Goal: Communication & Community: Answer question/provide support

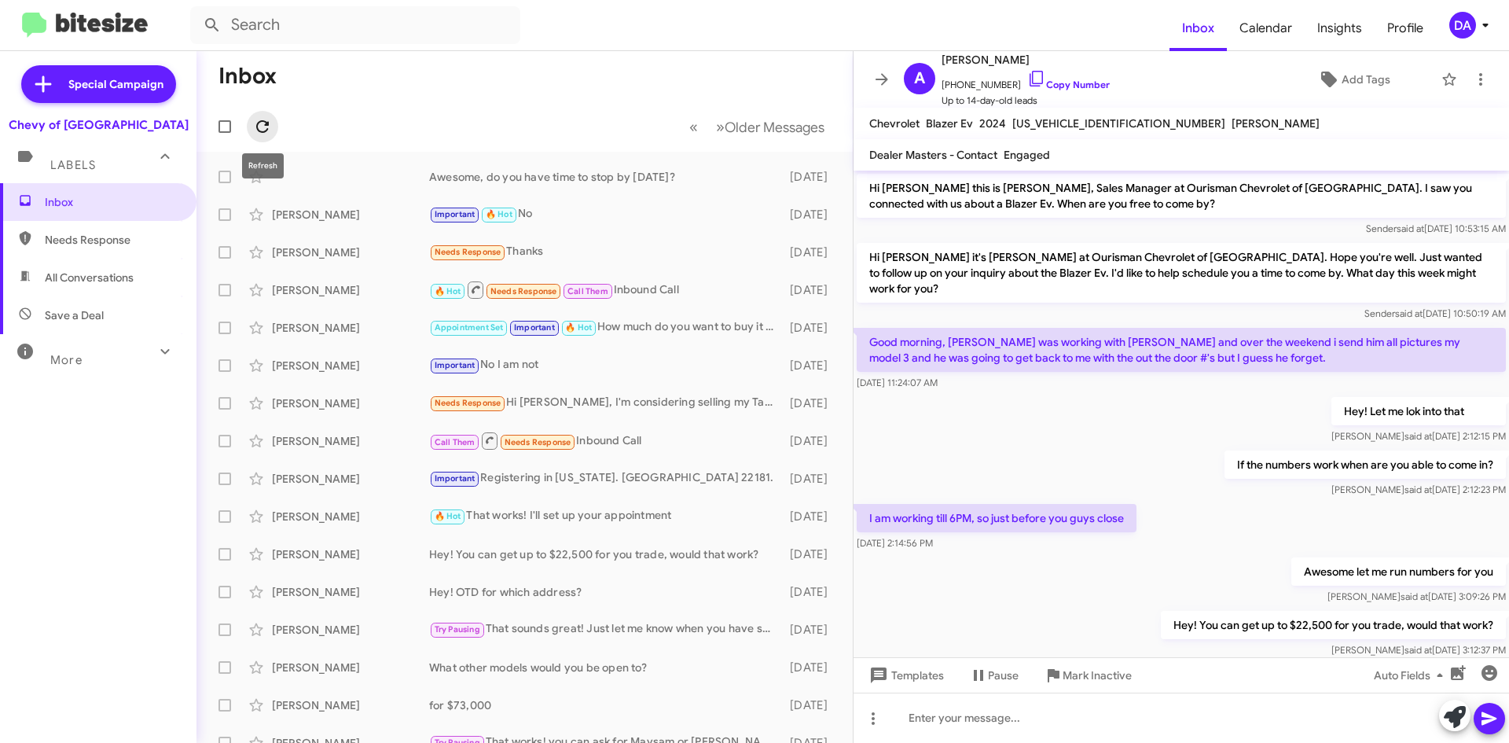
click at [270, 123] on icon at bounding box center [262, 126] width 19 height 19
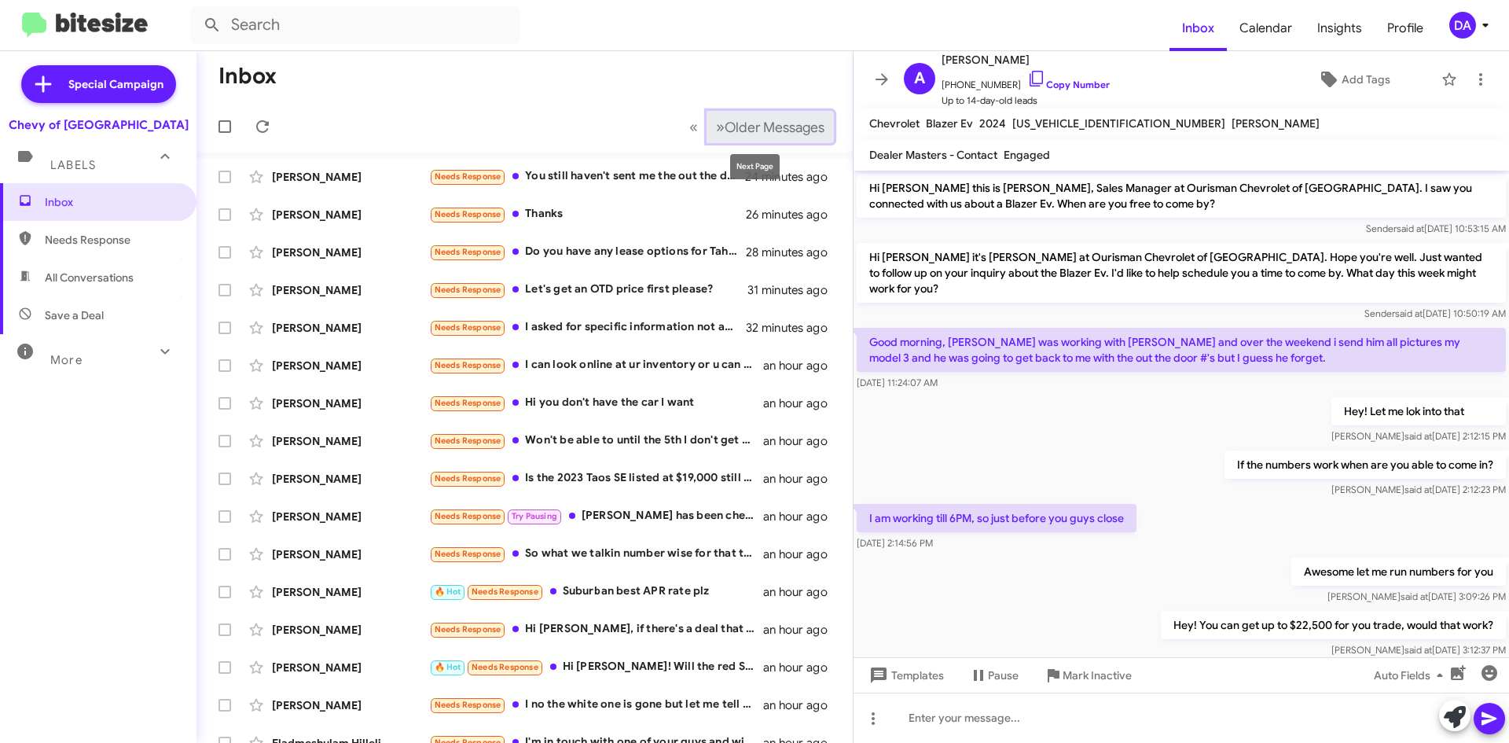
click at [784, 122] on span "Older Messages" at bounding box center [775, 127] width 100 height 17
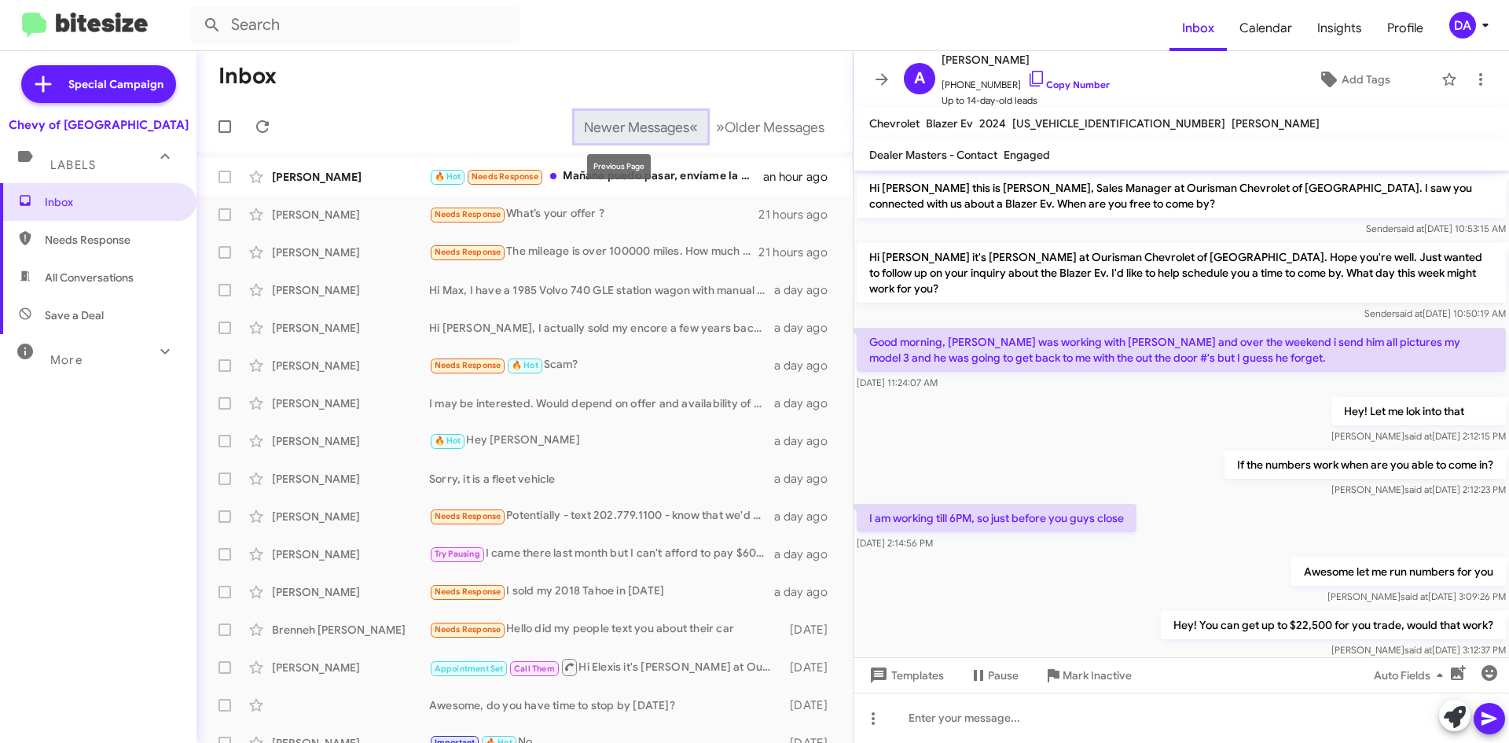
click at [633, 127] on span "Newer Messages" at bounding box center [636, 127] width 105 height 17
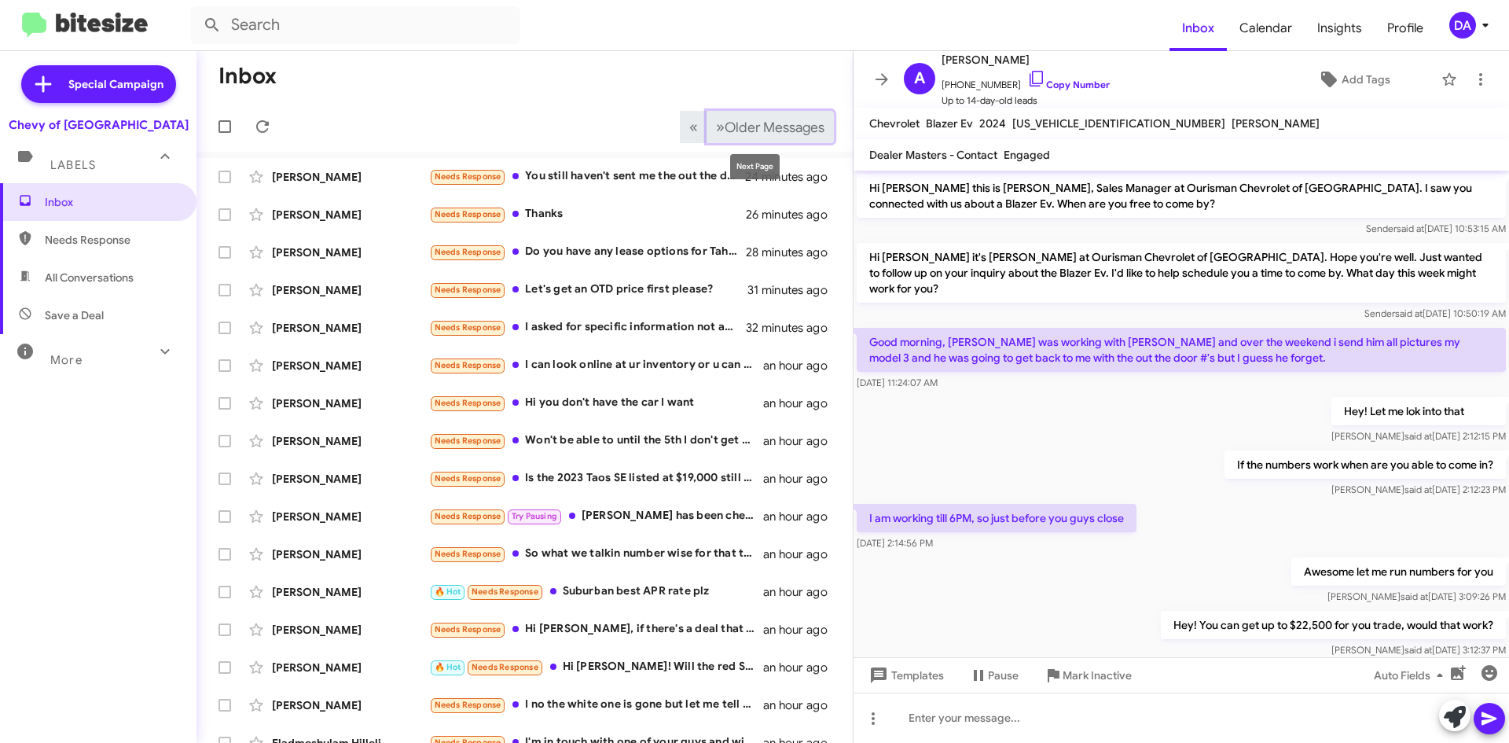
click at [772, 131] on span "Older Messages" at bounding box center [775, 127] width 100 height 17
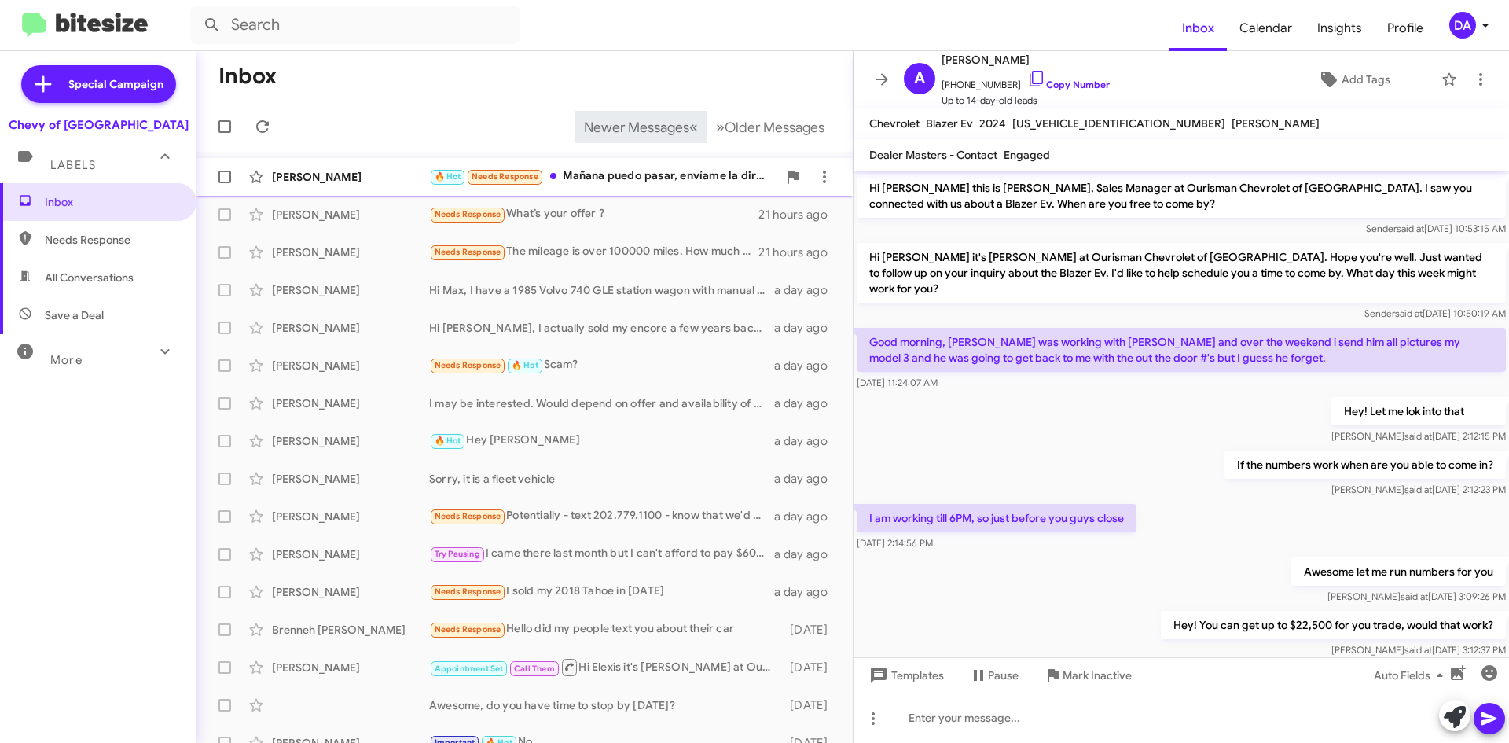
click at [622, 171] on div "🔥 Hot Needs Response Mañana puedo pasar, envíame la dirección" at bounding box center [603, 176] width 348 height 18
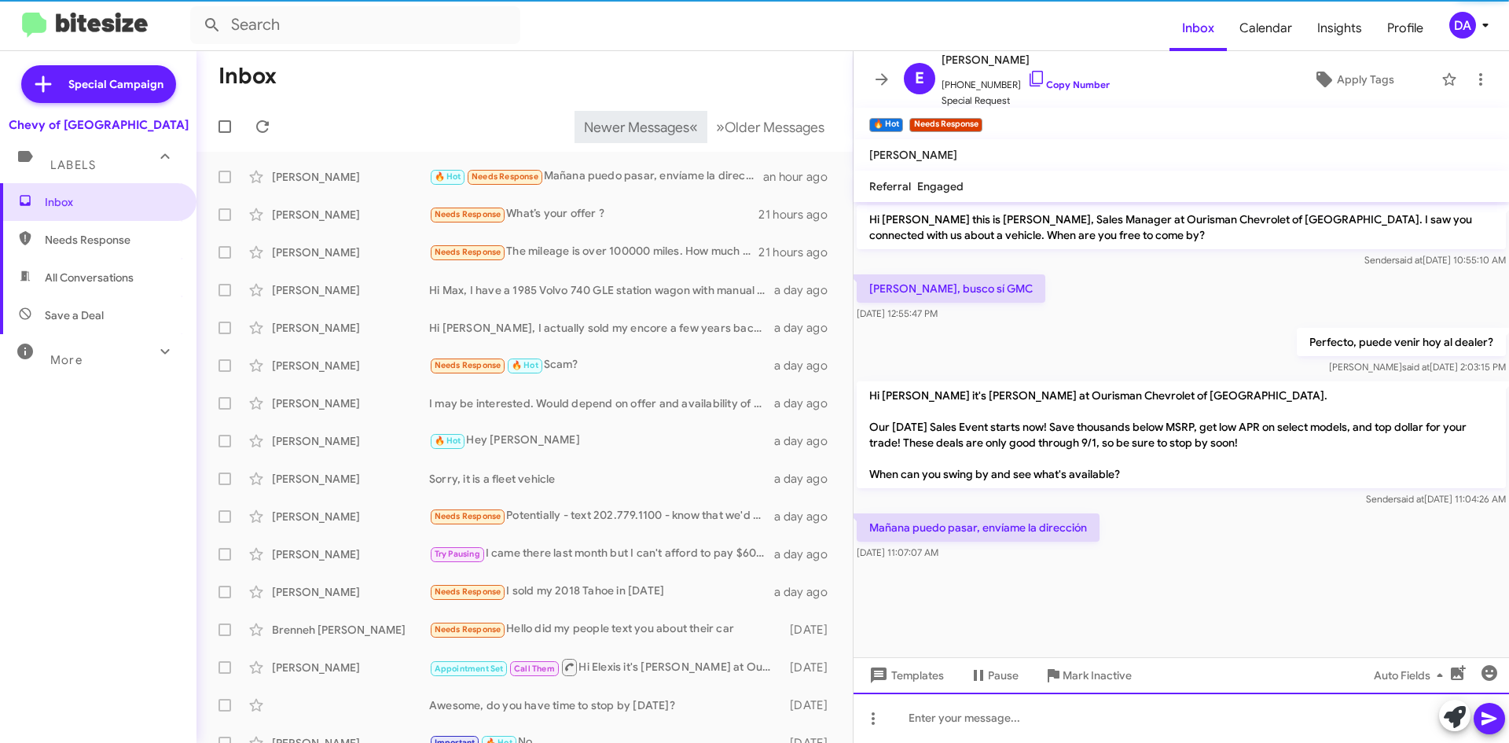
click at [1042, 710] on div at bounding box center [1180, 717] width 655 height 50
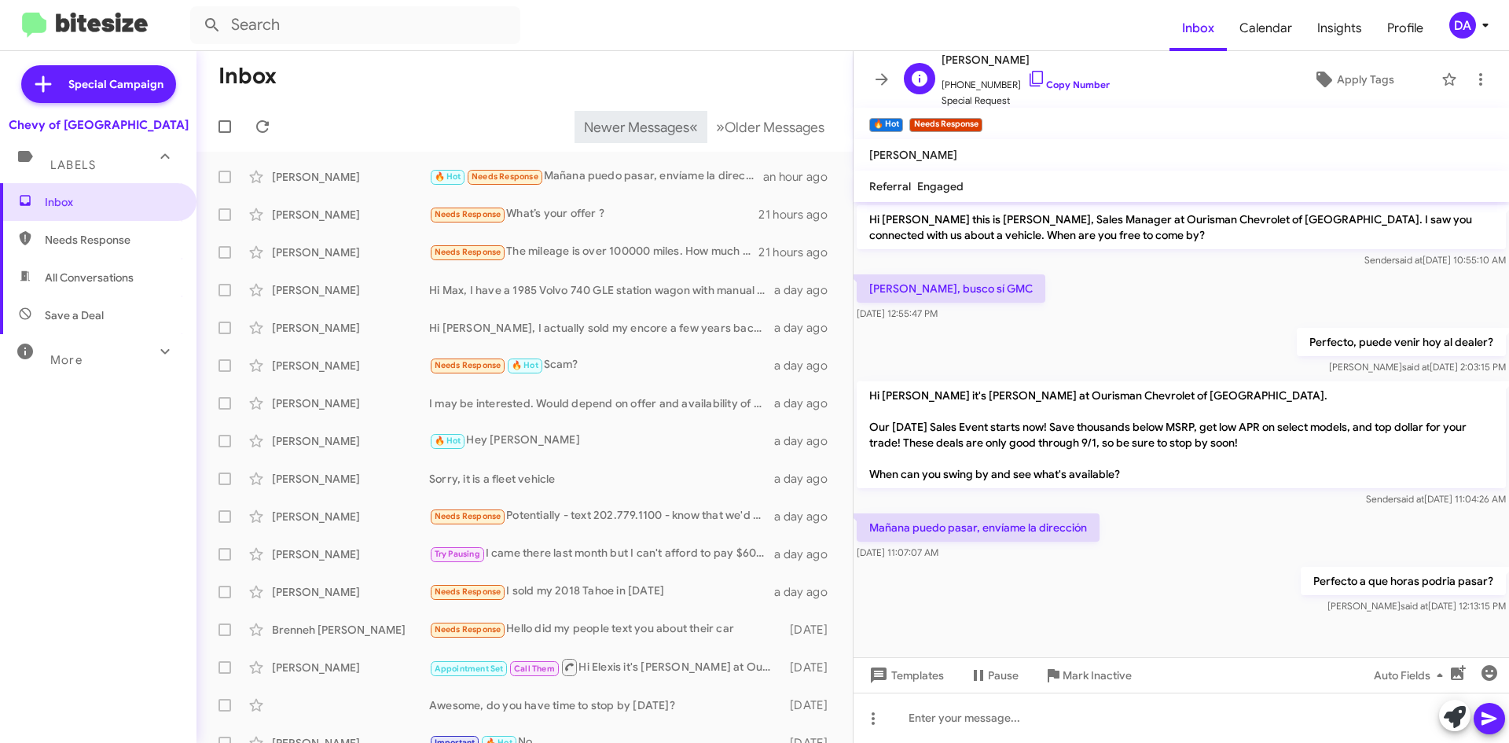
drag, startPoint x: 1077, startPoint y: 84, endPoint x: 1062, endPoint y: 90, distance: 15.5
click at [1077, 84] on link "Copy Number" at bounding box center [1068, 85] width 83 height 12
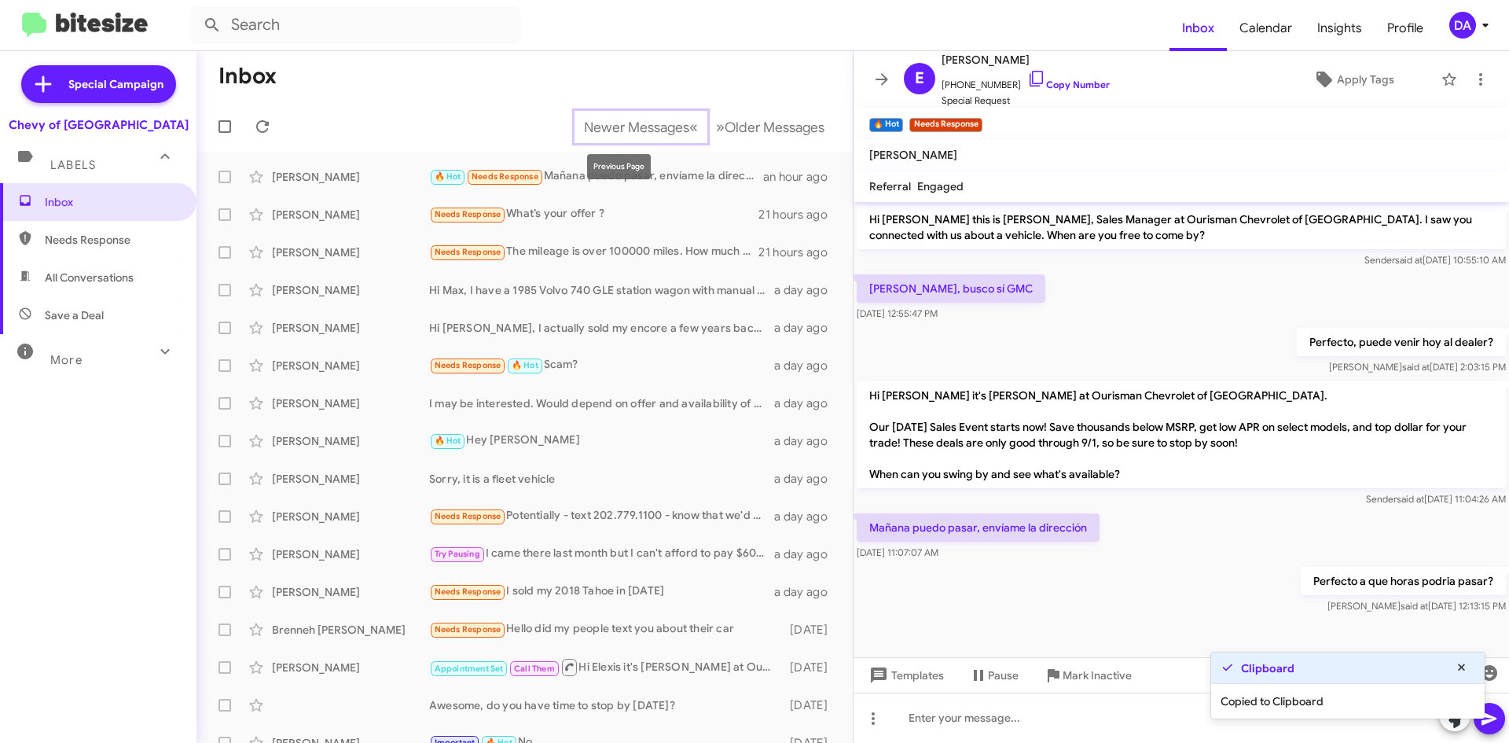
drag, startPoint x: 591, startPoint y: 124, endPoint x: 75, endPoint y: 125, distance: 516.3
click at [591, 124] on span "Newer Messages" at bounding box center [636, 127] width 105 height 17
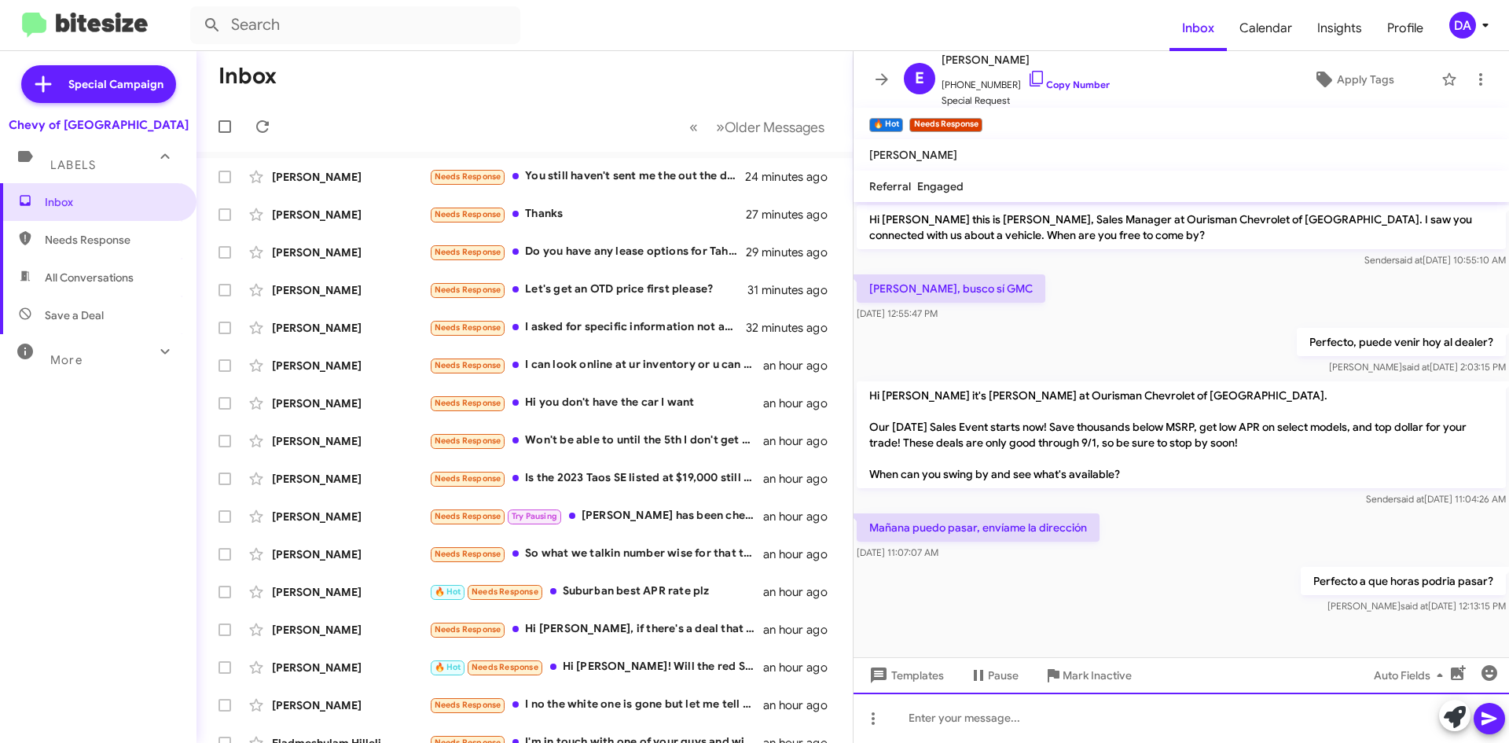
click at [992, 732] on div at bounding box center [1180, 717] width 655 height 50
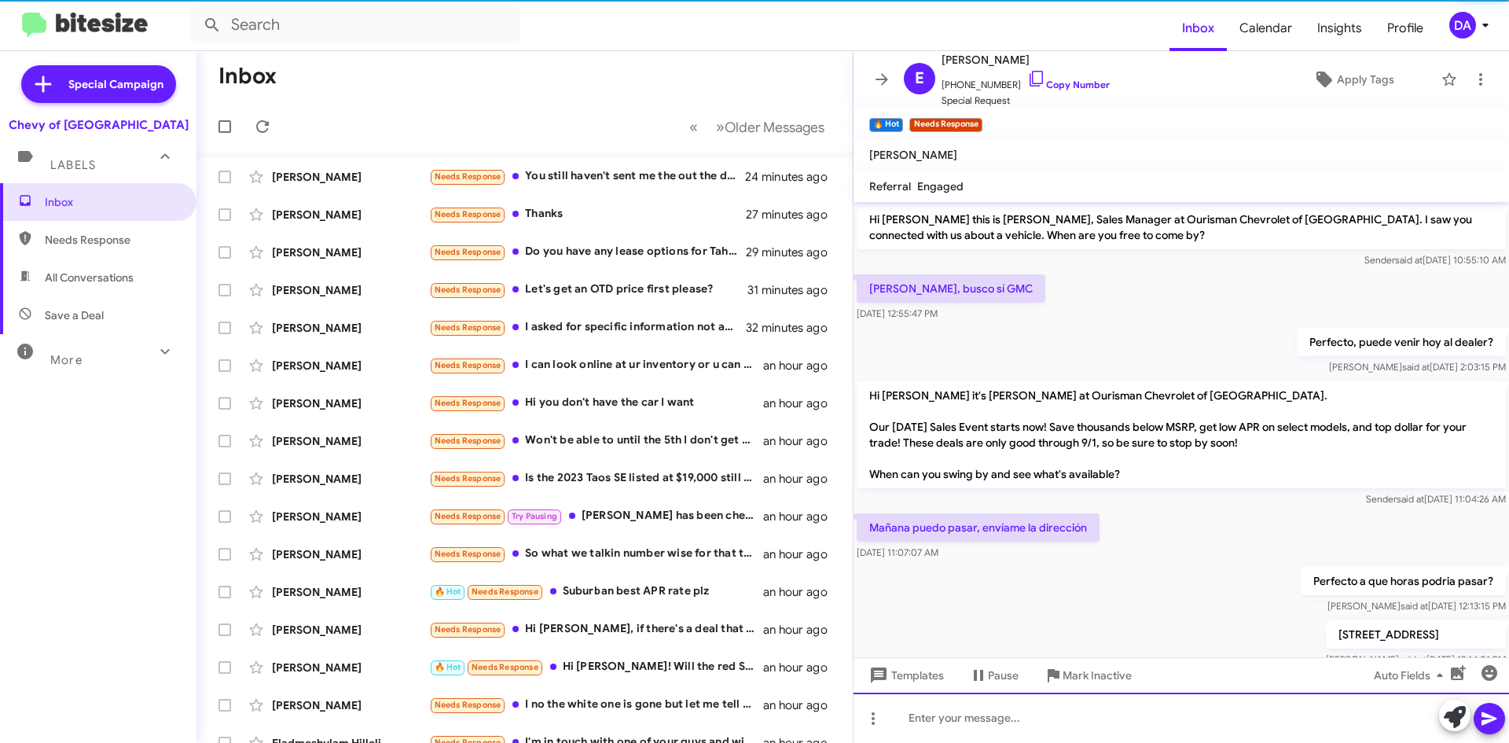
scroll to position [41, 0]
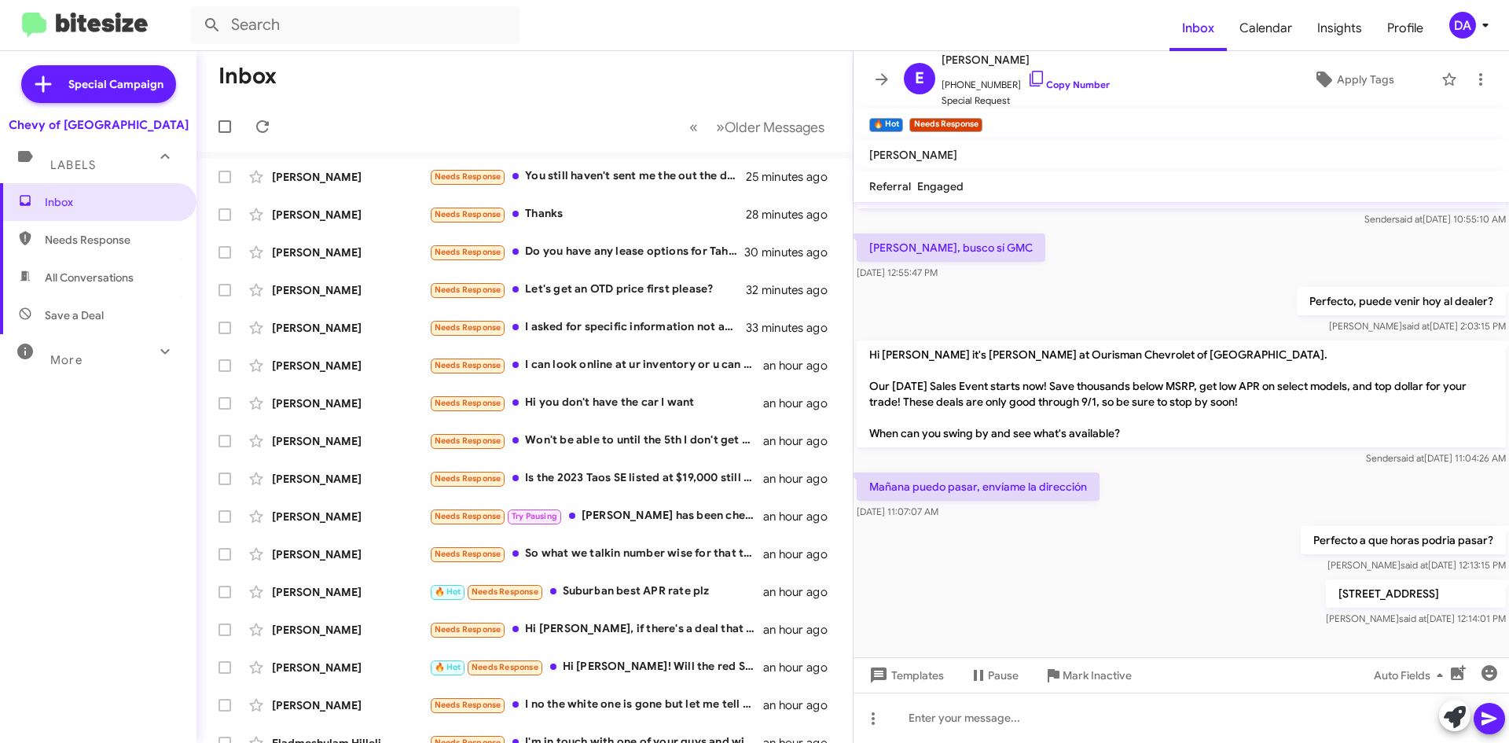
click at [130, 427] on div "Inbox Needs Response All Conversations Save a Deal More Important 🔥 Hot Appoint…" at bounding box center [98, 406] width 196 height 446
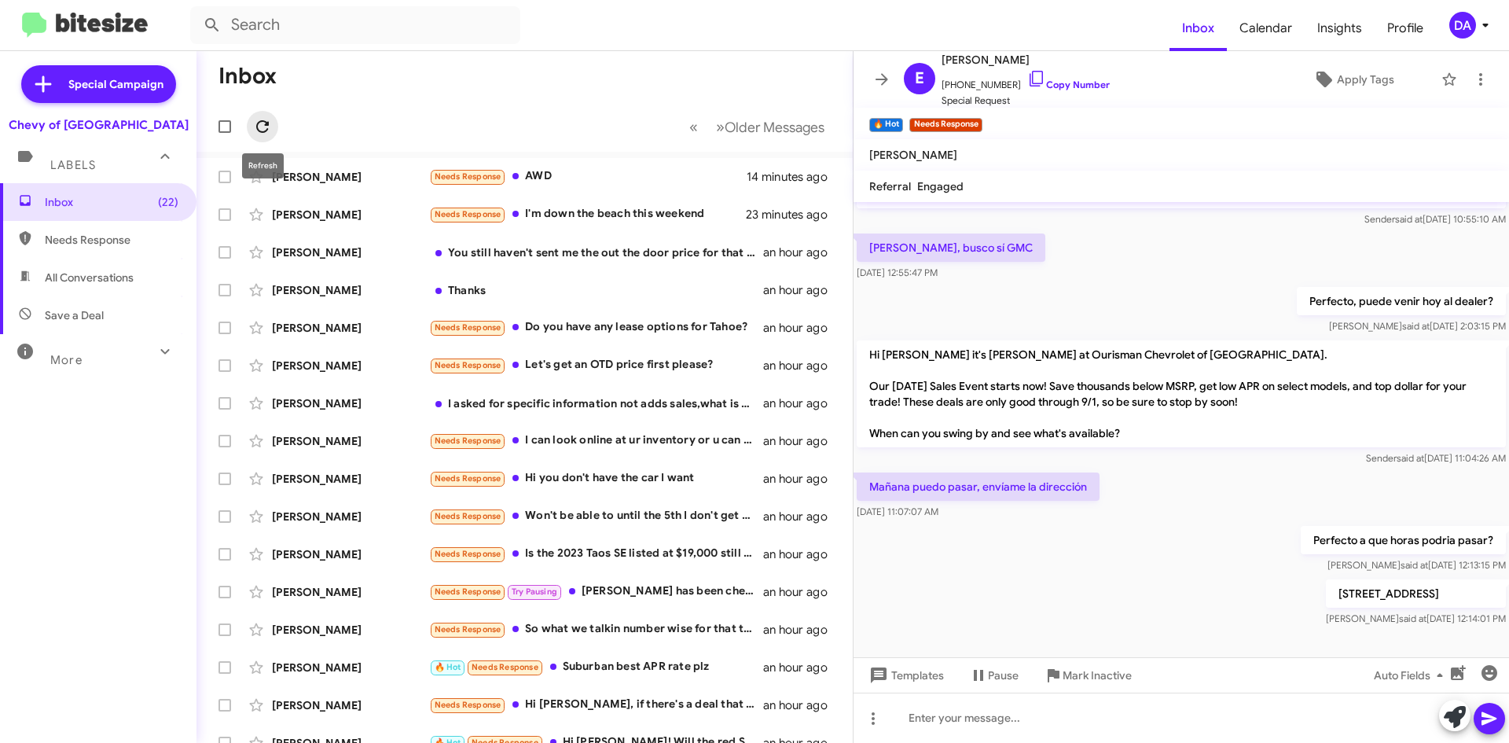
click at [269, 127] on icon at bounding box center [262, 126] width 19 height 19
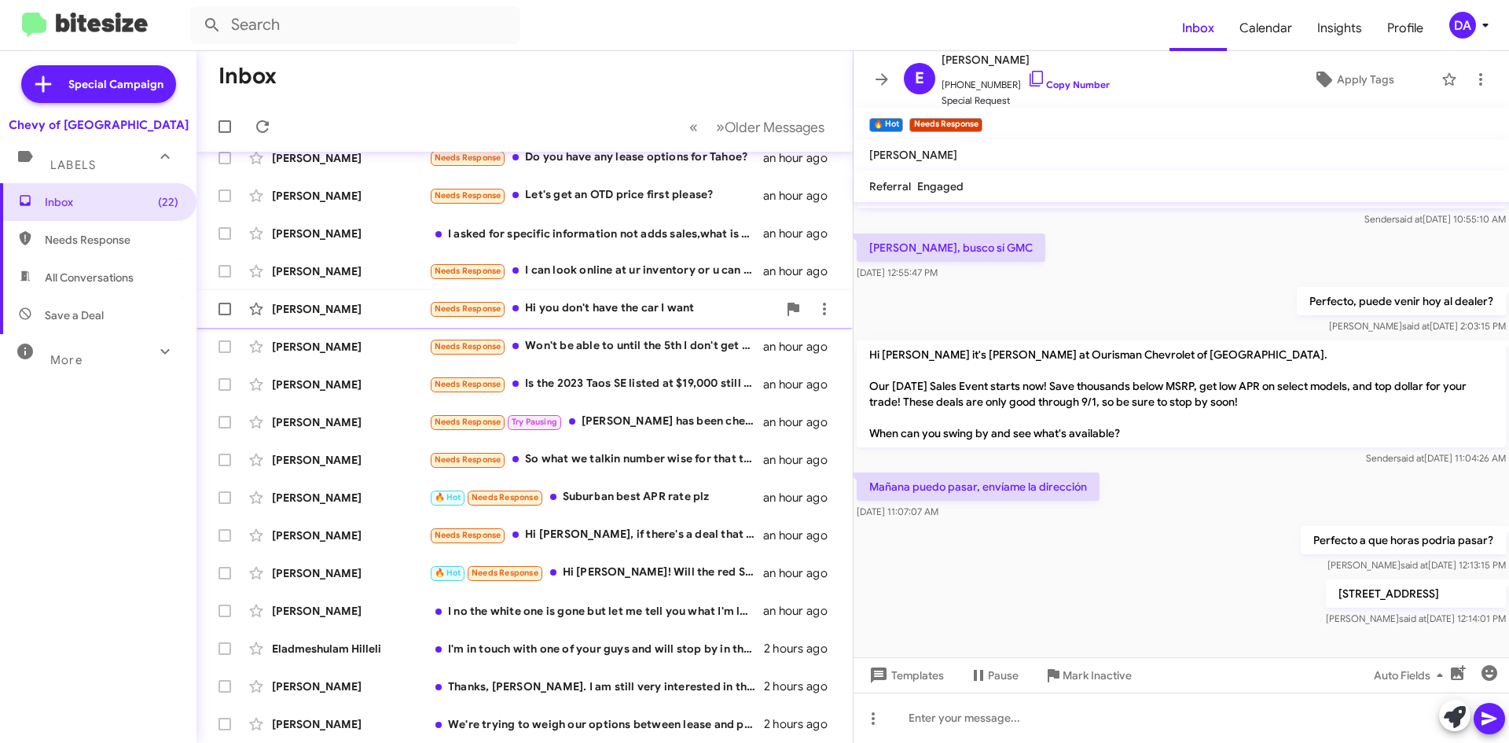
scroll to position [0, 0]
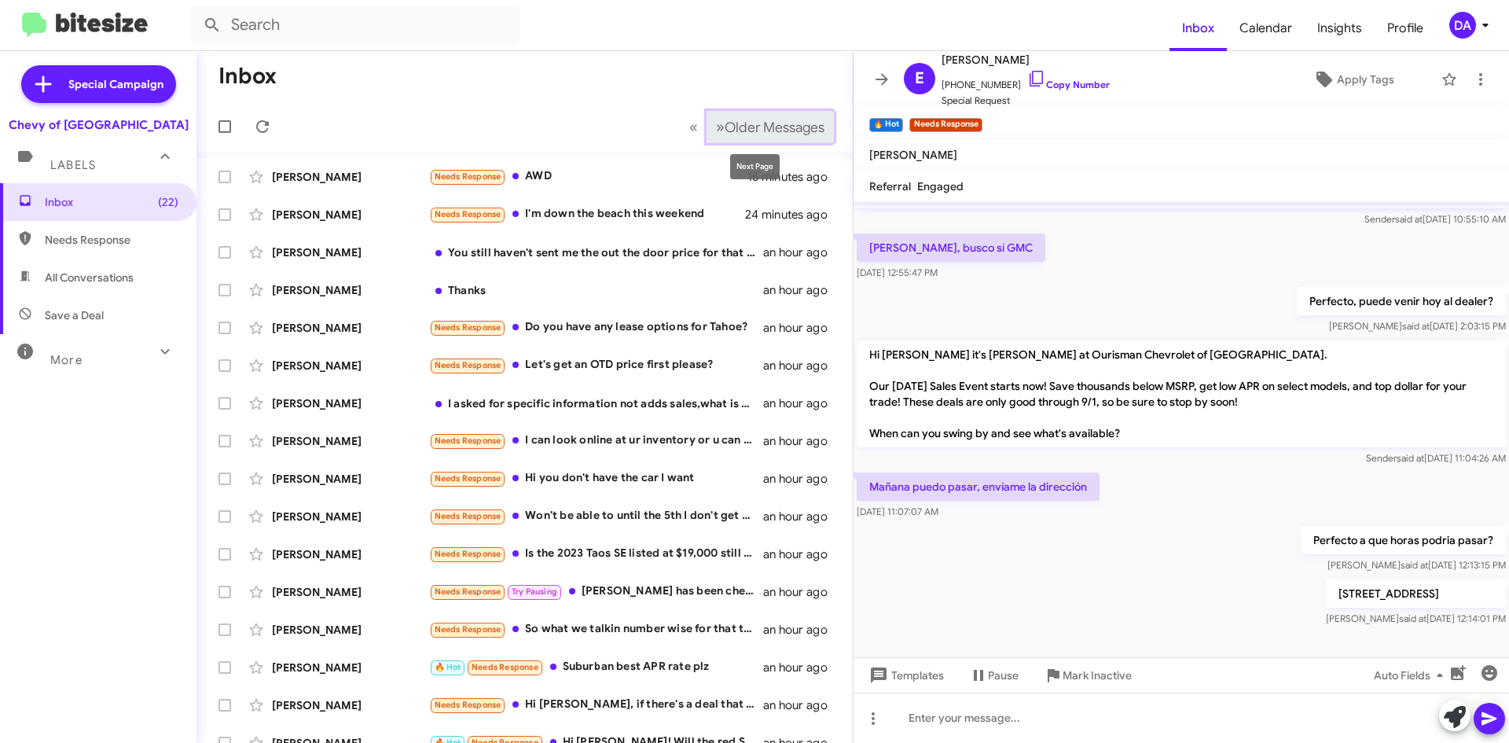
click at [725, 137] on button "» Next Older Messages" at bounding box center [769, 127] width 127 height 32
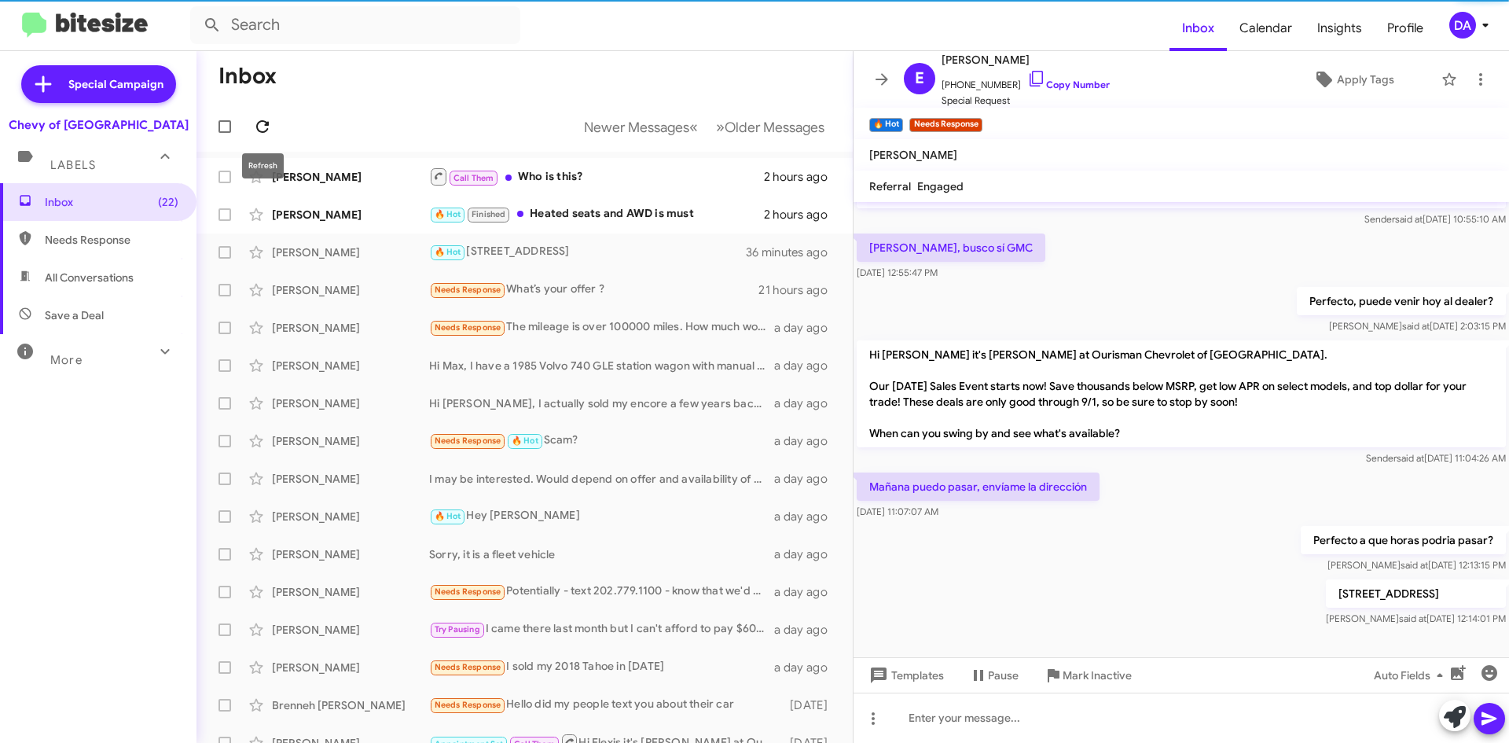
click at [269, 124] on icon at bounding box center [262, 126] width 13 height 13
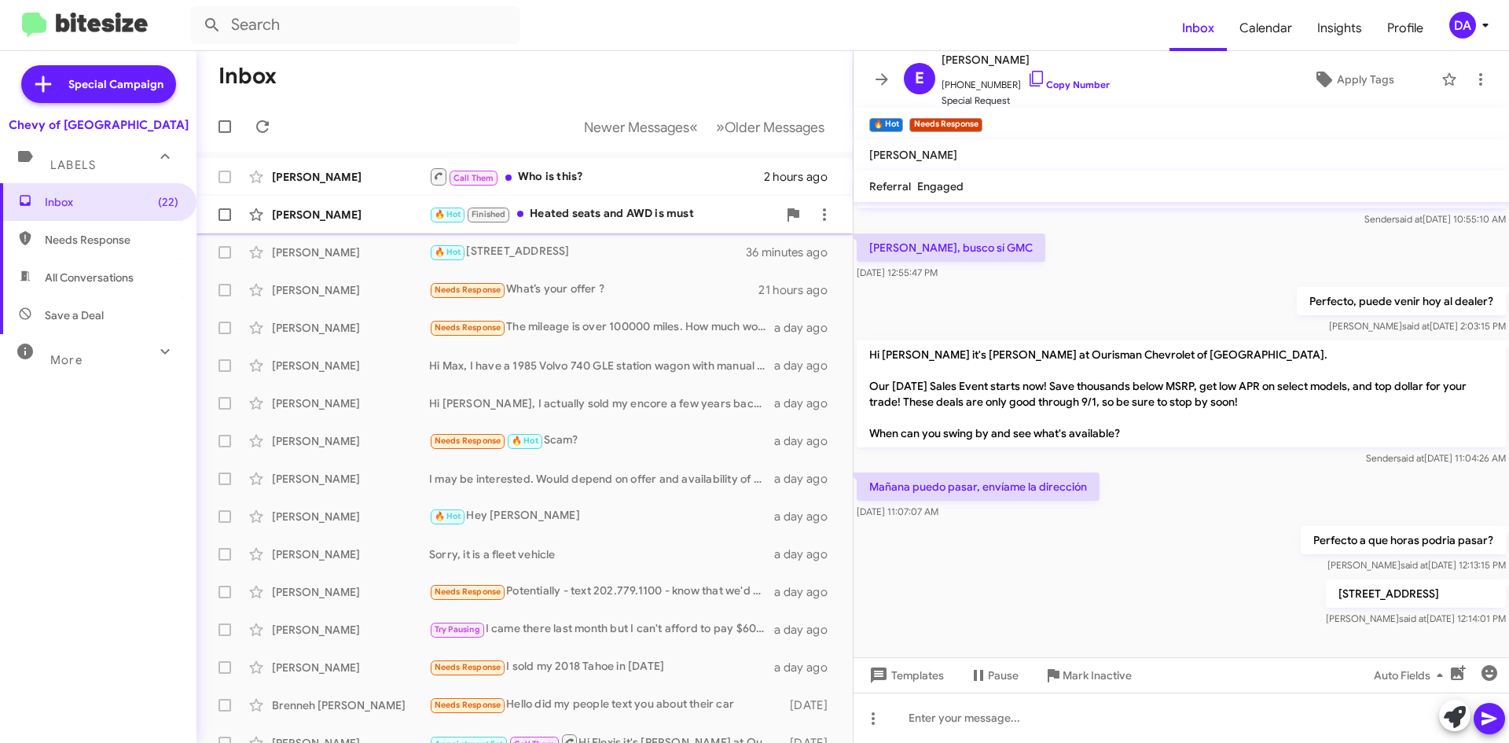
click at [579, 207] on div "🔥 Hot Finished Heated seats and AWD is must" at bounding box center [603, 214] width 348 height 18
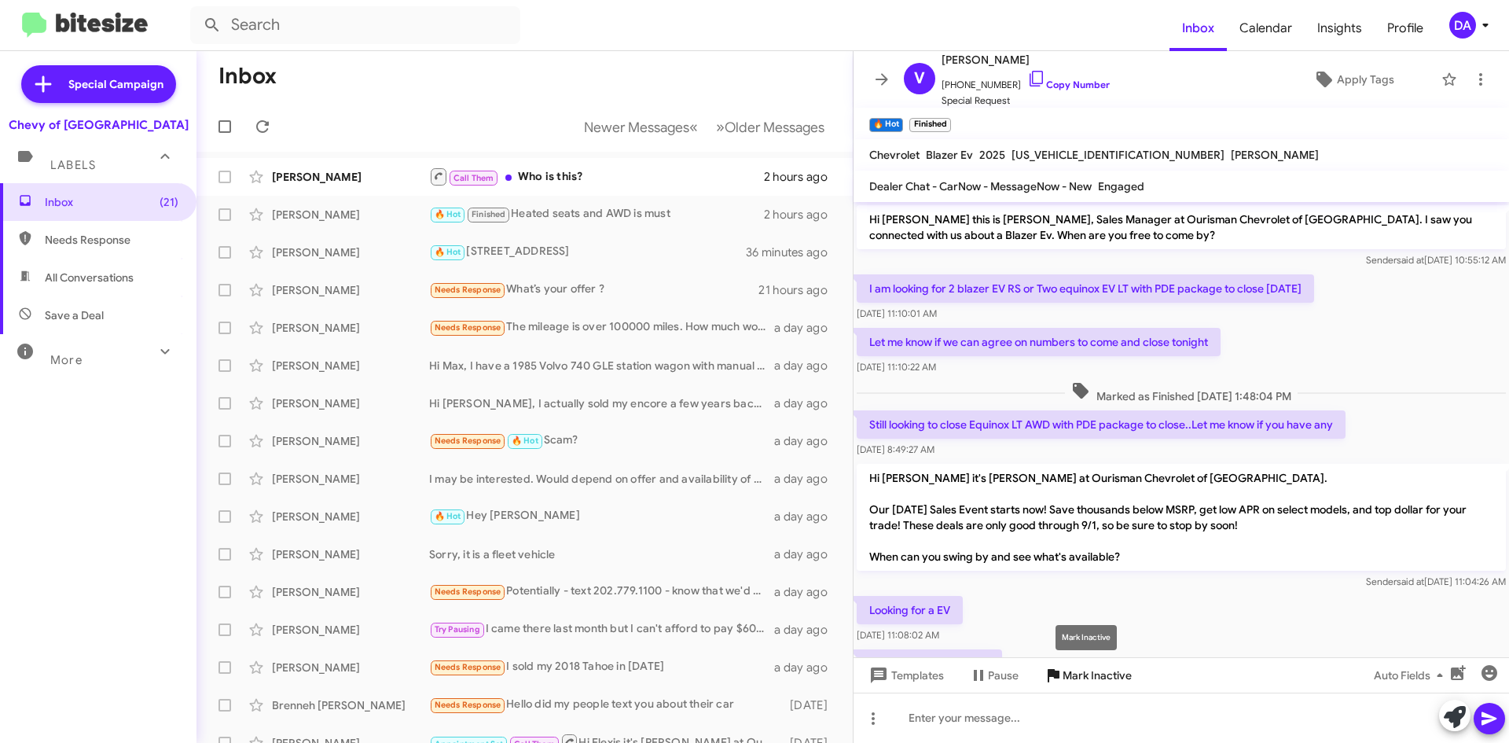
click at [1099, 677] on span "Mark Inactive" at bounding box center [1096, 675] width 69 height 28
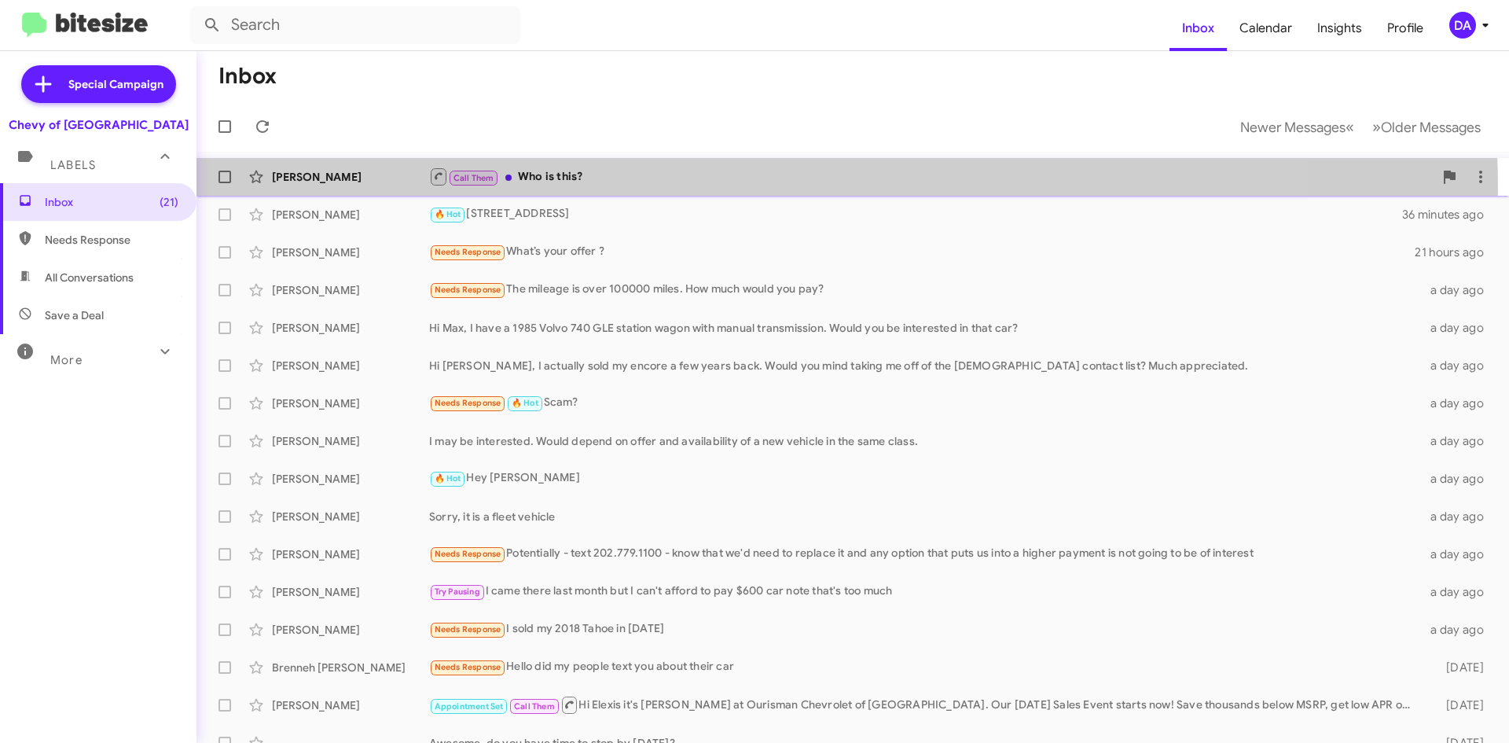
click at [603, 190] on div "[PERSON_NAME] Call Them Who is this? 2 hours ago" at bounding box center [852, 176] width 1287 height 31
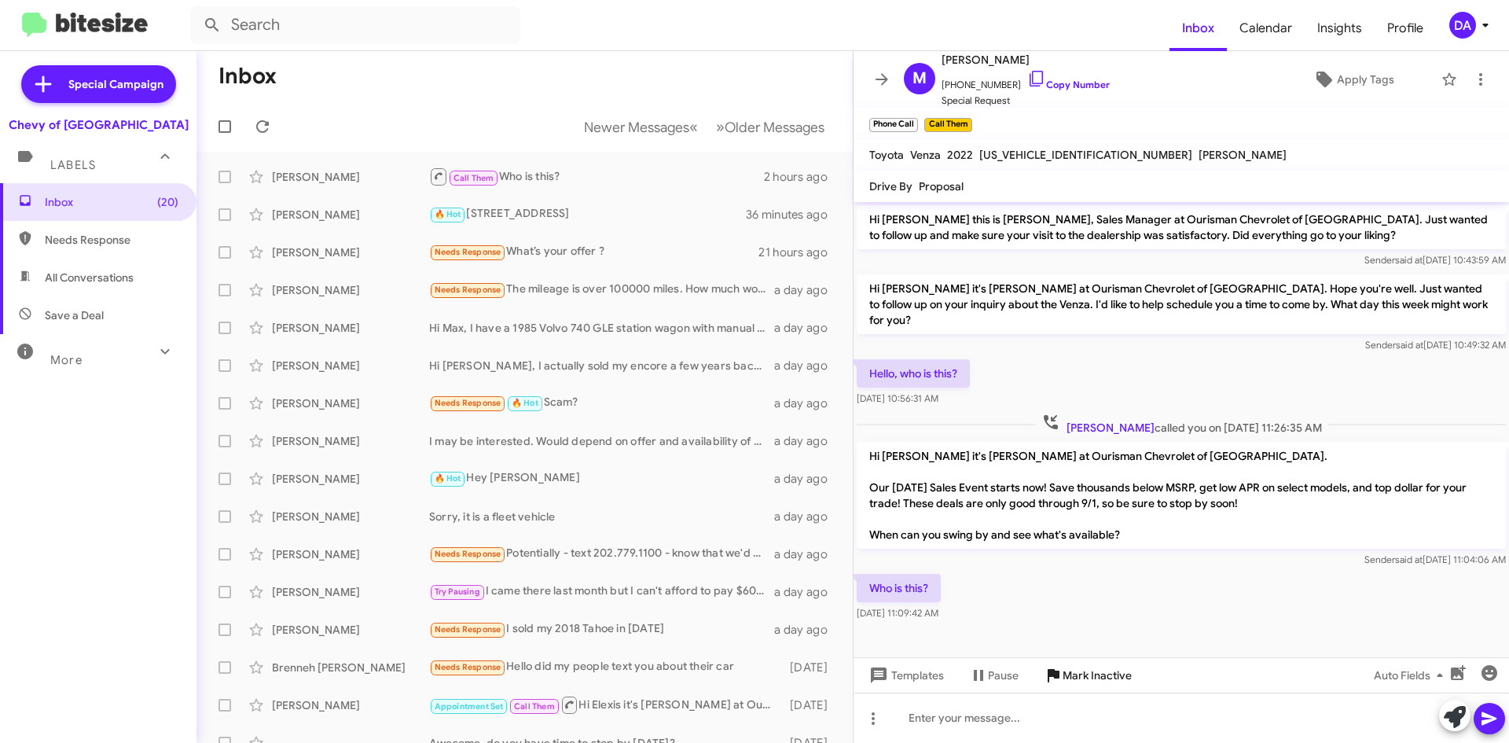
click at [1103, 676] on span "Mark Inactive" at bounding box center [1096, 675] width 69 height 28
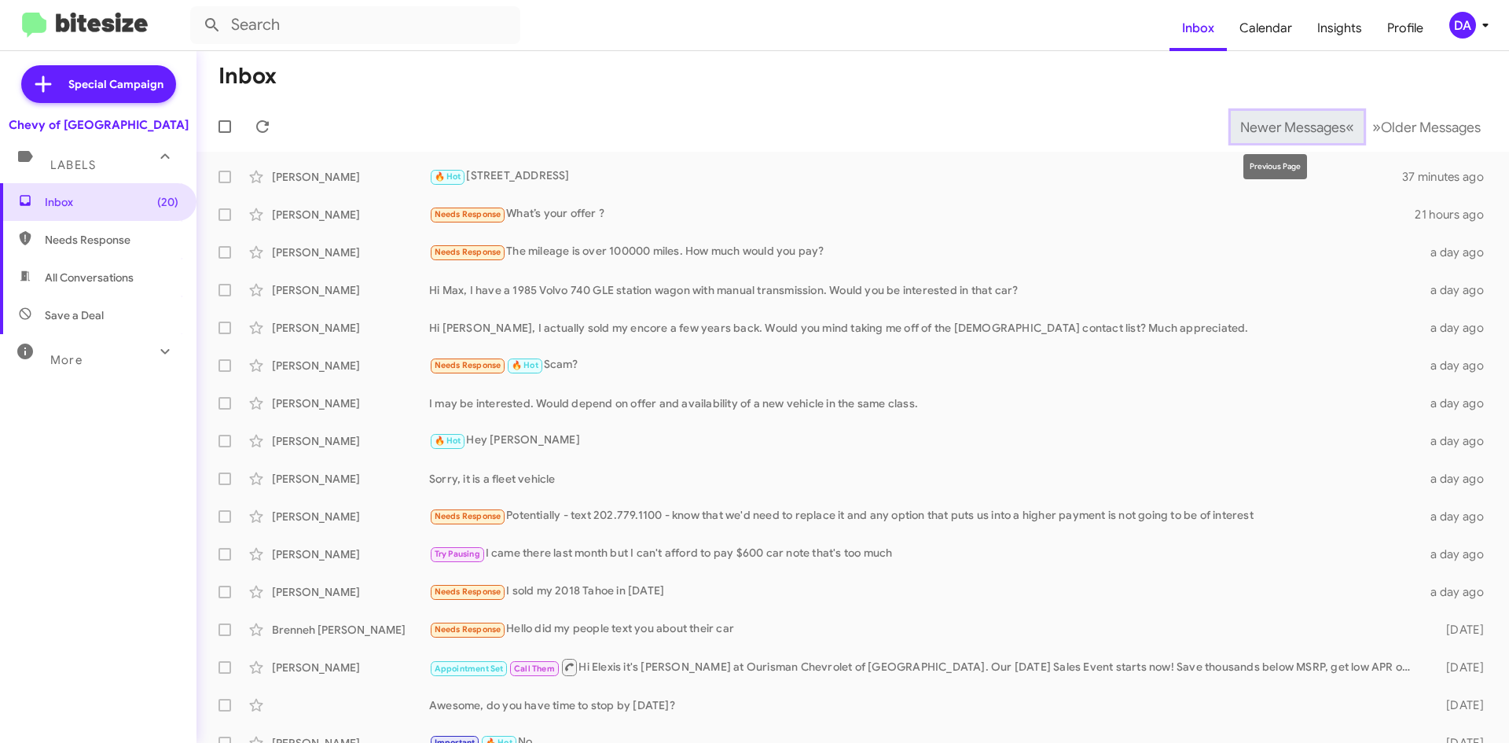
click at [1246, 131] on span "Newer Messages" at bounding box center [1292, 127] width 105 height 17
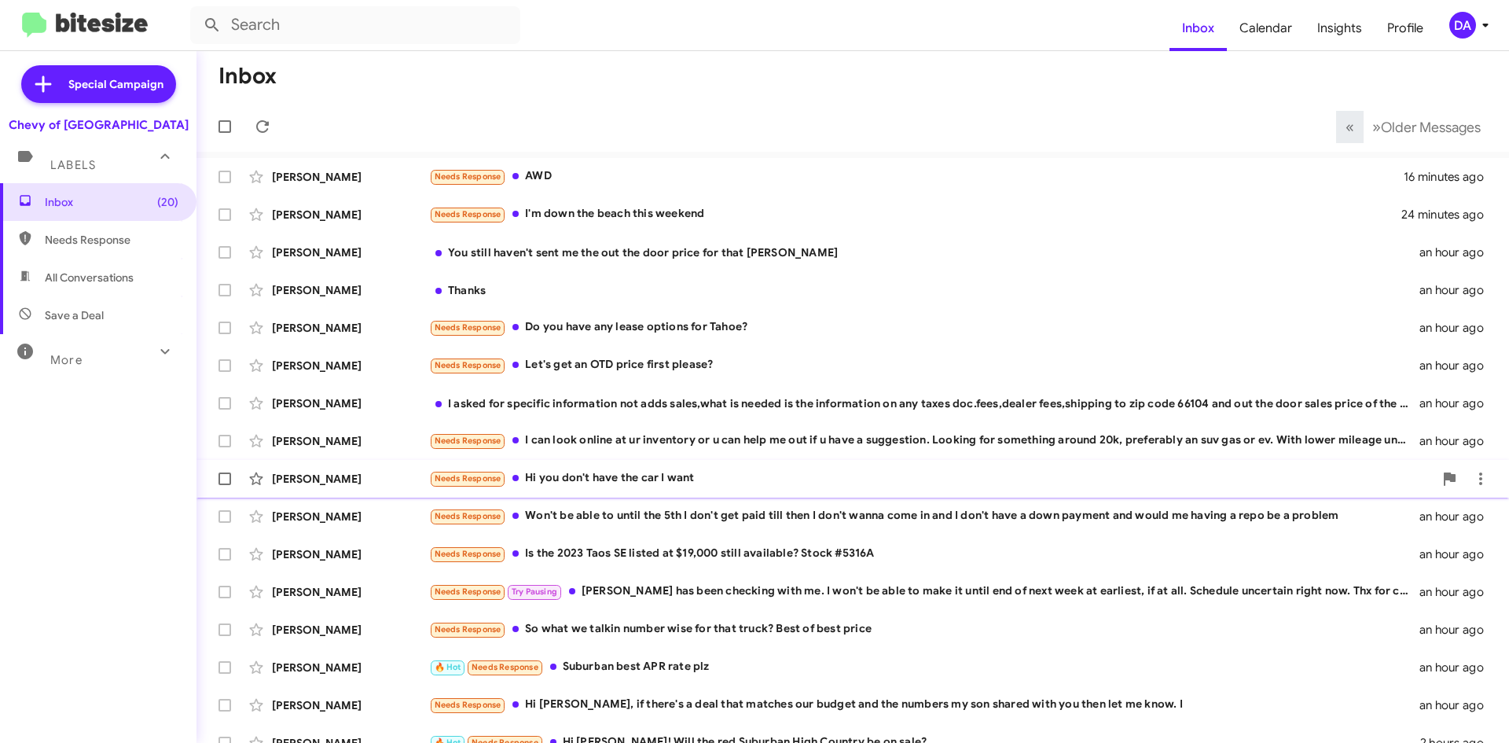
click at [629, 468] on div "[PERSON_NAME] Needs Response Hi you don't have the car I want an hour ago" at bounding box center [852, 478] width 1287 height 31
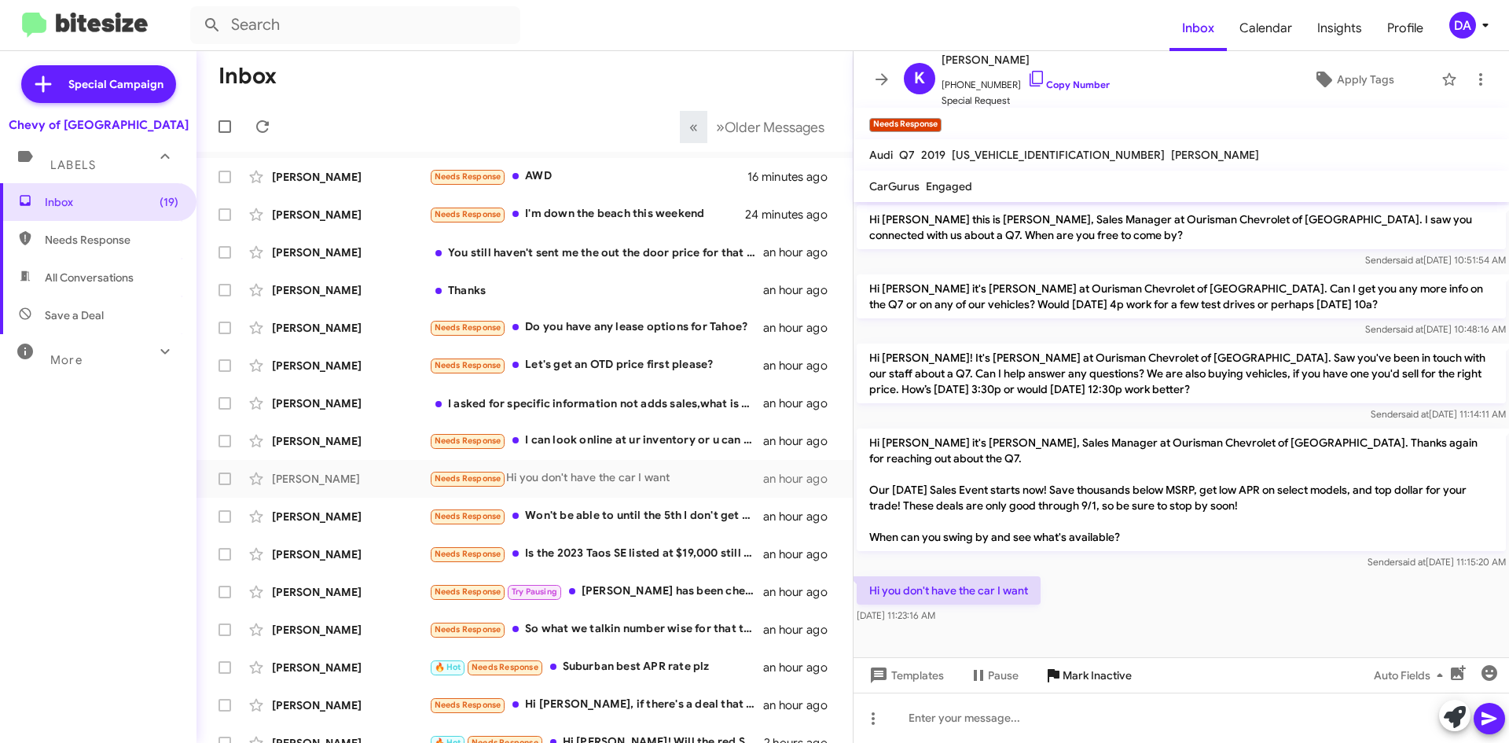
click at [1088, 668] on span "Mark Inactive" at bounding box center [1096, 675] width 69 height 28
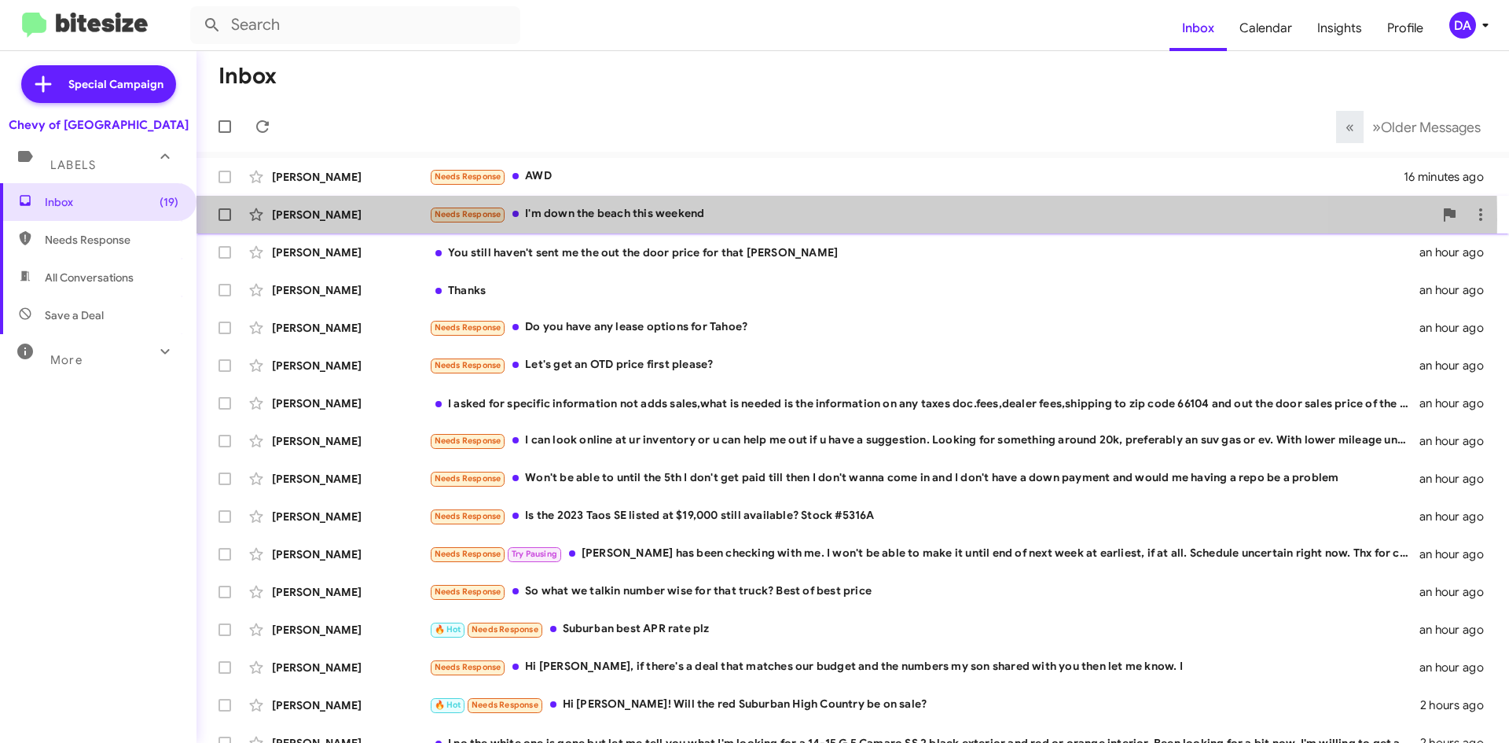
click at [614, 219] on div "Needs Response I'm down the beach this weekend" at bounding box center [931, 214] width 1004 height 18
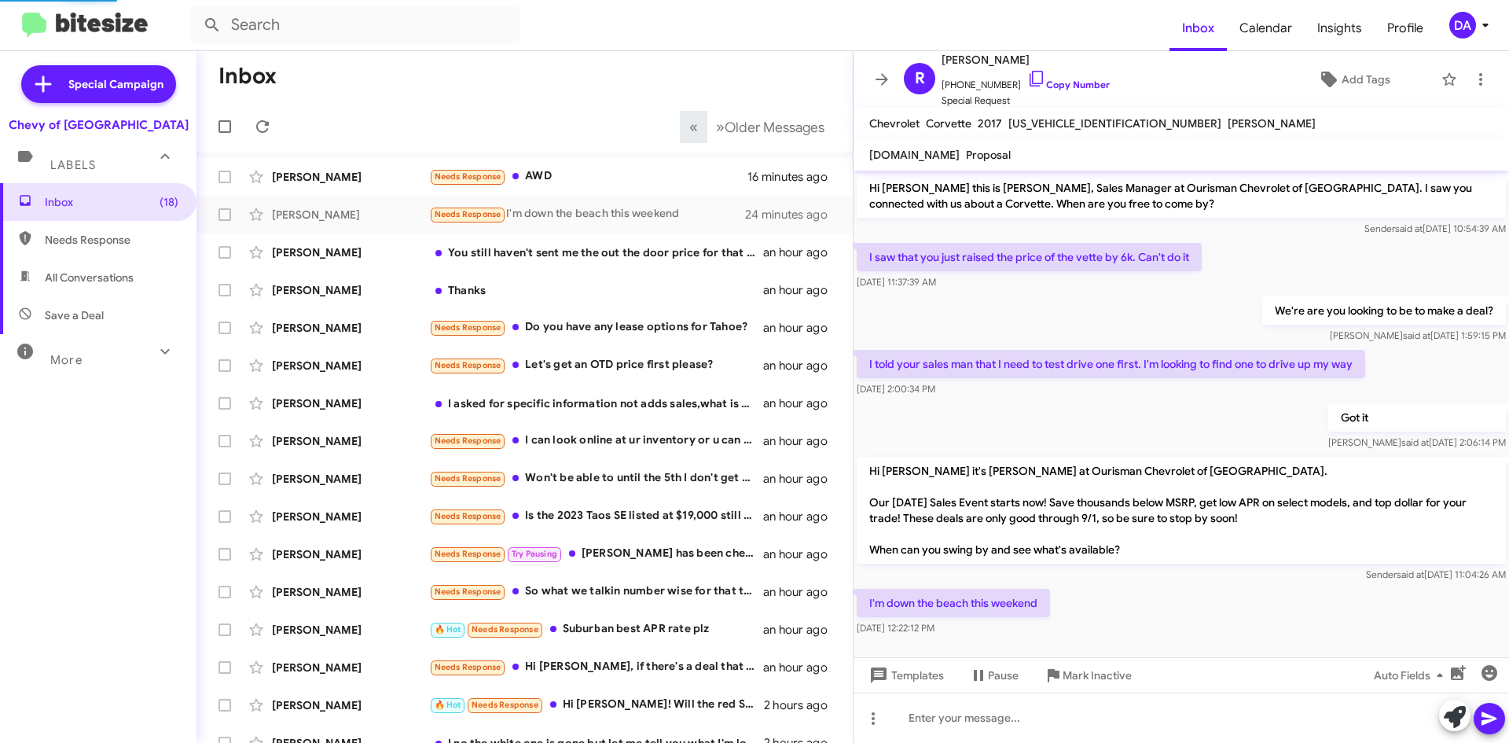
scroll to position [9, 0]
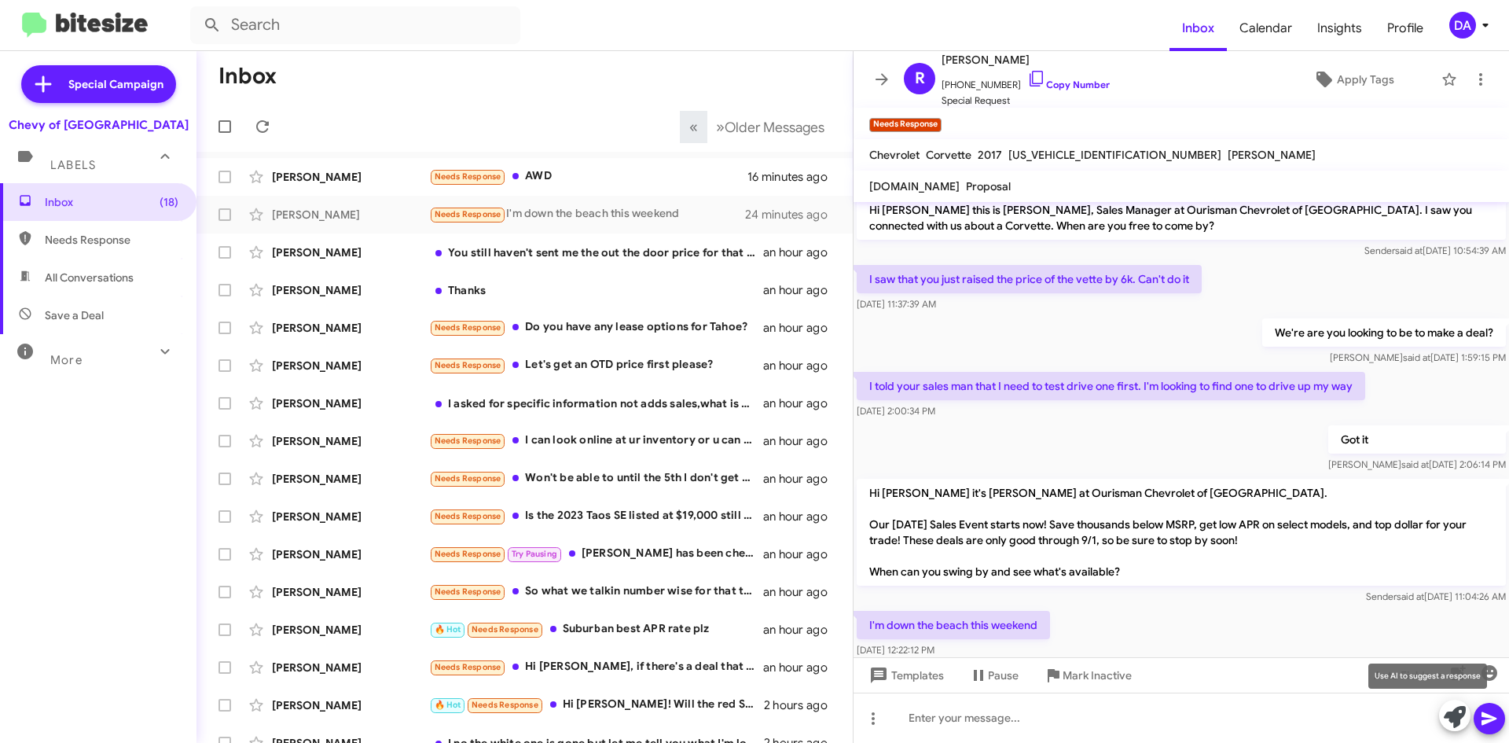
click at [1451, 725] on icon at bounding box center [1455, 717] width 22 height 22
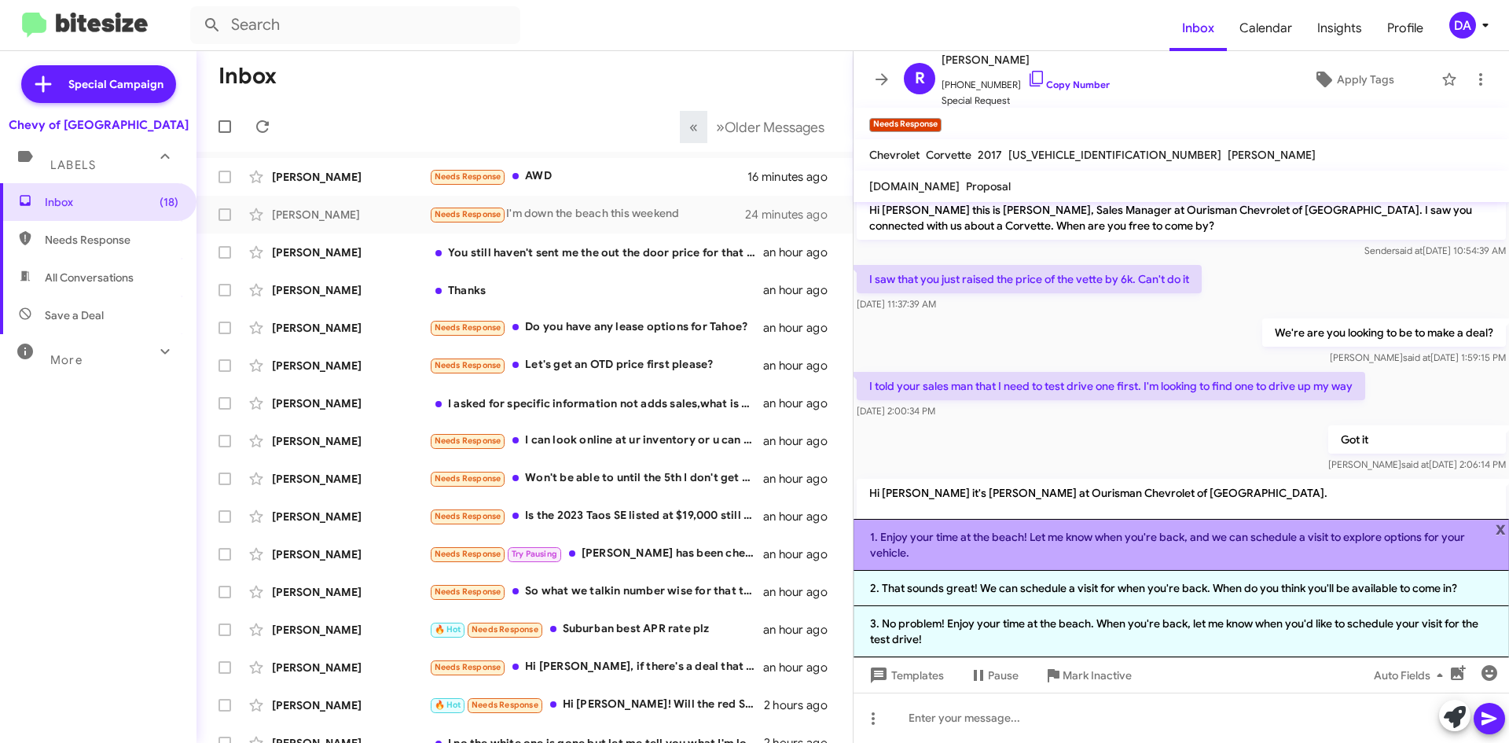
click at [1144, 540] on li "1. Enjoy your time at the beach! Let me know when you're back, and we can sched…" at bounding box center [1180, 545] width 655 height 52
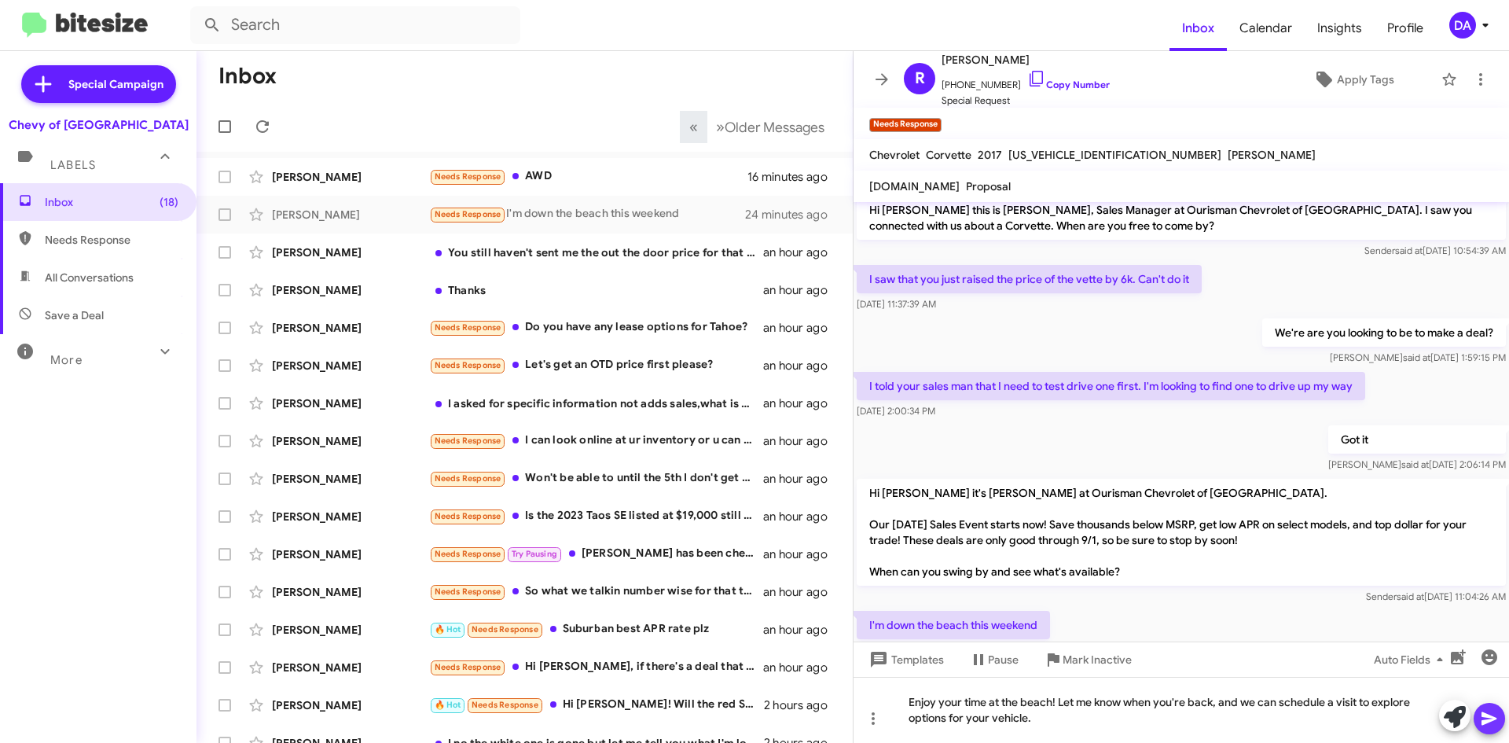
click at [1491, 724] on icon at bounding box center [1489, 718] width 19 height 19
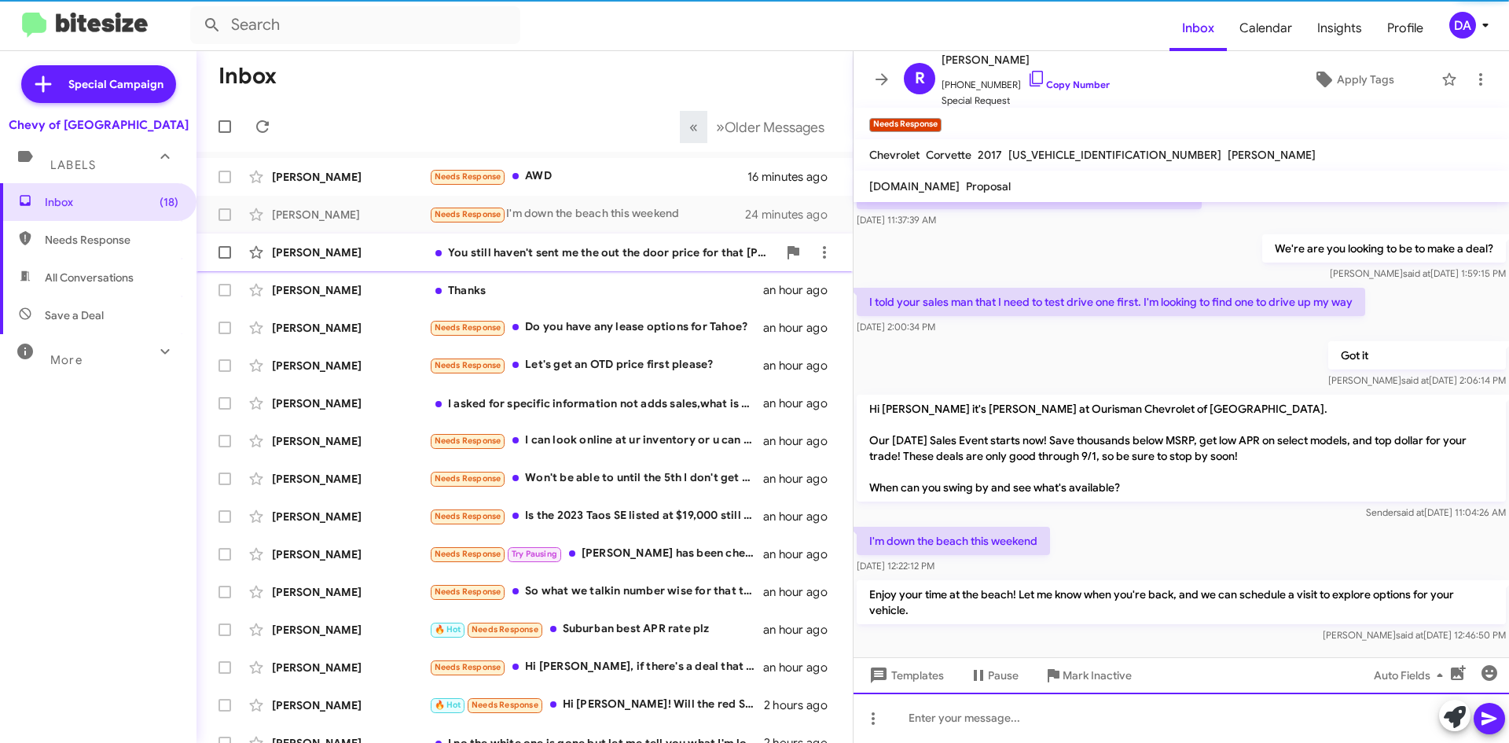
scroll to position [114, 0]
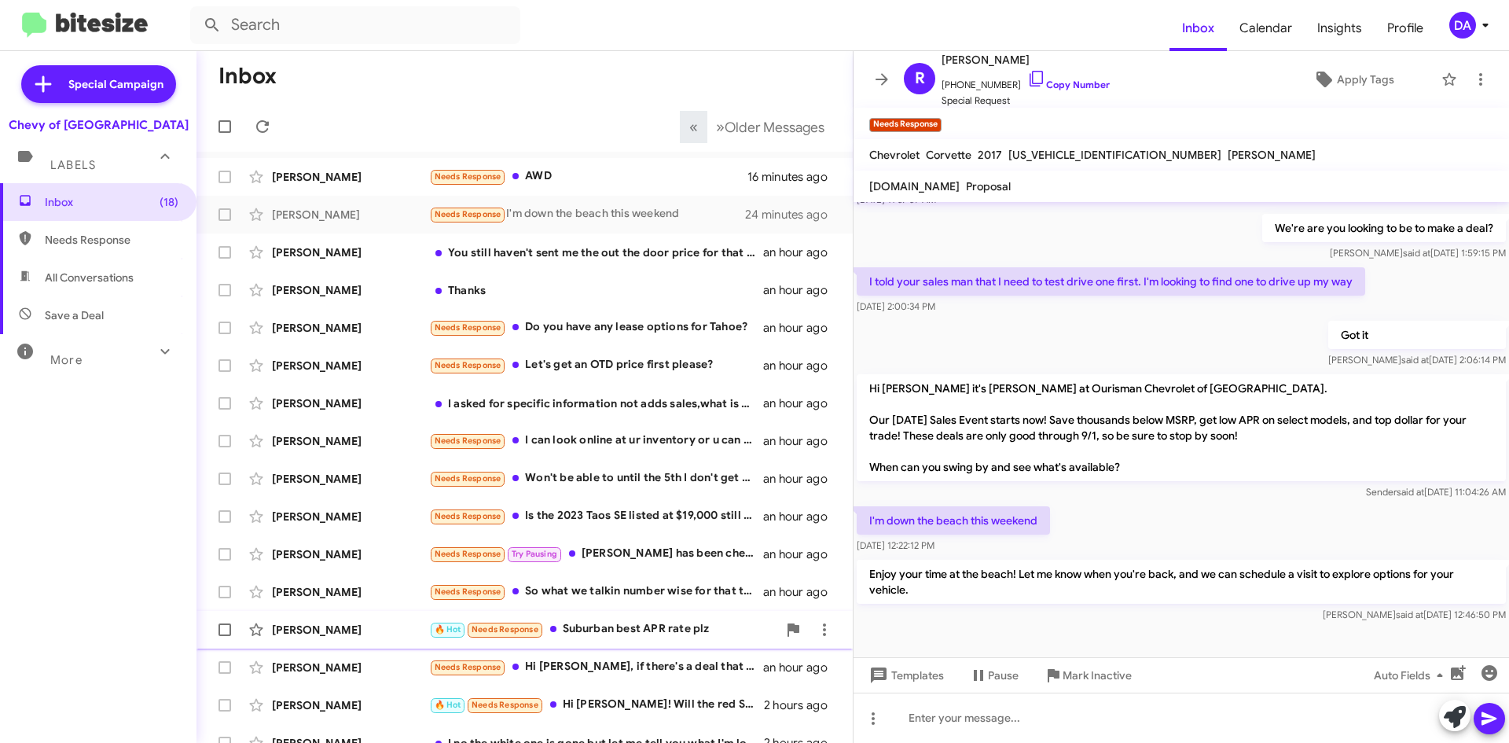
click at [620, 627] on div "🔥 Hot Needs Response Suburban best APR rate plz" at bounding box center [603, 629] width 348 height 18
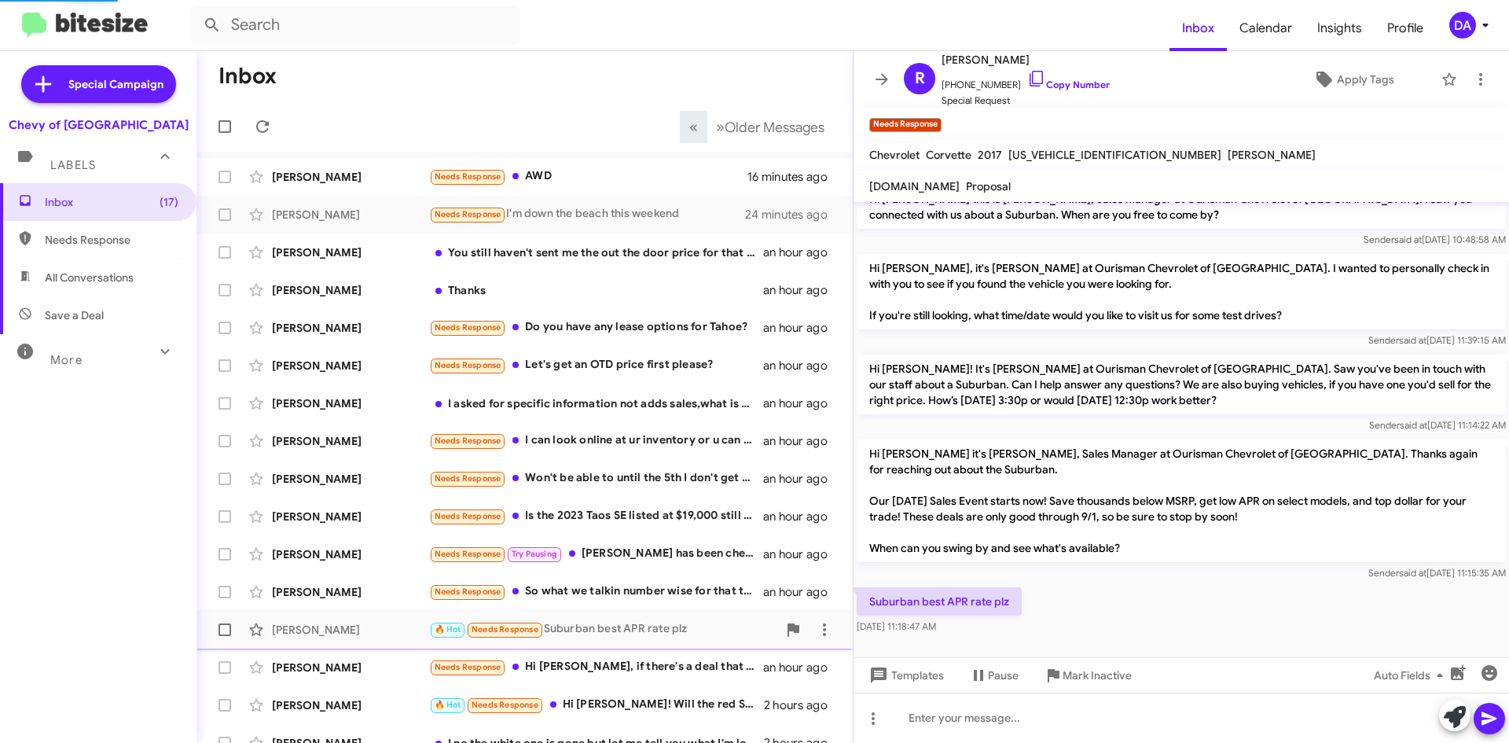
scroll to position [20, 0]
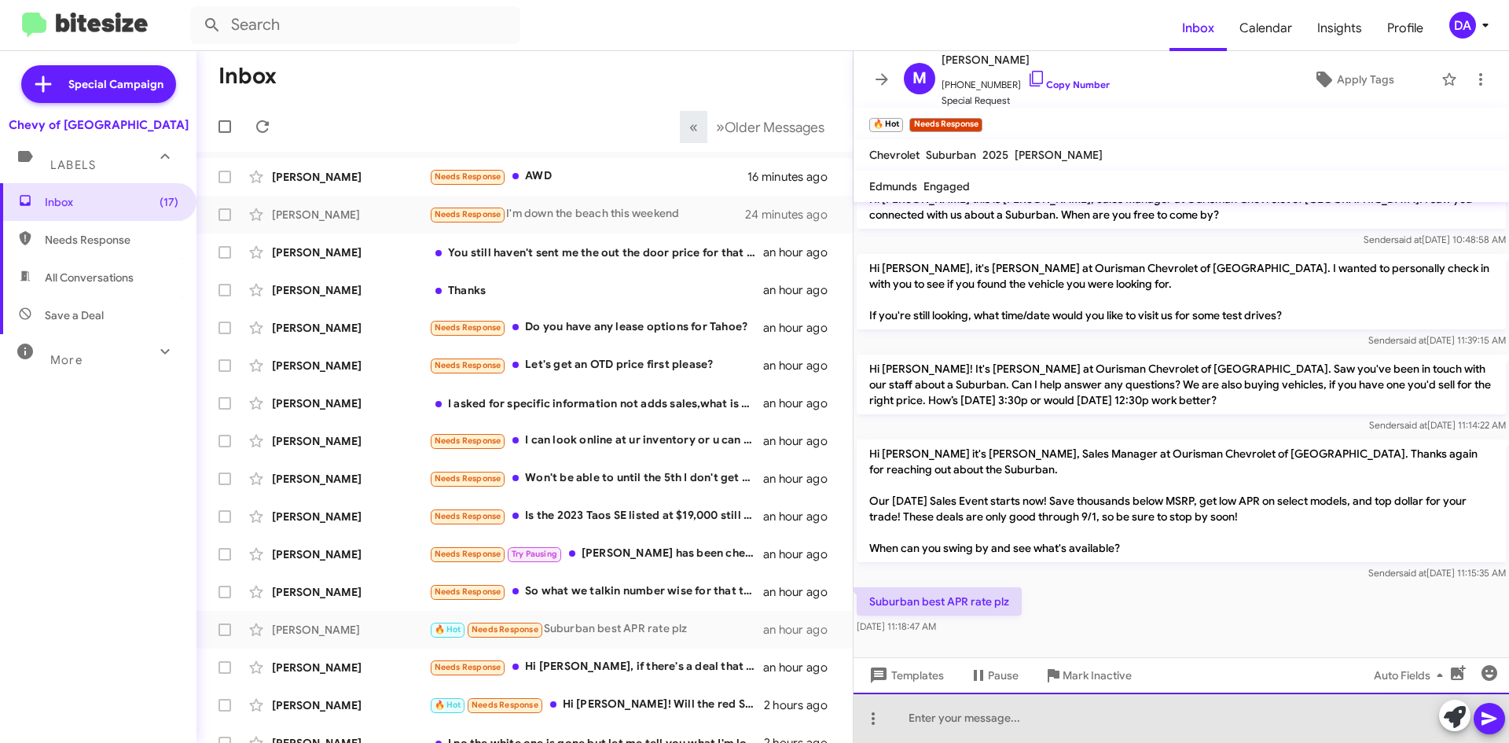
click at [1049, 721] on div at bounding box center [1180, 717] width 655 height 50
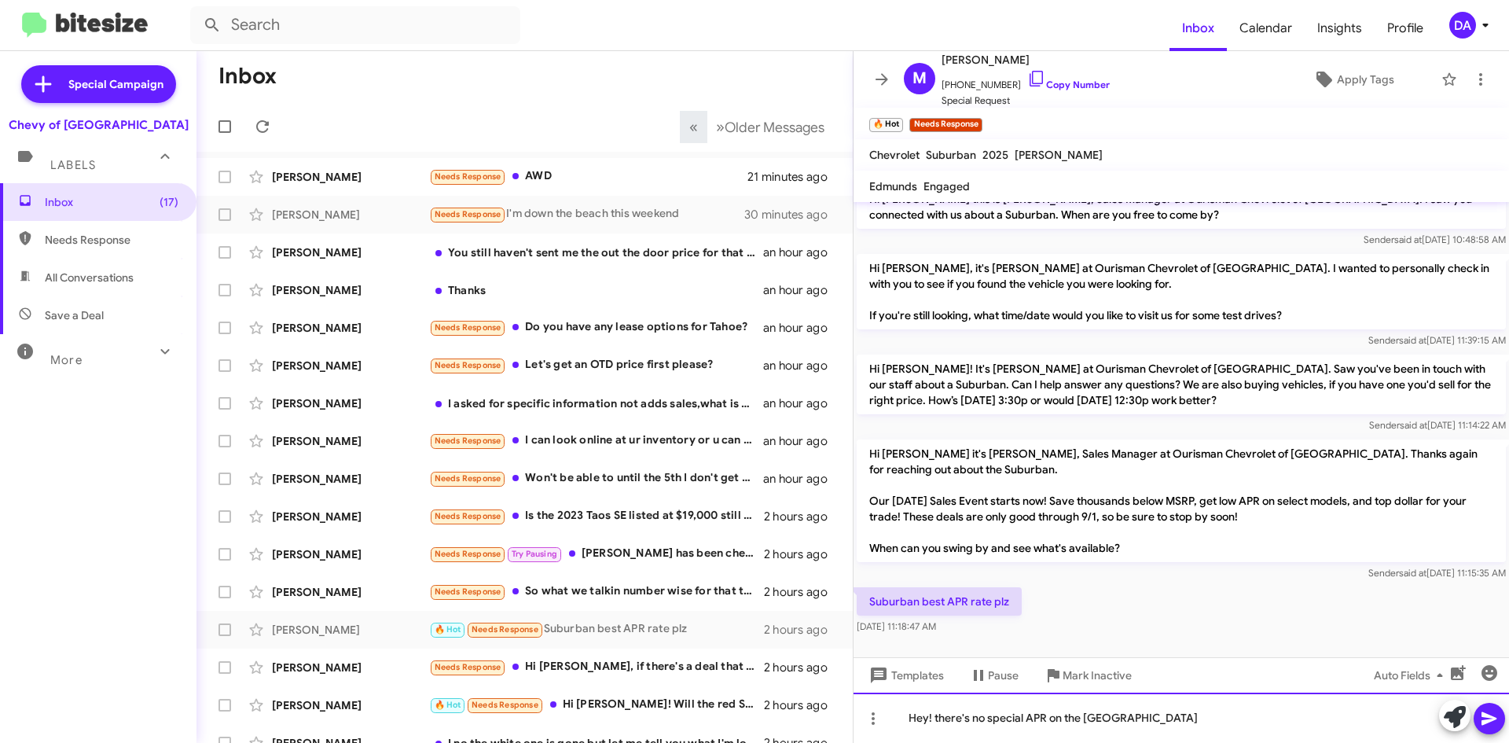
click at [1178, 731] on div "Hey! there's no special APR on the [GEOGRAPHIC_DATA]" at bounding box center [1180, 717] width 655 height 50
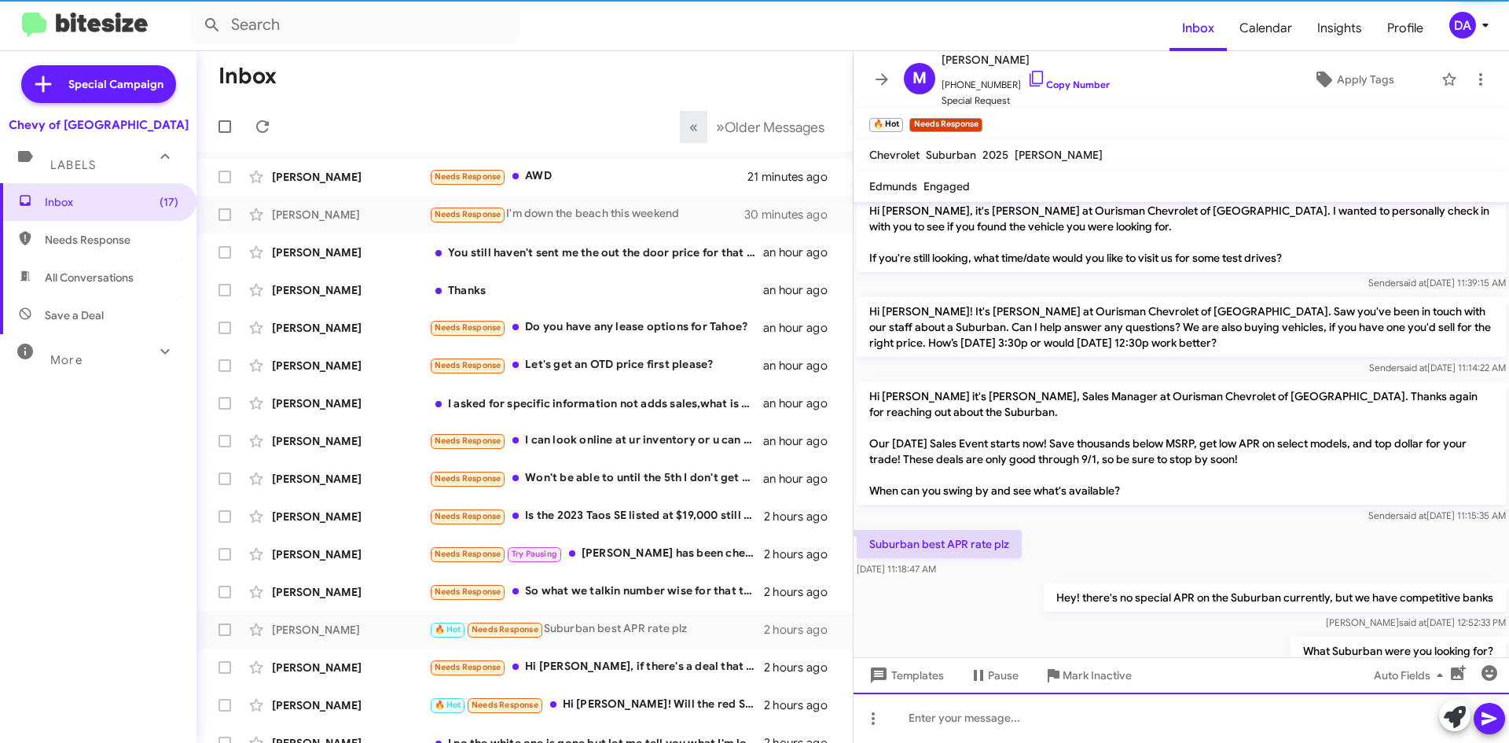
scroll to position [135, 0]
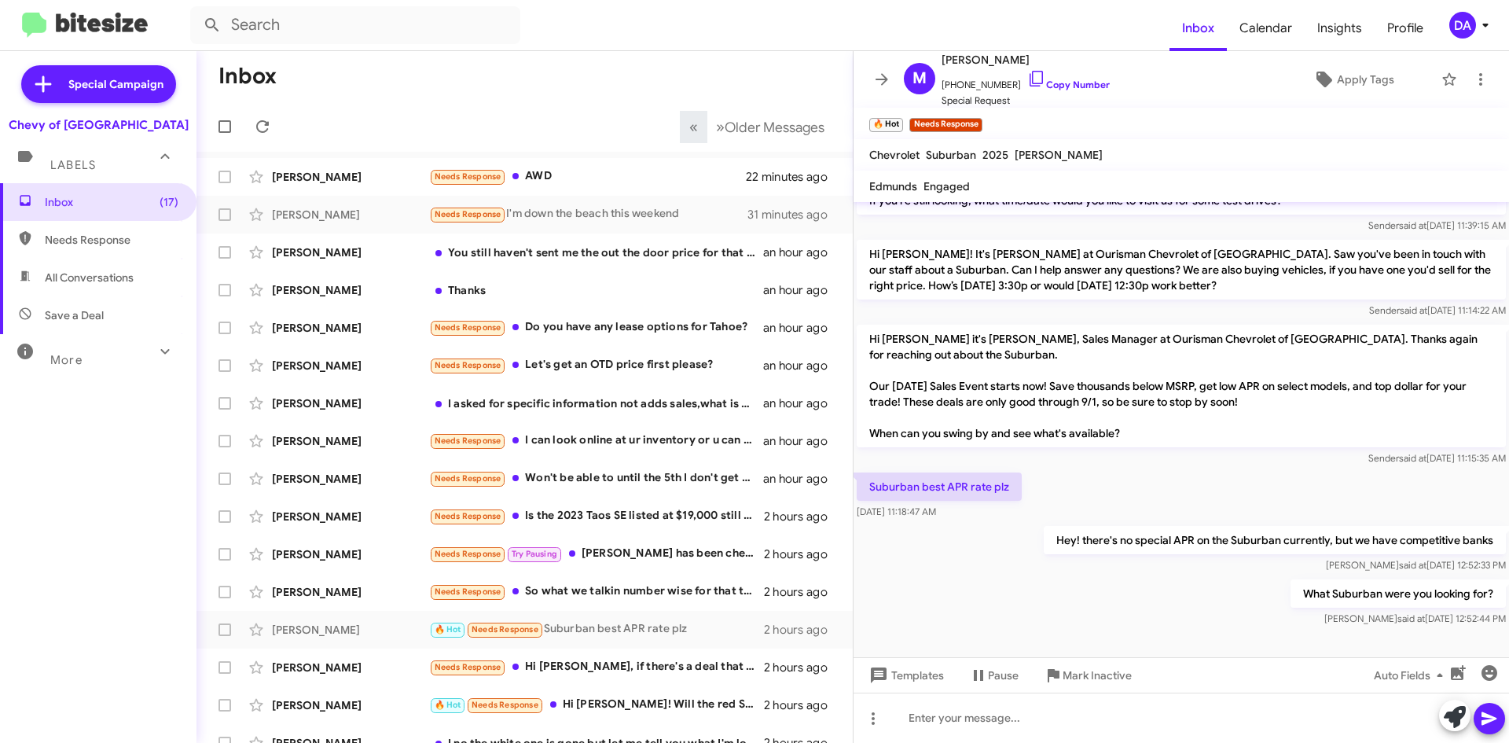
click at [32, 524] on div "Inbox (17) Needs Response All Conversations Save a Deal More Important 🔥 Hot Ap…" at bounding box center [98, 406] width 196 height 446
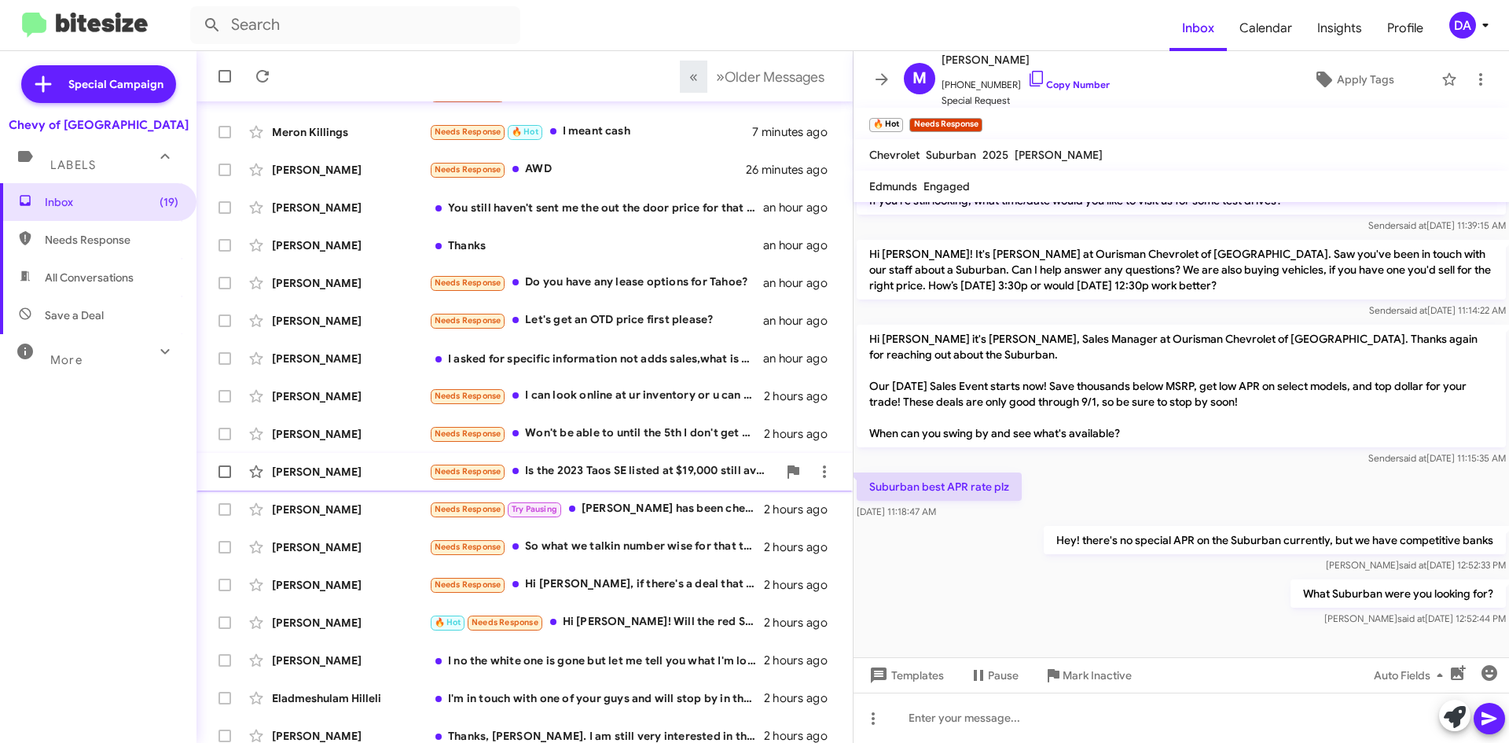
scroll to position [170, 0]
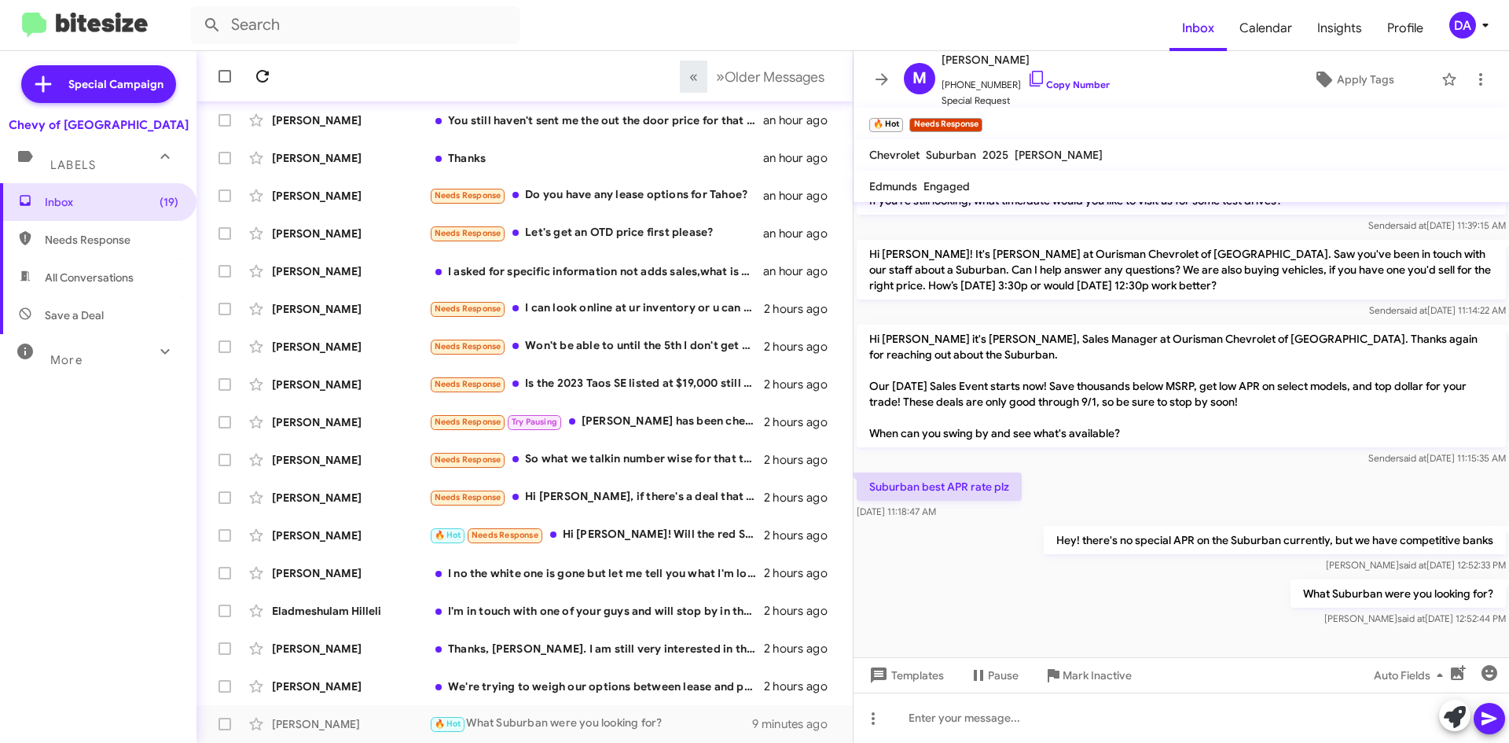
click at [273, 73] on span at bounding box center [262, 76] width 31 height 19
click at [631, 695] on div "[PERSON_NAME] We're trying to weigh our options between lease and purchase 2 ho…" at bounding box center [524, 685] width 631 height 31
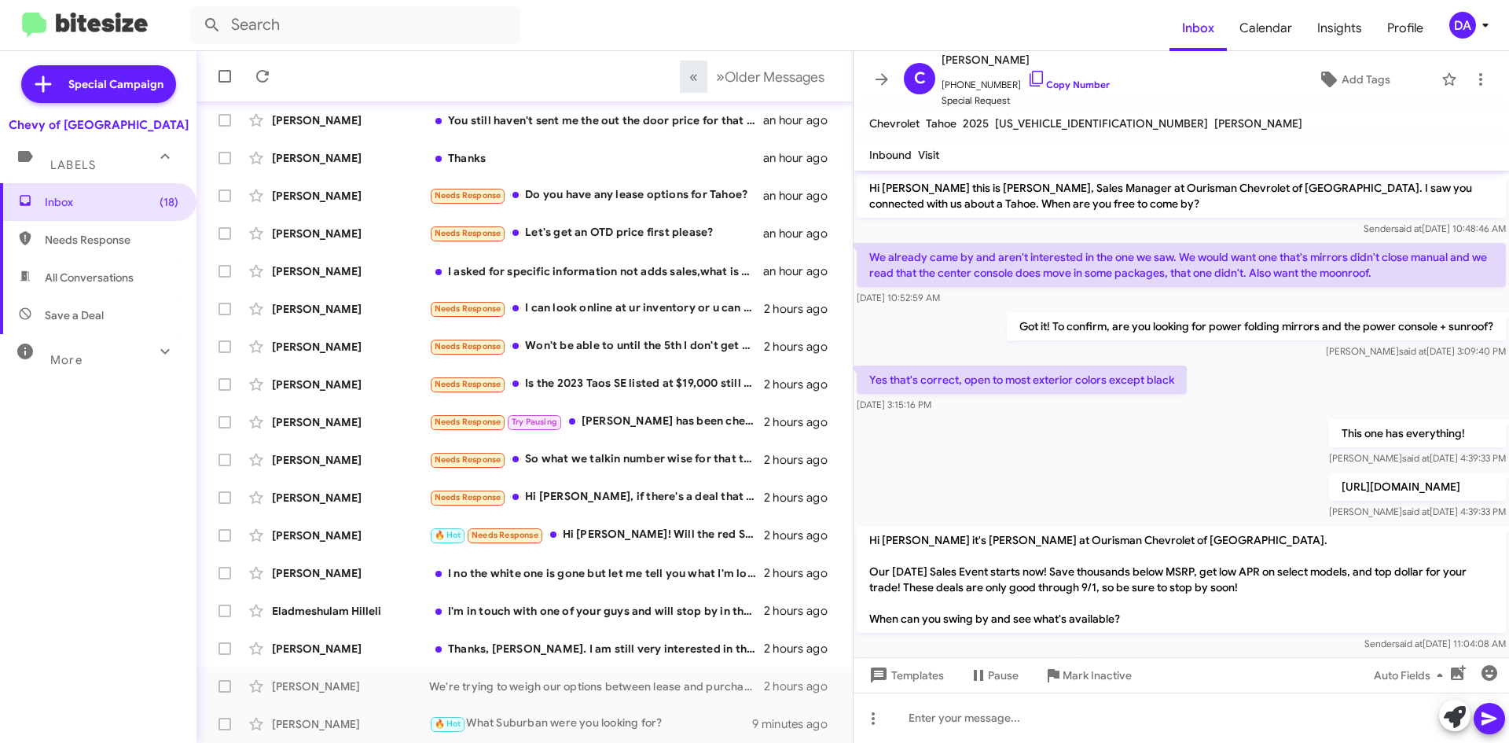
scroll to position [140, 0]
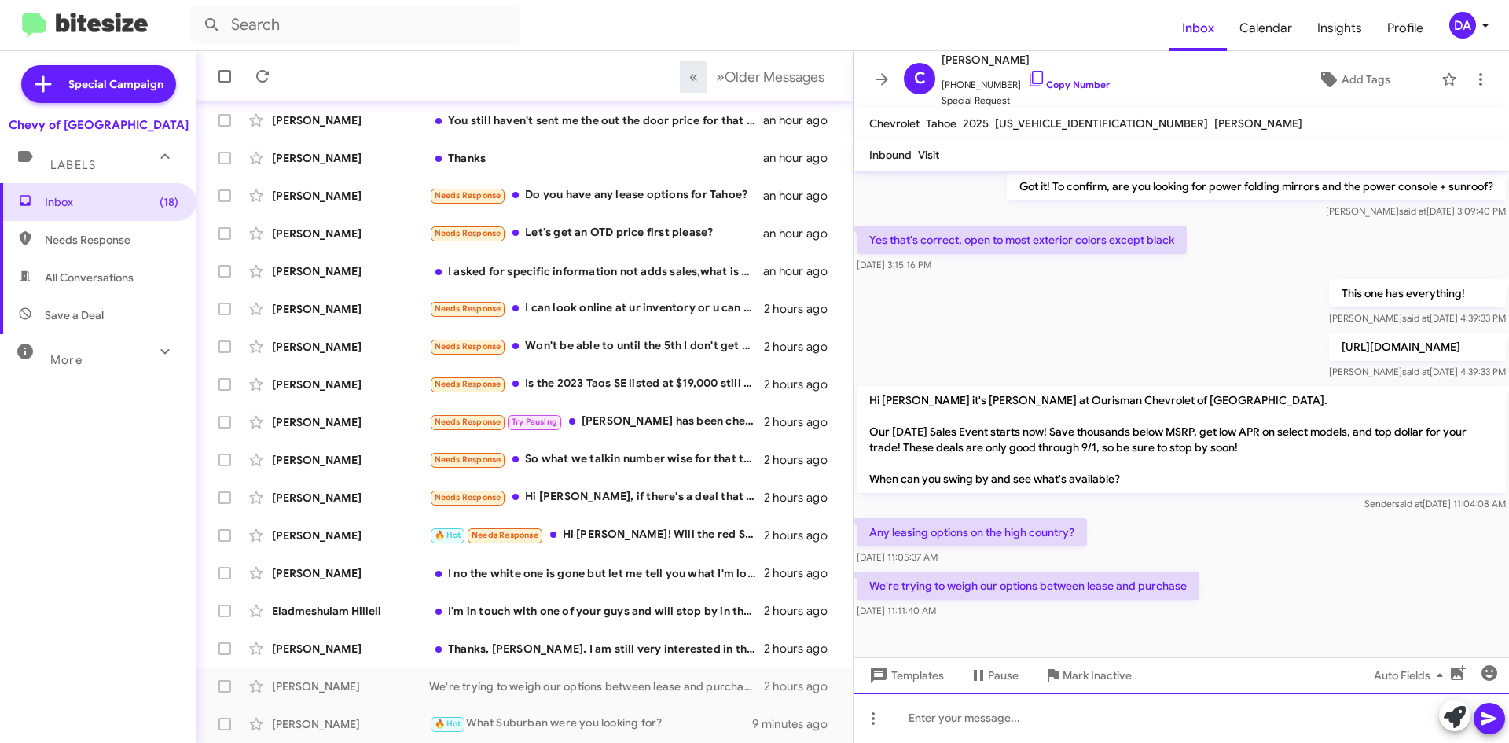
click at [997, 717] on div at bounding box center [1180, 717] width 655 height 50
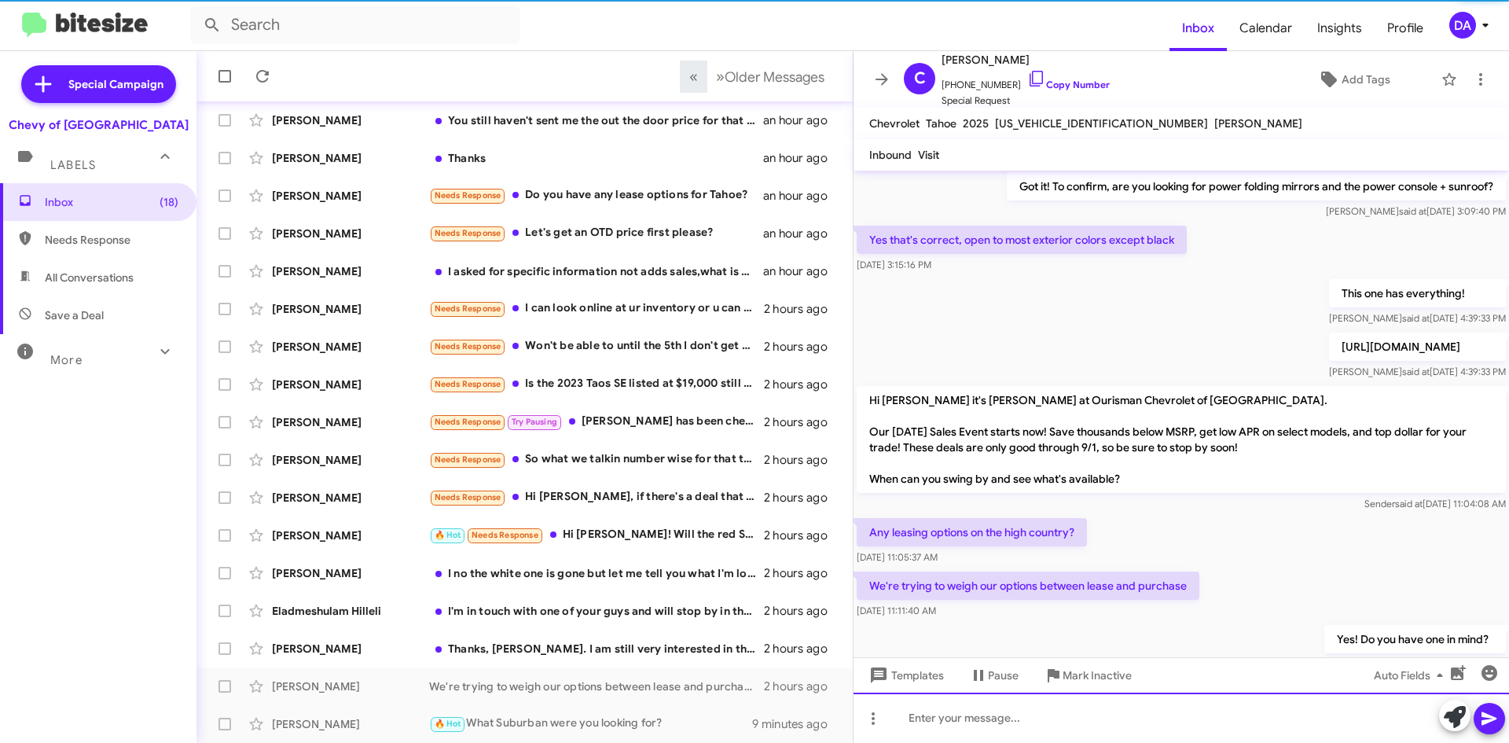
scroll to position [0, 0]
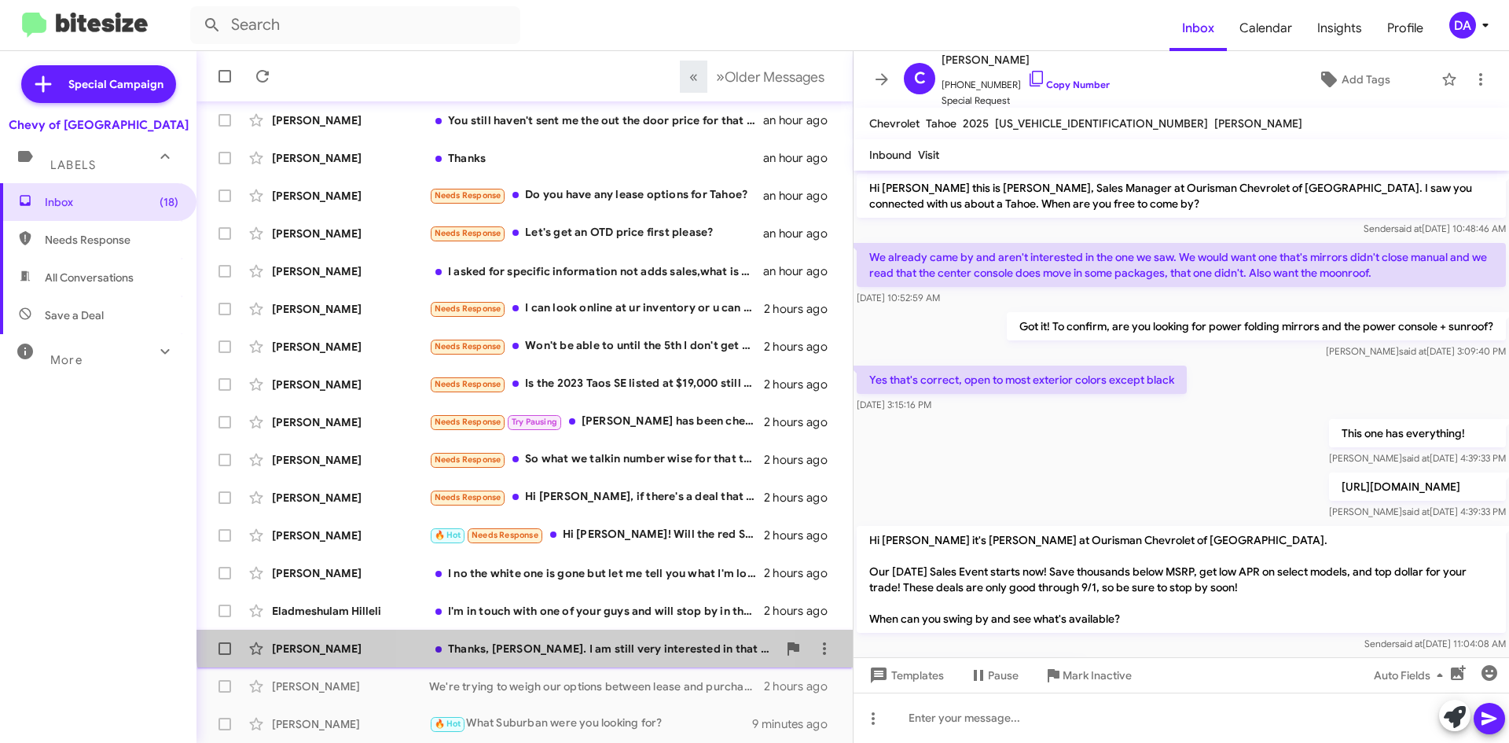
click at [615, 636] on div "[PERSON_NAME] Thanks, [PERSON_NAME]. I am still very interested in that '25 whi…" at bounding box center [524, 648] width 631 height 31
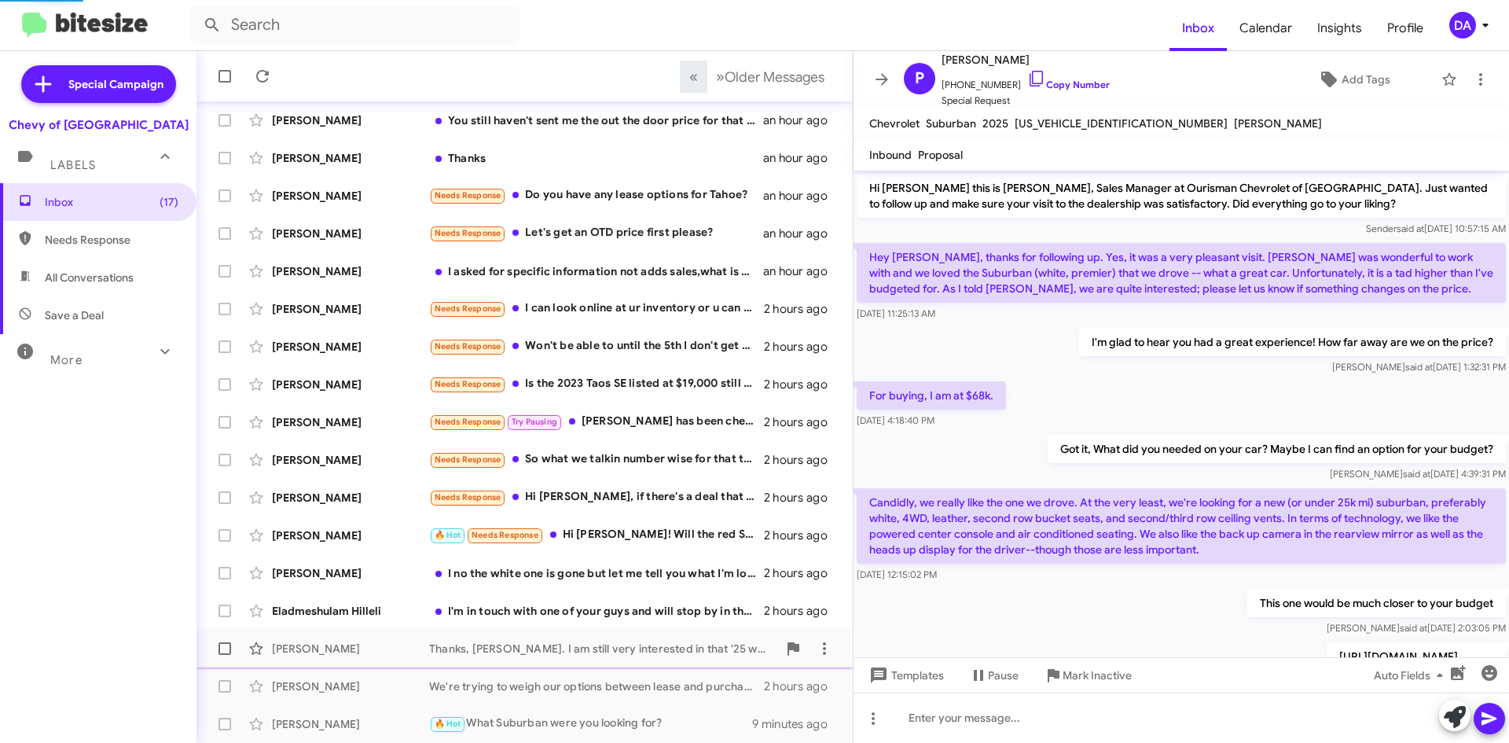
scroll to position [594, 0]
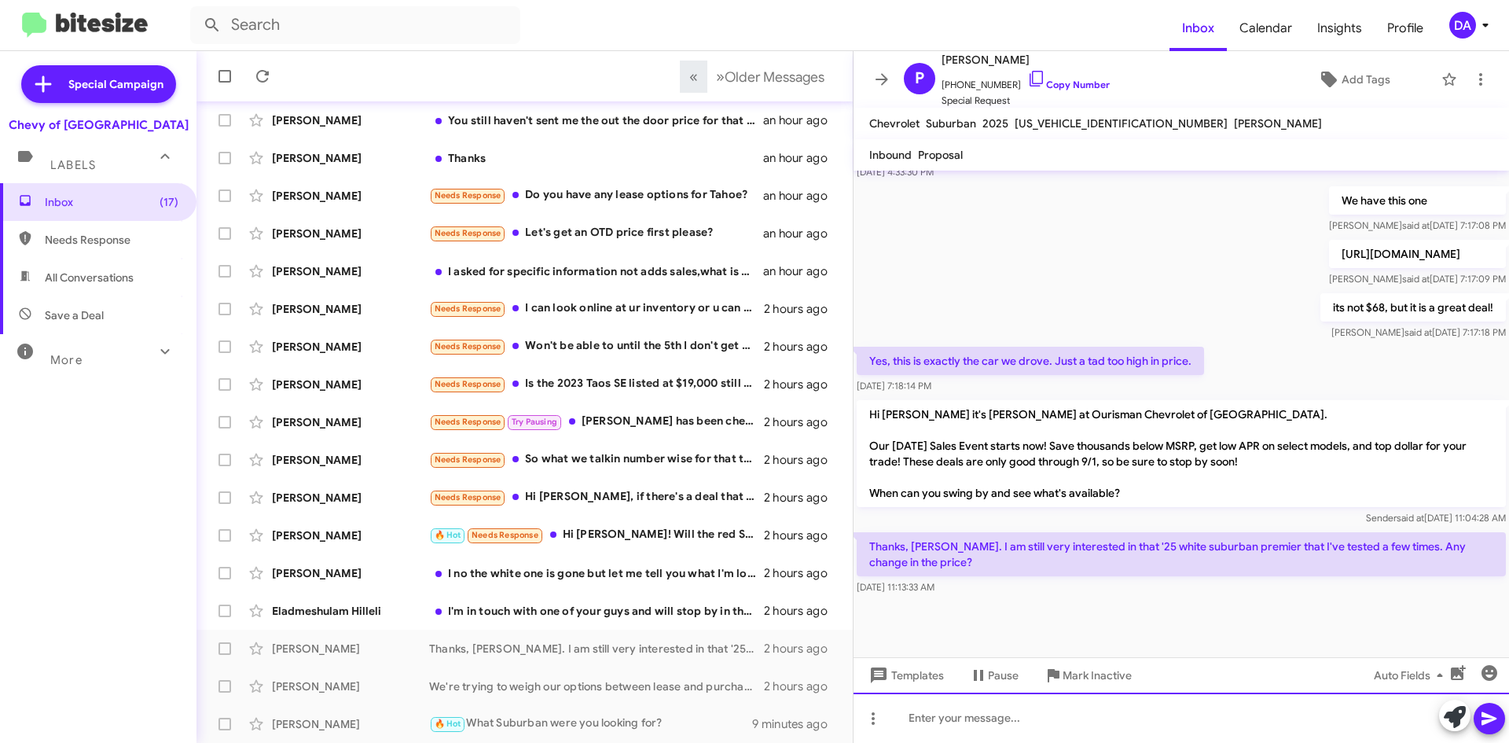
click at [978, 707] on div at bounding box center [1180, 717] width 655 height 50
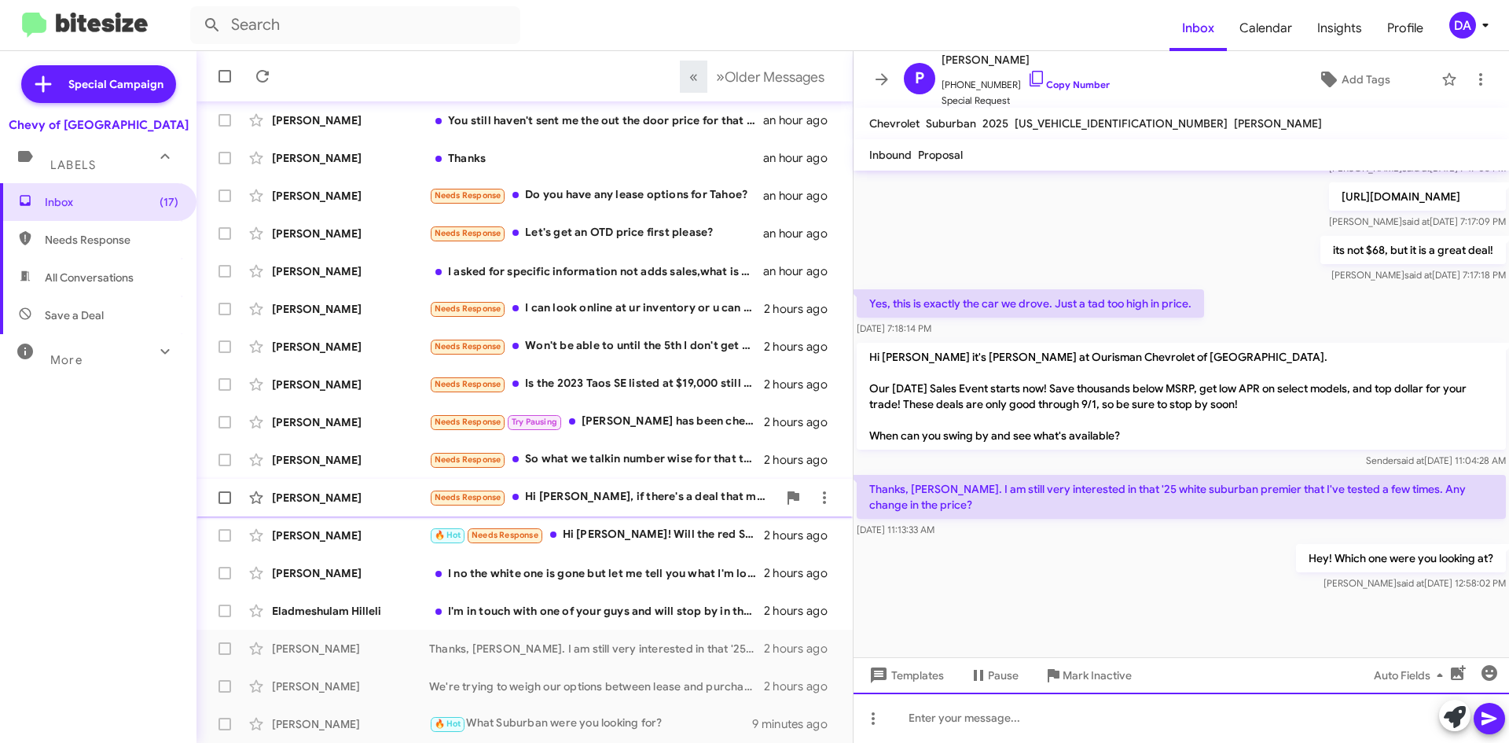
scroll to position [651, 0]
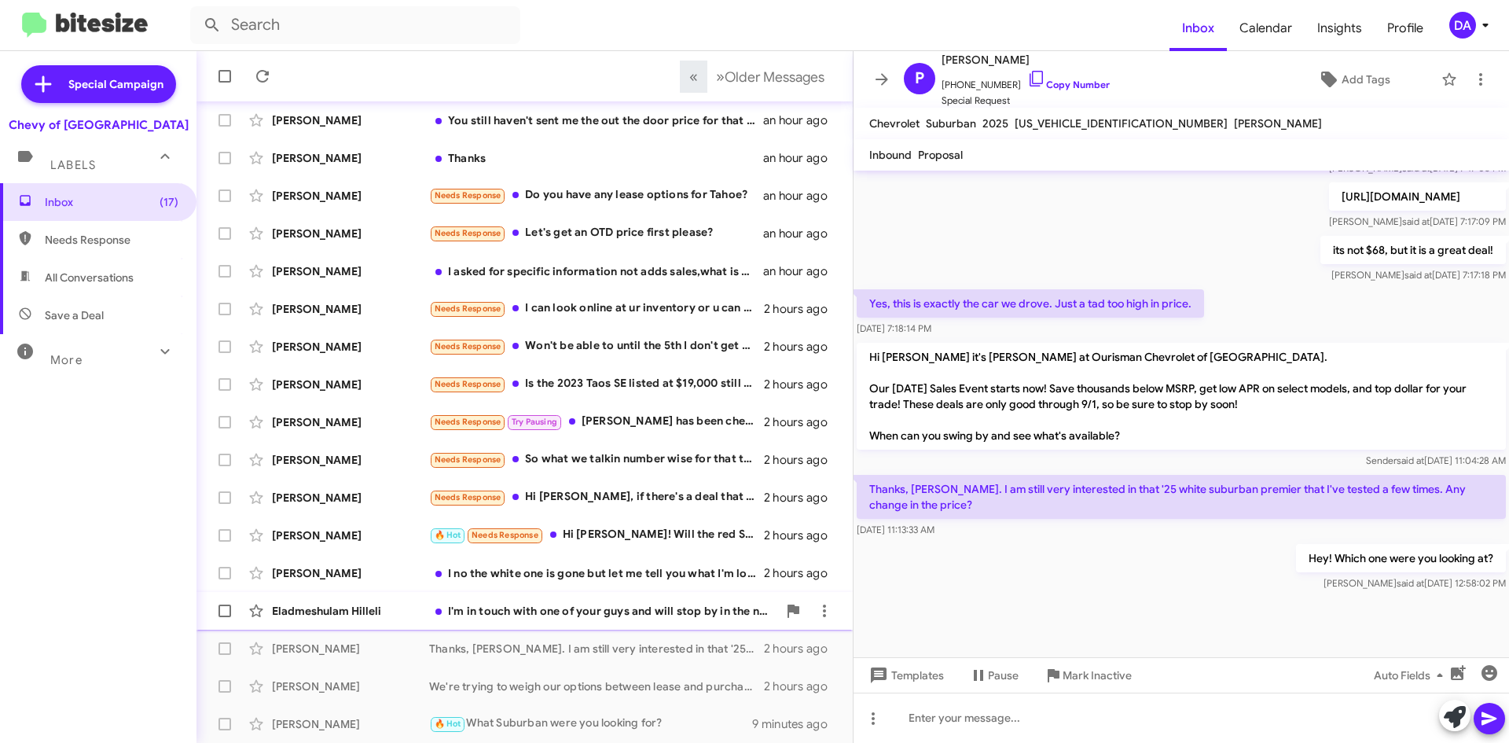
click at [592, 619] on div "[PERSON_NAME] I'm in touch with one of your guys and will stop by in the next c…" at bounding box center [524, 610] width 631 height 31
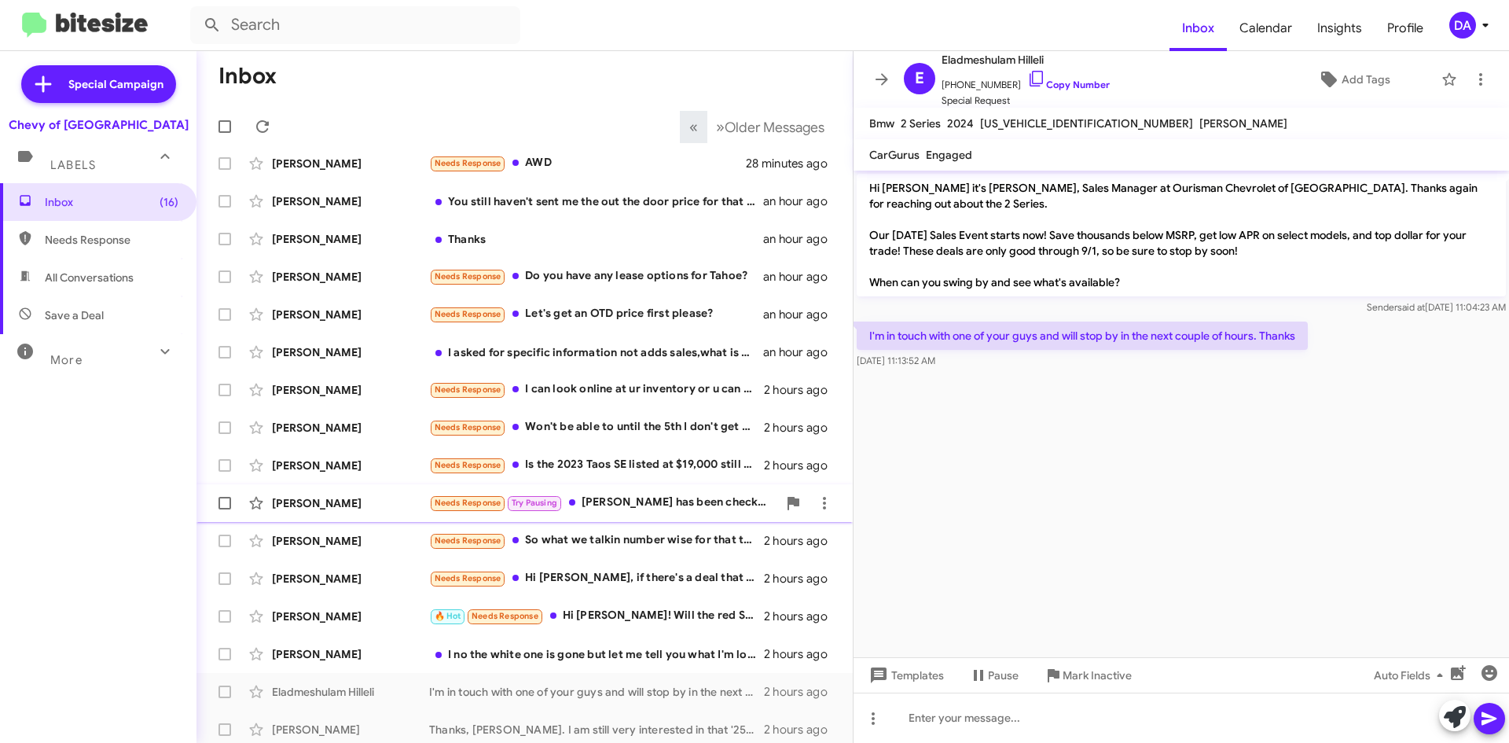
scroll to position [170, 0]
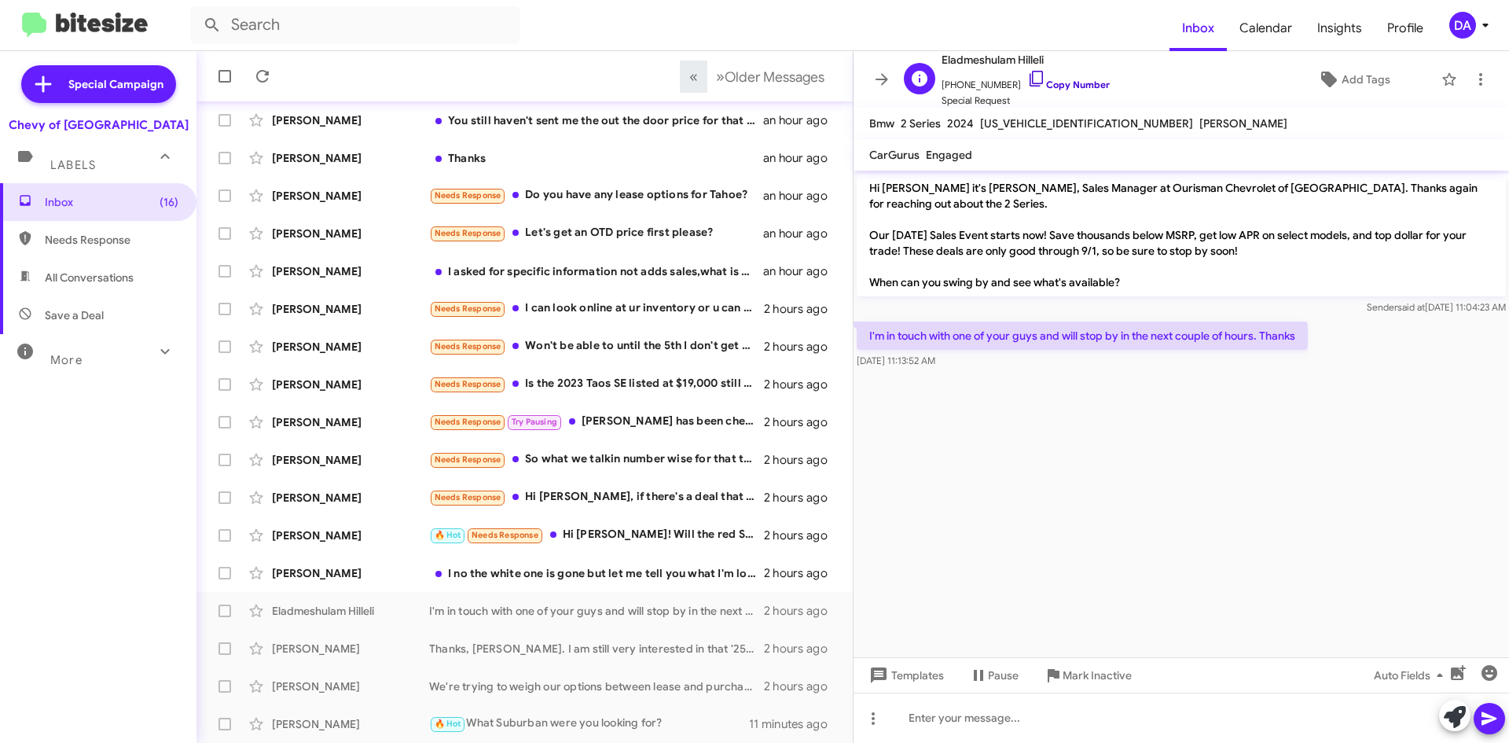
click at [1071, 85] on link "Copy Number" at bounding box center [1068, 85] width 83 height 12
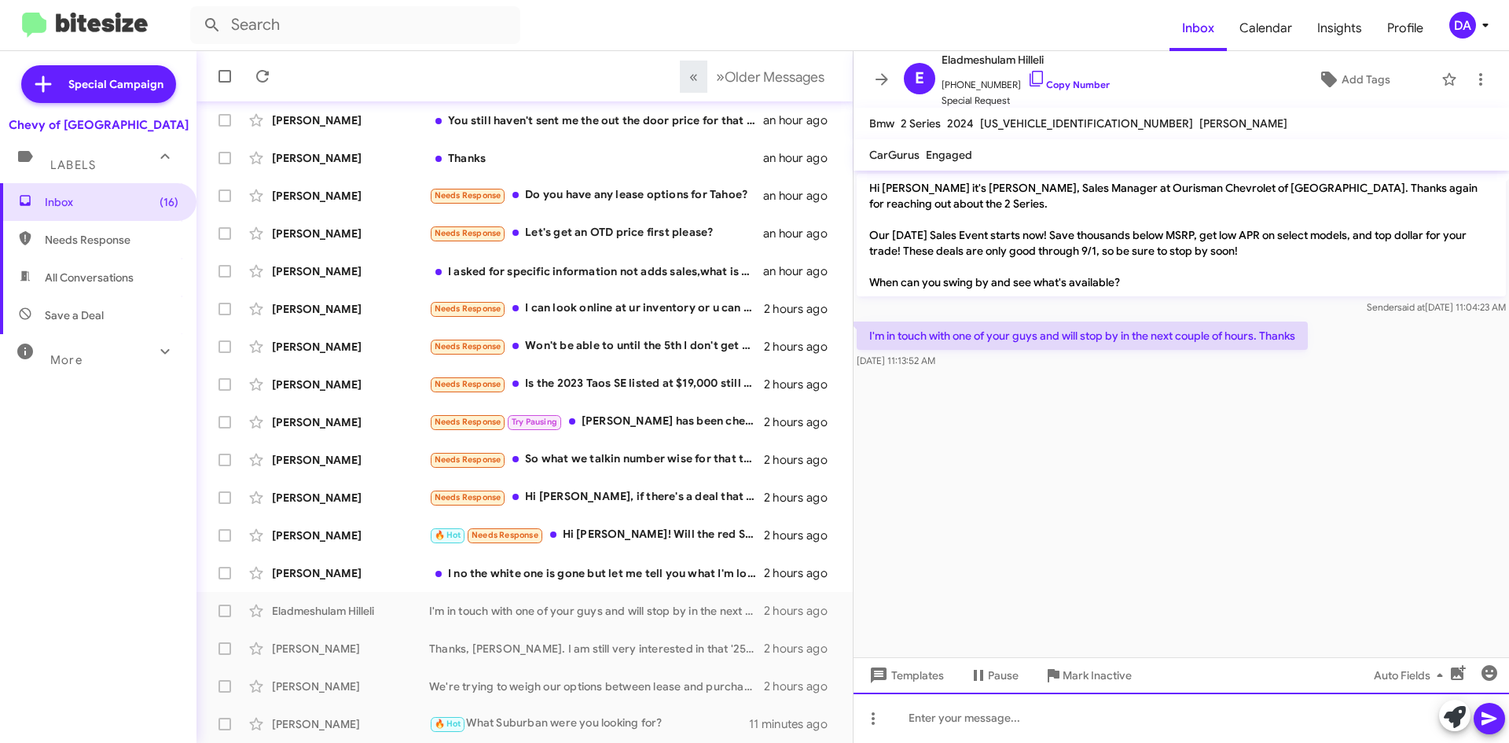
click at [1172, 726] on div at bounding box center [1180, 717] width 655 height 50
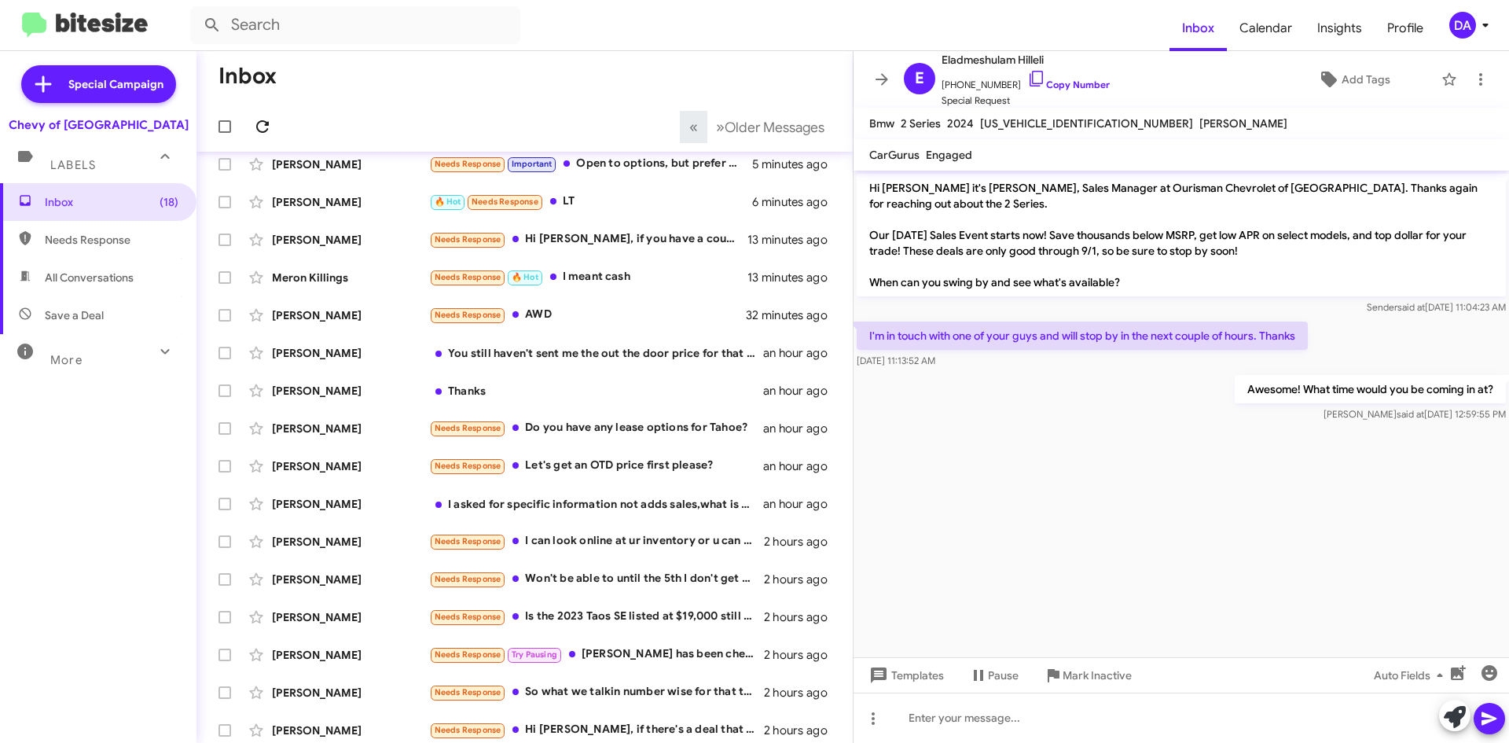
click at [259, 124] on icon at bounding box center [262, 126] width 19 height 19
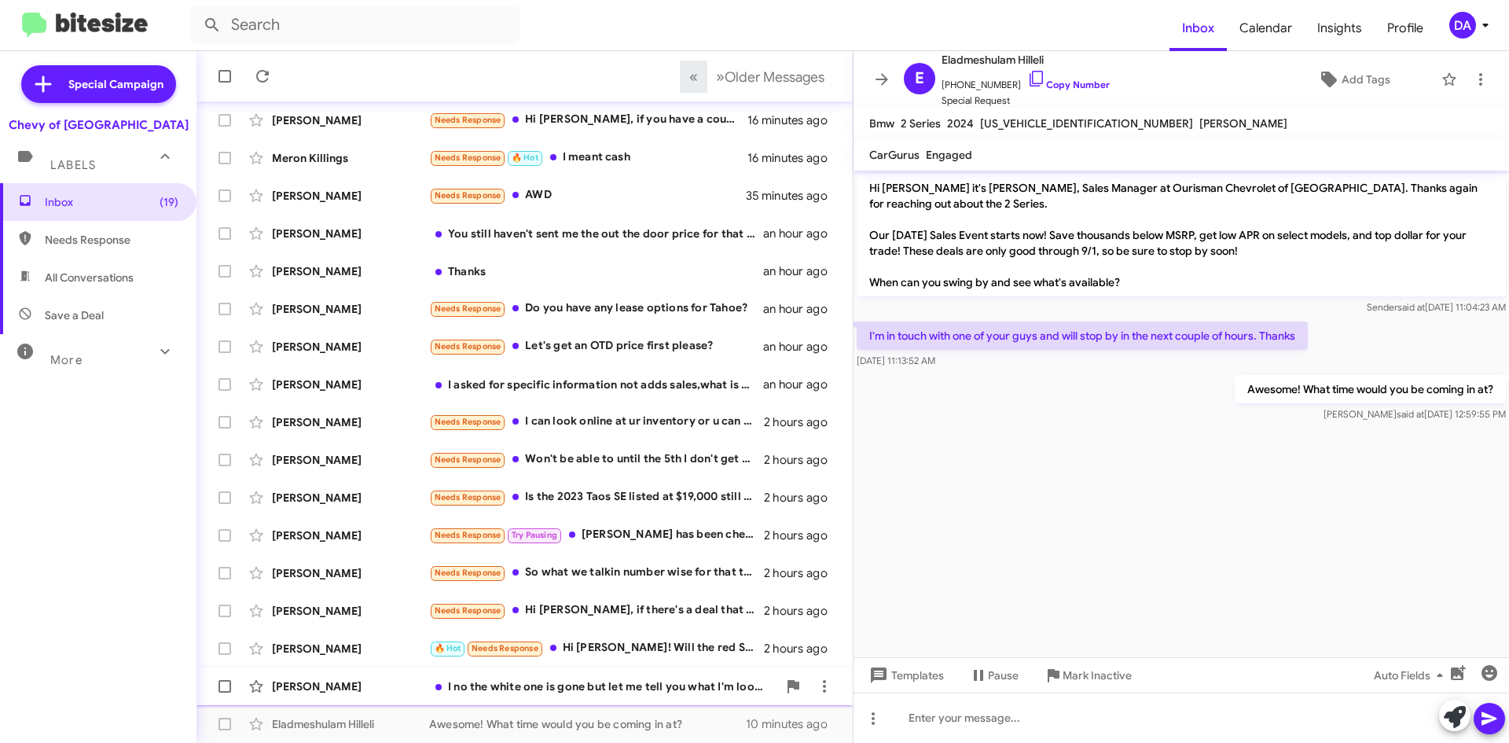
click at [649, 689] on div "I no the white one is gone but let me tell you what I'm looking for a 14-15 G 5…" at bounding box center [603, 686] width 348 height 16
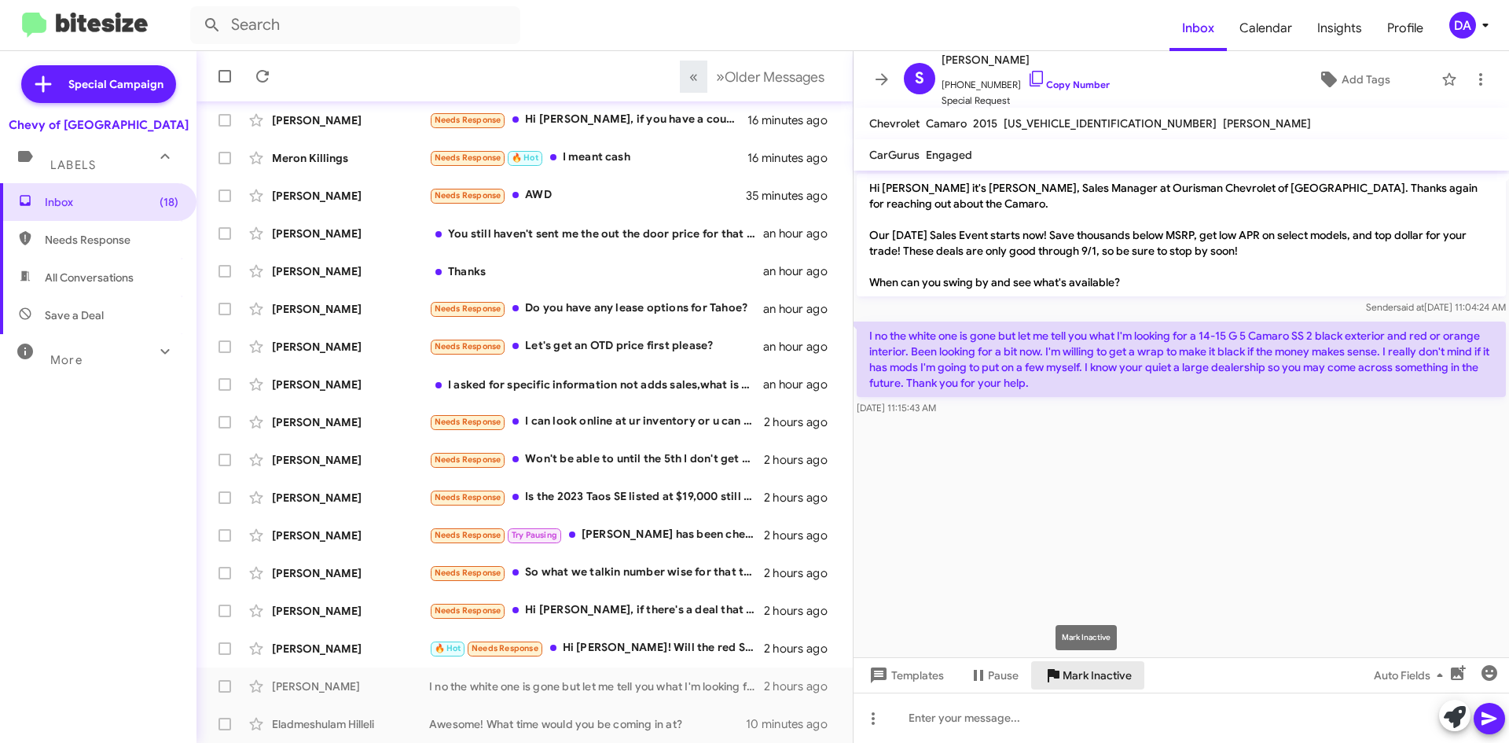
click at [1081, 681] on span "Mark Inactive" at bounding box center [1096, 675] width 69 height 28
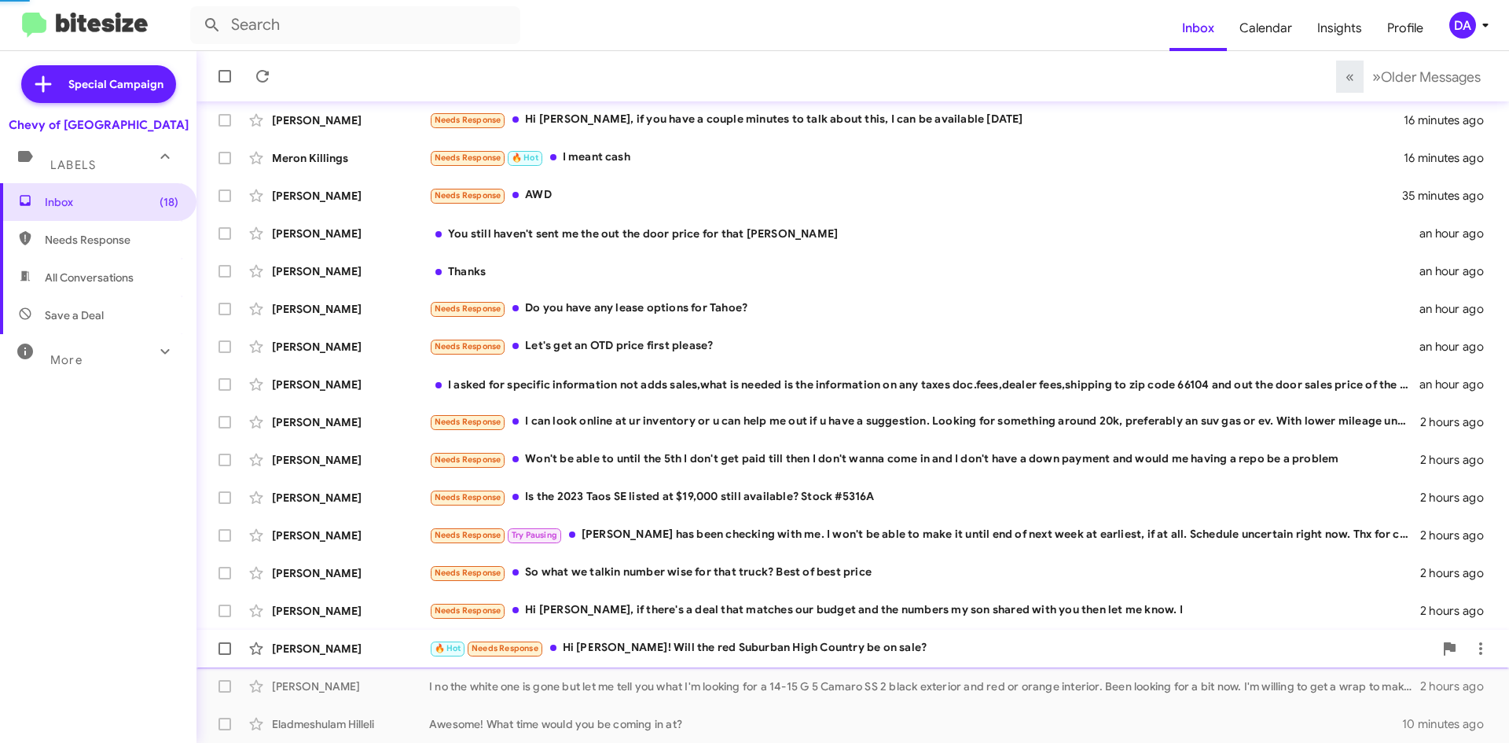
scroll to position [132, 0]
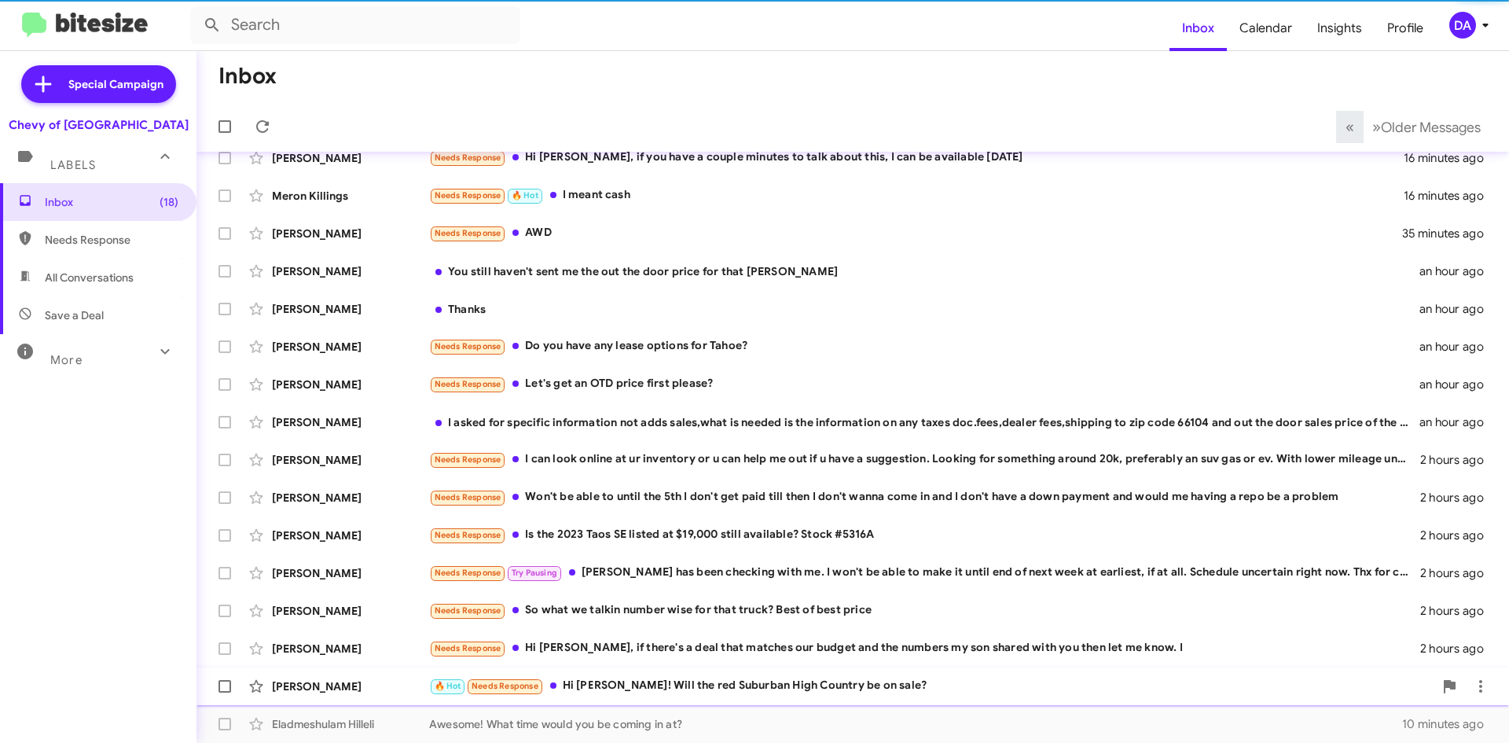
click at [603, 677] on div "🔥 Hot Needs Response Hi [PERSON_NAME]! Will the red Suburban High Country be on…" at bounding box center [931, 686] width 1004 height 18
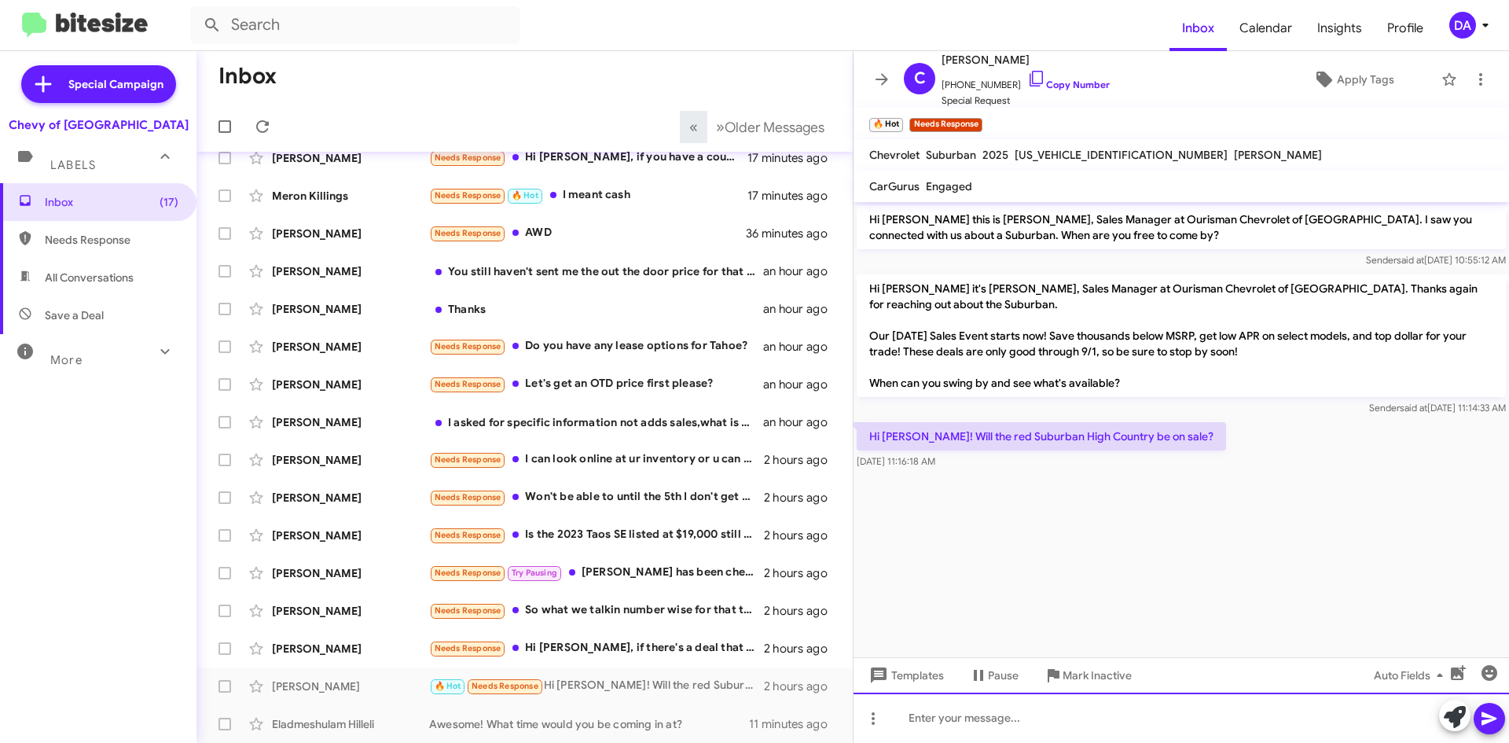
click at [982, 703] on div at bounding box center [1180, 717] width 655 height 50
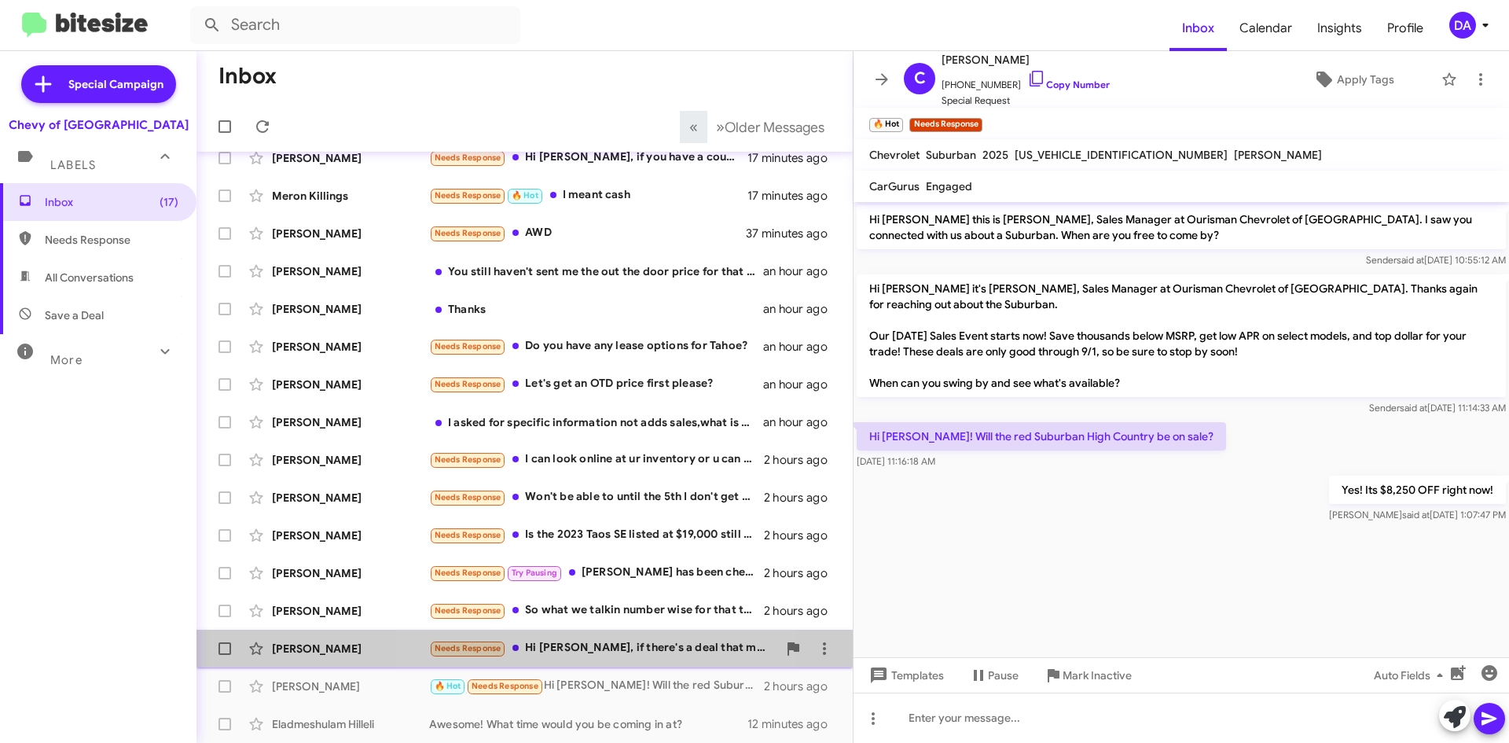
click at [591, 648] on div "Needs Response Hi [PERSON_NAME], if there's a deal that matches our budget and …" at bounding box center [603, 648] width 348 height 18
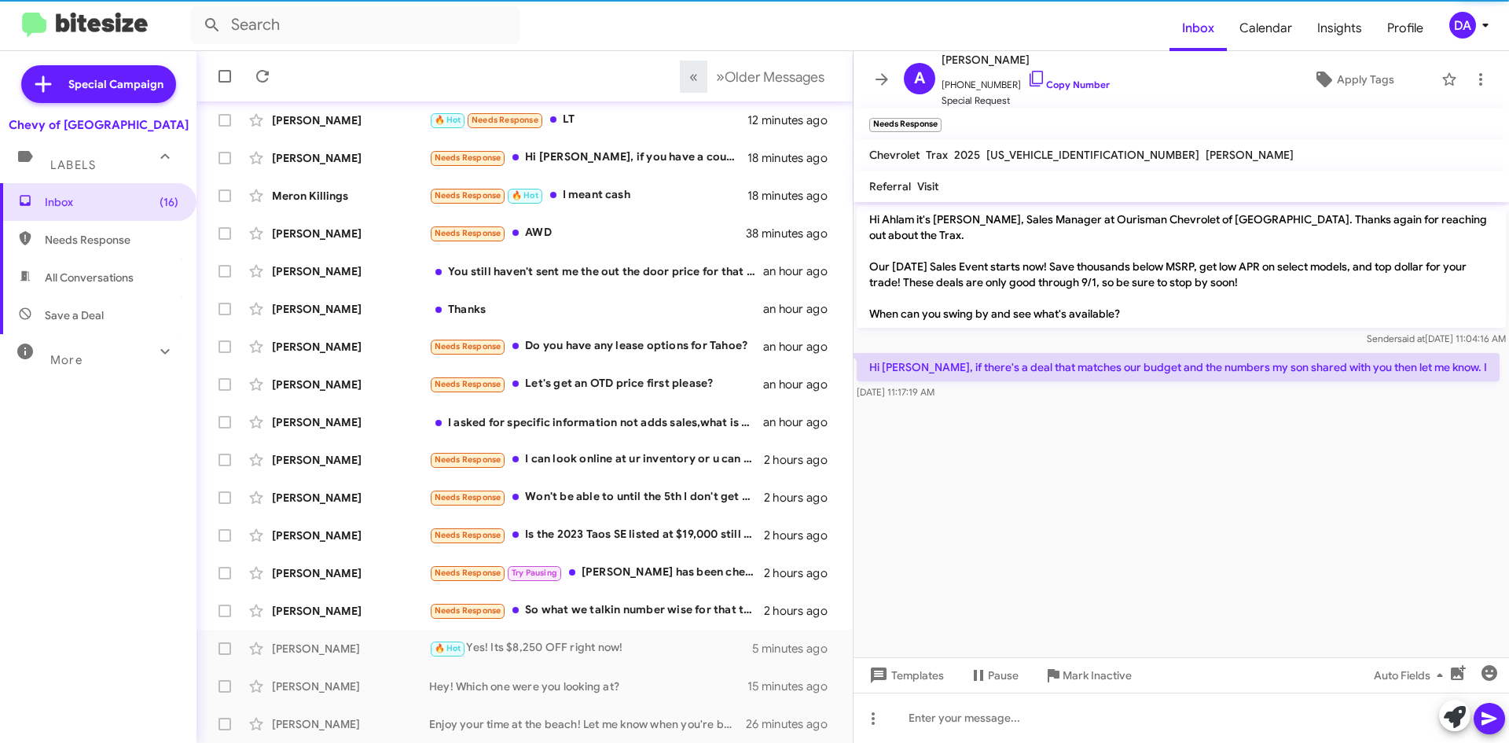
scroll to position [170, 0]
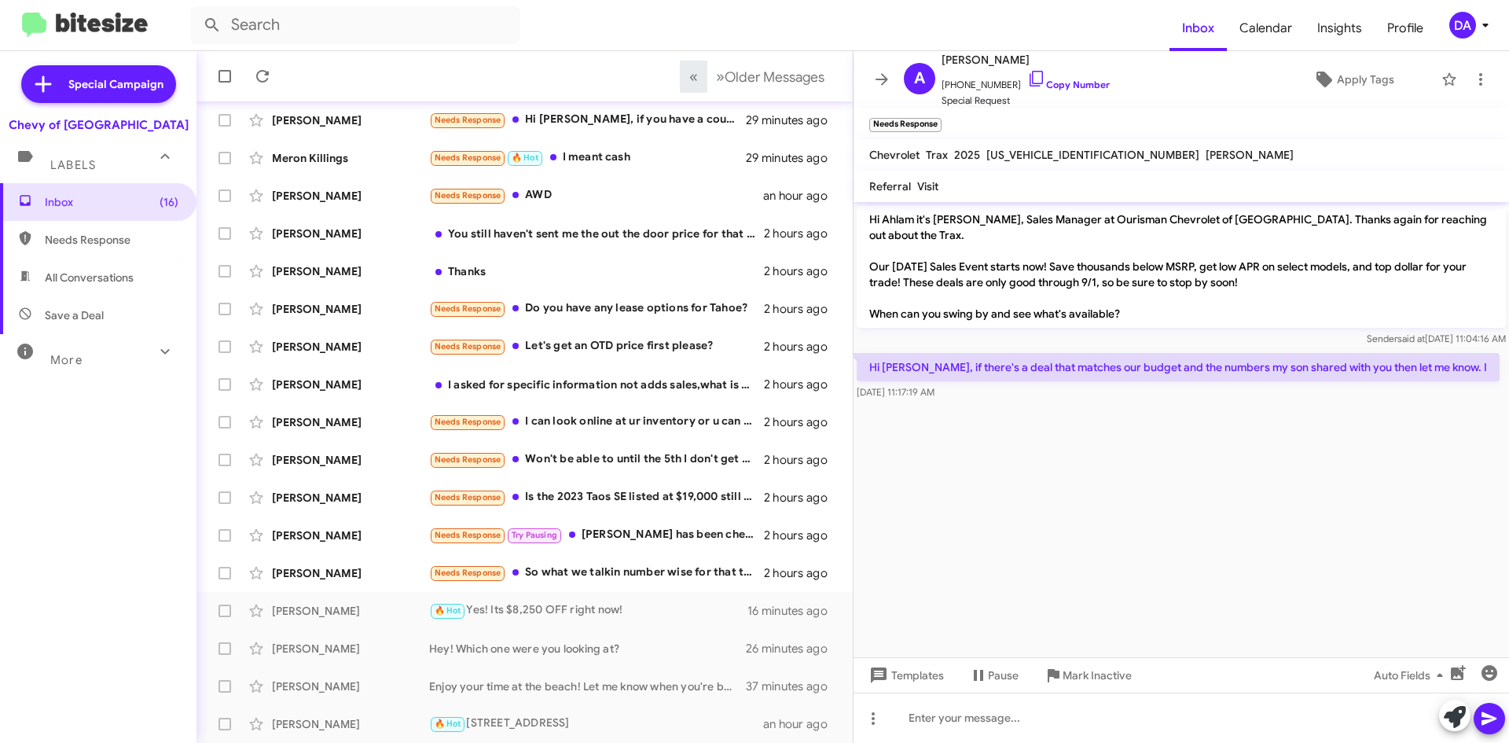
click at [1117, 533] on cdk-virtual-scroll-viewport "Hi Ahlam it's [PERSON_NAME], Sales Manager at Ourisman Chevrolet of [GEOGRAPHIC…" at bounding box center [1180, 429] width 655 height 455
click at [1077, 83] on link "Copy Number" at bounding box center [1068, 85] width 83 height 12
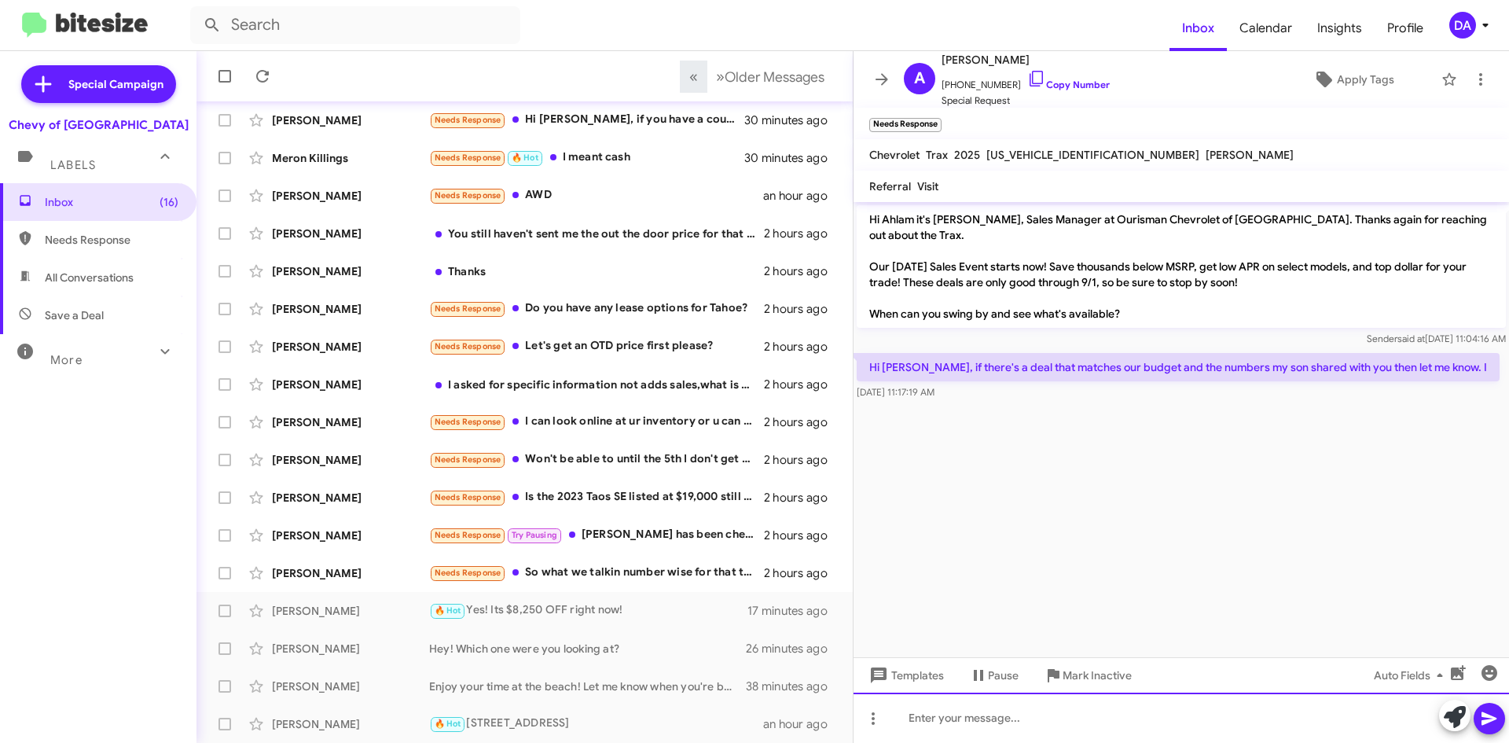
click at [1004, 709] on div at bounding box center [1180, 717] width 655 height 50
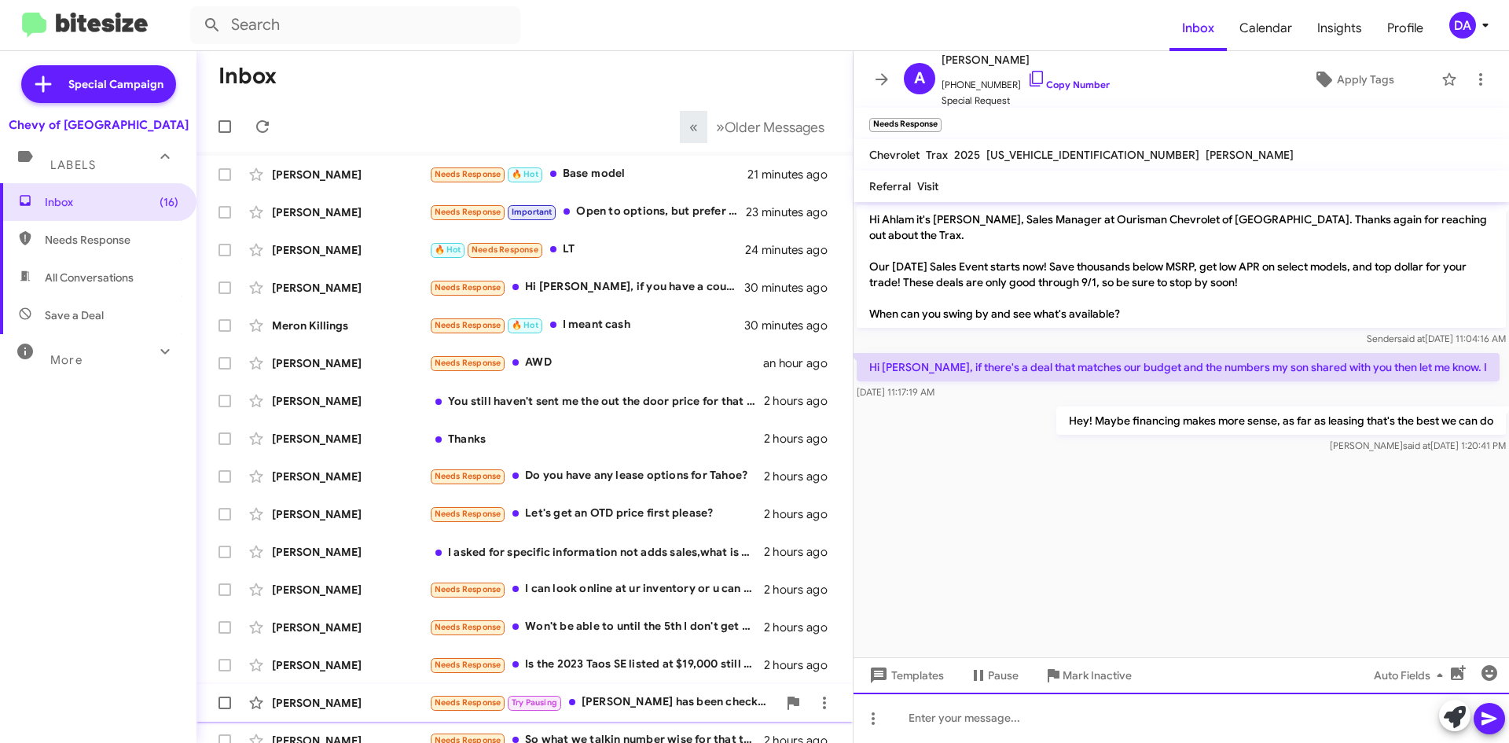
scroll to position [0, 0]
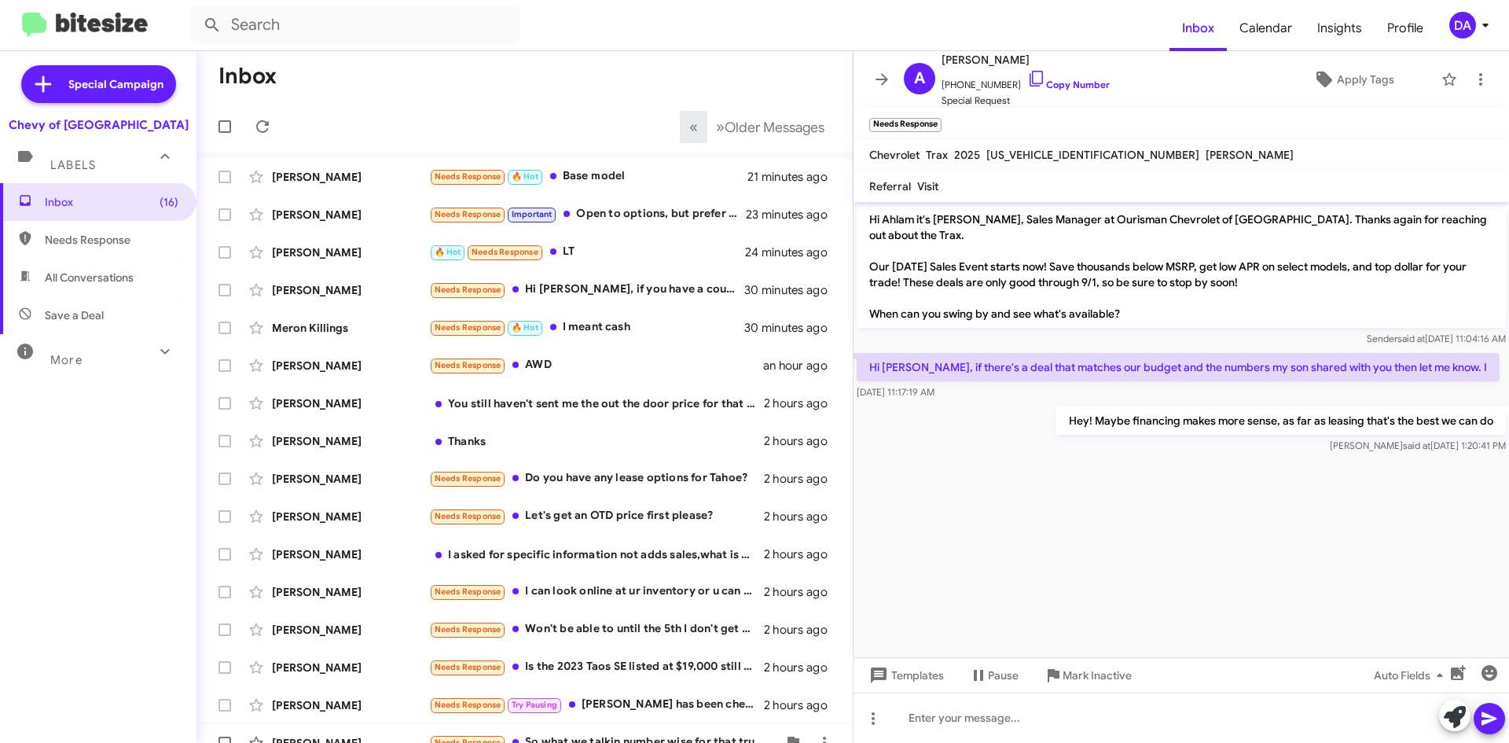
click at [612, 740] on div "Needs Response So what we talkin number wise for that truck? Best of best price" at bounding box center [603, 742] width 348 height 18
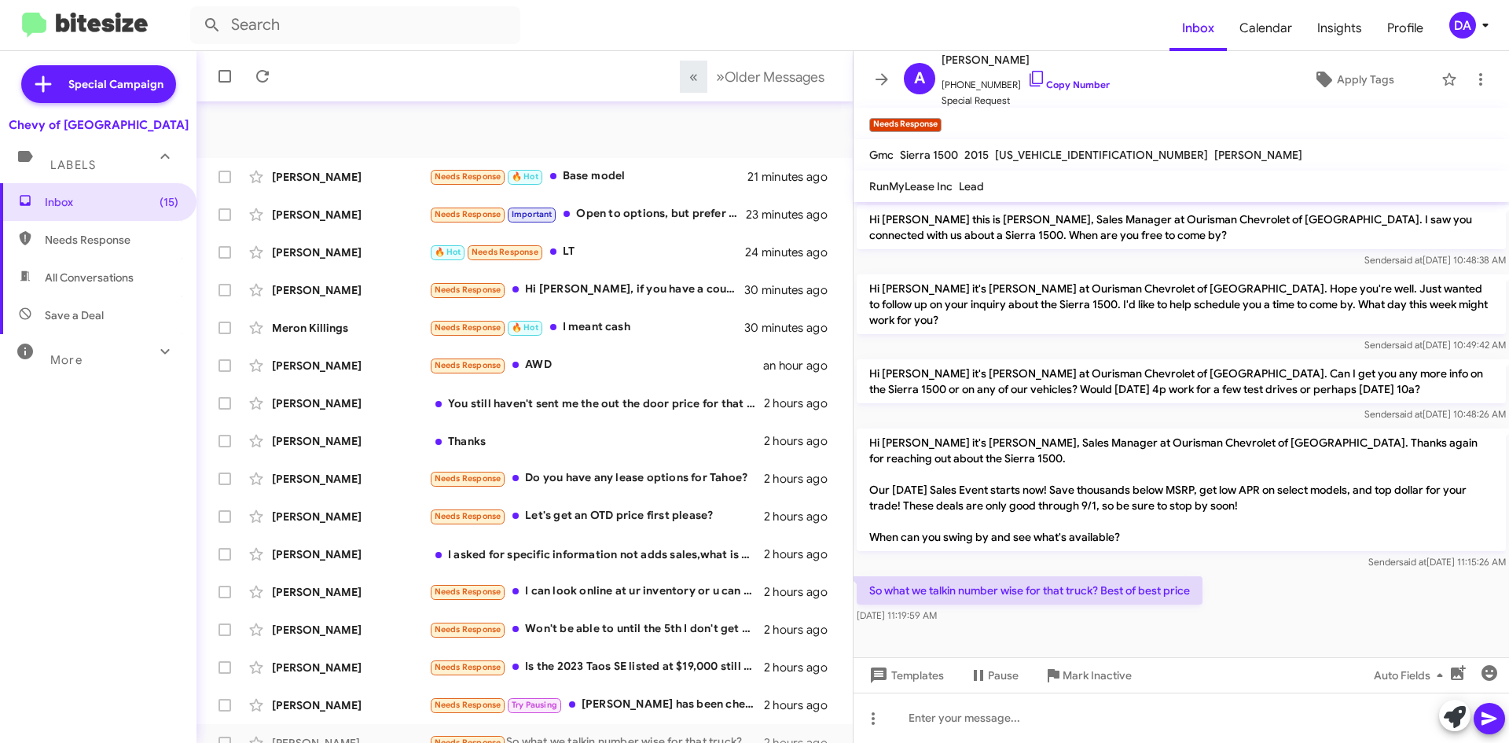
scroll to position [170, 0]
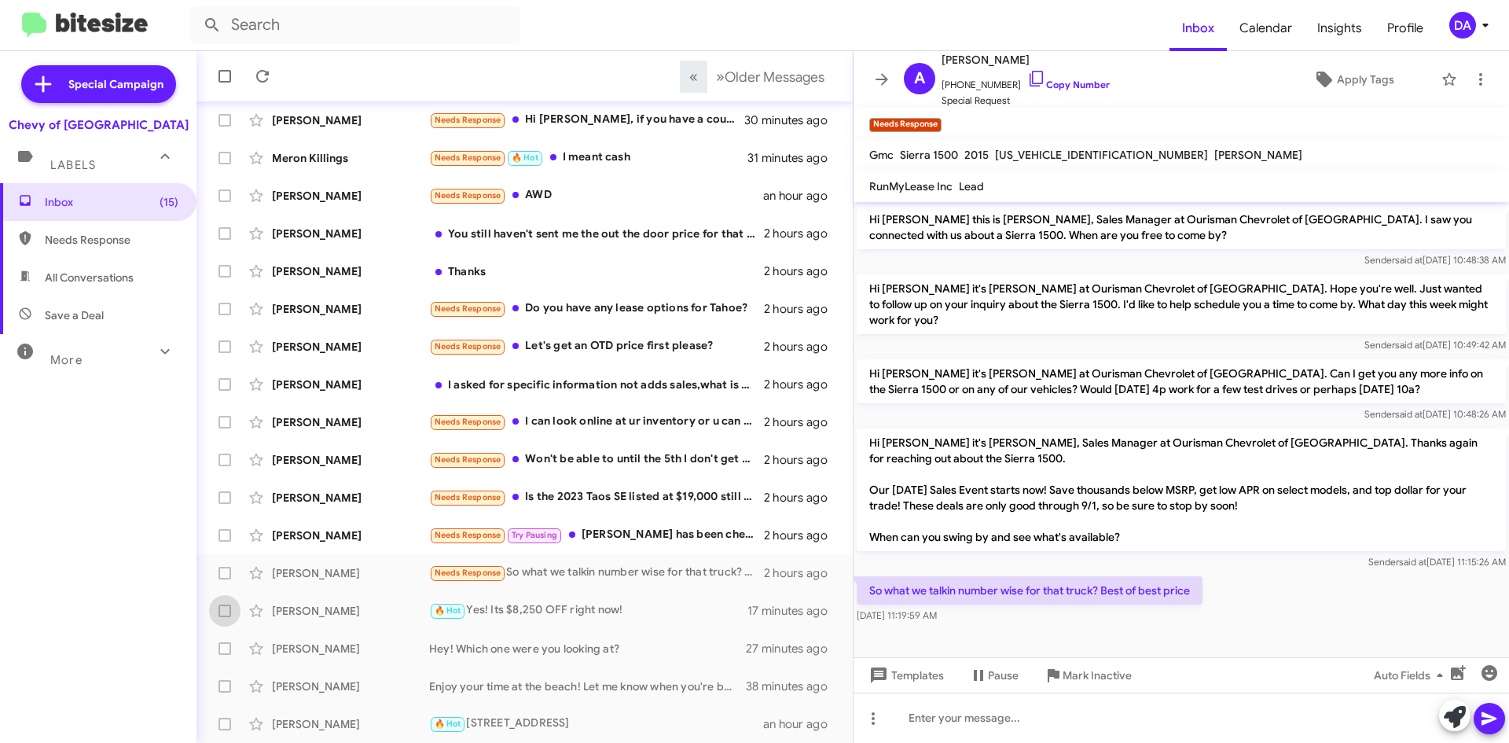
click at [1066, 152] on span "[US_VEHICLE_IDENTIFICATION_NUMBER]" at bounding box center [1101, 155] width 213 height 14
copy span "[US_VEHICLE_IDENTIFICATION_NUMBER]"
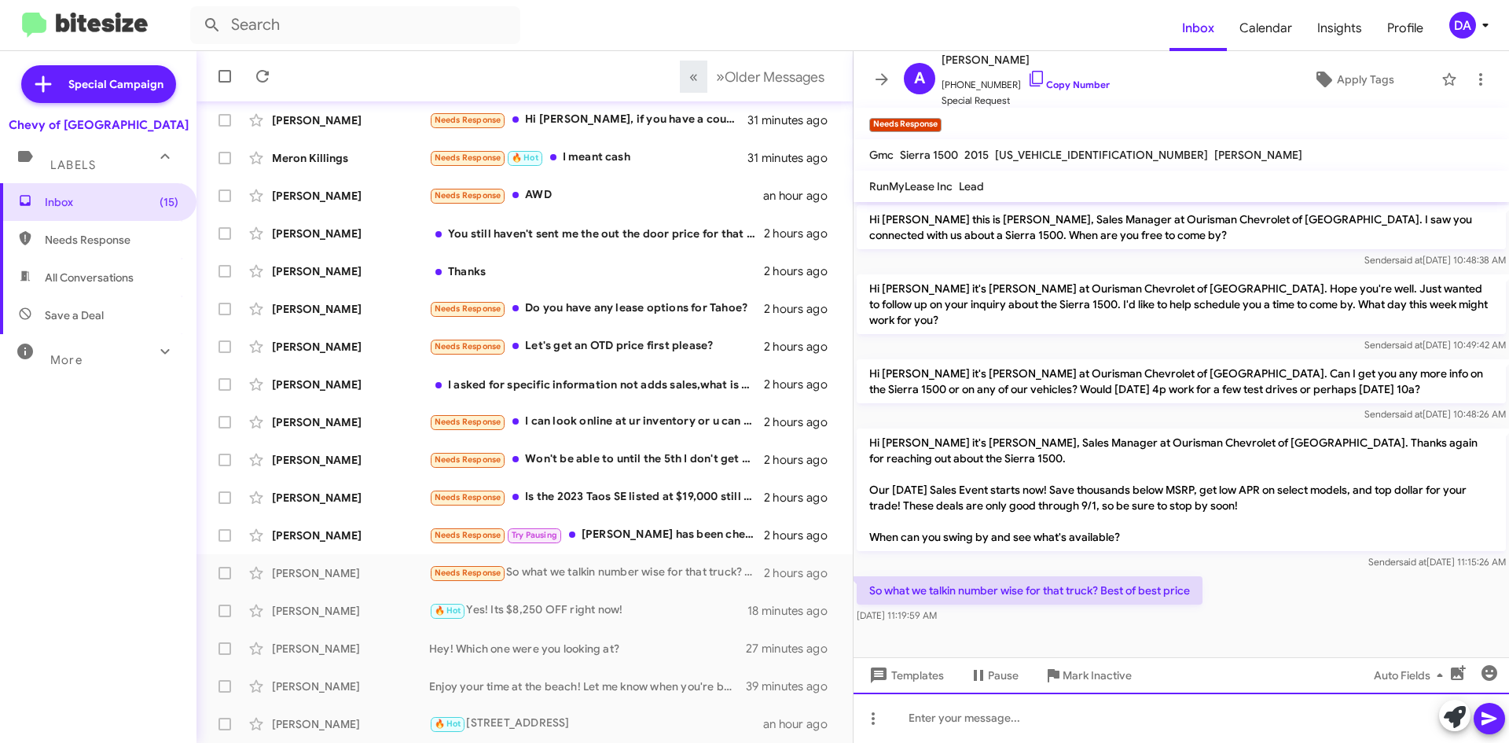
click at [1092, 717] on div at bounding box center [1180, 717] width 655 height 50
click at [1235, 728] on div at bounding box center [1180, 717] width 655 height 50
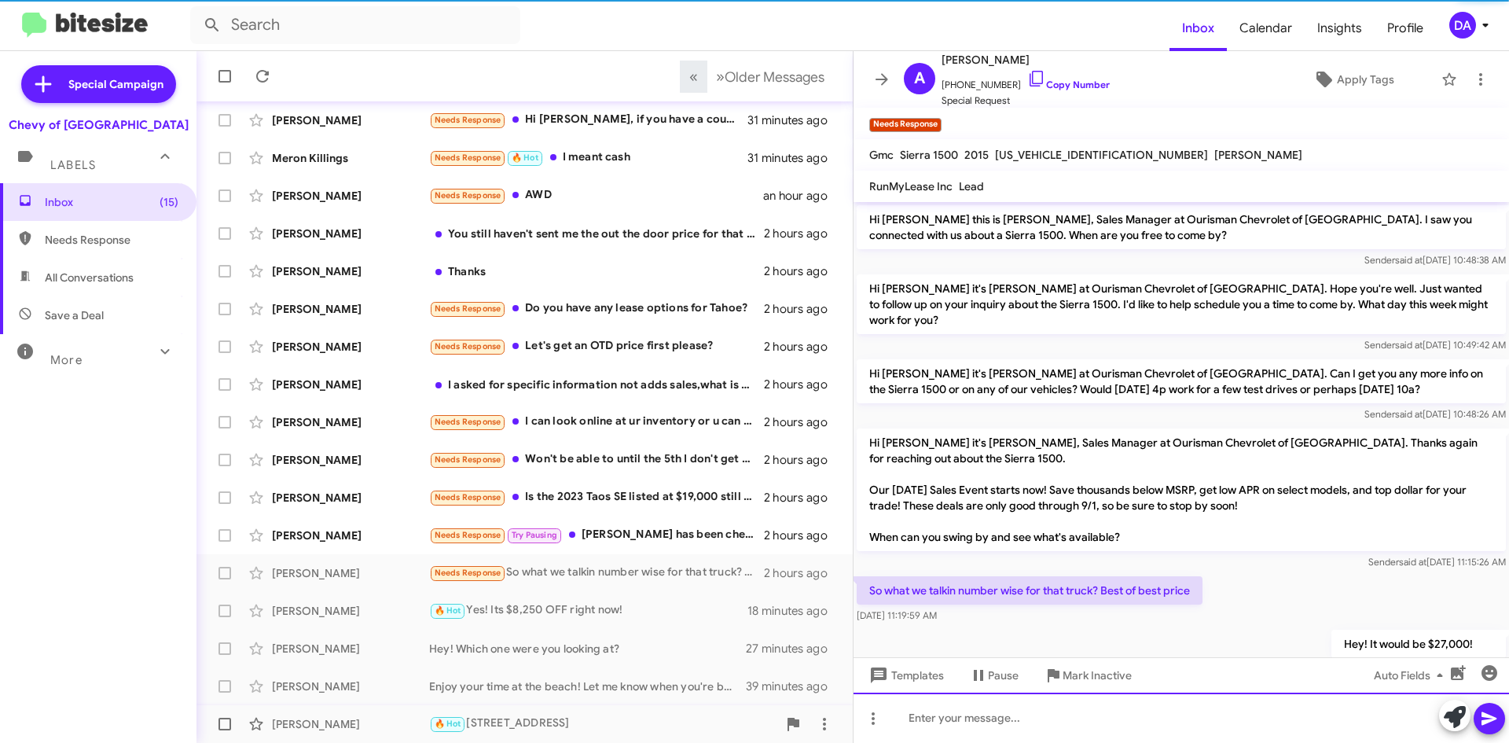
scroll to position [31, 0]
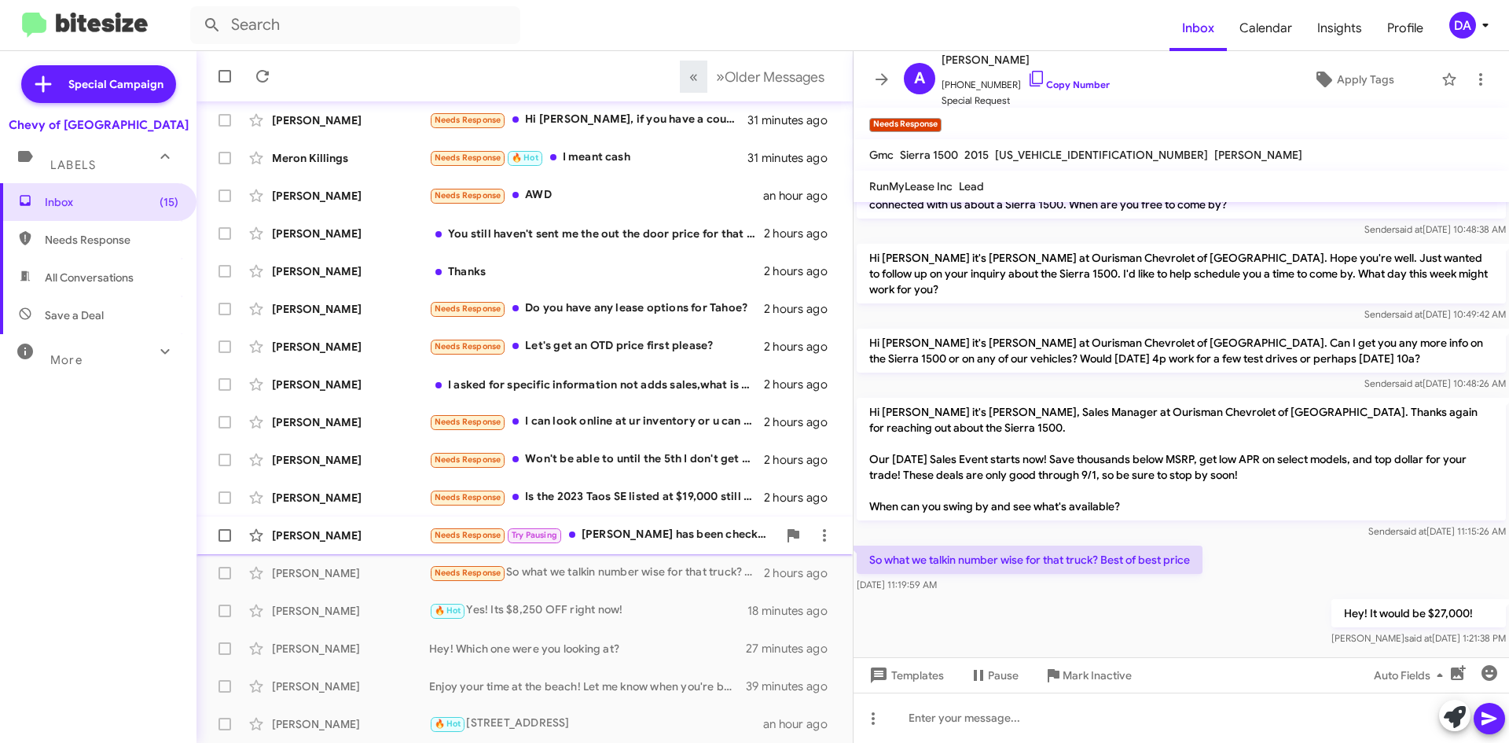
click at [666, 525] on div "[PERSON_NAME] Needs Response Try Pausing [PERSON_NAME] has been checking with m…" at bounding box center [524, 534] width 631 height 31
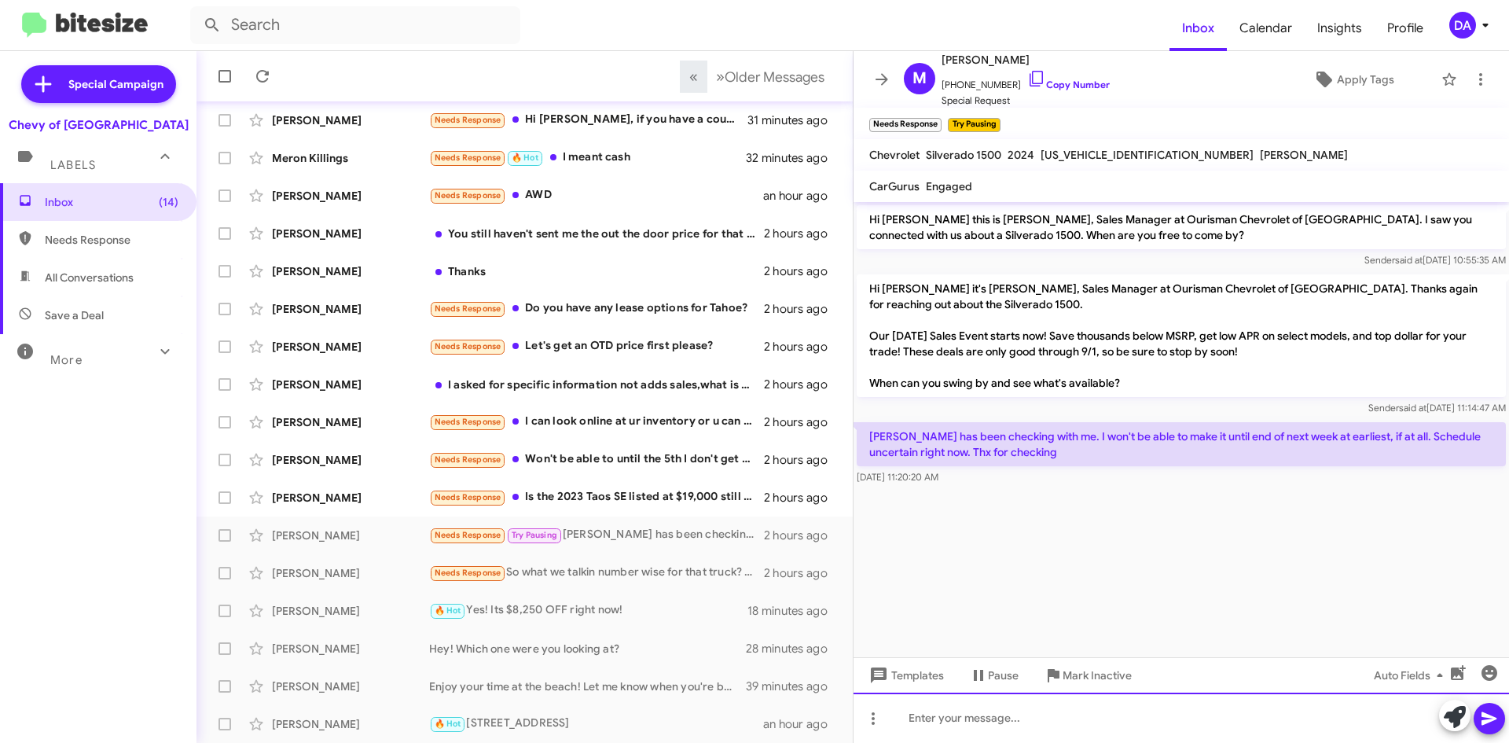
click at [1054, 736] on div at bounding box center [1180, 717] width 655 height 50
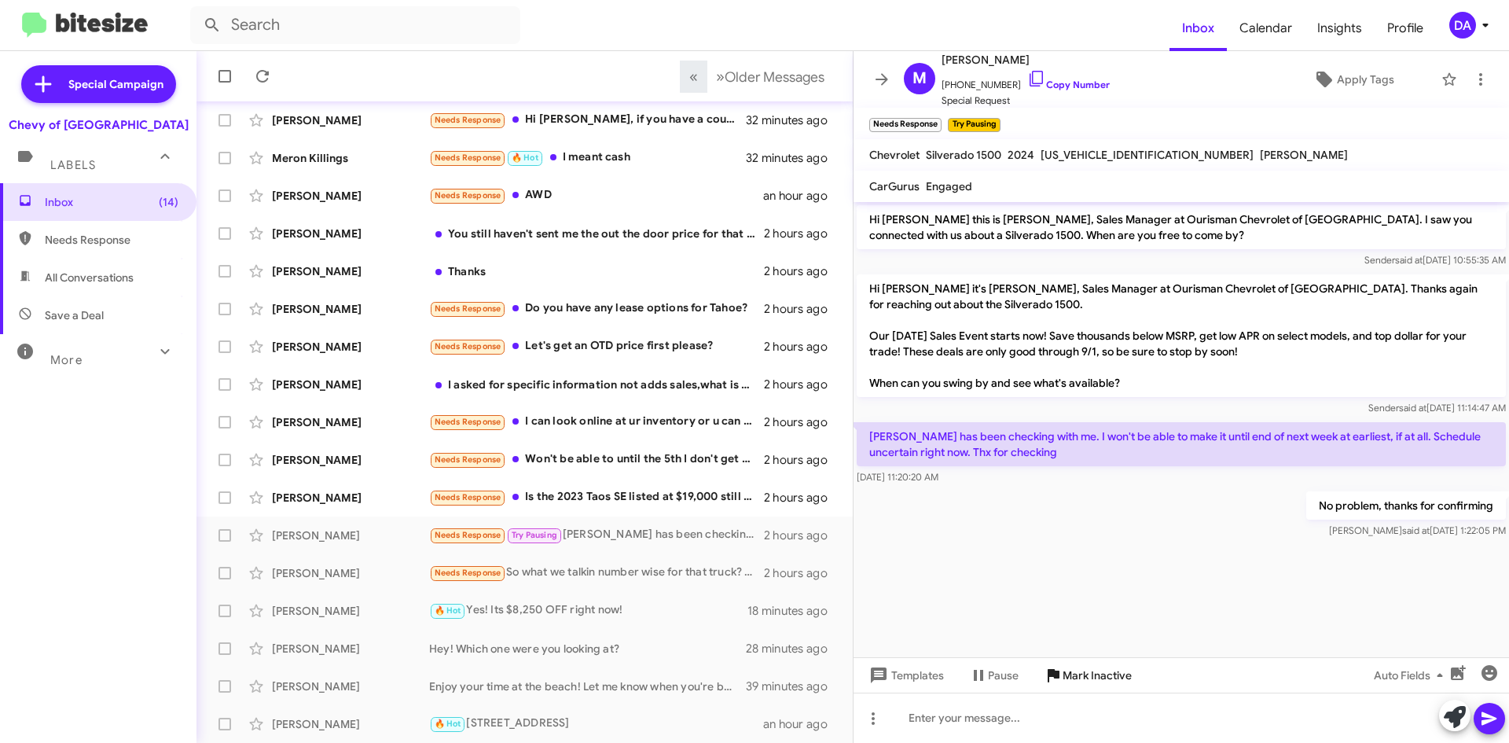
click at [1072, 677] on span "Mark Inactive" at bounding box center [1096, 675] width 69 height 28
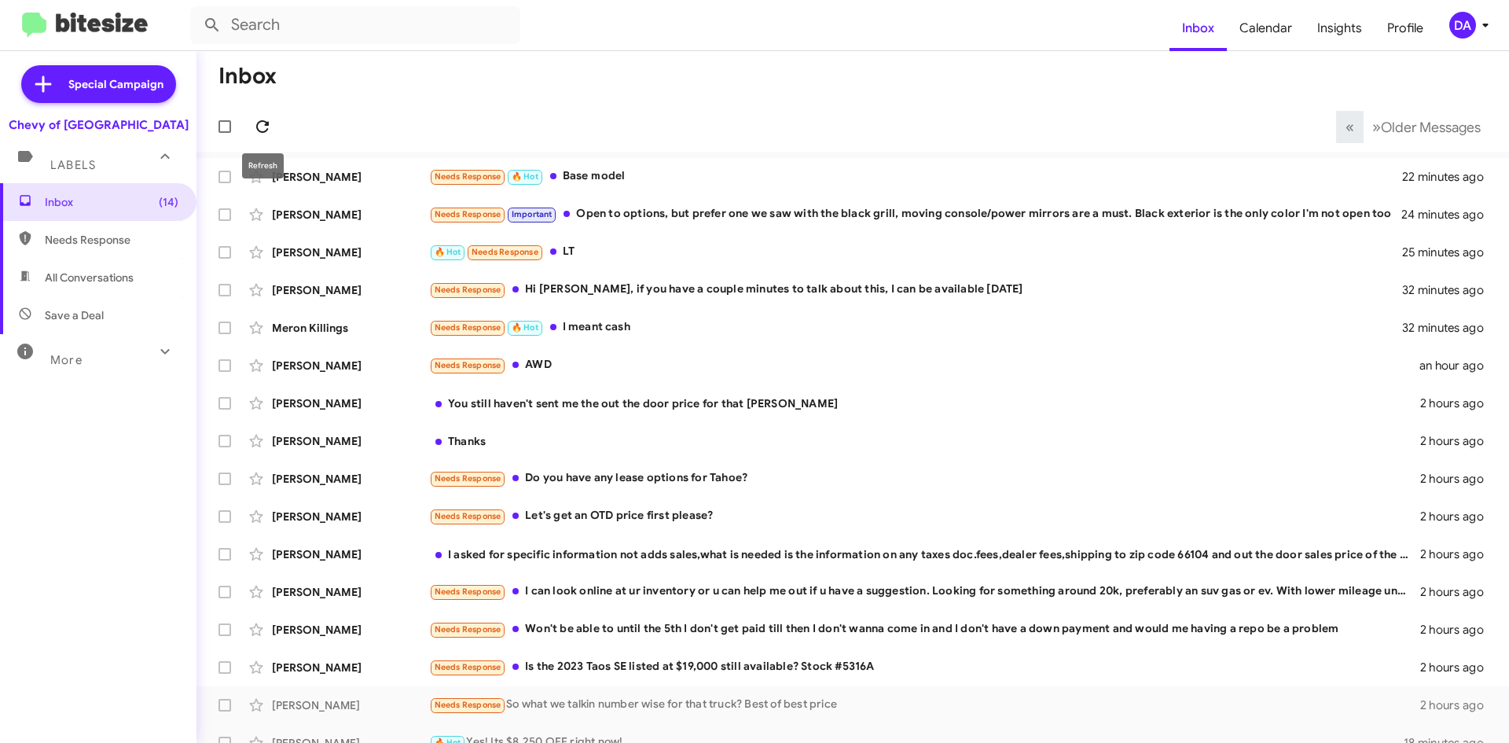
click at [265, 127] on icon at bounding box center [262, 126] width 19 height 19
click at [595, 637] on div "Needs Response Won't be able to until the 5th I don't get paid till then I don'…" at bounding box center [931, 629] width 1004 height 18
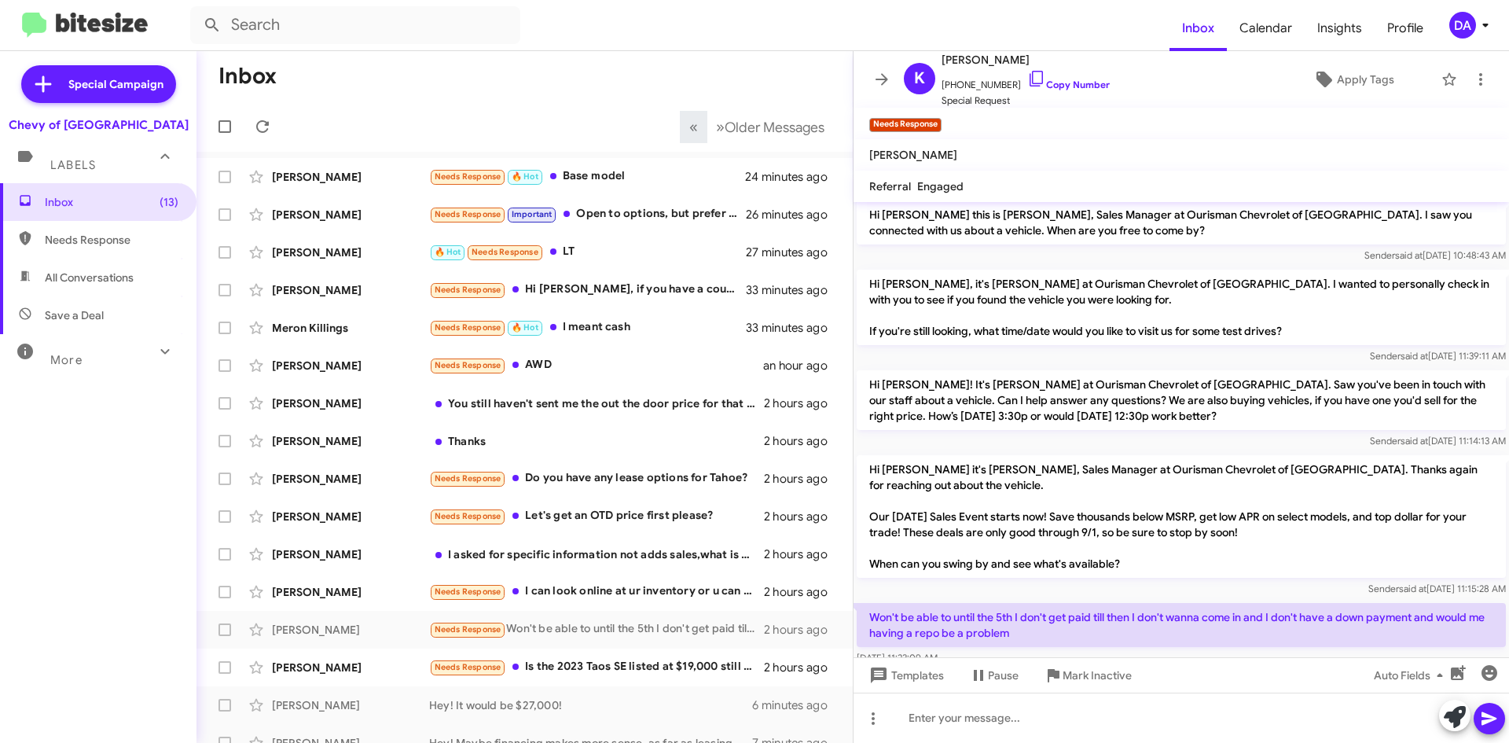
scroll to position [36, 0]
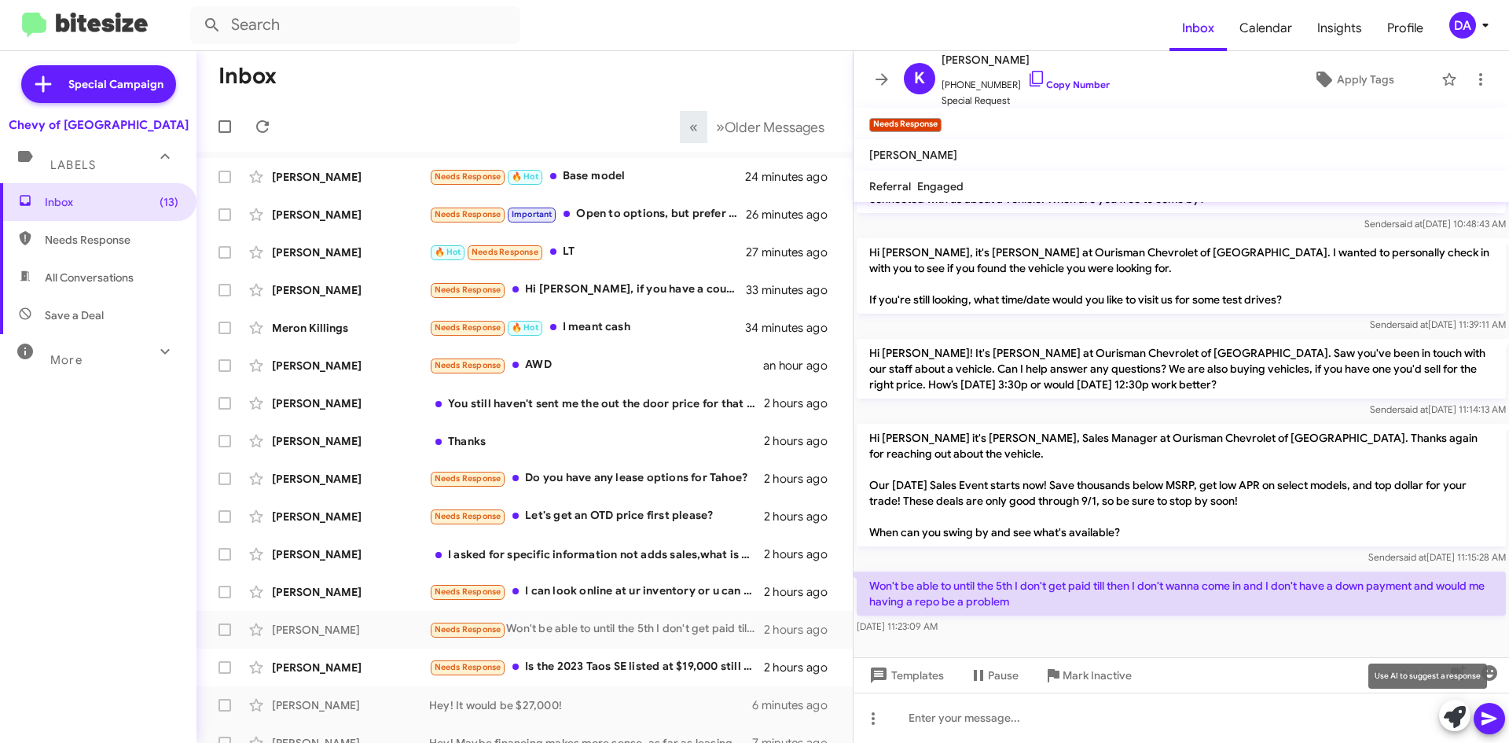
click at [1457, 717] on icon at bounding box center [1455, 717] width 22 height 22
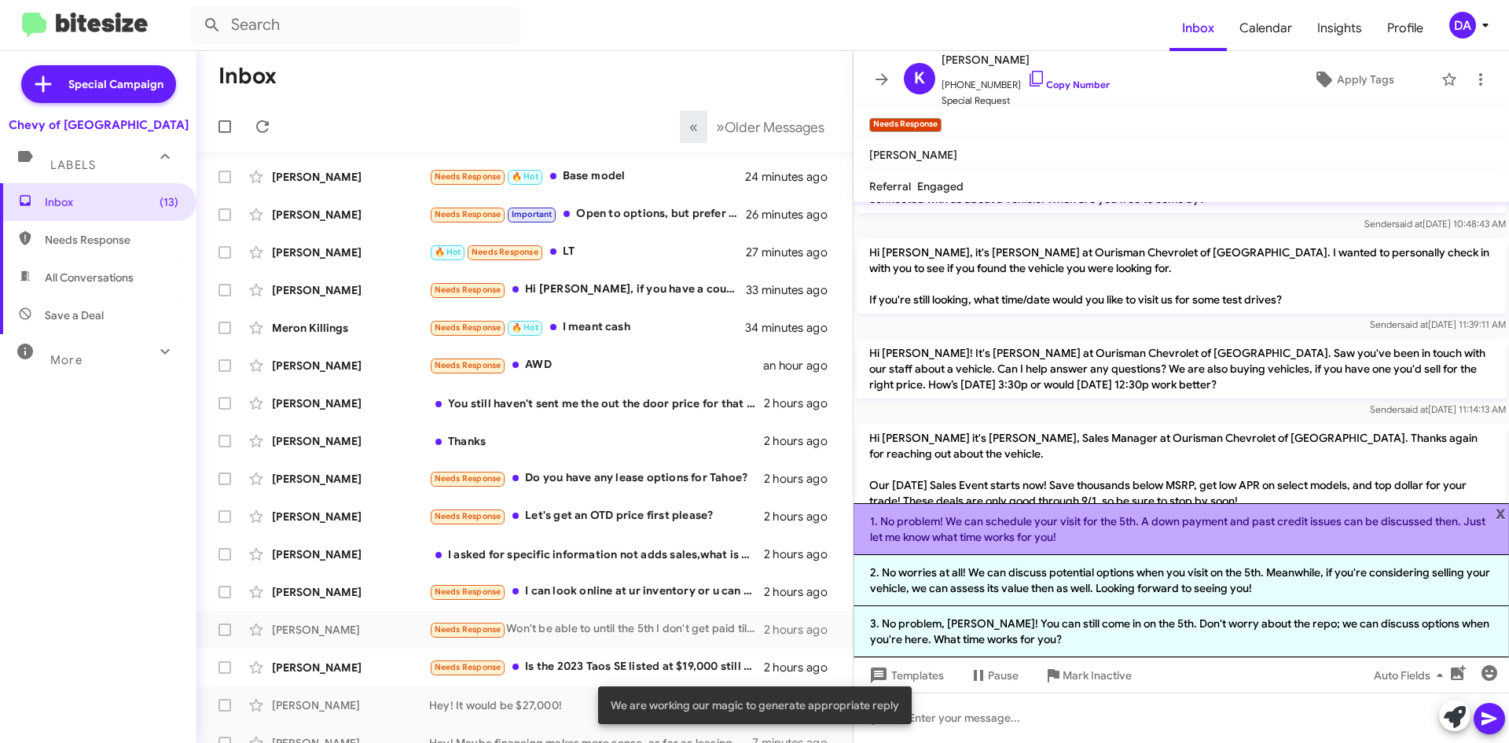
click at [1017, 518] on li "1. No problem! We can schedule your visit for the 5th. A down payment and past …" at bounding box center [1180, 529] width 655 height 52
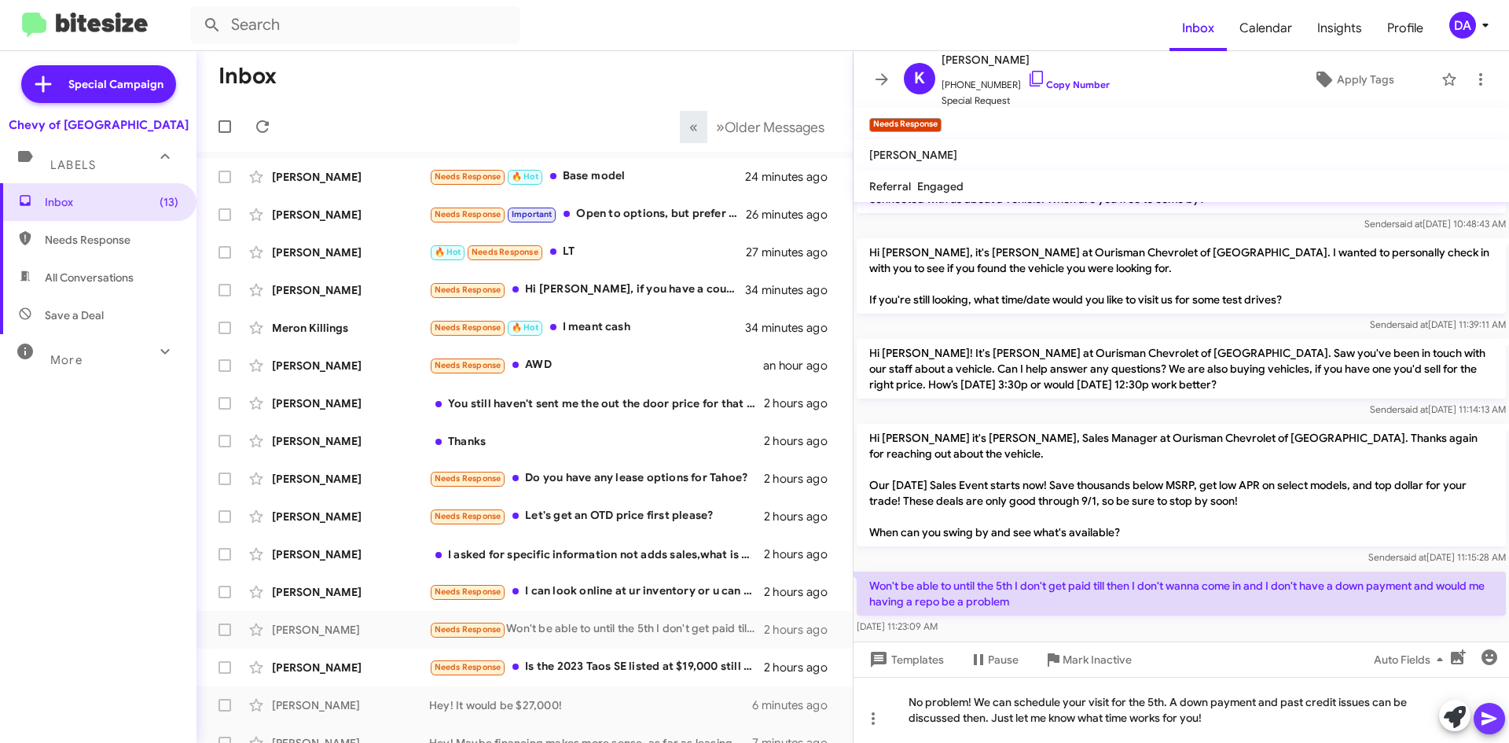
click at [1489, 730] on span at bounding box center [1489, 718] width 19 height 31
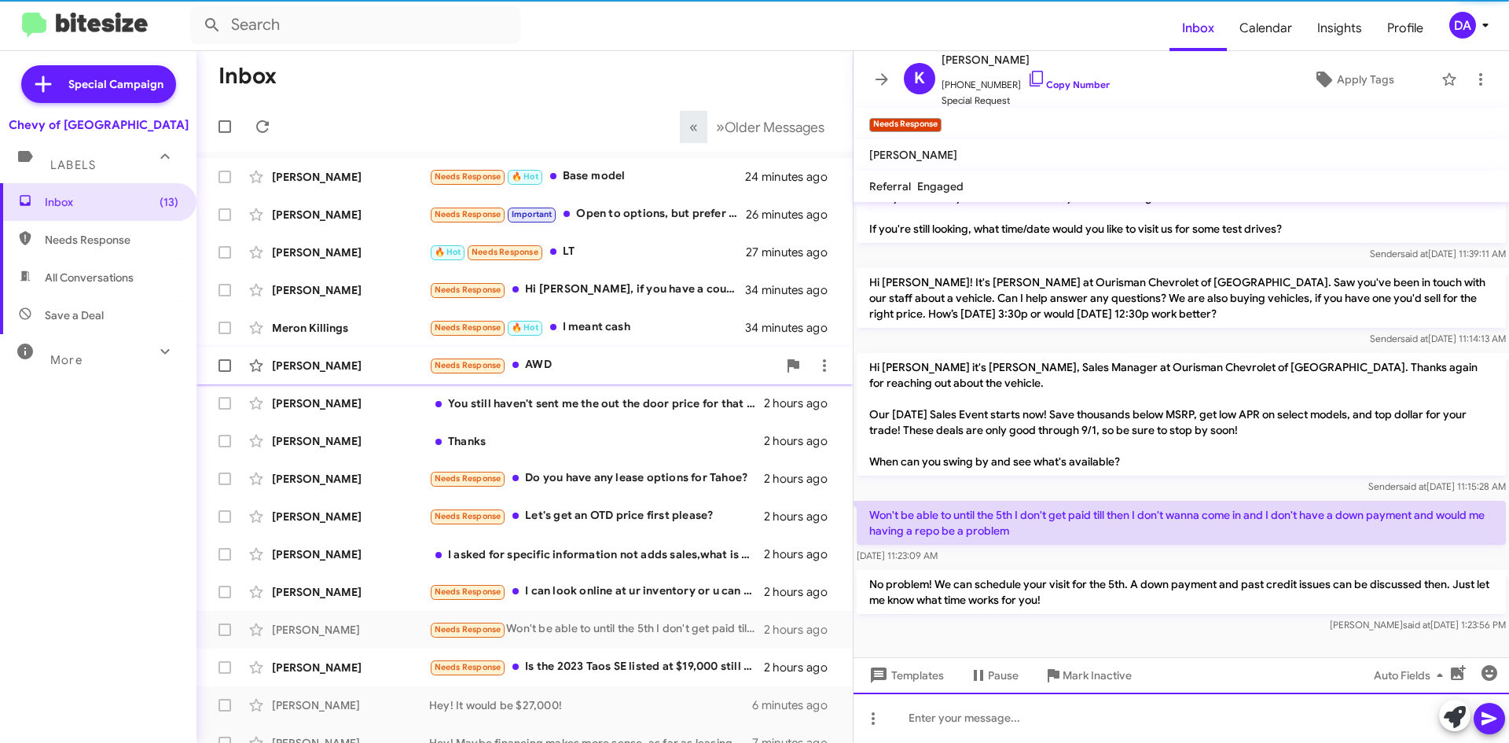
scroll to position [109, 0]
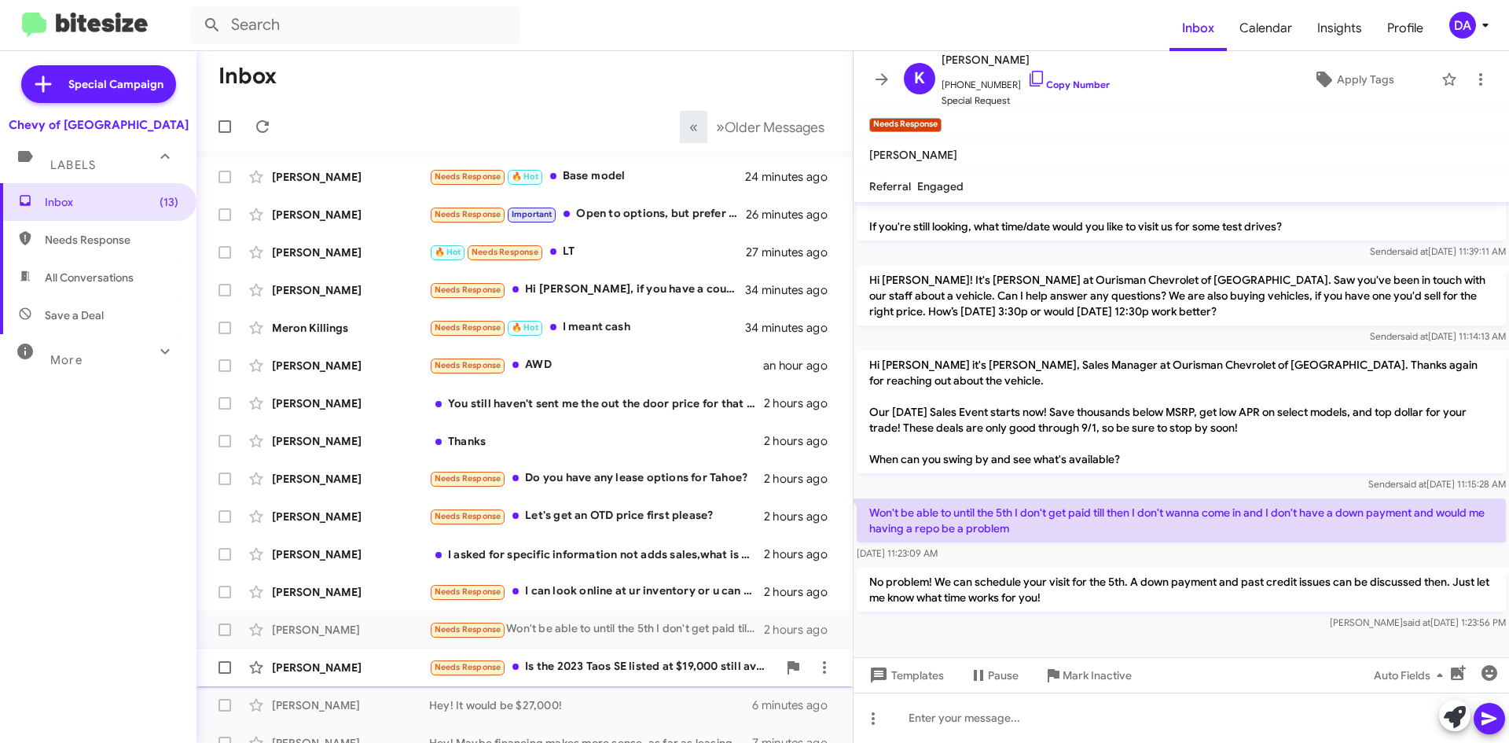
click at [657, 677] on div "[PERSON_NAME] Needs Response Is the 2023 [DEMOGRAPHIC_DATA] SE listed at $19,00…" at bounding box center [524, 666] width 631 height 31
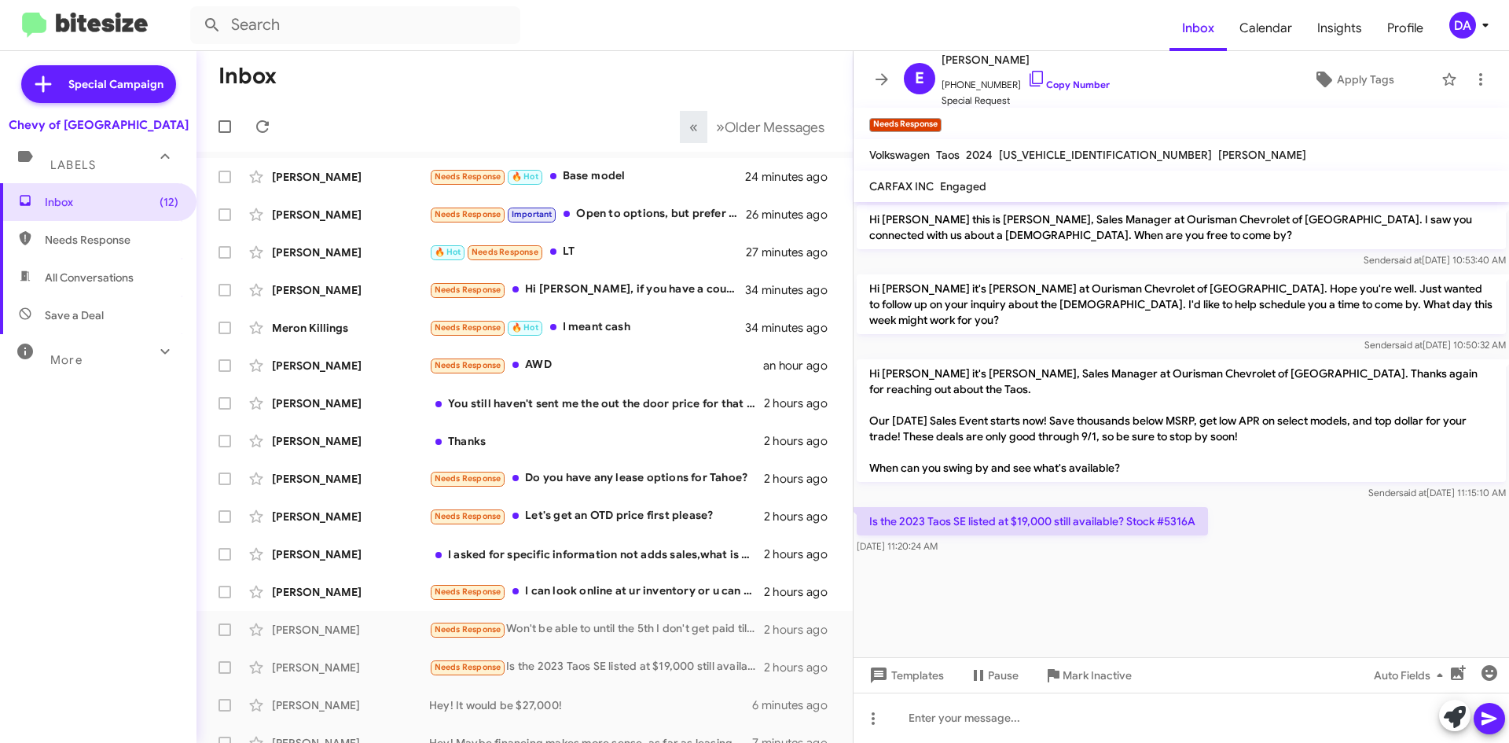
click at [1187, 507] on p "Is the 2023 Taos SE listed at $19,000 still available? Stock #5316A" at bounding box center [1032, 521] width 351 height 28
copy p "5316A"
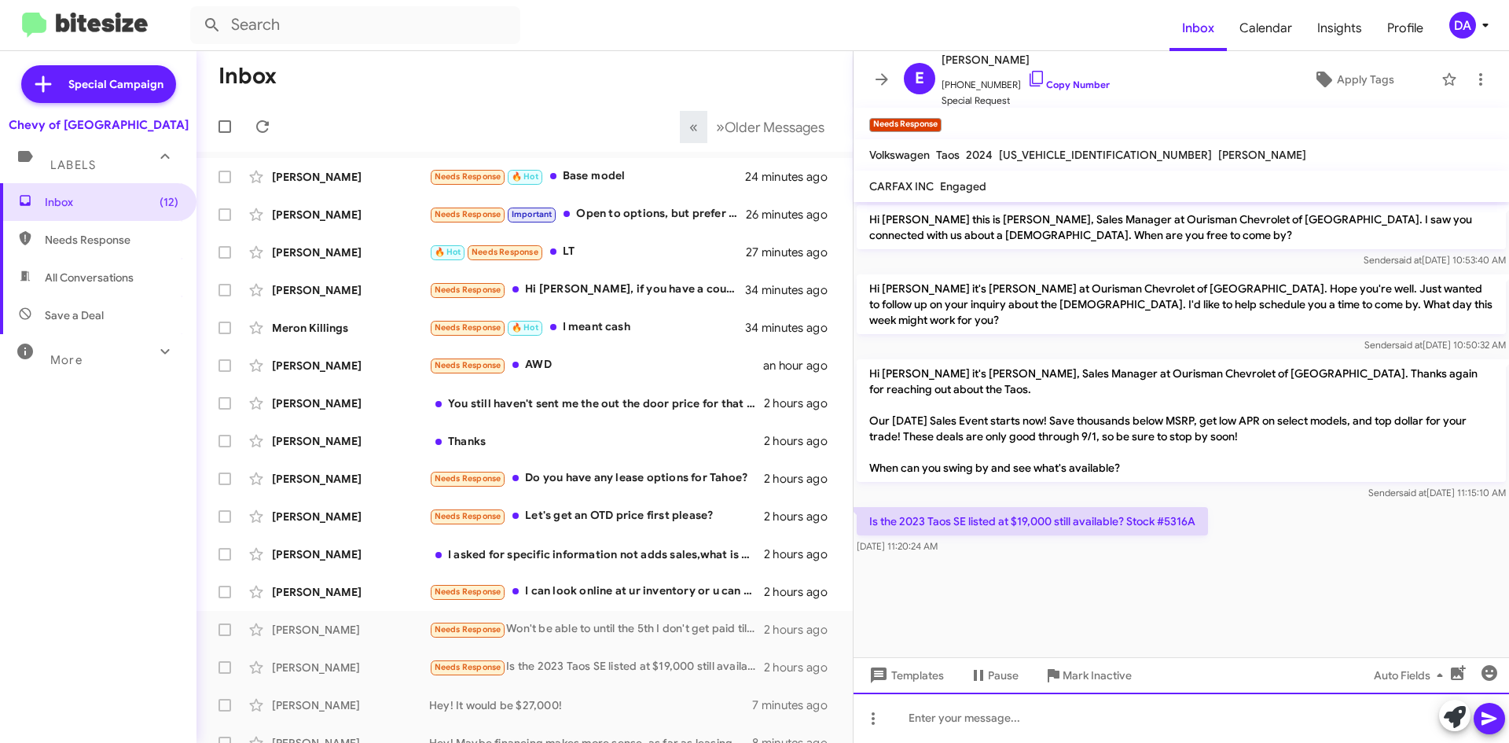
click at [1169, 714] on div at bounding box center [1180, 717] width 655 height 50
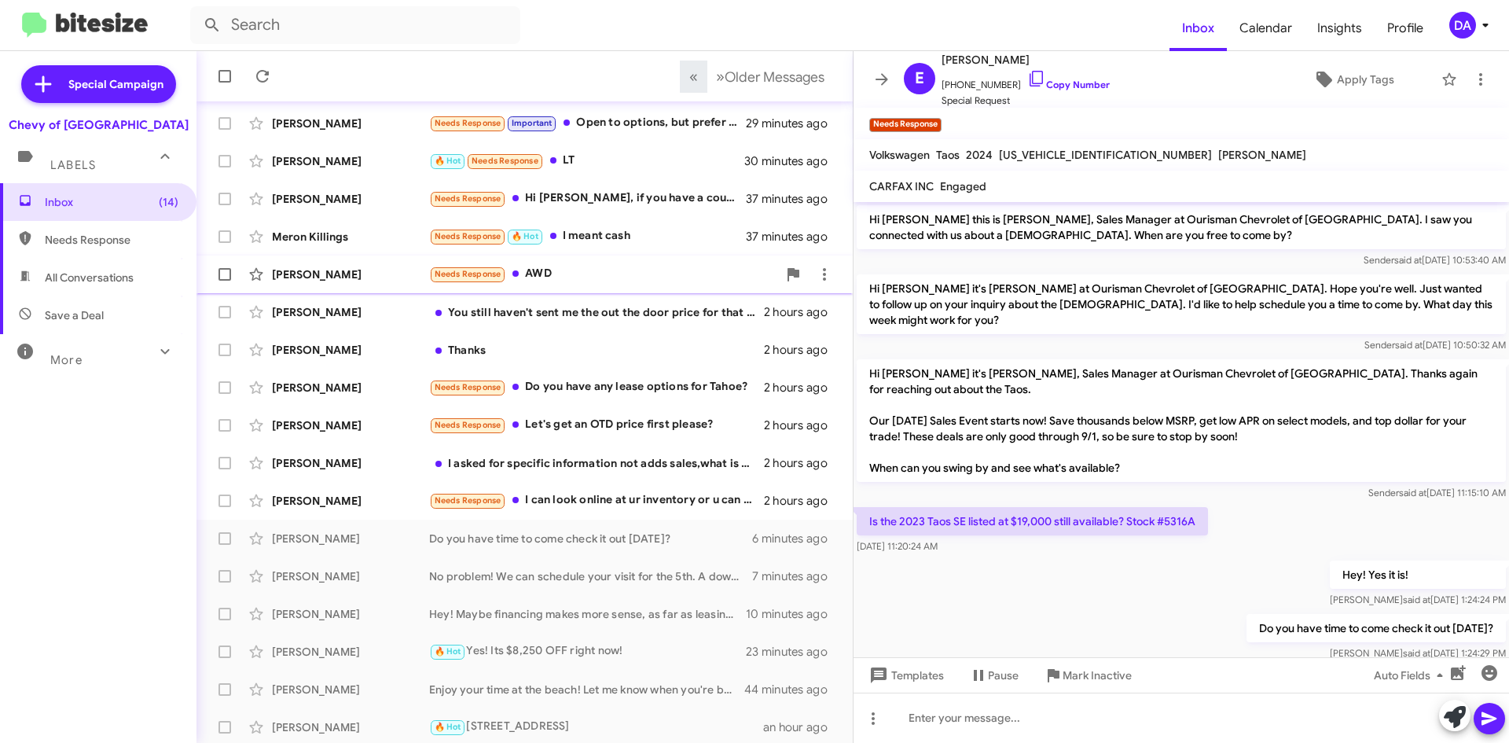
scroll to position [170, 0]
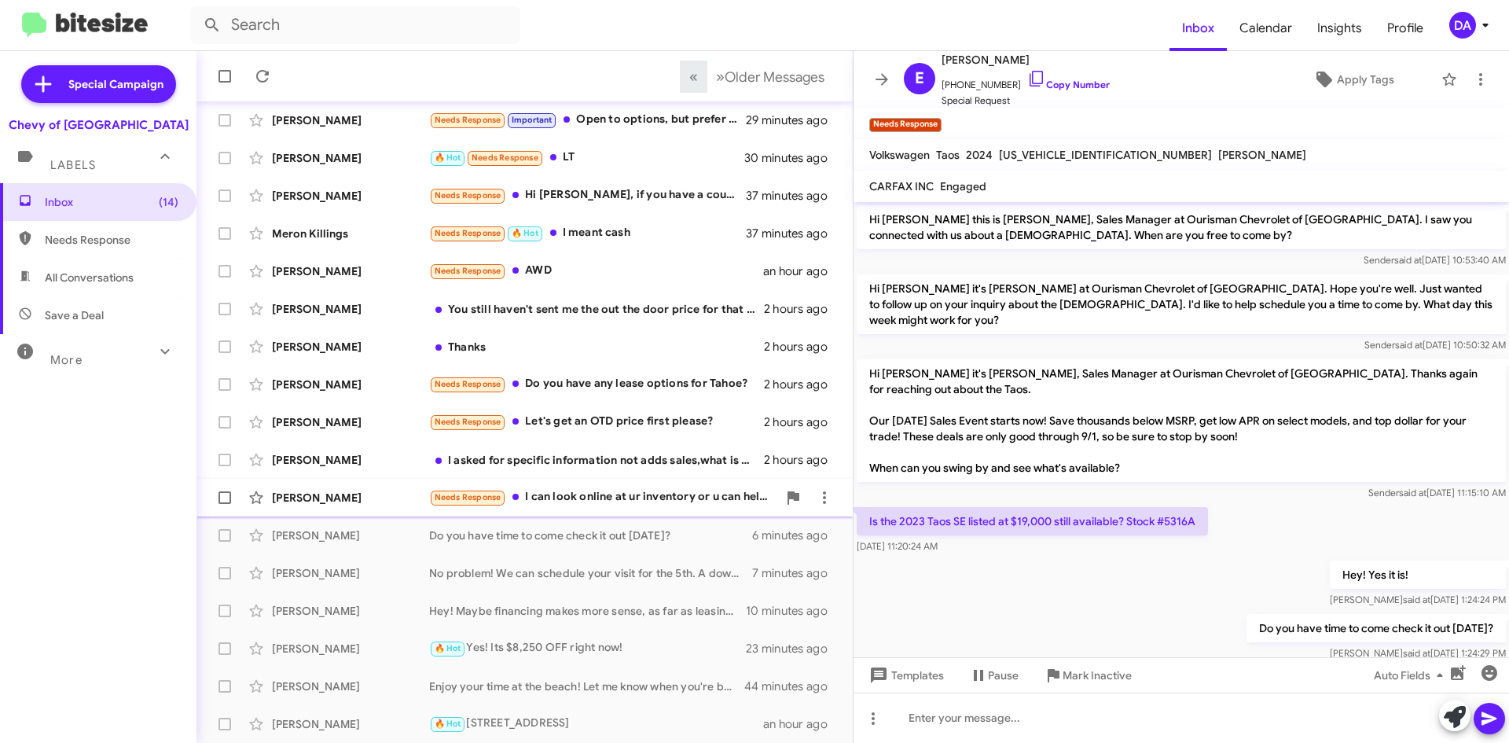
click at [622, 508] on div "[PERSON_NAME] Needs Response I can look online at ur inventory or u can help me…" at bounding box center [524, 497] width 631 height 31
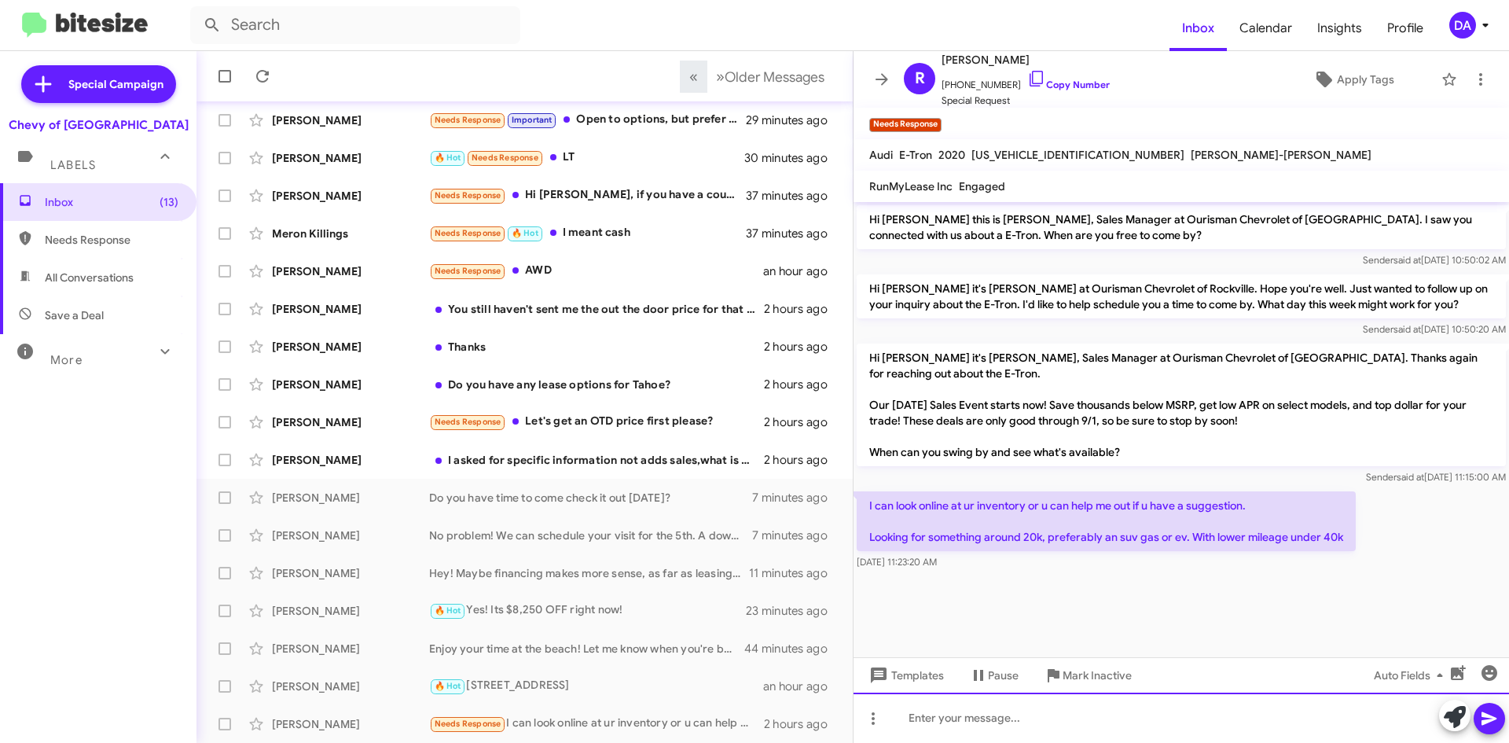
click at [956, 712] on div at bounding box center [1180, 717] width 655 height 50
drag, startPoint x: 1008, startPoint y: 725, endPoint x: 1057, endPoint y: 706, distance: 52.2
click at [1013, 723] on div at bounding box center [1180, 717] width 655 height 50
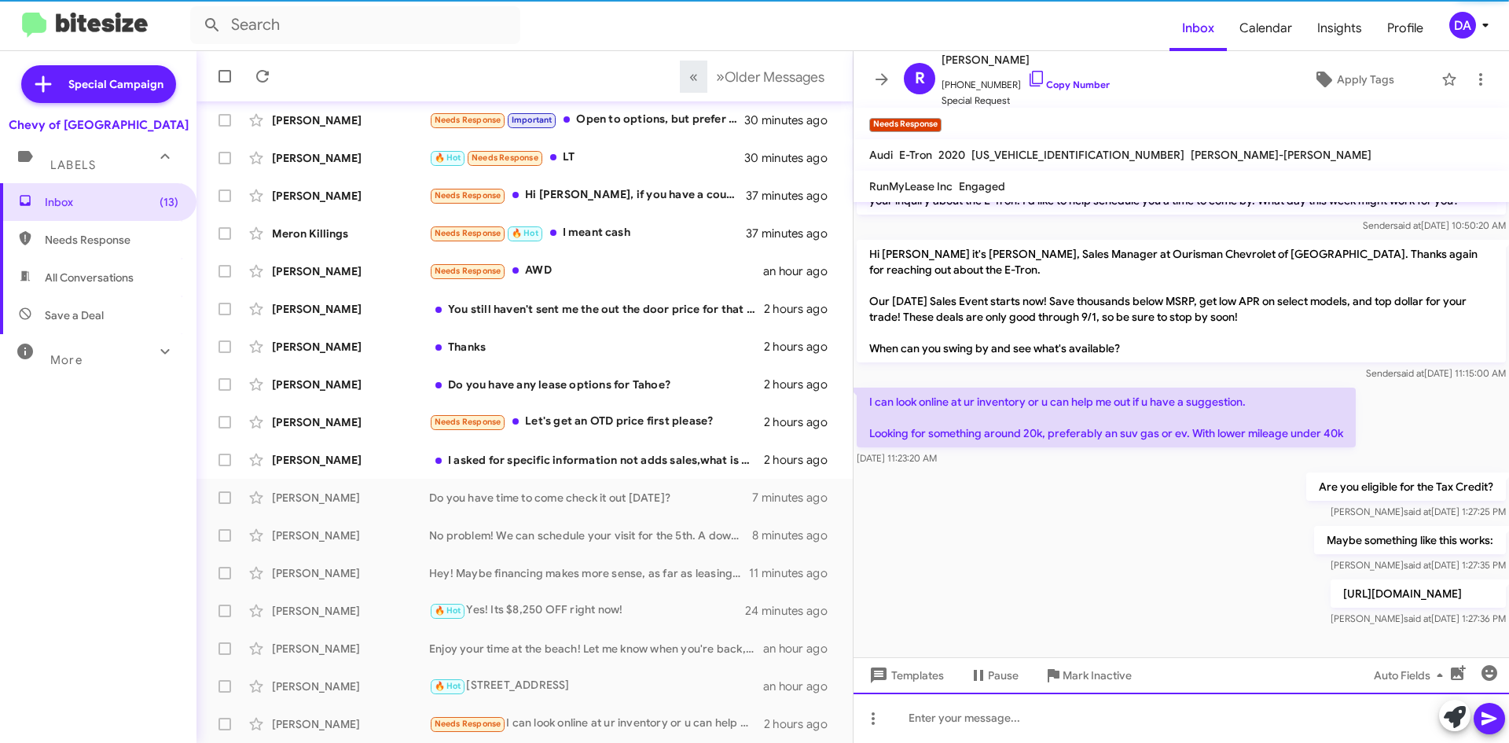
scroll to position [119, 0]
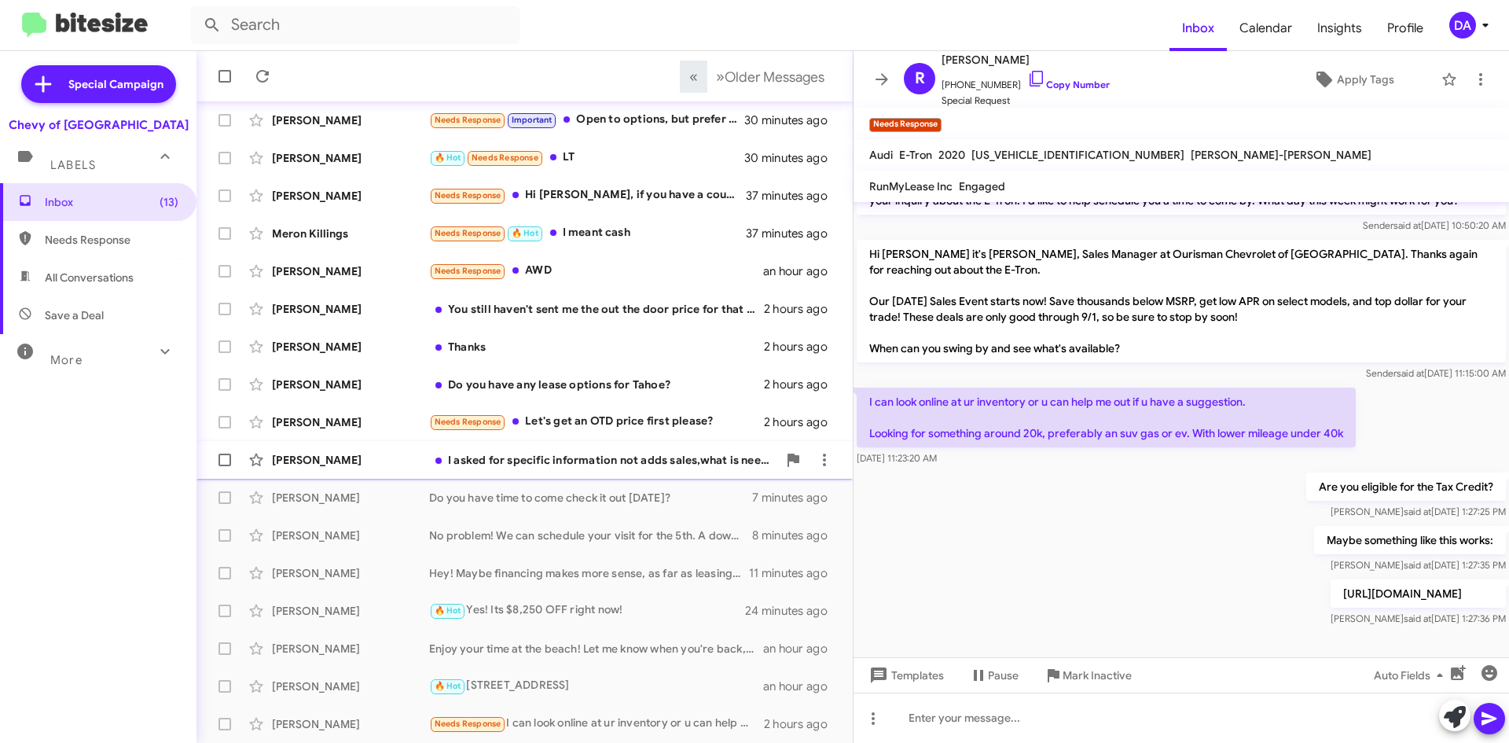
click at [583, 465] on div "I asked for specific information not adds sales,what is needed is the informati…" at bounding box center [603, 460] width 348 height 16
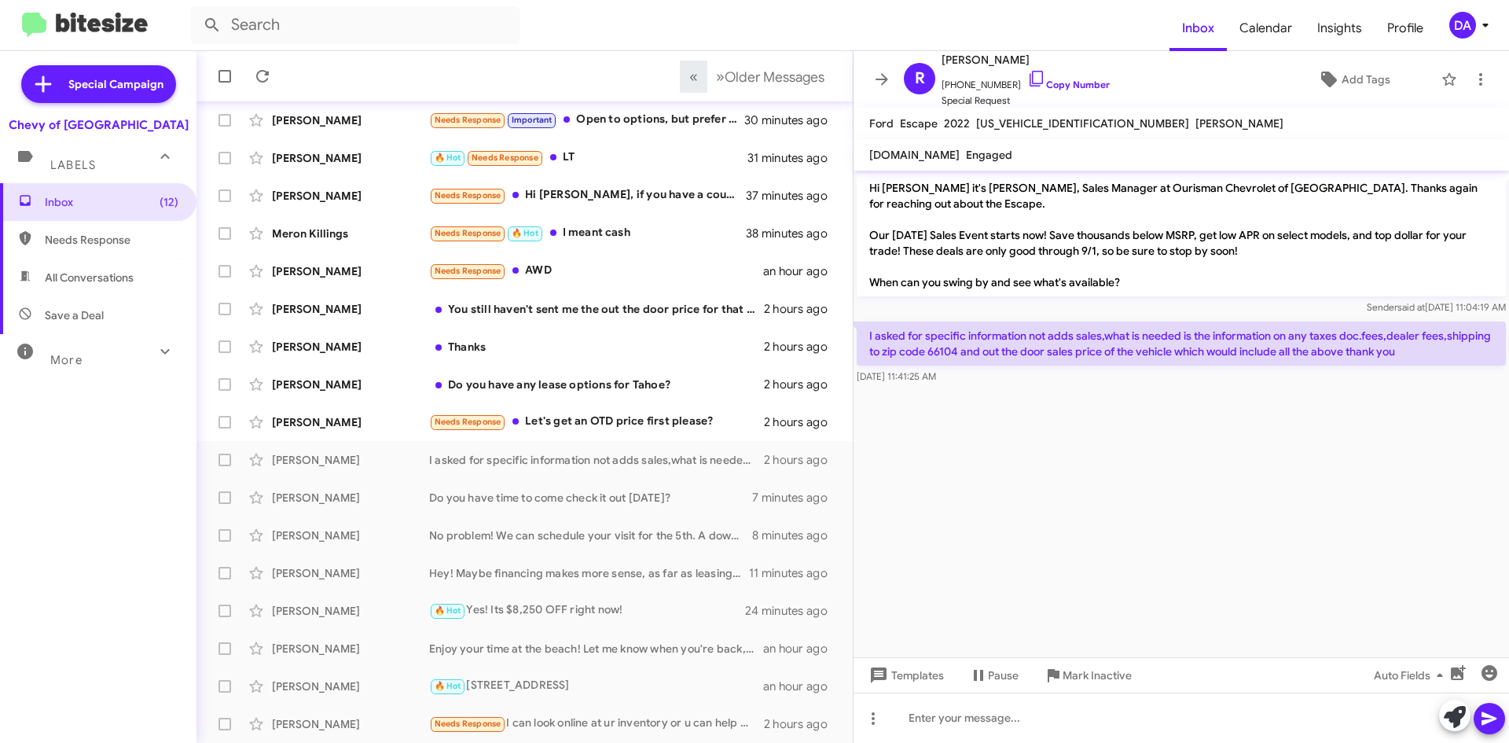
click at [944, 349] on p "I asked for specific information not adds sales,what is needed is the informati…" at bounding box center [1181, 343] width 649 height 44
copy p "66104"
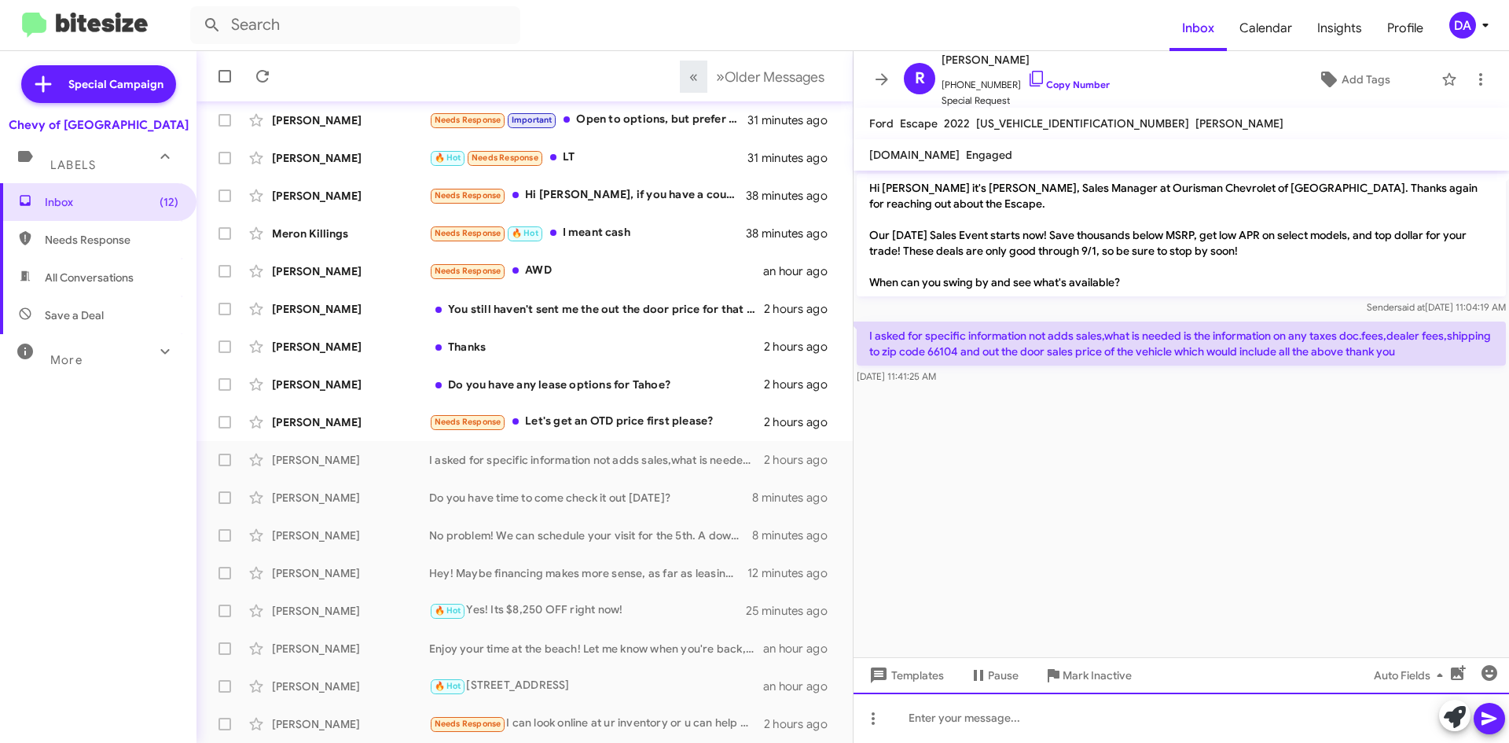
click at [1077, 730] on div at bounding box center [1180, 717] width 655 height 50
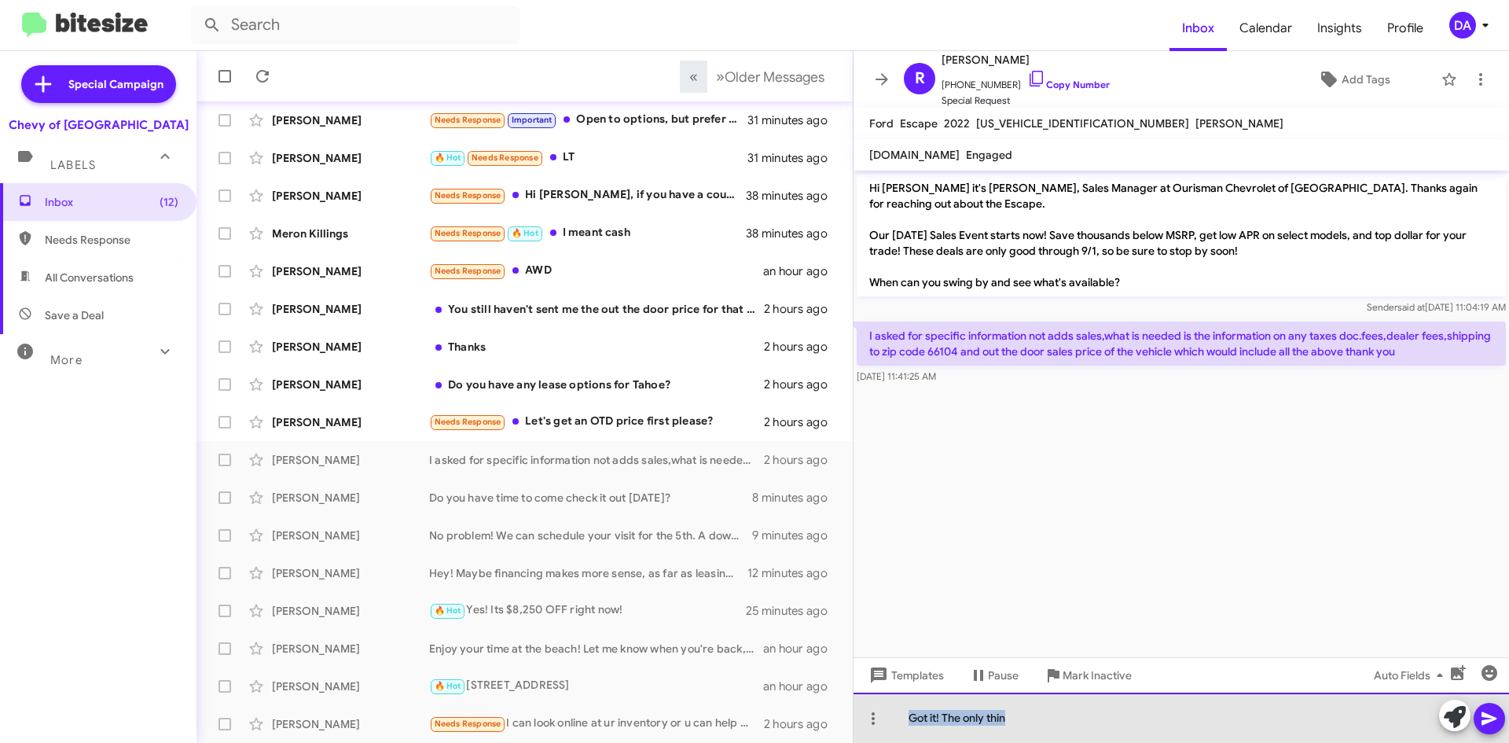
click at [956, 732] on div "Got it! The only thin" at bounding box center [1180, 717] width 655 height 50
click at [934, 718] on div "Got it! The only thin" at bounding box center [1180, 717] width 655 height 50
drag, startPoint x: 956, startPoint y: 715, endPoint x: 1064, endPoint y: 726, distance: 109.0
click at [1051, 722] on div "Got it! The only thin" at bounding box center [1180, 717] width 655 height 50
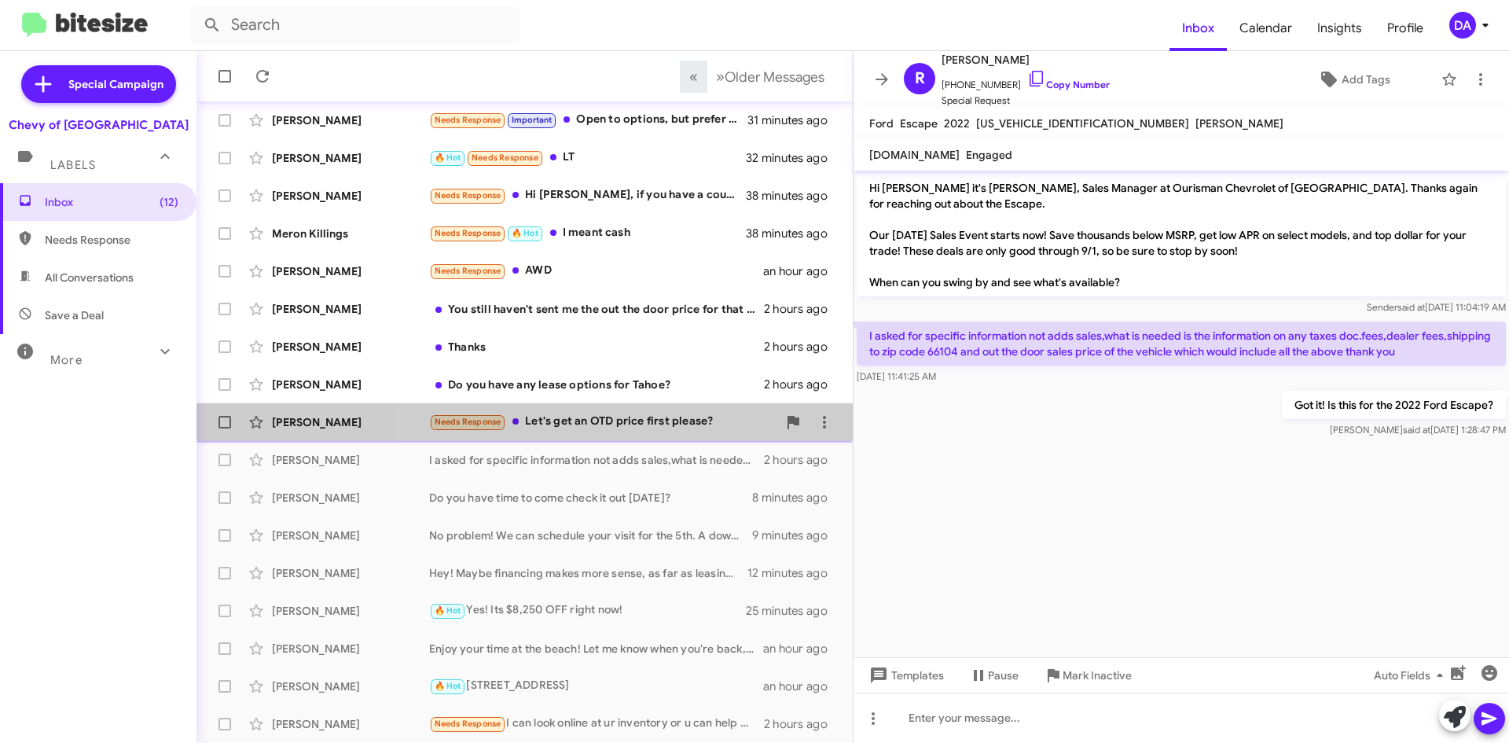
click at [616, 408] on div "[PERSON_NAME] Needs Response Let's get an OTD price first please? 2 hours ago" at bounding box center [524, 421] width 631 height 31
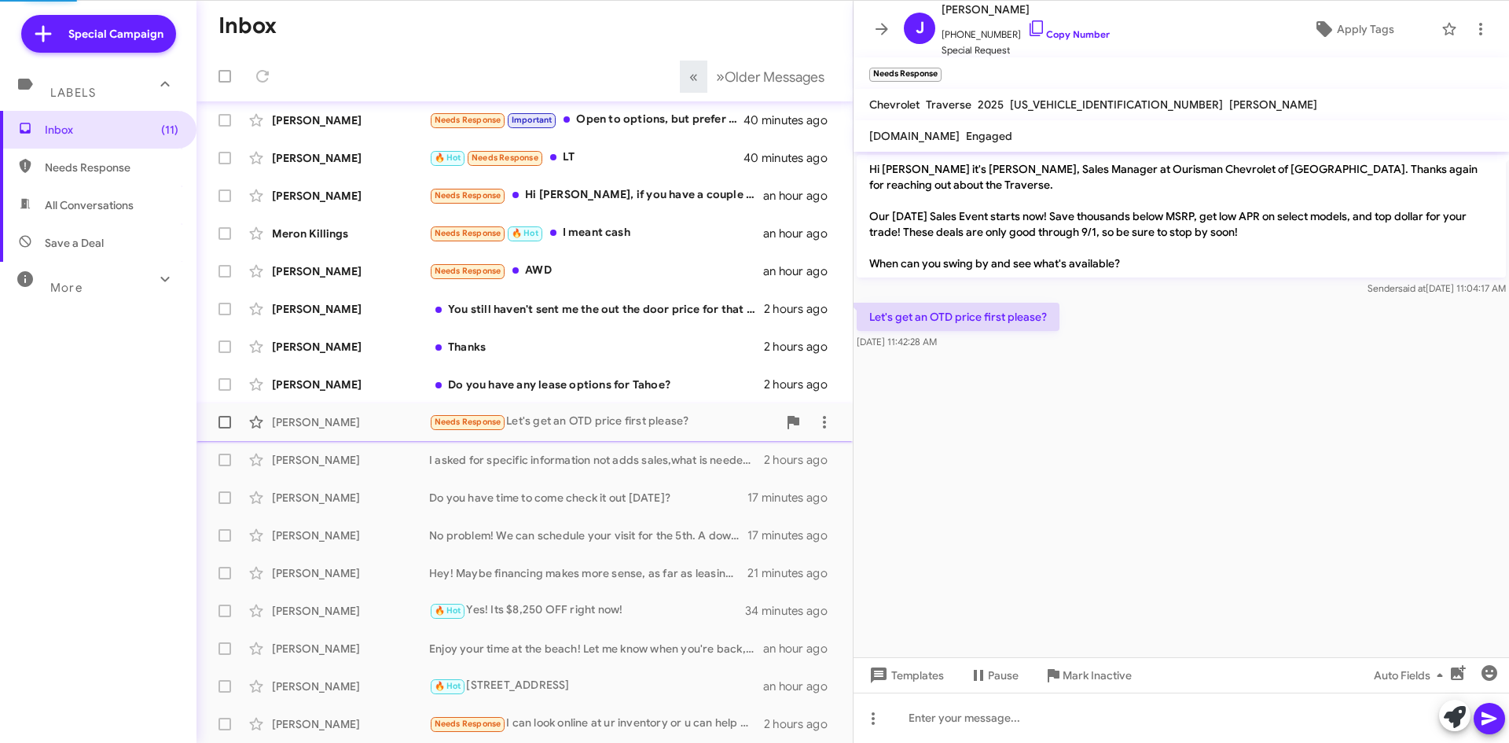
scroll to position [119, 0]
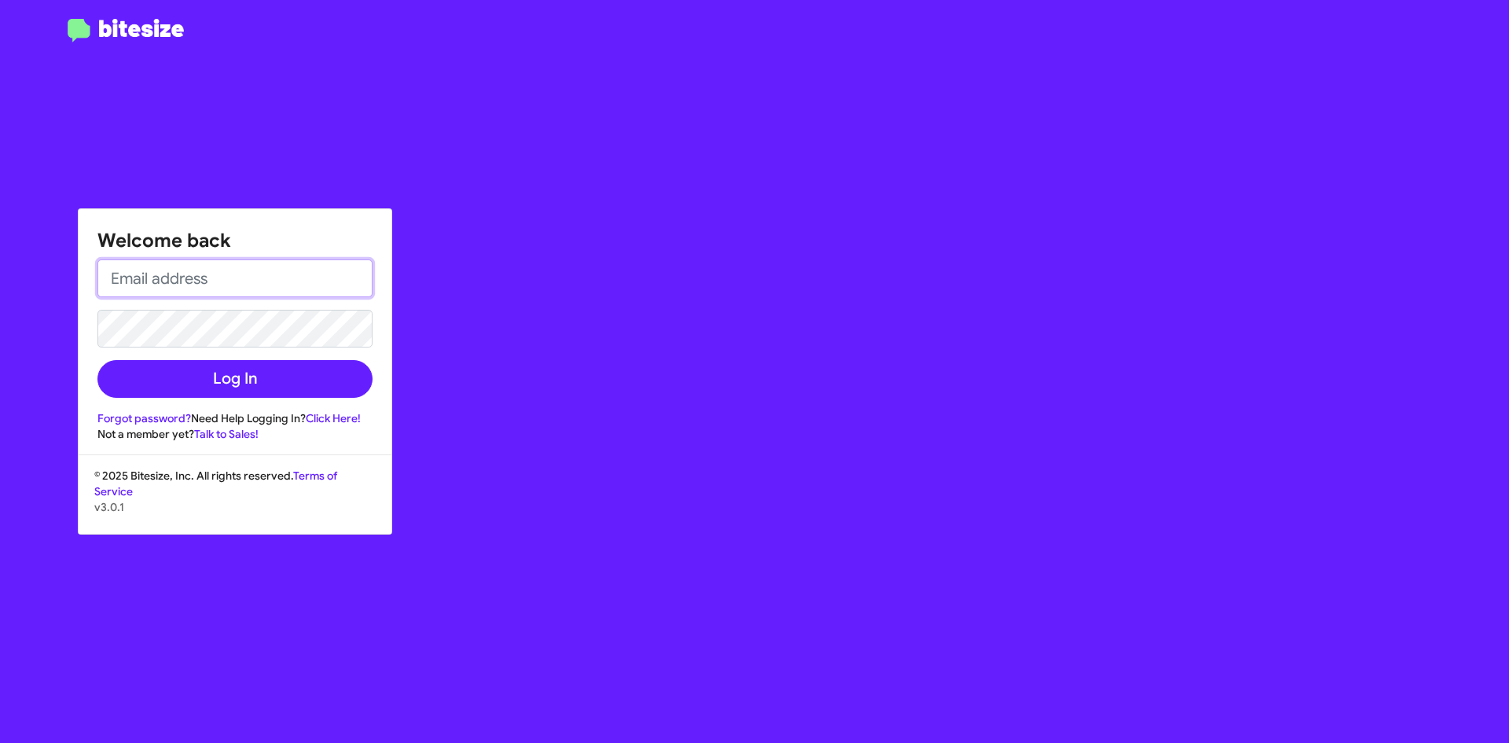
type input "[EMAIL_ADDRESS][DOMAIN_NAME]"
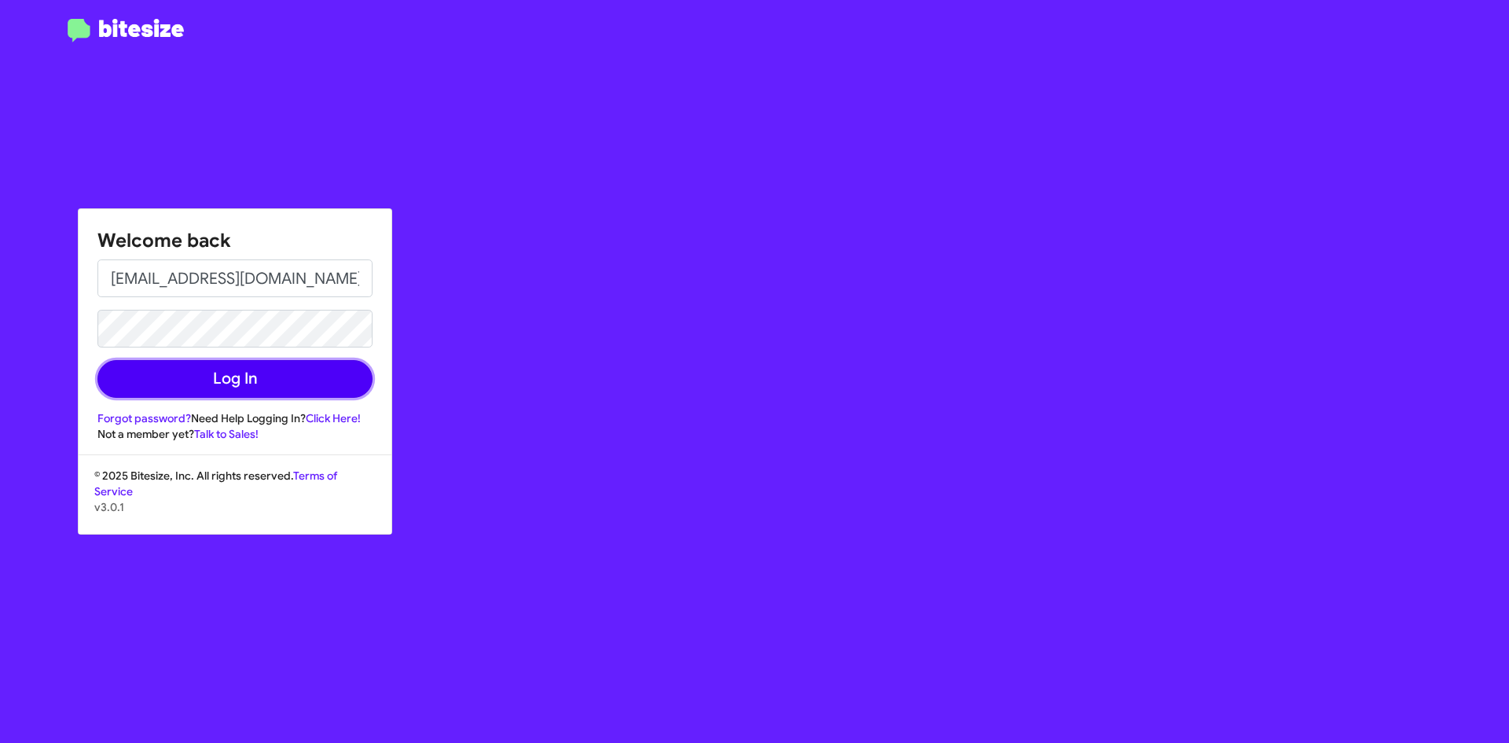
click at [299, 383] on button "Log In" at bounding box center [234, 379] width 275 height 38
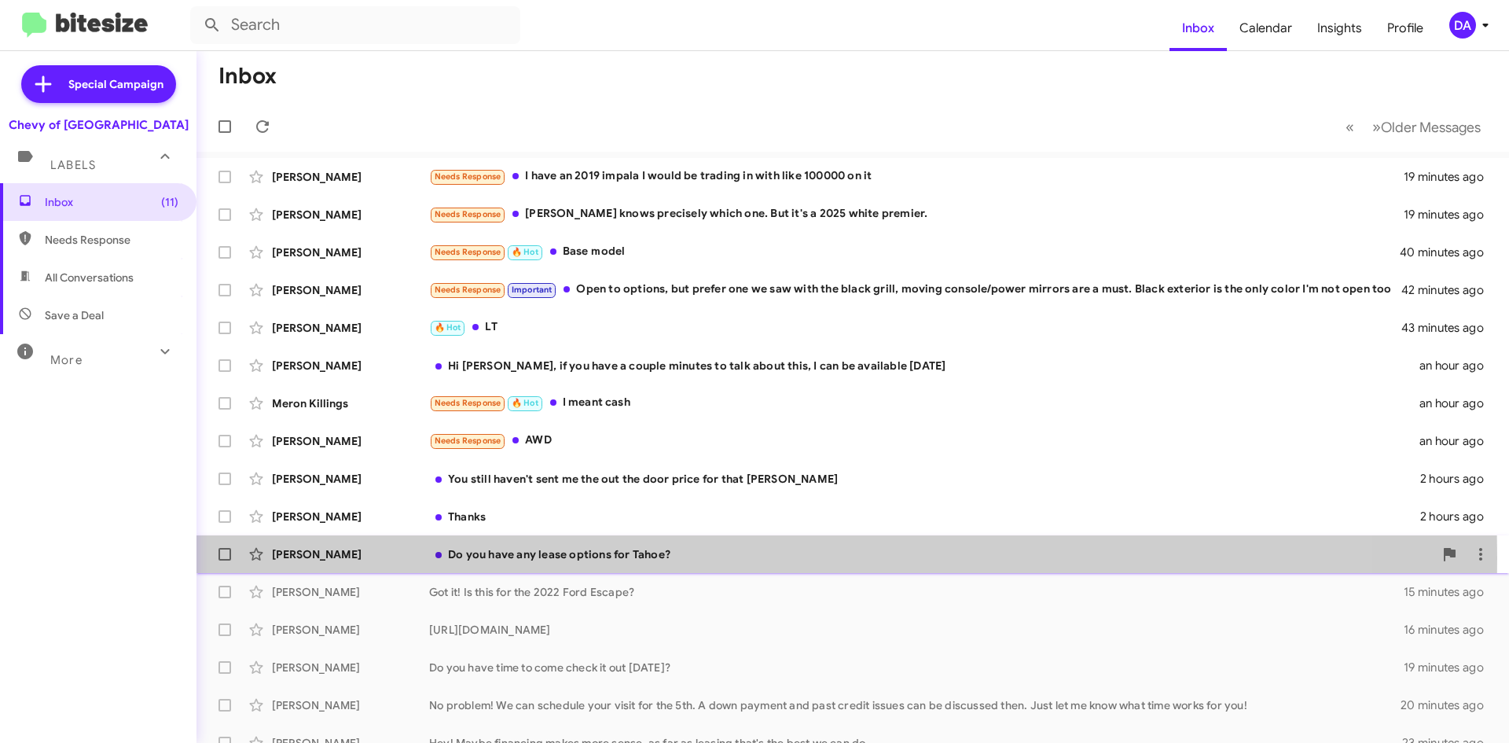
click at [536, 557] on div "Do you have any lease options for Tahoe?" at bounding box center [931, 554] width 1004 height 16
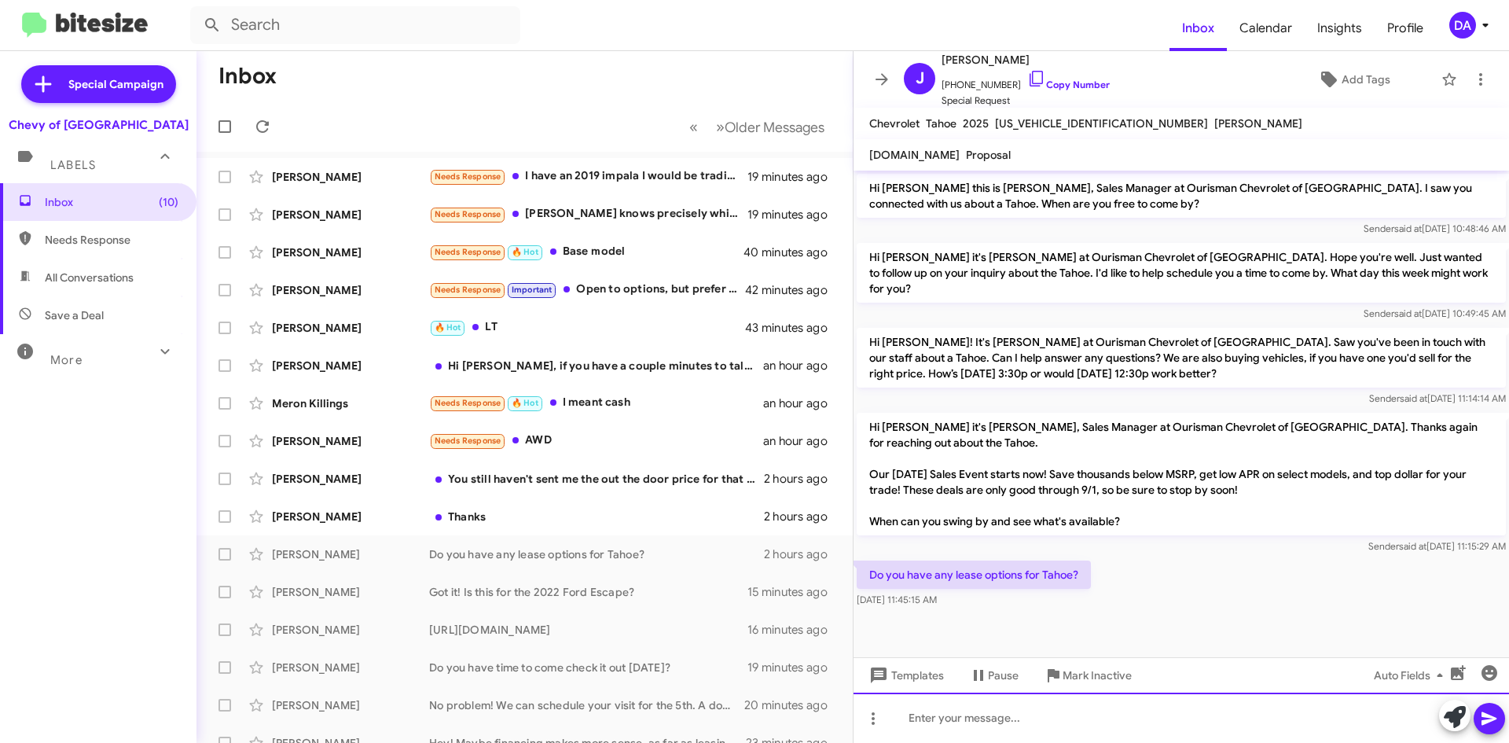
click at [989, 711] on div at bounding box center [1180, 717] width 655 height 50
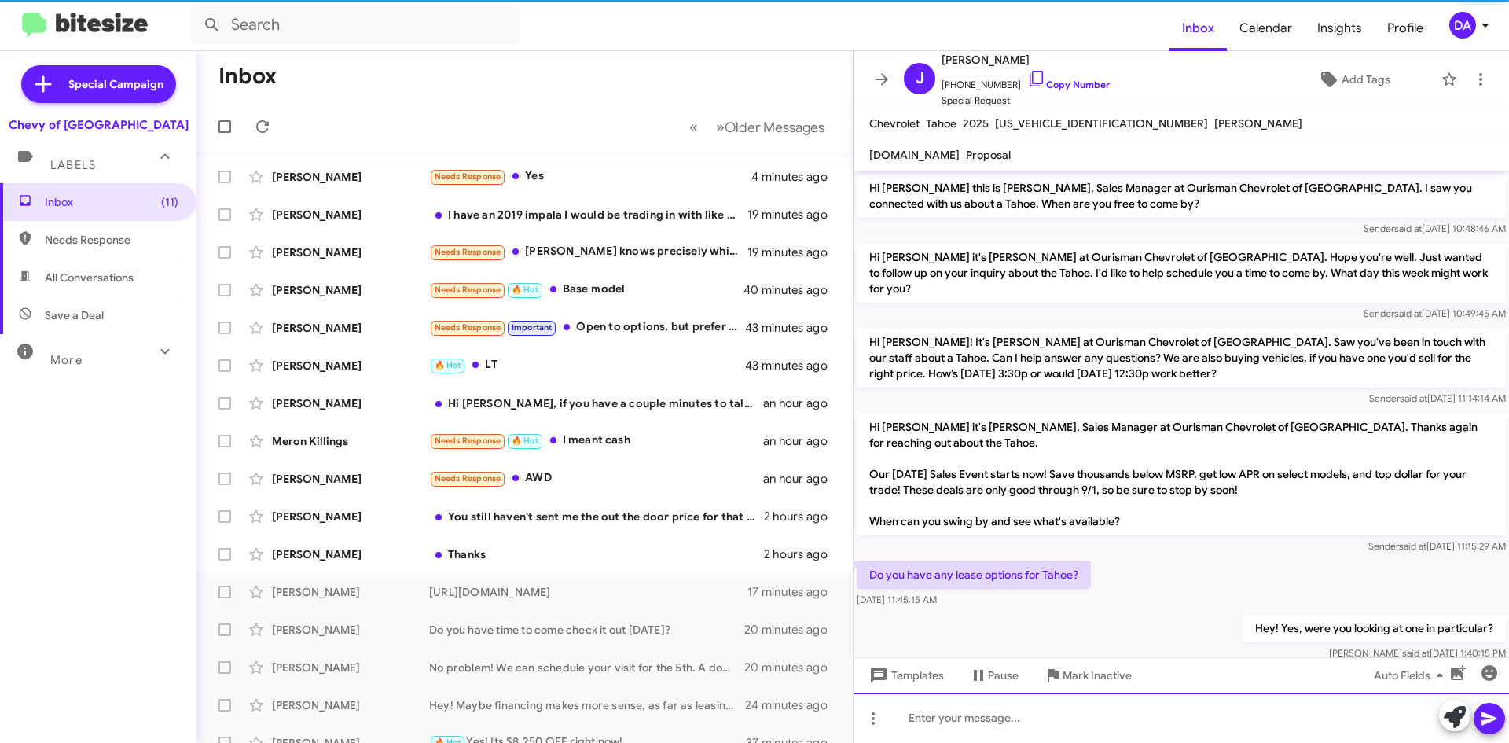
scroll to position [15, 0]
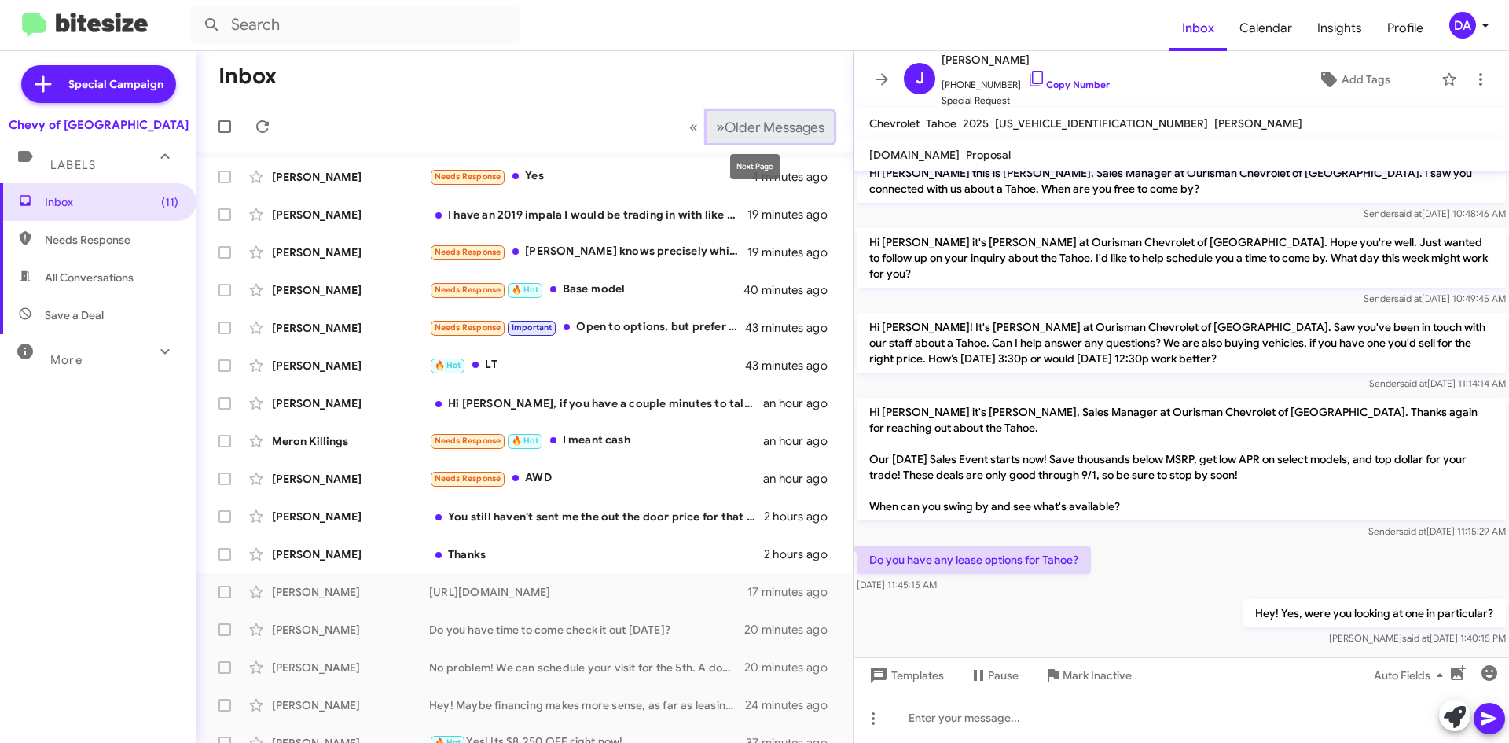
click at [765, 127] on span "Older Messages" at bounding box center [775, 127] width 100 height 17
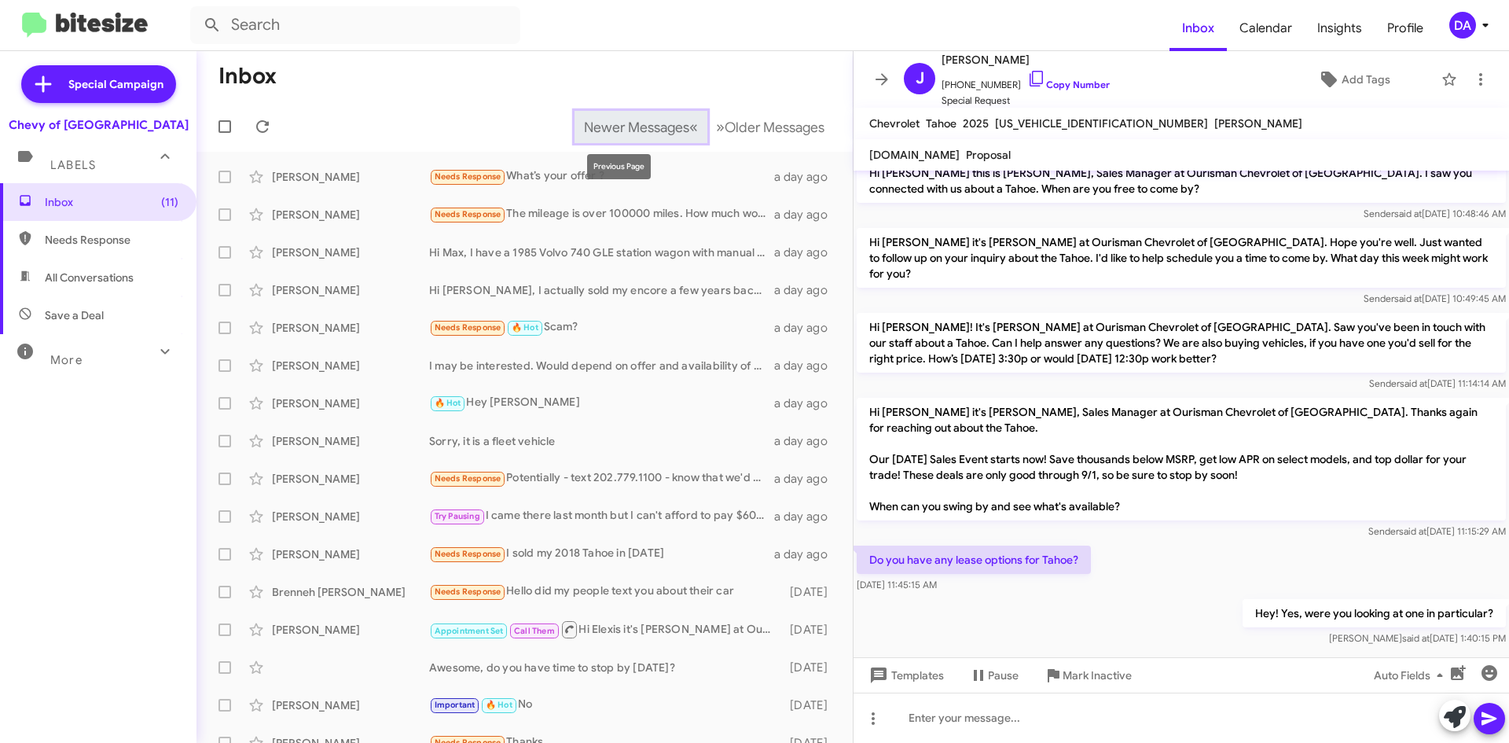
click at [603, 123] on span "Newer Messages" at bounding box center [636, 127] width 105 height 17
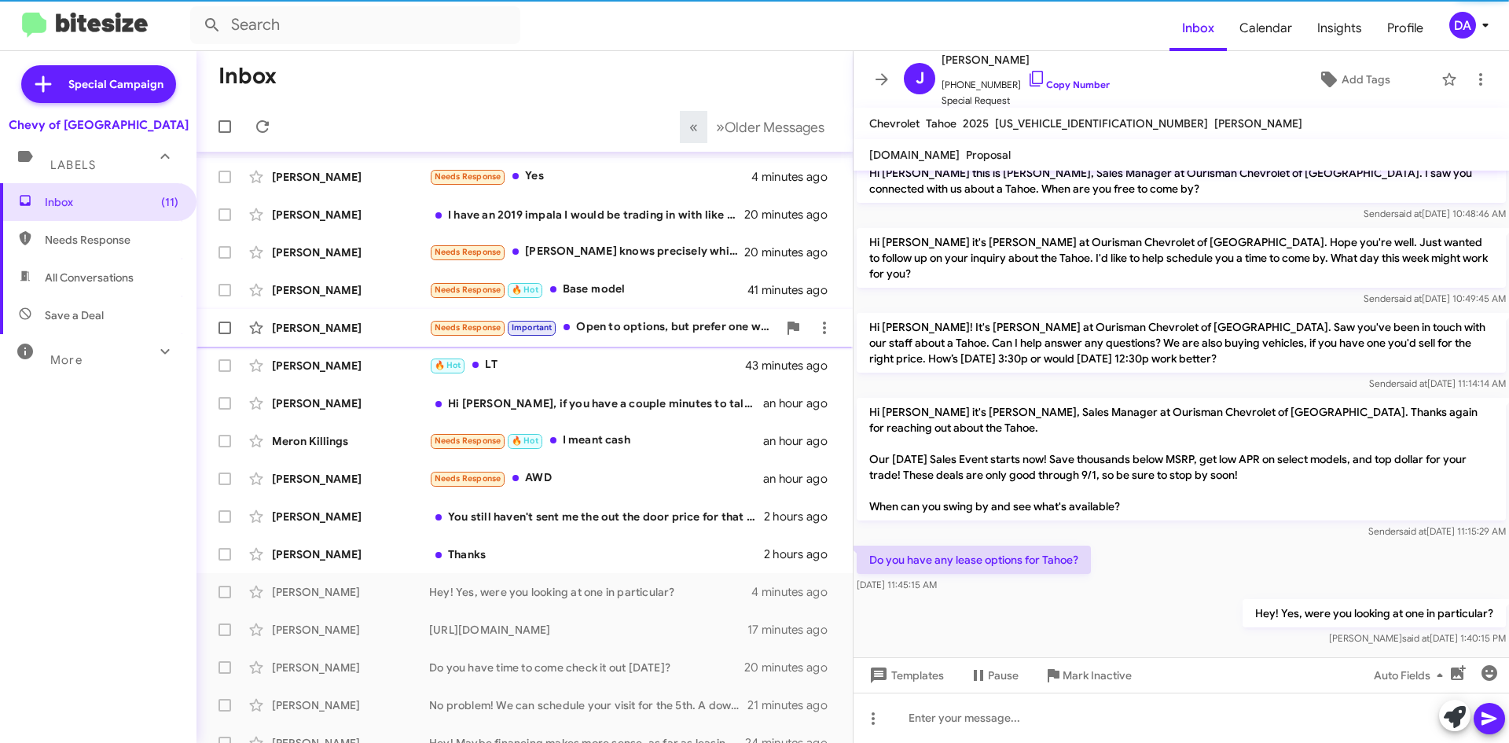
scroll to position [170, 0]
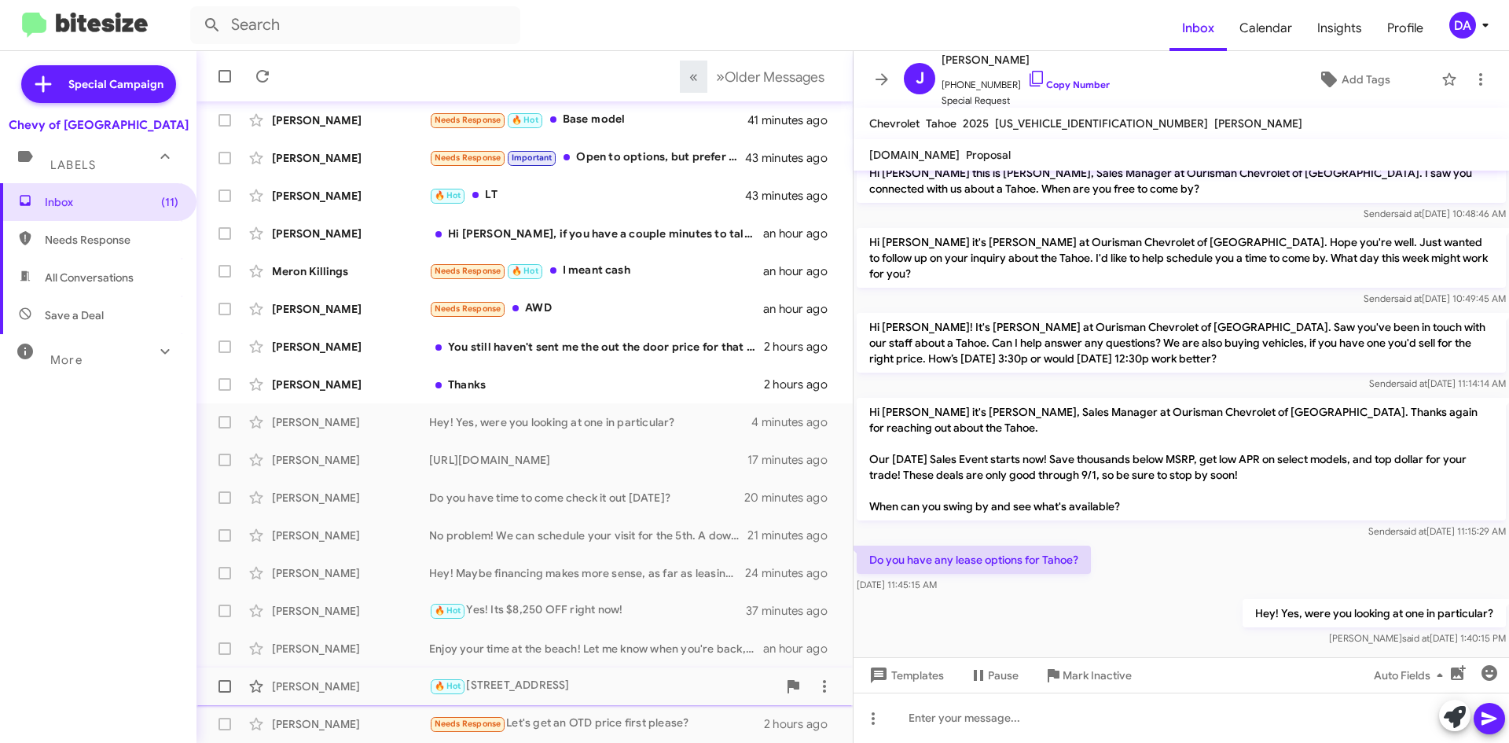
click at [640, 678] on div "🔥 Hot [STREET_ADDRESS]" at bounding box center [603, 686] width 348 height 18
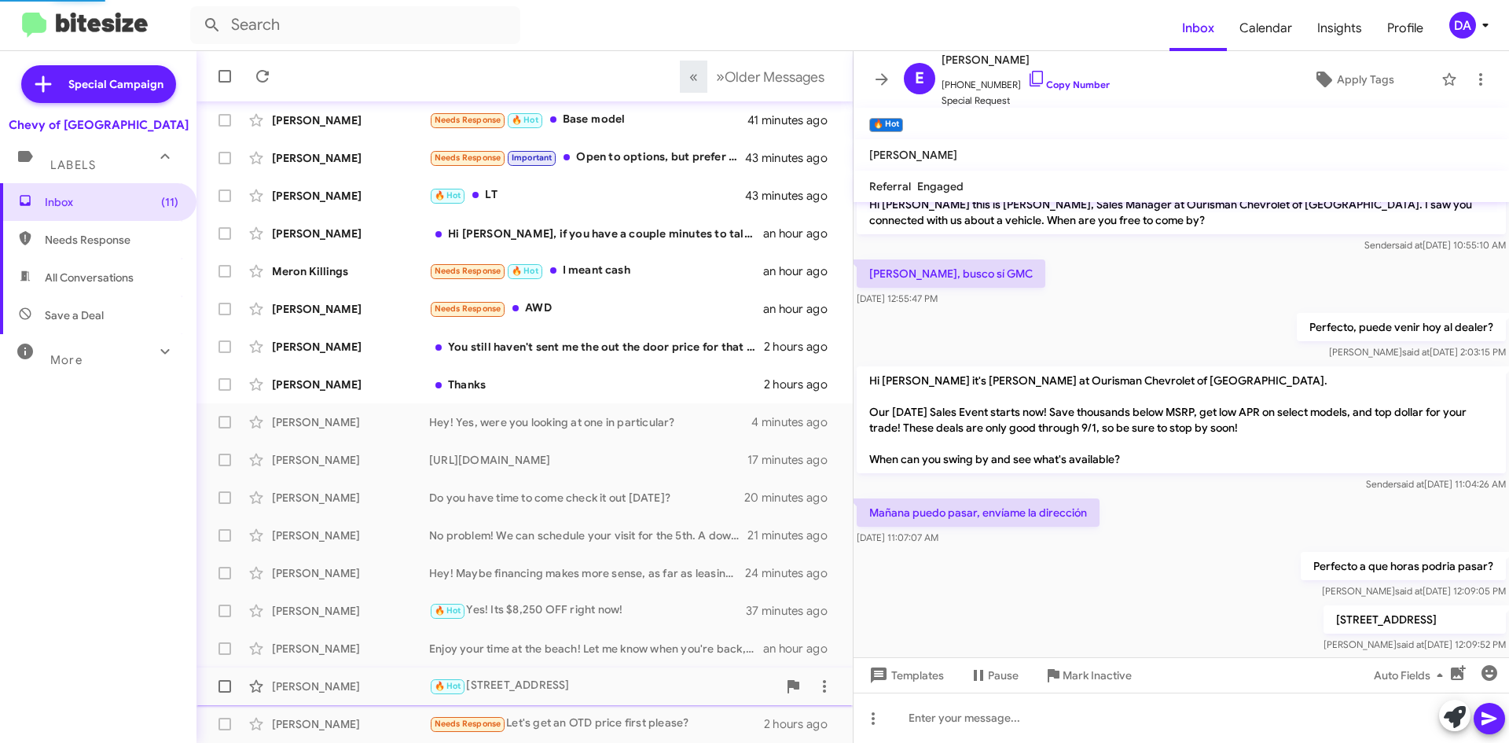
scroll to position [15, 0]
drag, startPoint x: 1073, startPoint y: 83, endPoint x: 420, endPoint y: 224, distance: 668.1
click at [1073, 83] on link "Copy Number" at bounding box center [1068, 85] width 83 height 12
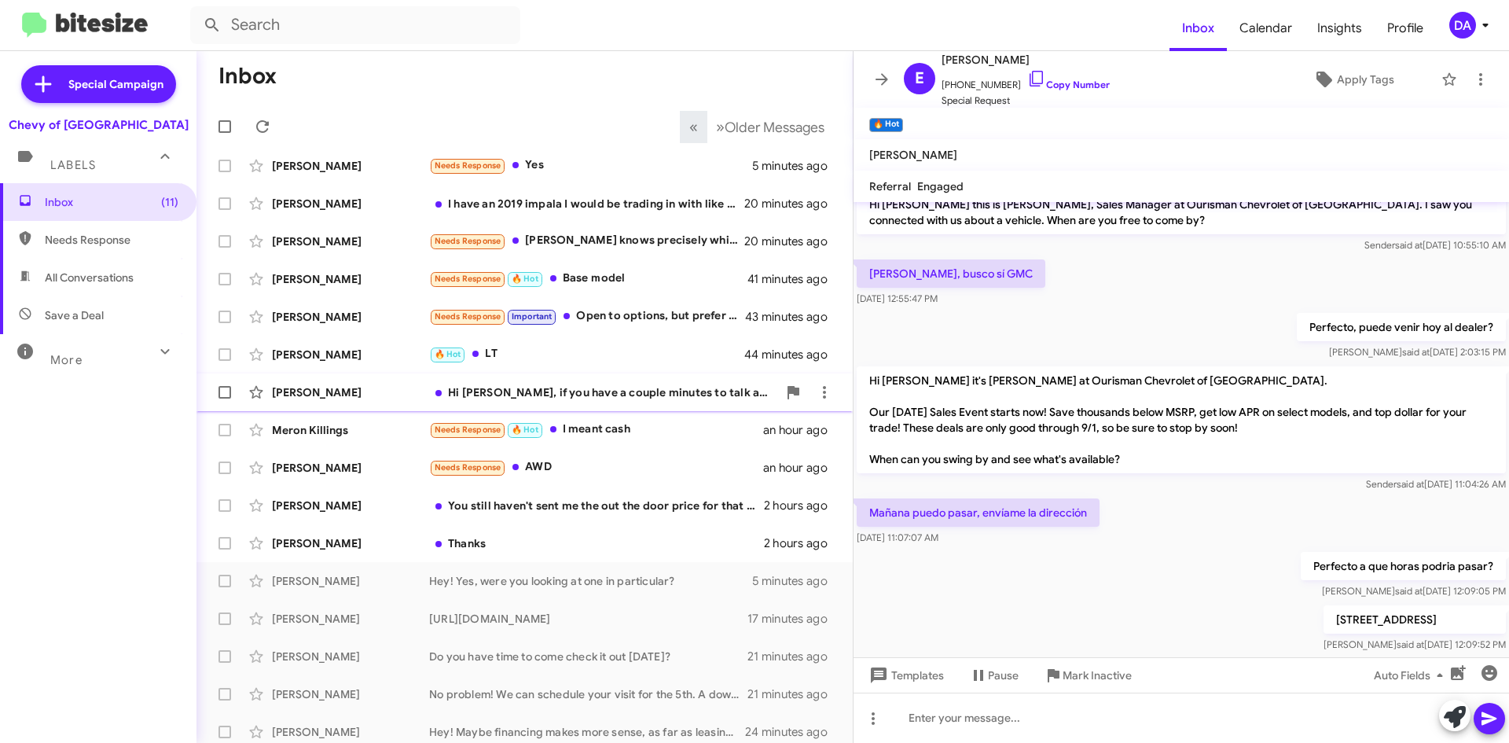
scroll to position [0, 0]
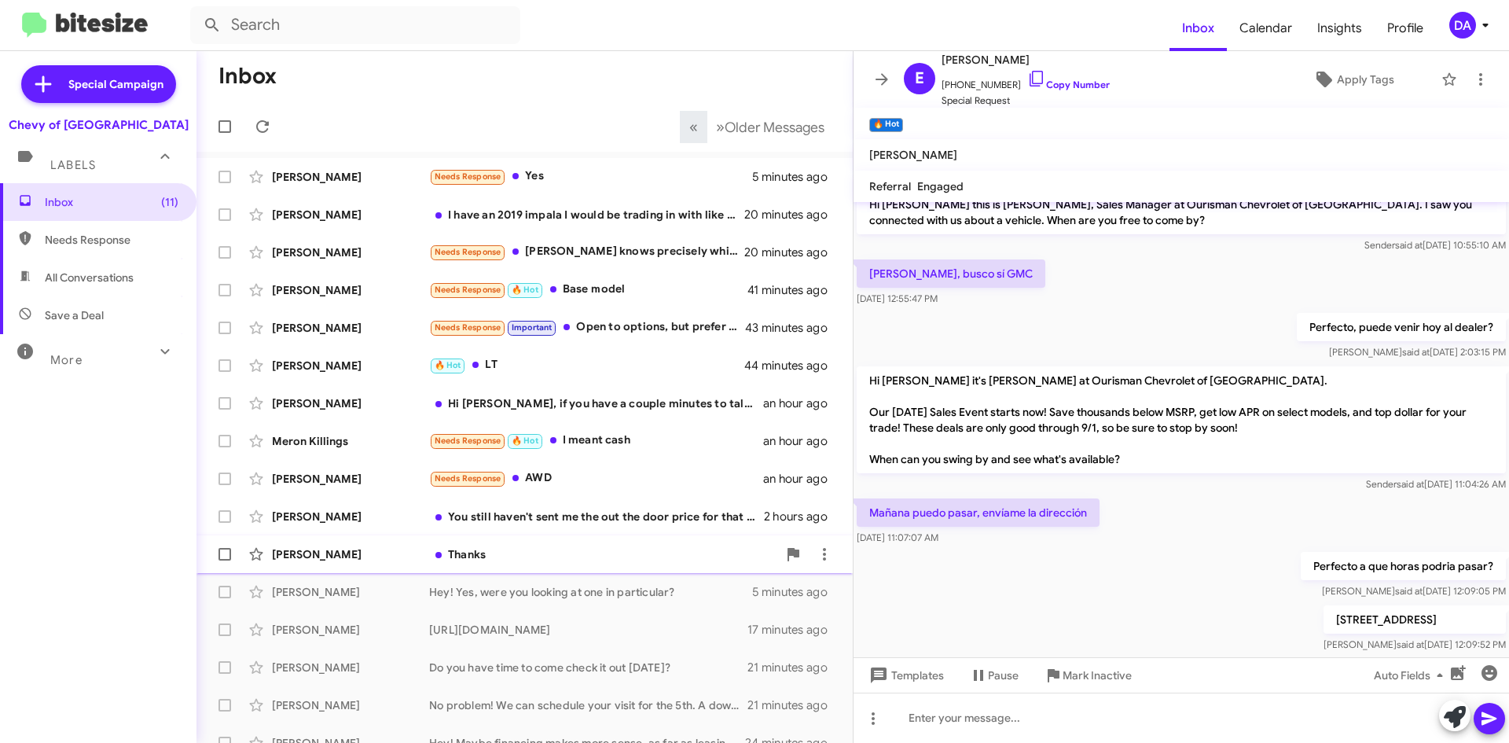
click at [541, 556] on div "Thanks" at bounding box center [603, 554] width 348 height 16
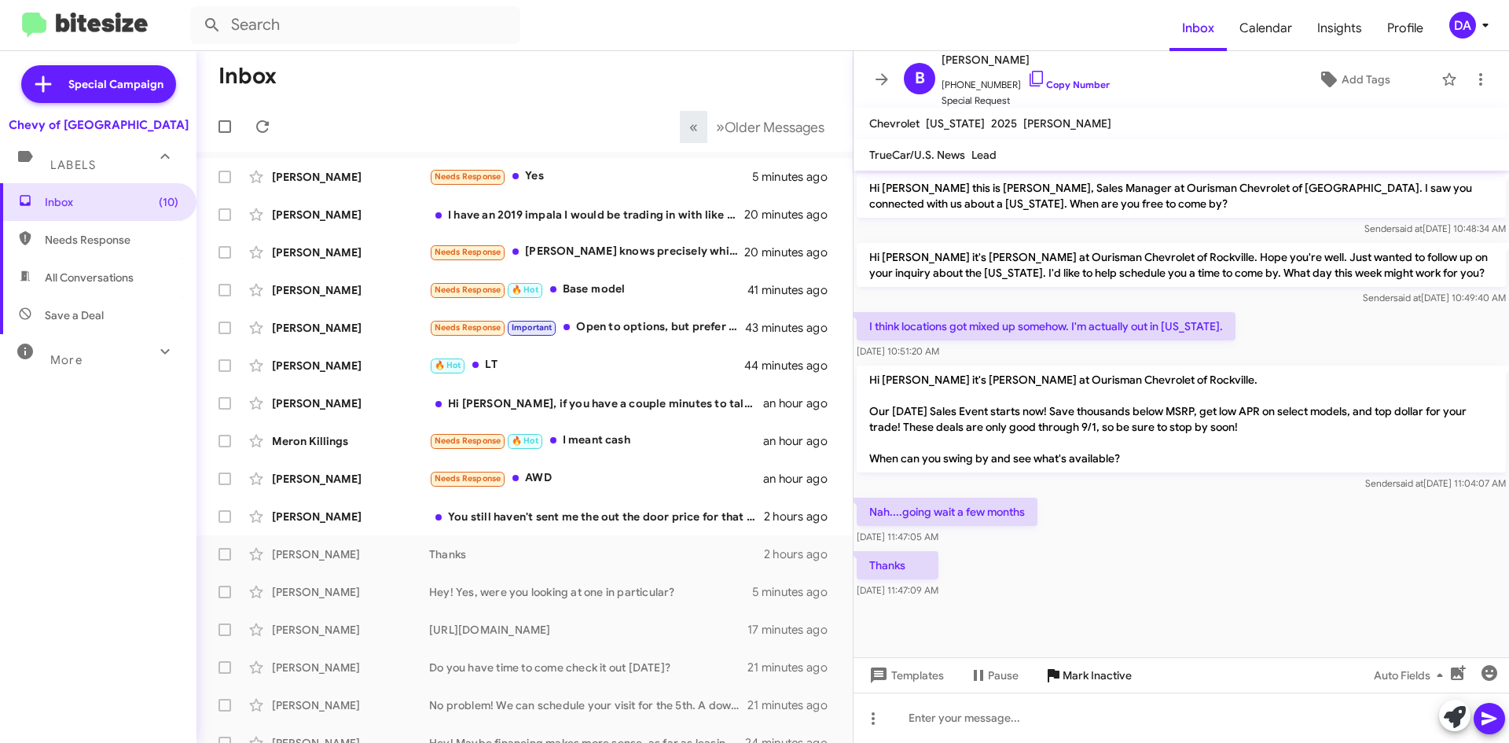
click at [1099, 681] on span "Mark Inactive" at bounding box center [1096, 675] width 69 height 28
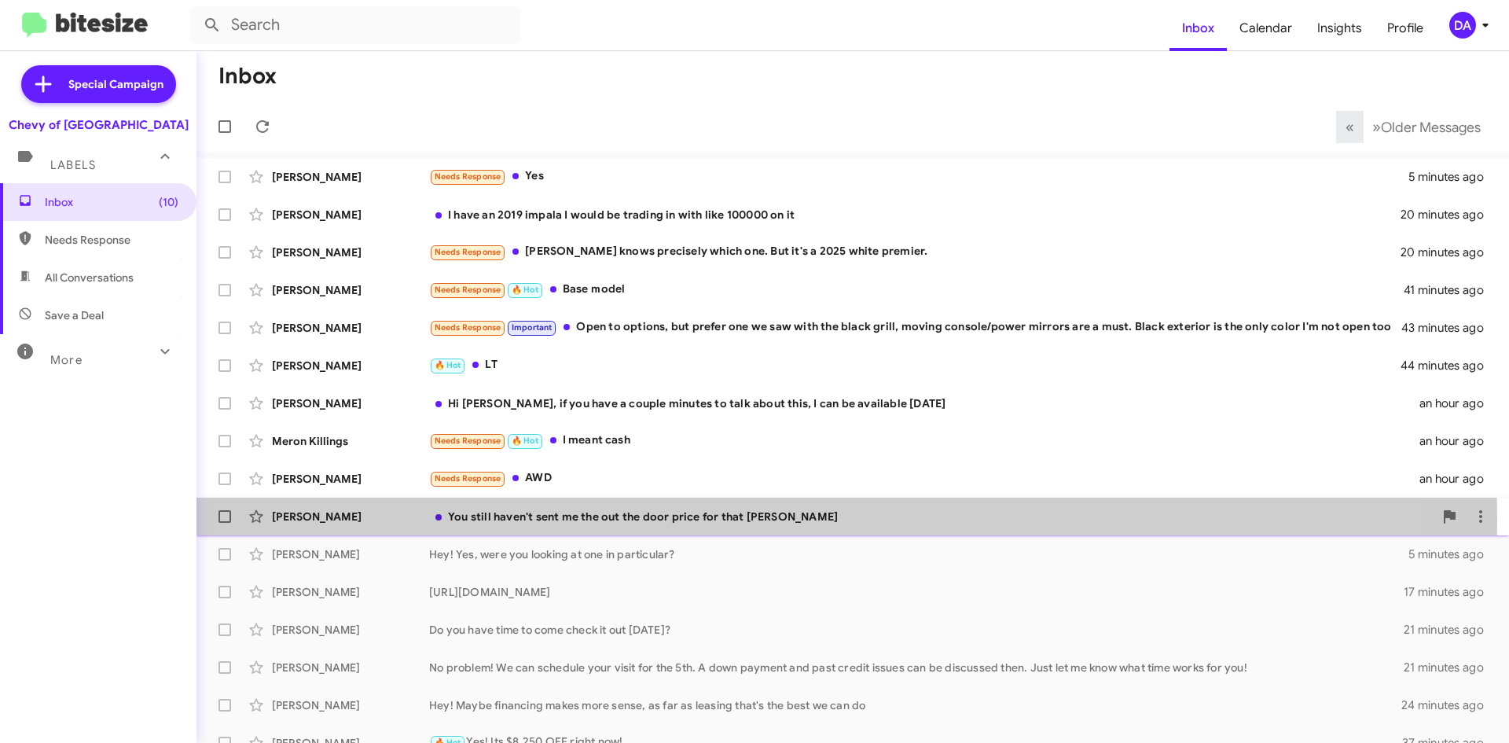
click at [560, 520] on div "You still haven't sent me the out the door price for that [PERSON_NAME]" at bounding box center [931, 516] width 1004 height 16
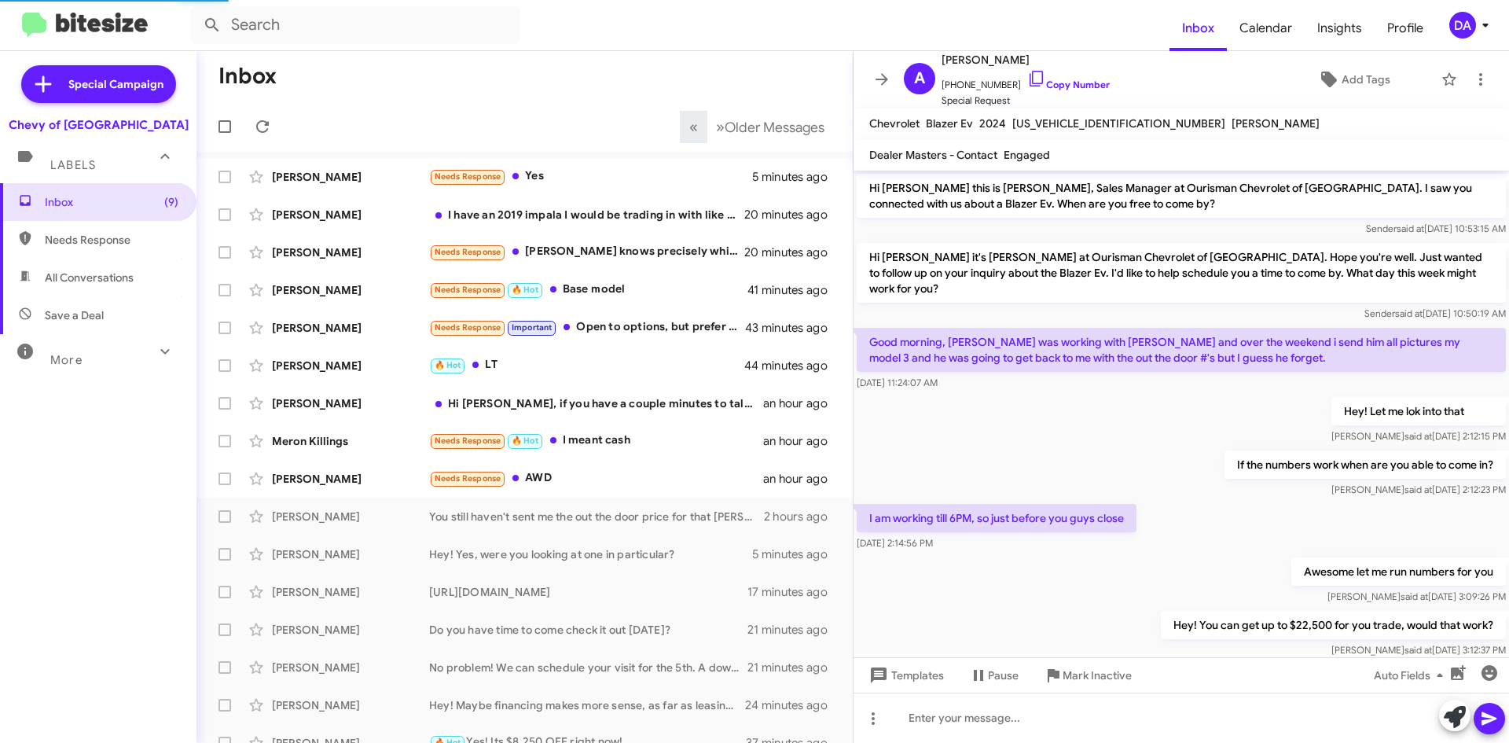
scroll to position [213, 0]
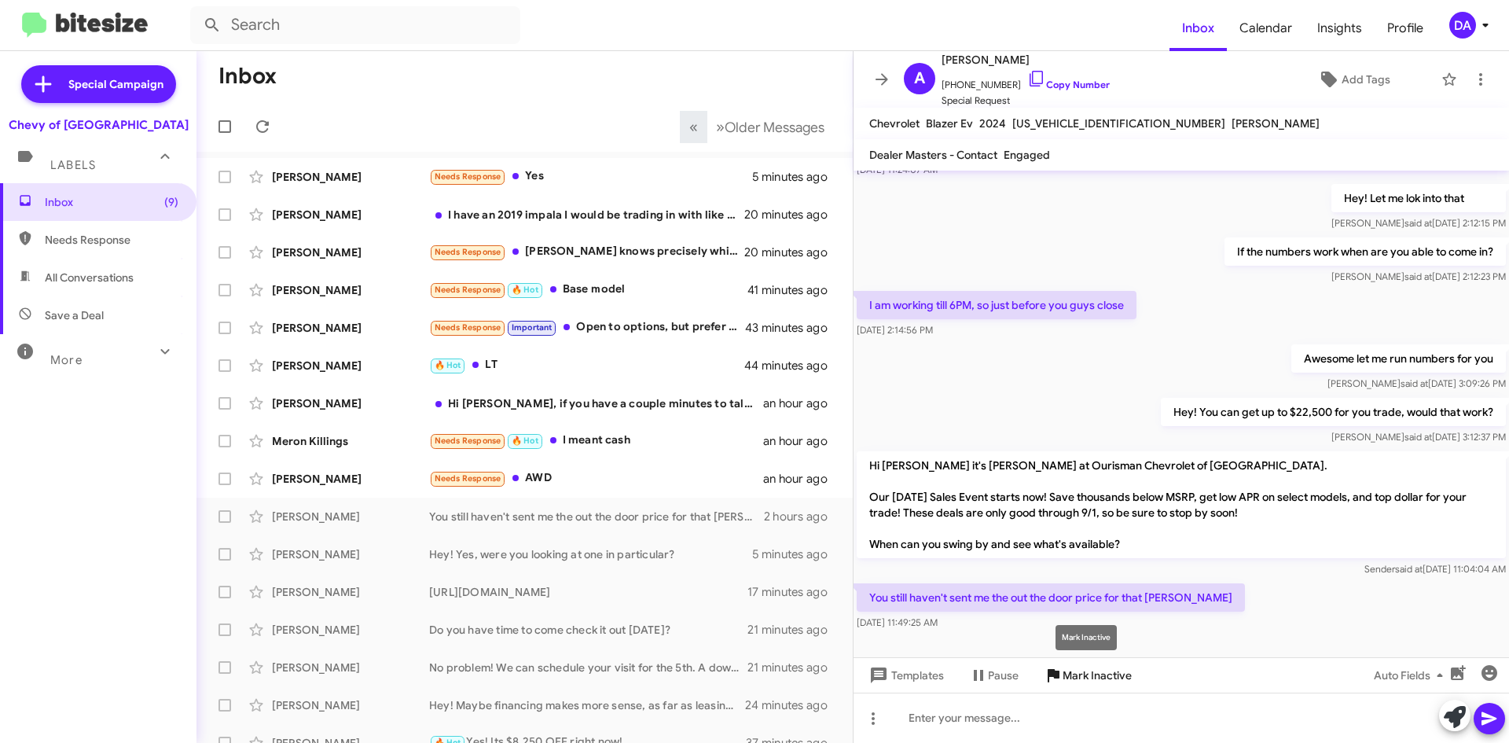
click at [1098, 681] on span "Mark Inactive" at bounding box center [1096, 675] width 69 height 28
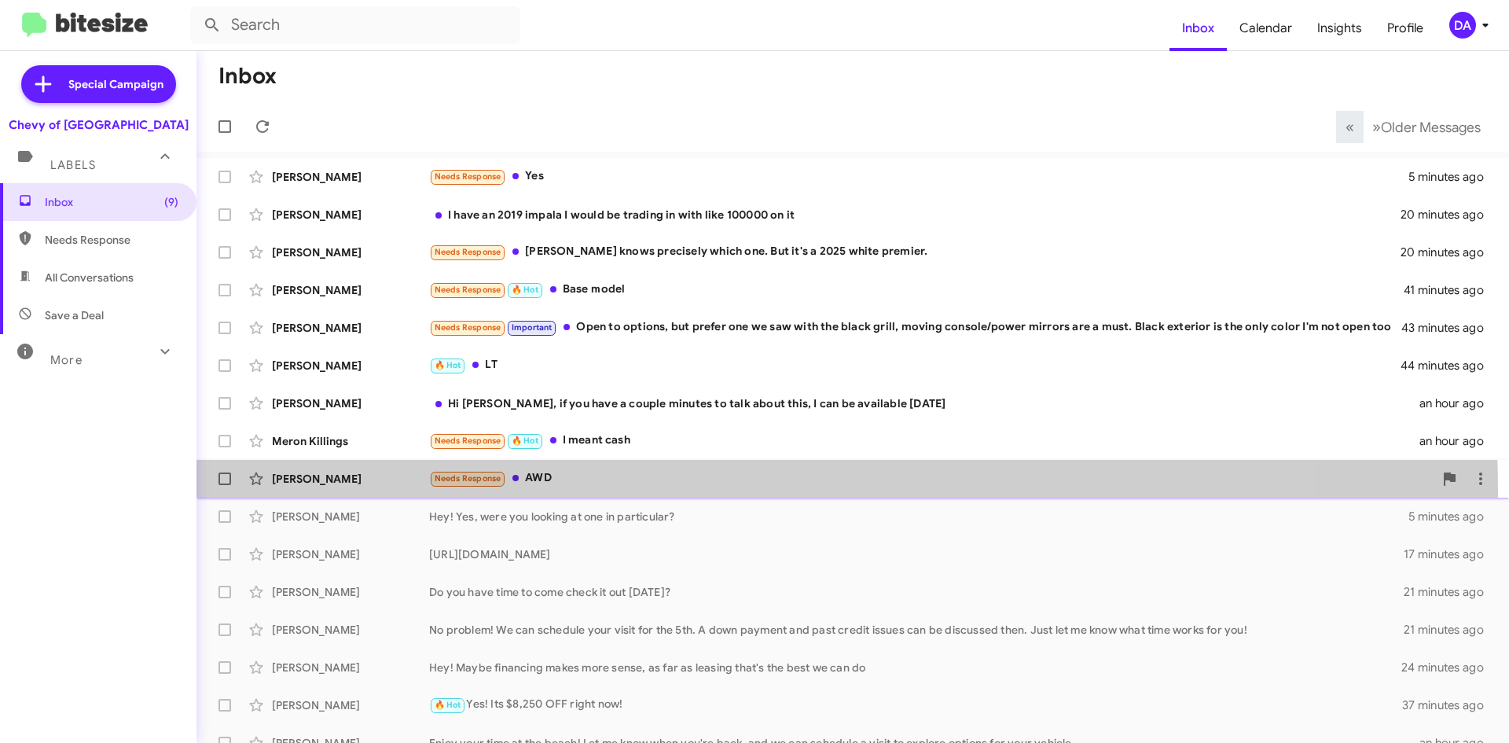
click at [607, 490] on div "[PERSON_NAME] Needs Response AWD an hour ago" at bounding box center [852, 478] width 1287 height 31
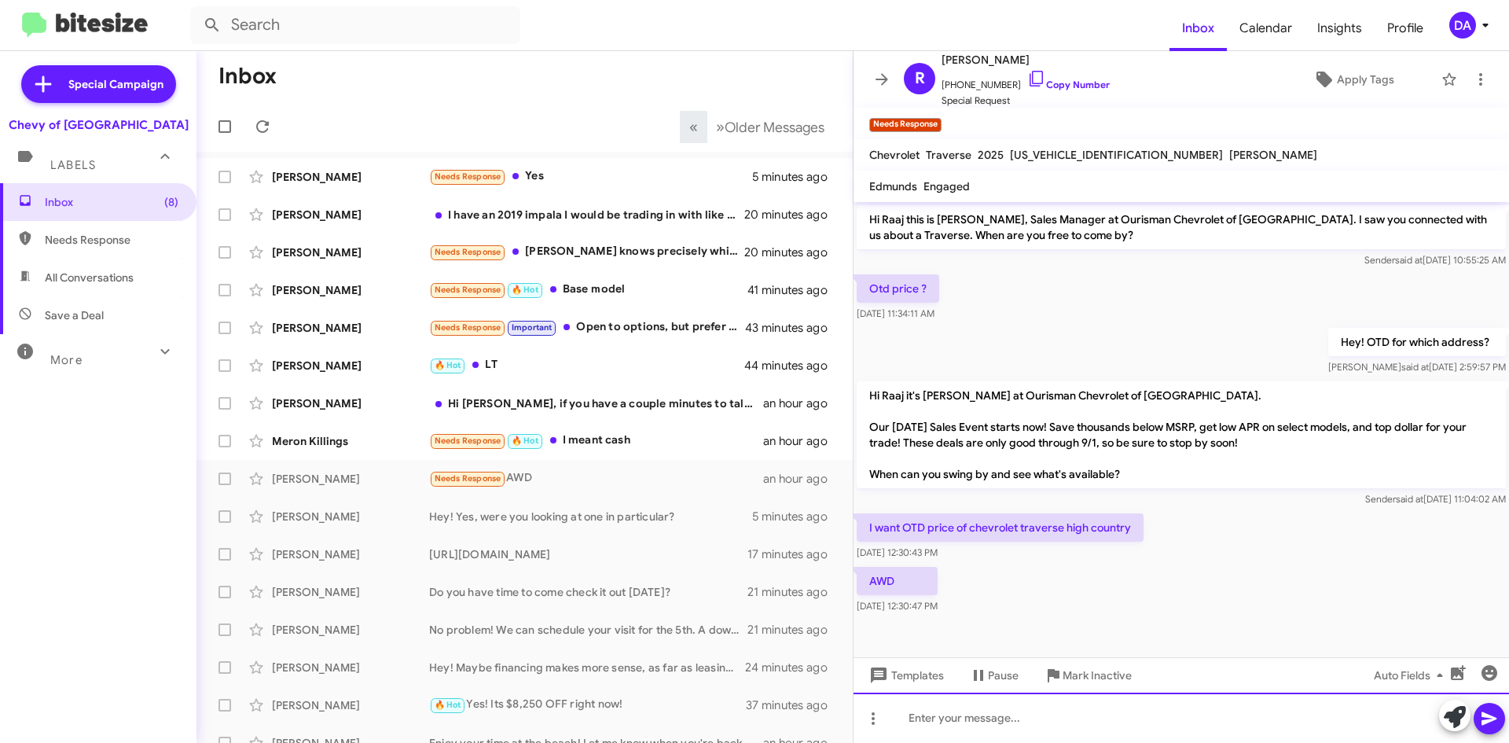
click at [965, 717] on div at bounding box center [1180, 717] width 655 height 50
click at [962, 702] on div at bounding box center [1180, 717] width 655 height 50
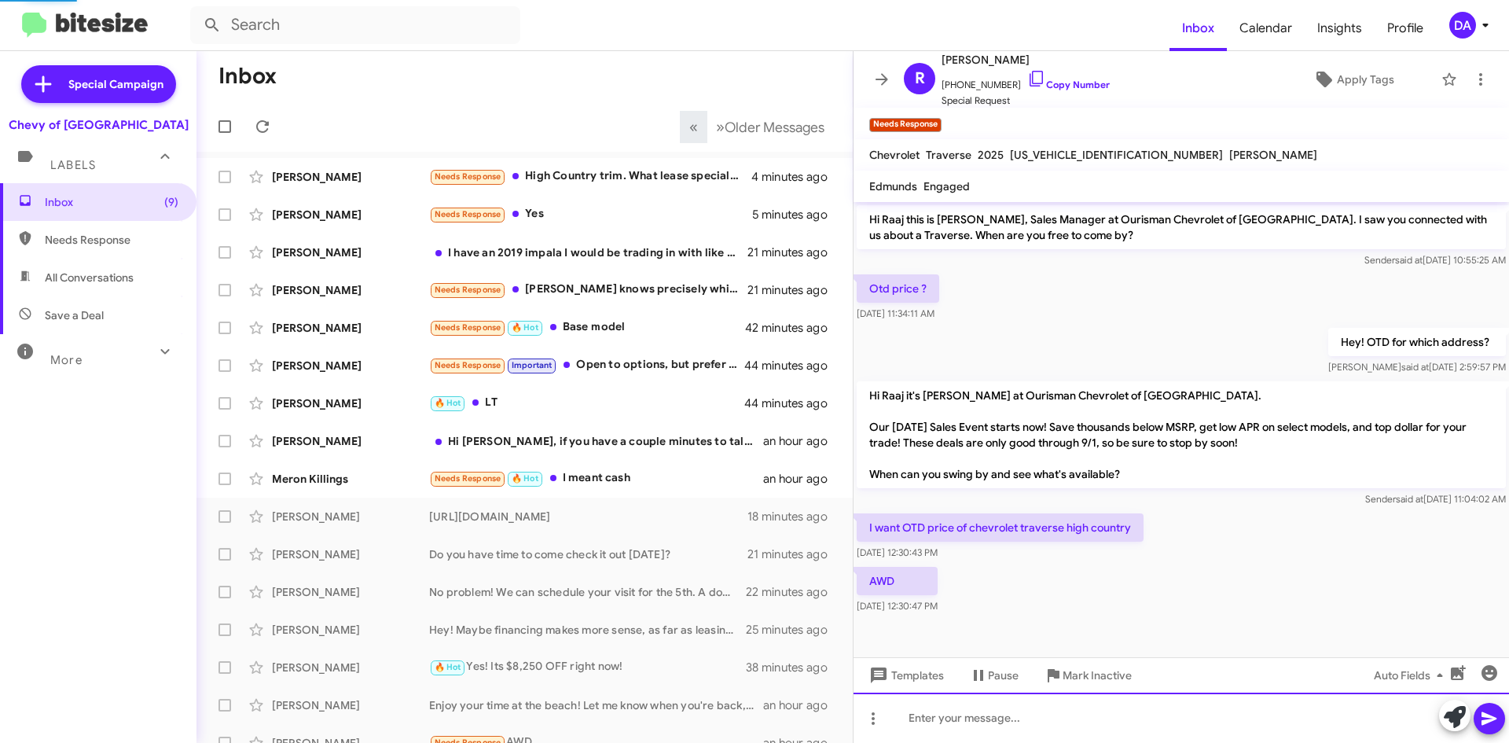
scroll to position [41, 0]
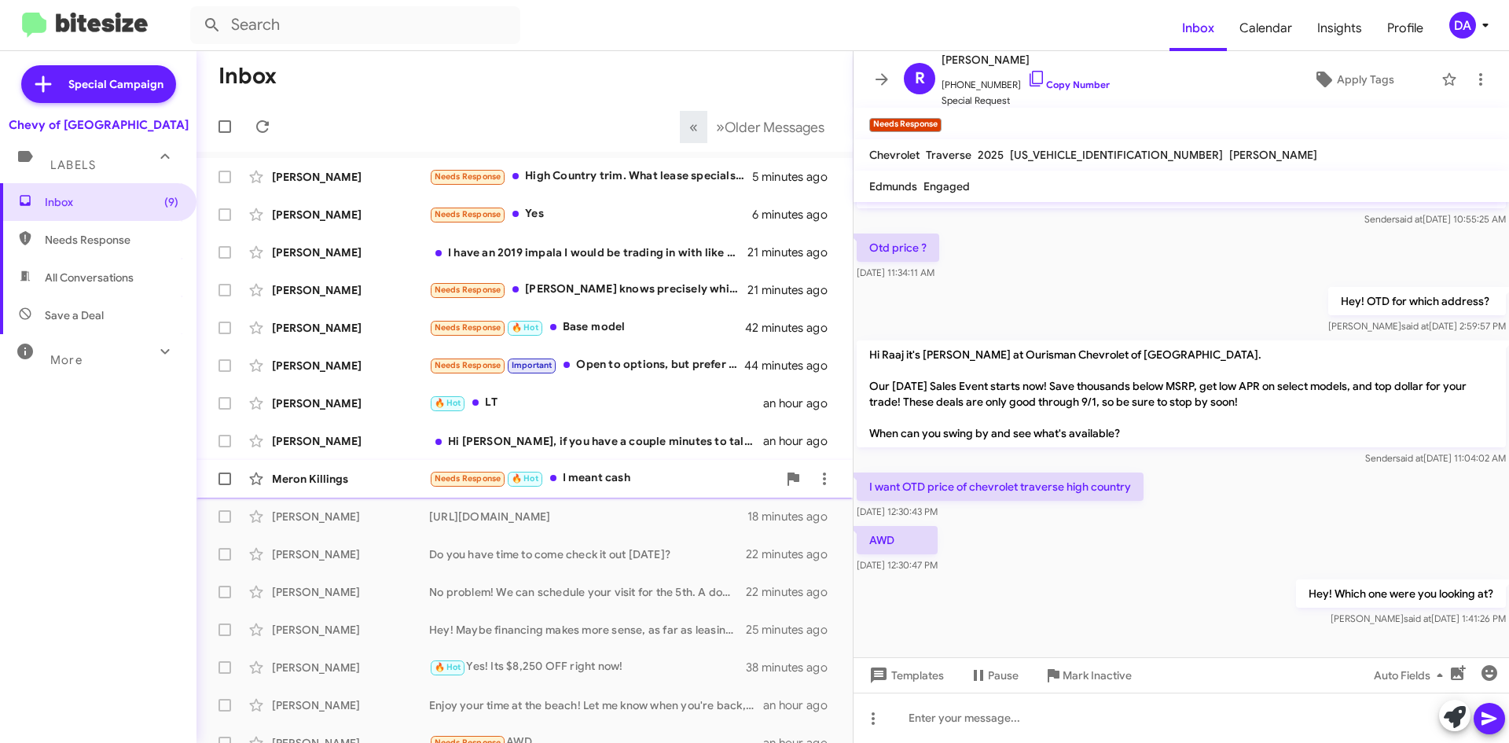
click at [632, 482] on div "Needs Response 🔥 Hot I meant cash" at bounding box center [603, 478] width 348 height 18
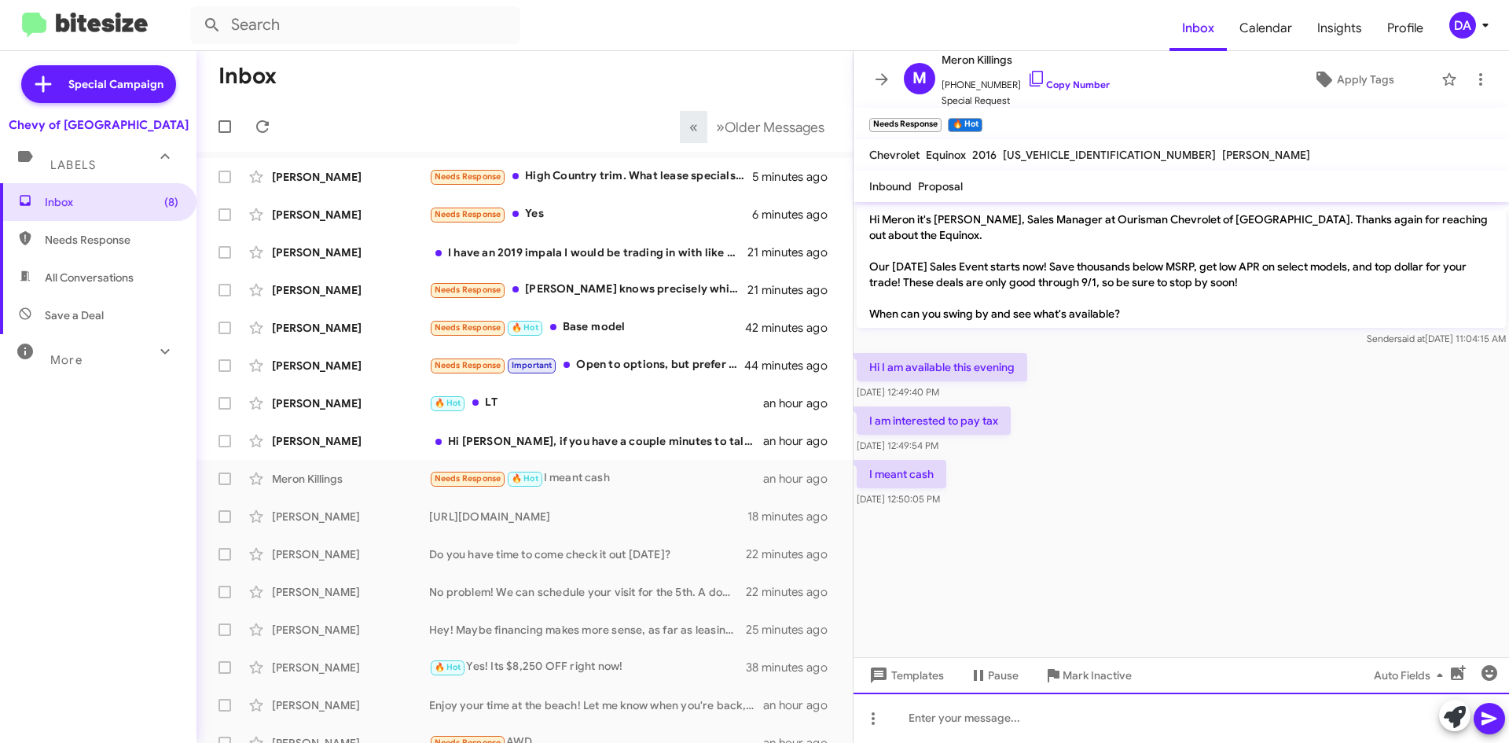
click at [1003, 706] on div at bounding box center [1180, 717] width 655 height 50
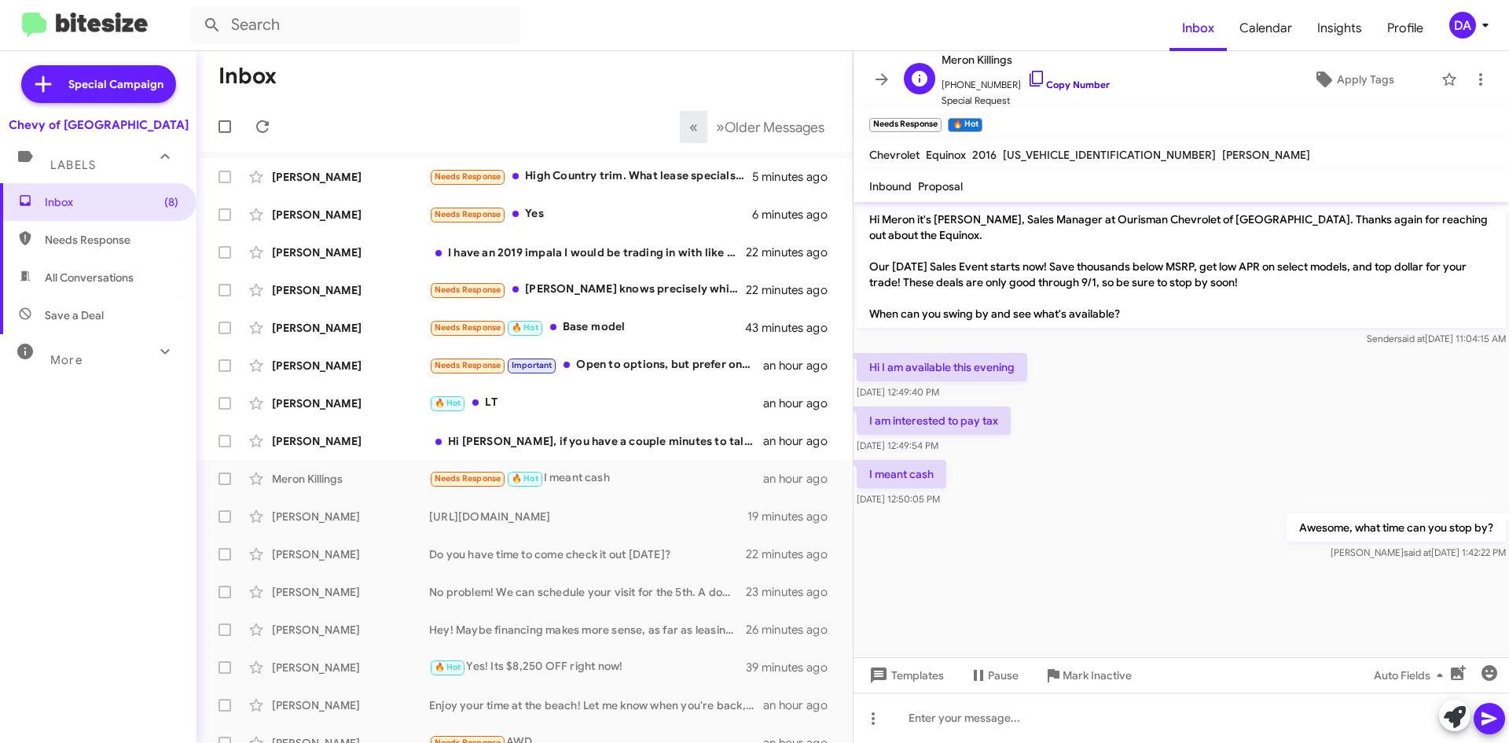
click at [1070, 82] on link "Copy Number" at bounding box center [1068, 85] width 83 height 12
click at [580, 439] on div "Hi [PERSON_NAME], if you have a couple minutes to talk about this, I can be ava…" at bounding box center [603, 441] width 348 height 16
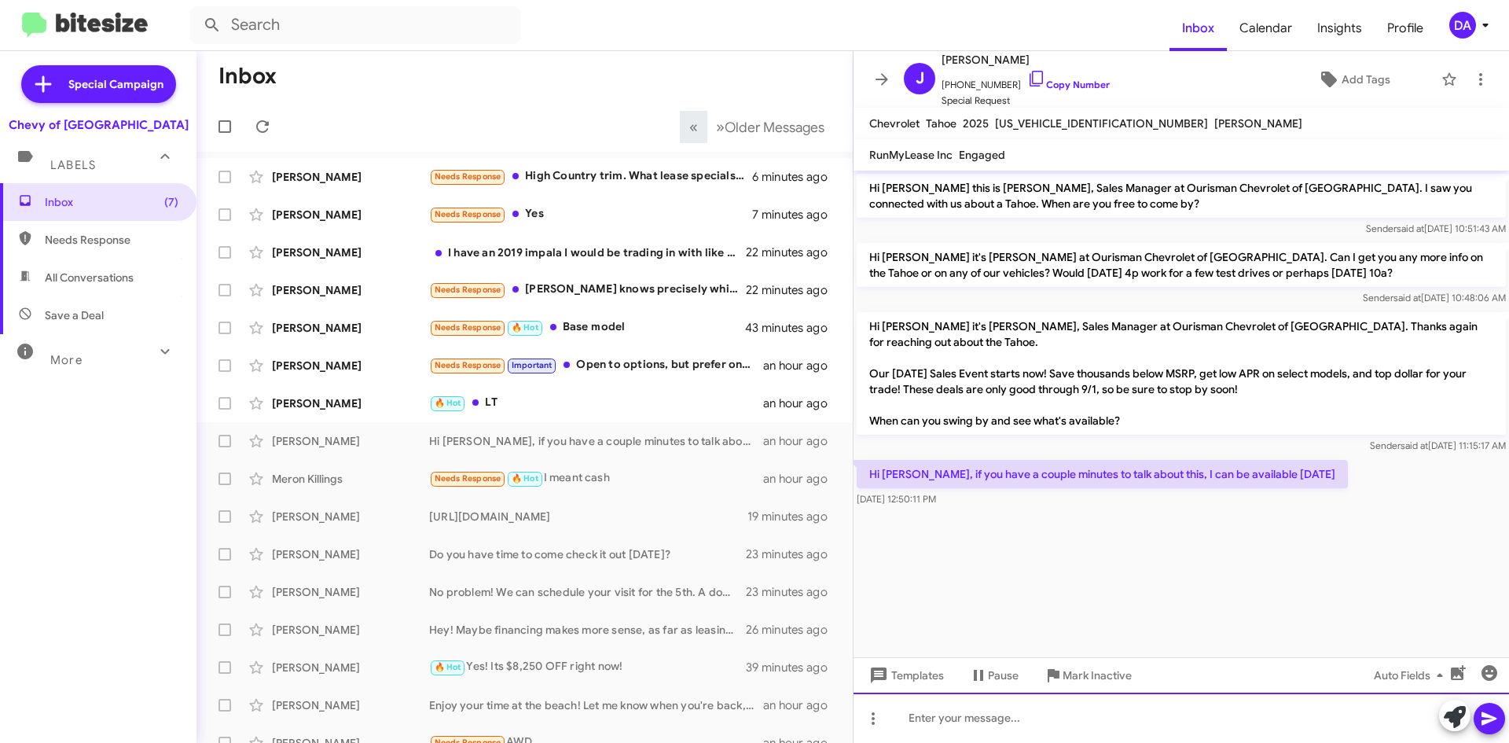
click at [996, 712] on div at bounding box center [1180, 717] width 655 height 50
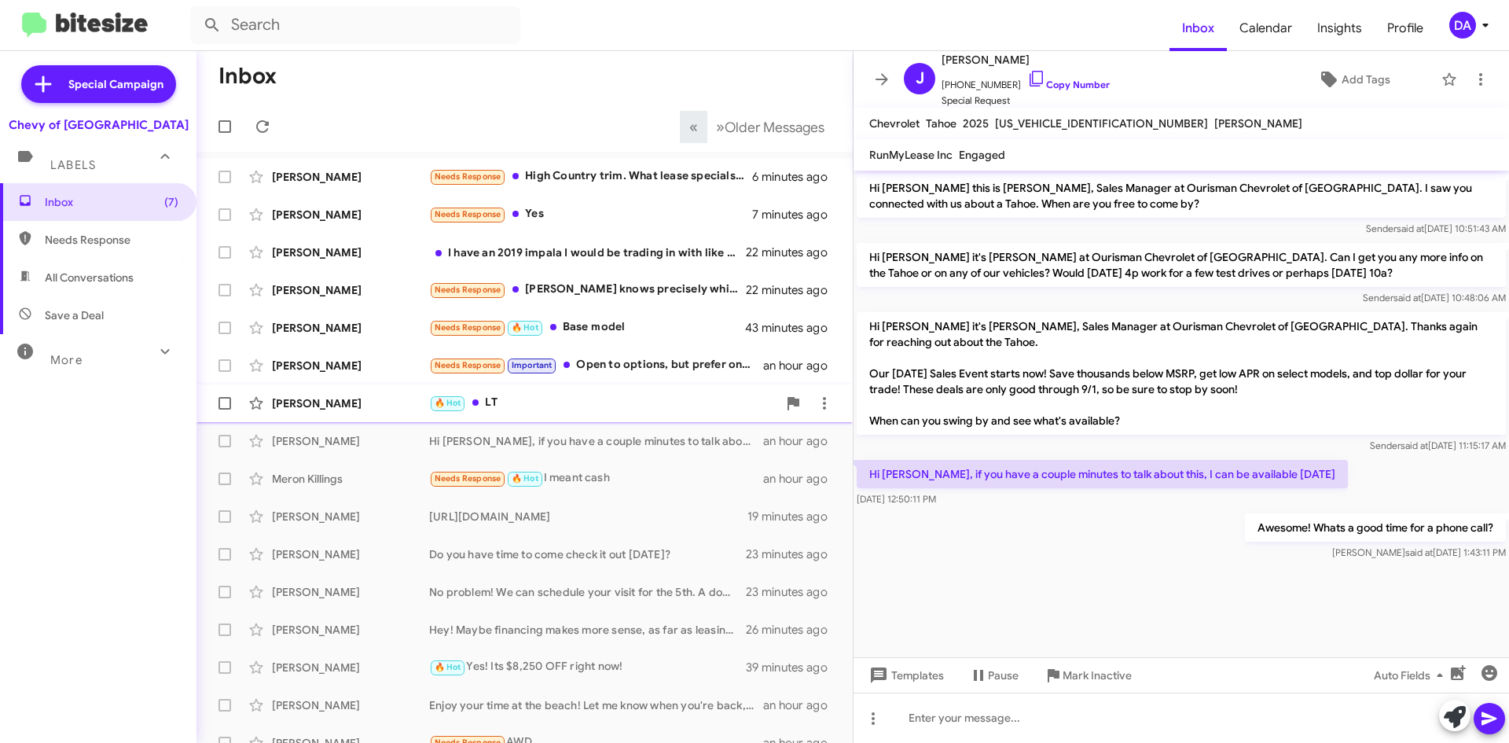
click at [570, 395] on div "🔥 Hot LT" at bounding box center [603, 403] width 348 height 18
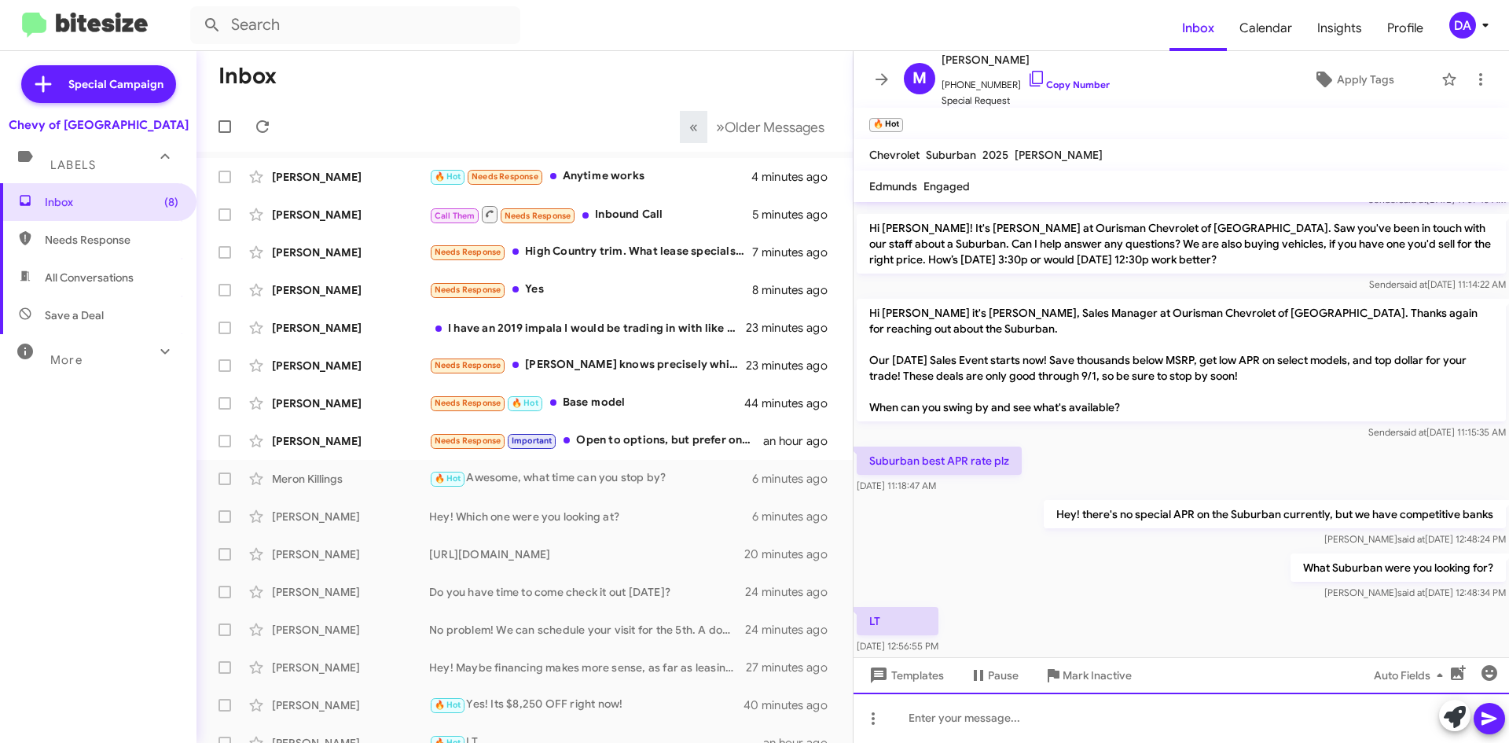
click at [1001, 722] on div at bounding box center [1180, 717] width 655 height 50
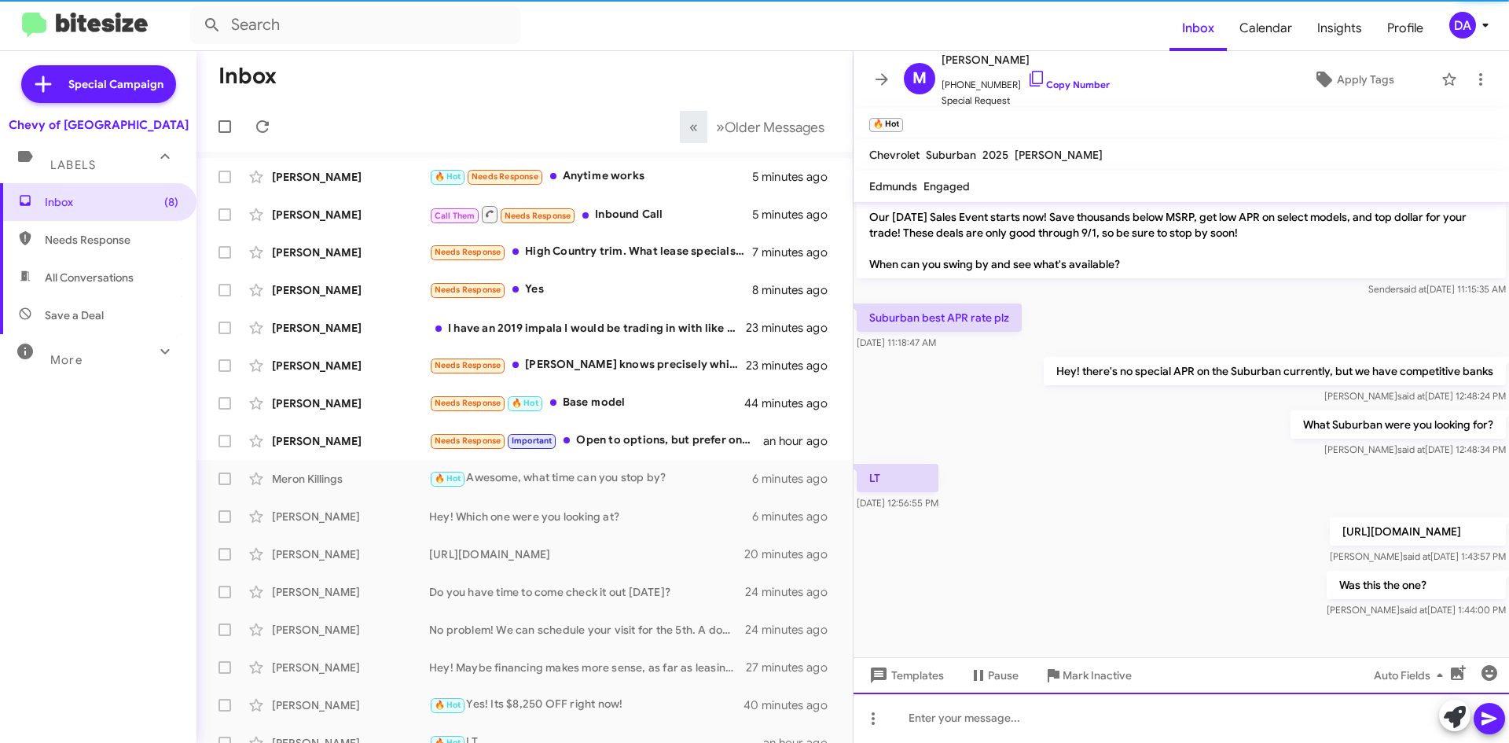
scroll to position [323, 0]
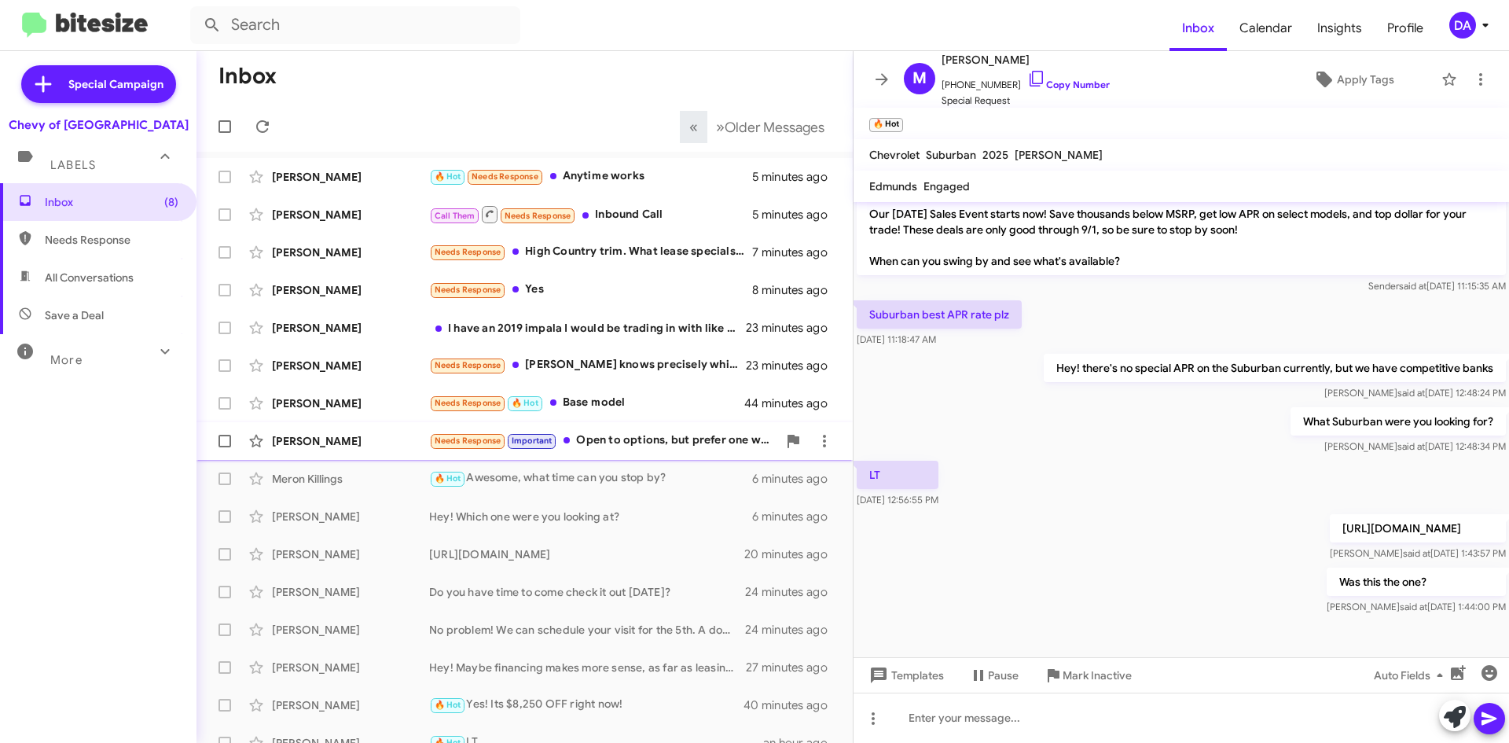
click at [673, 434] on div "Needs Response Important Open to options, but prefer one we saw with the black …" at bounding box center [603, 440] width 348 height 18
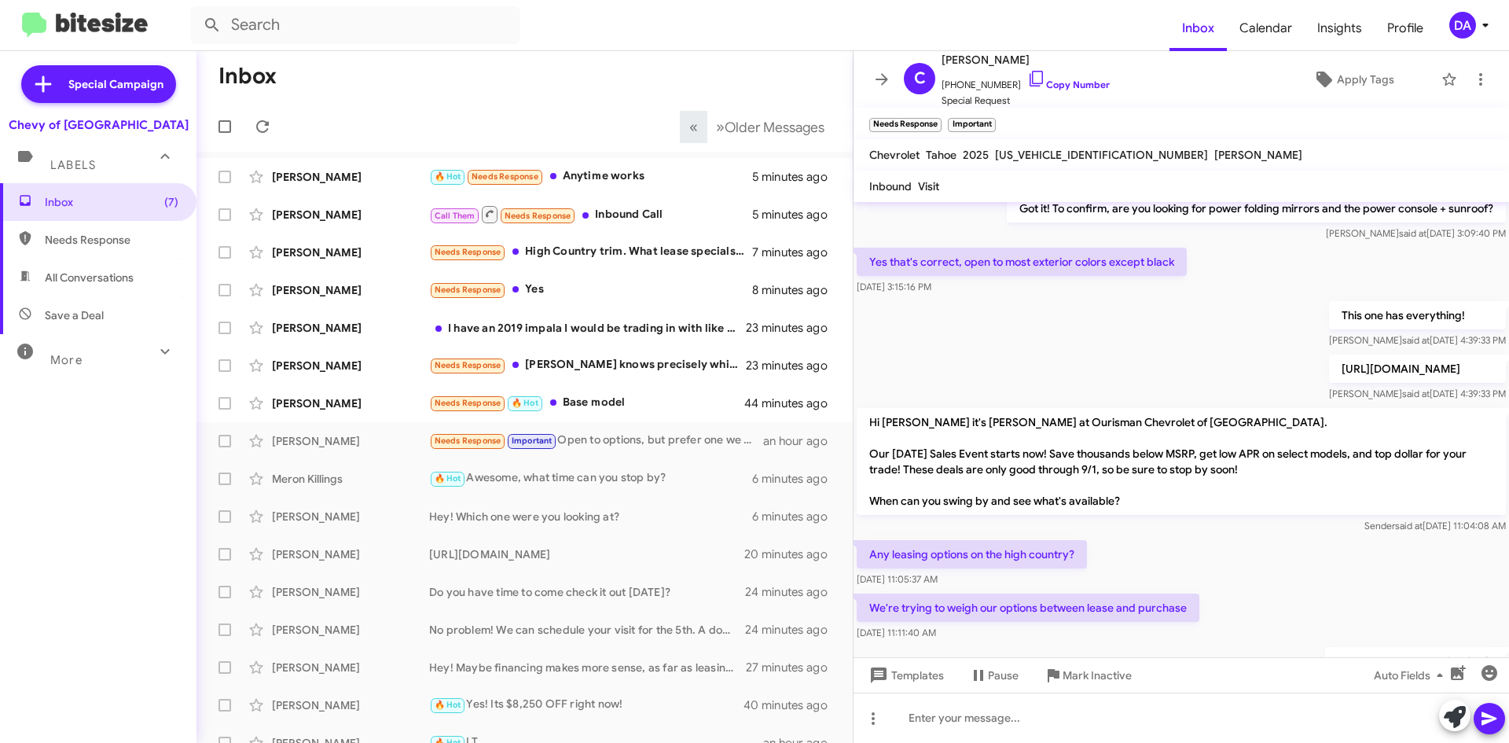
scroll to position [302, 0]
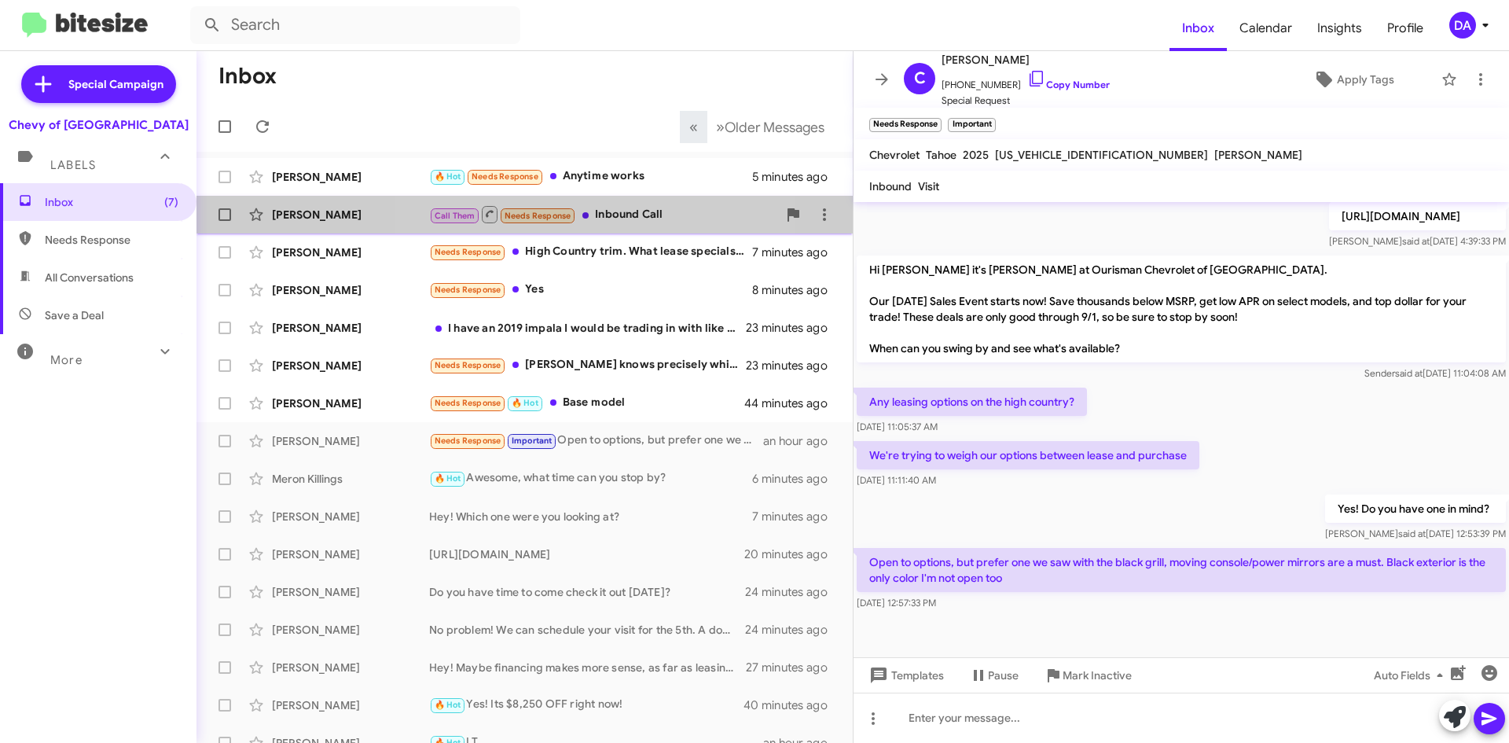
click at [600, 200] on span "[PERSON_NAME] Call Them Needs Response Inbound Call 5 minutes ago" at bounding box center [524, 215] width 656 height 38
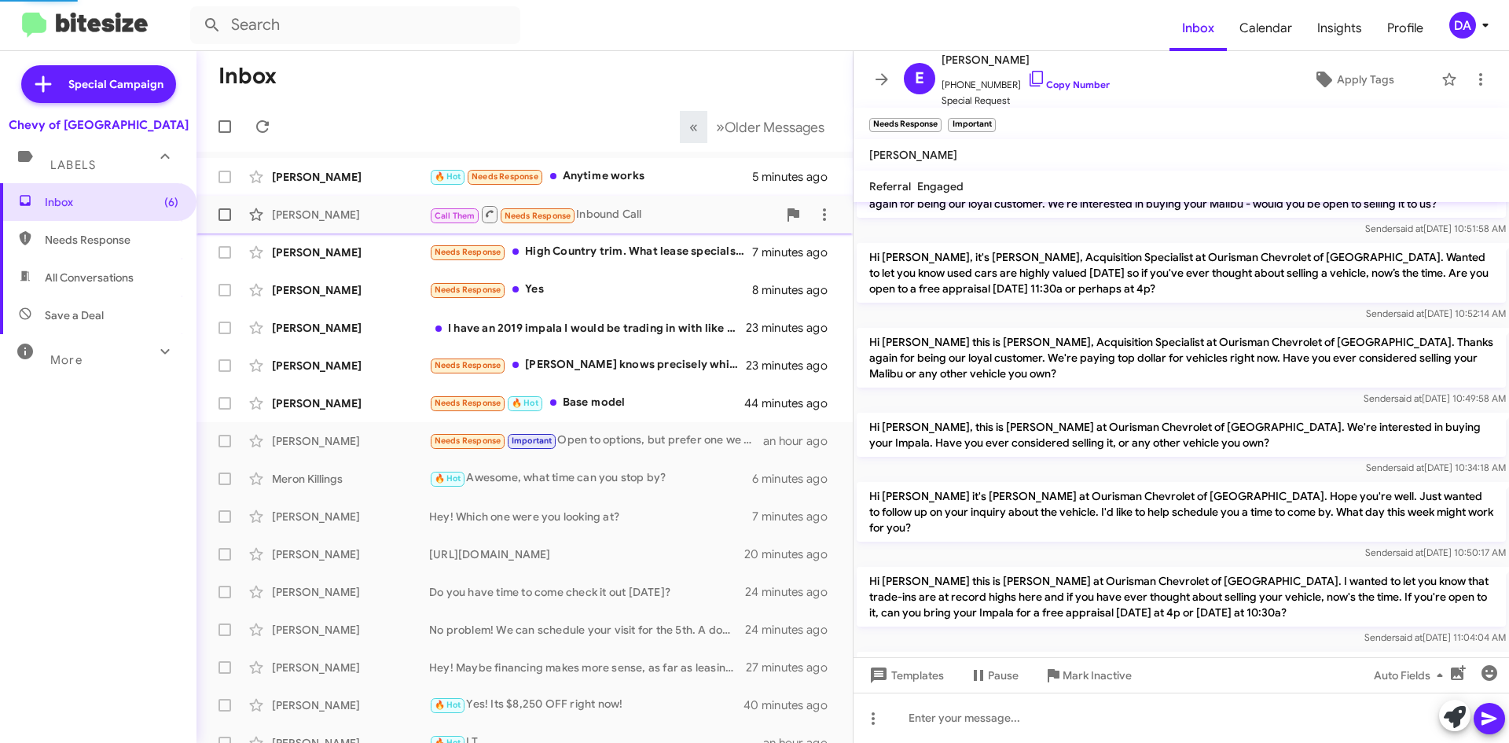
scroll to position [482, 0]
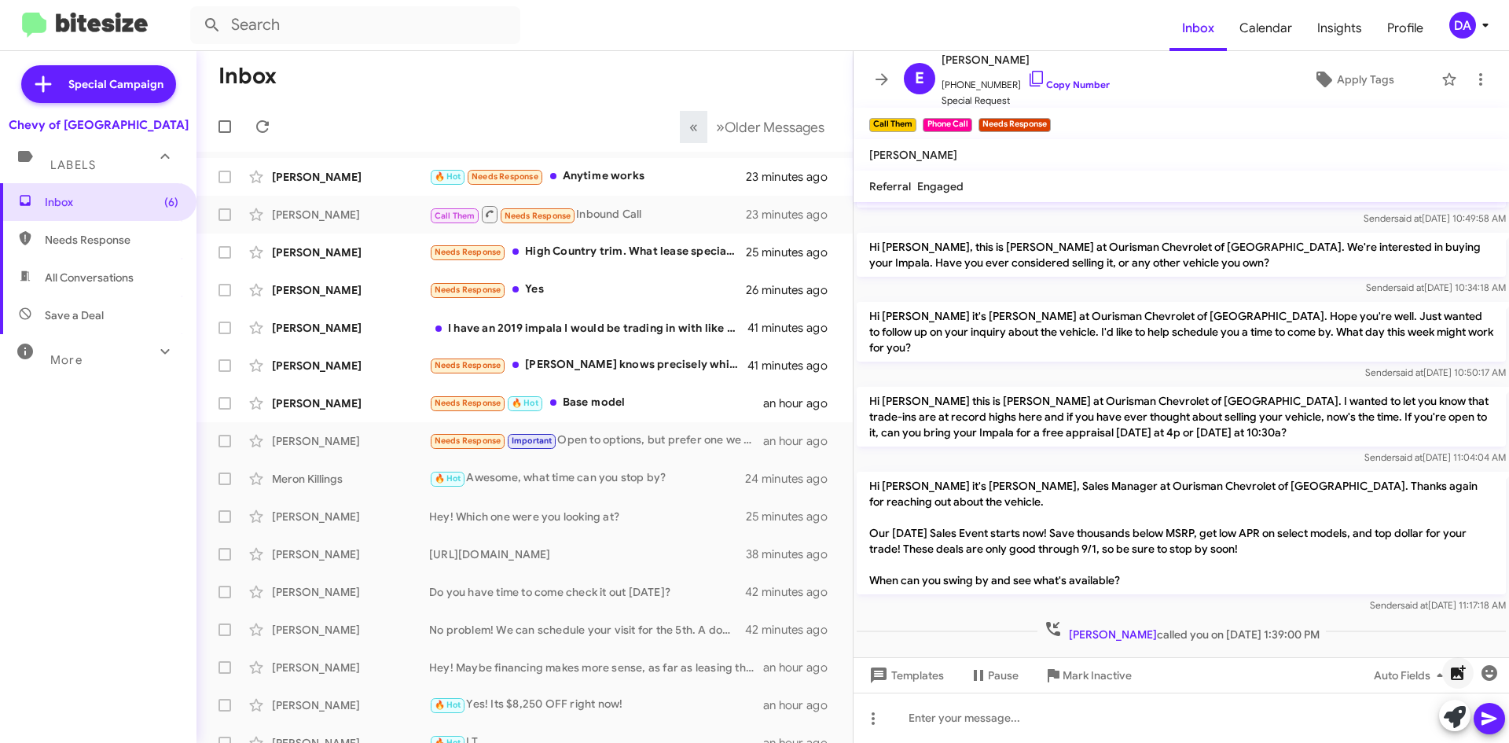
click at [1464, 677] on icon "button" at bounding box center [1457, 672] width 19 height 19
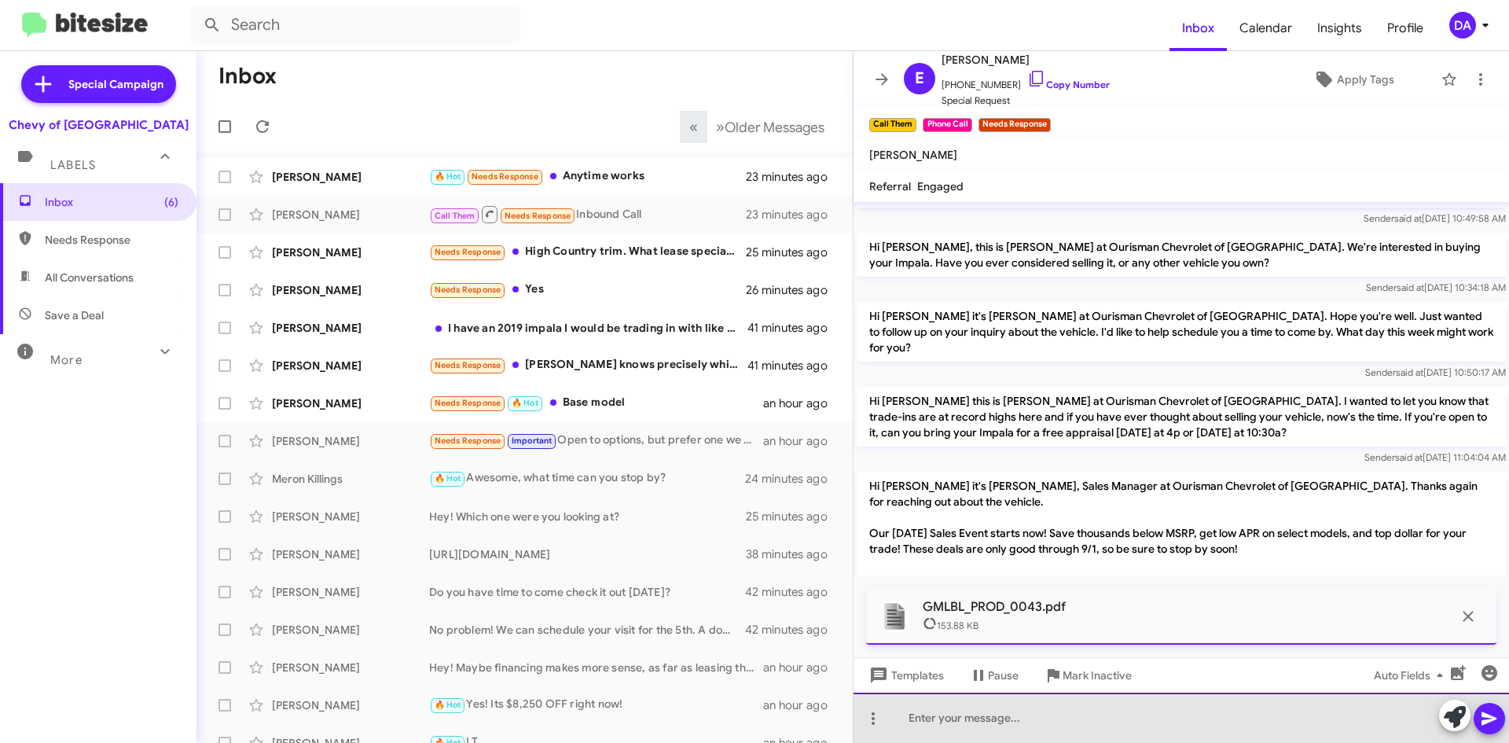
click at [956, 706] on div at bounding box center [1180, 717] width 655 height 50
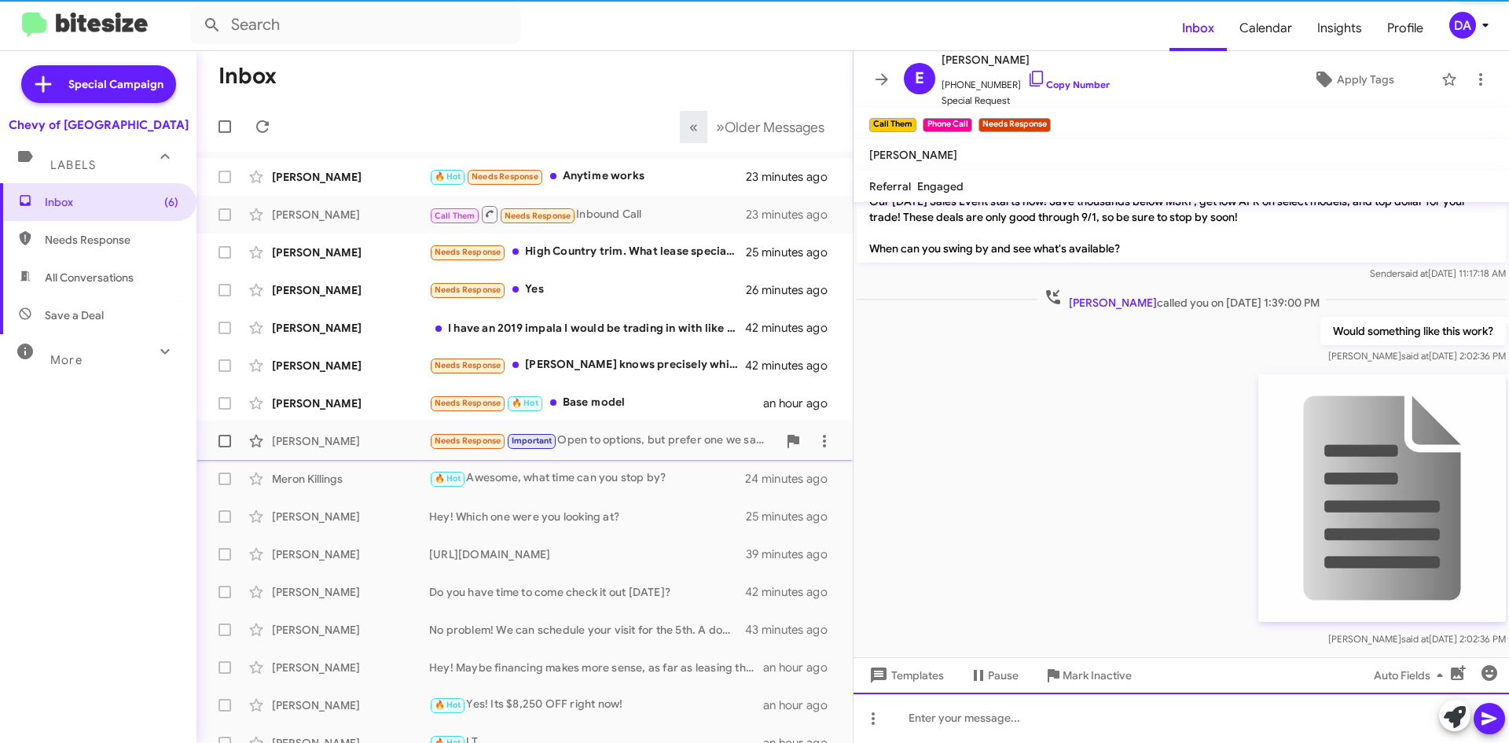
scroll to position [826, 0]
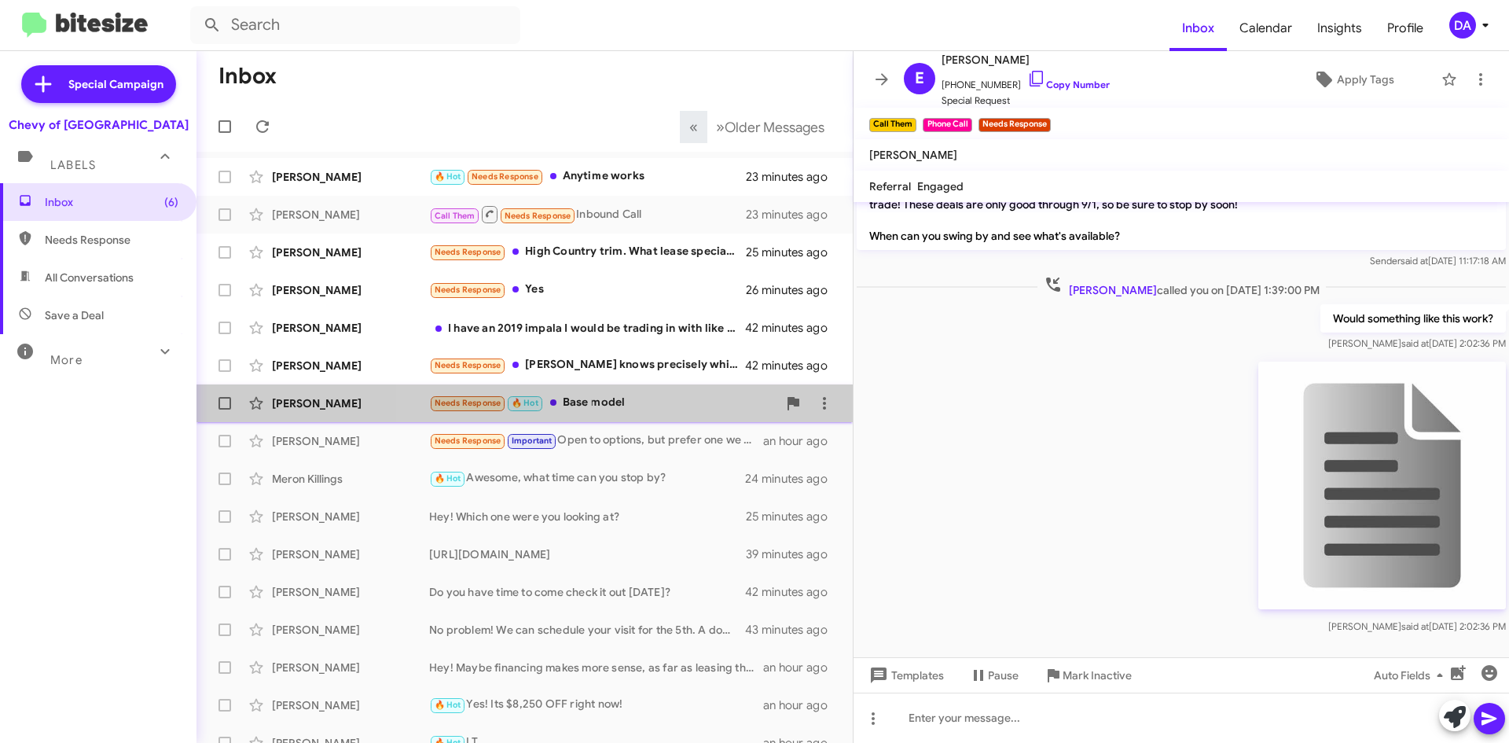
click at [623, 409] on div "Needs Response 🔥 Hot Base model" at bounding box center [603, 403] width 348 height 18
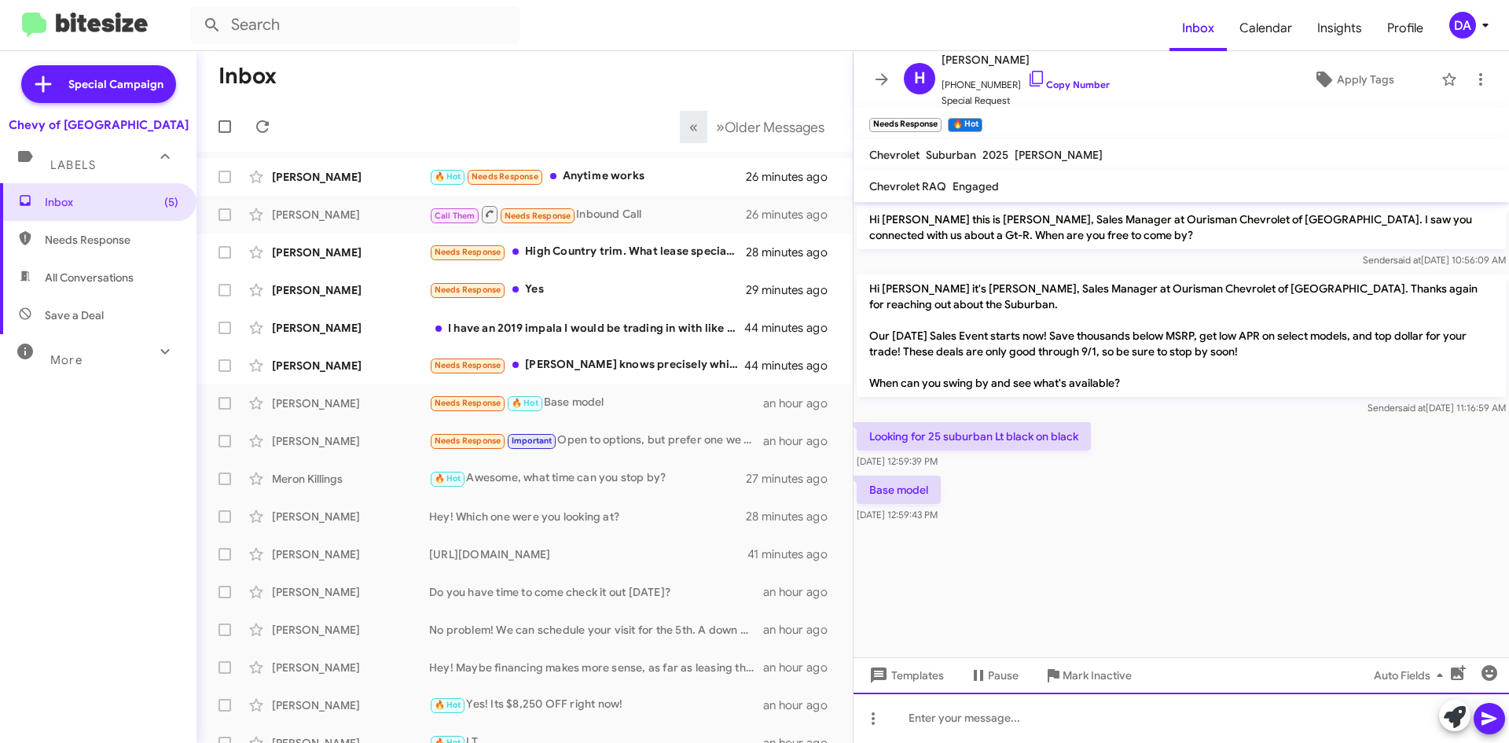
click at [1032, 711] on div at bounding box center [1180, 717] width 655 height 50
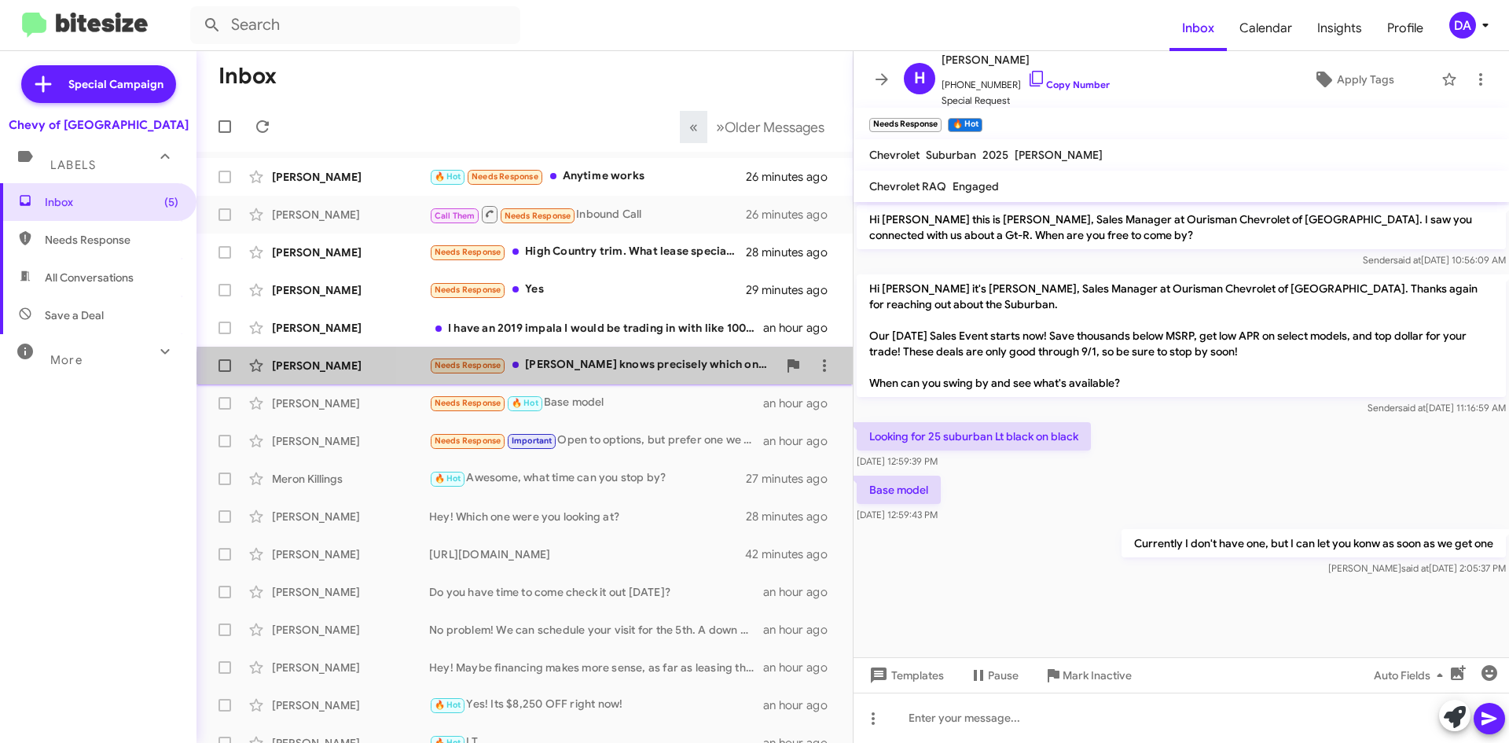
click at [631, 376] on div "[PERSON_NAME] Needs Response [PERSON_NAME] knows precisely which one. But it's …" at bounding box center [524, 365] width 631 height 31
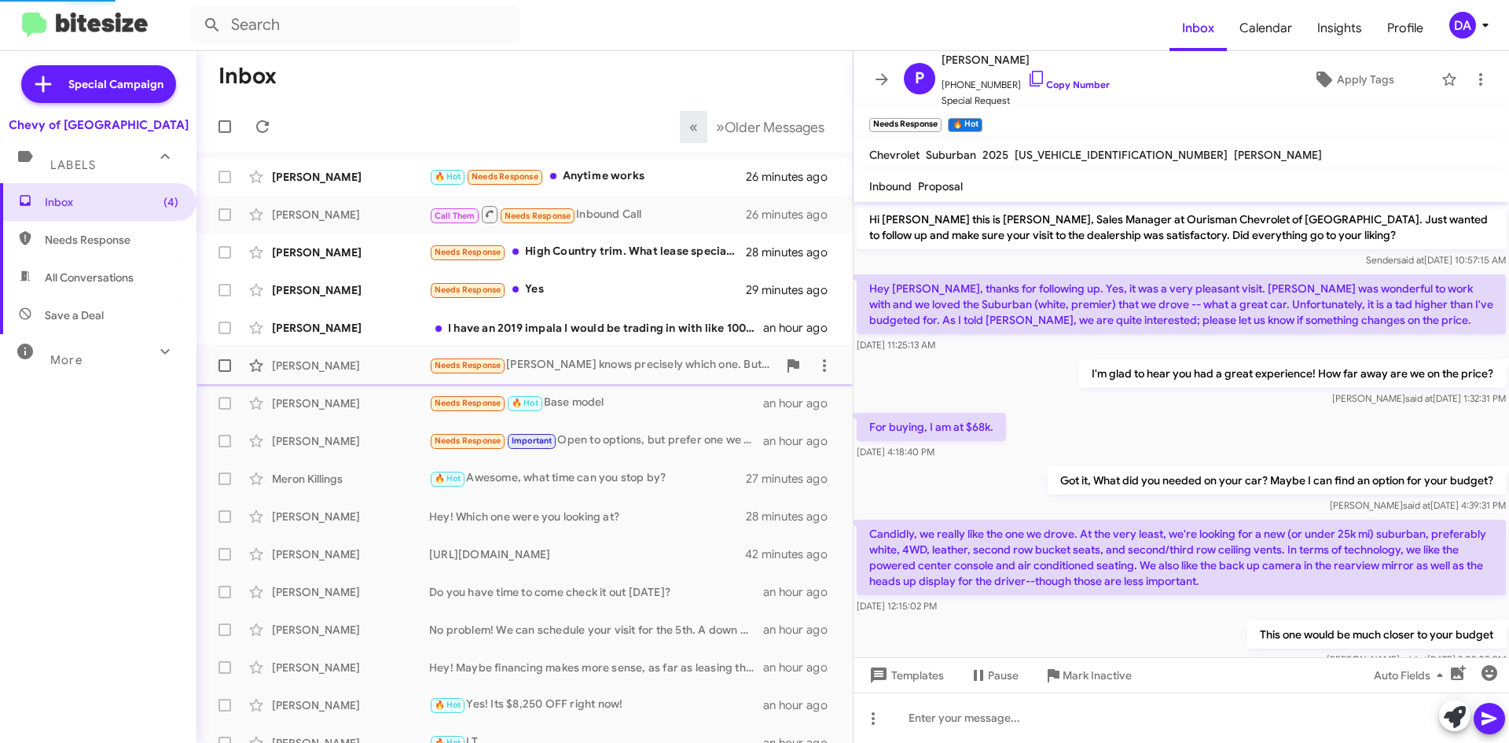
scroll to position [740, 0]
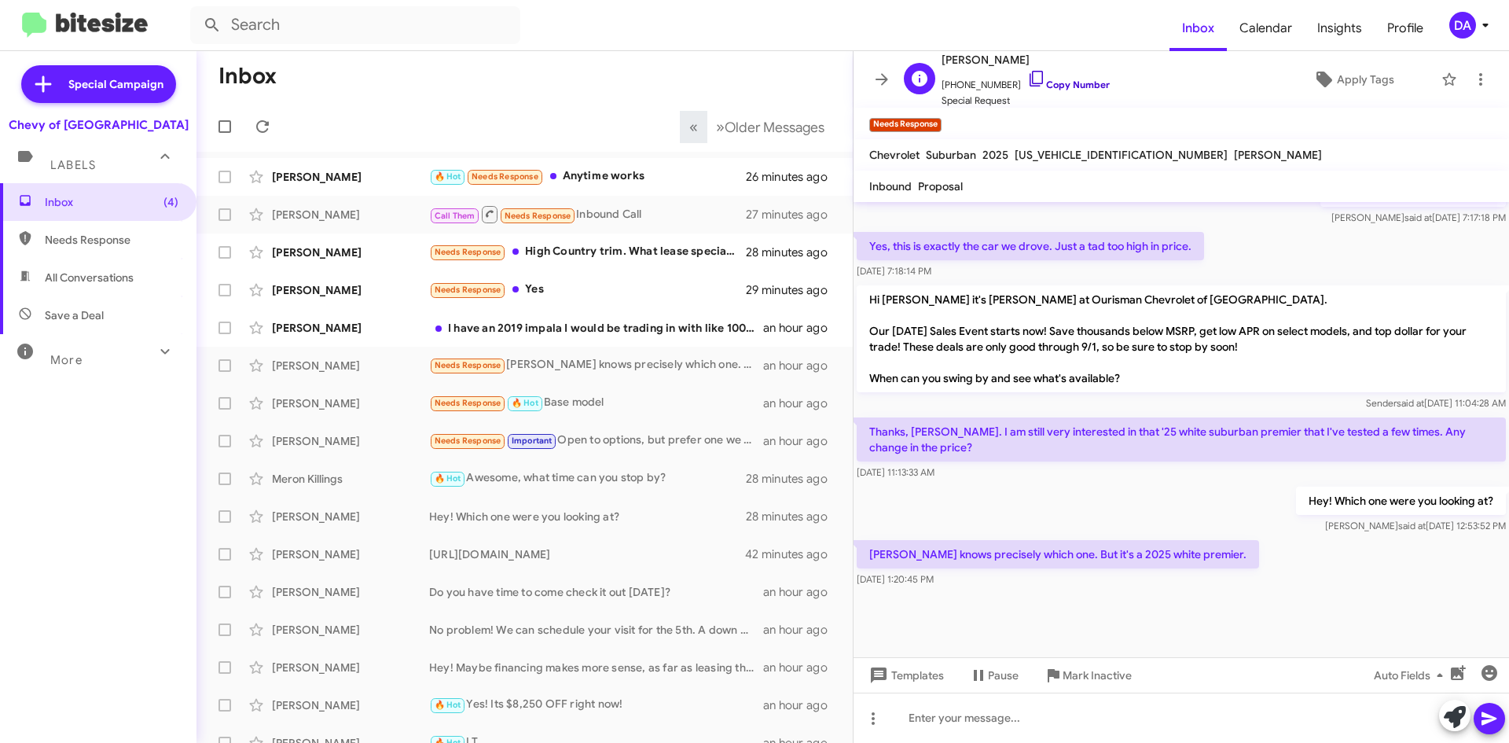
click at [1058, 84] on link "Copy Number" at bounding box center [1068, 85] width 83 height 12
click at [1103, 148] on span "[US_VEHICLE_IDENTIFICATION_NUMBER]" at bounding box center [1120, 155] width 213 height 14
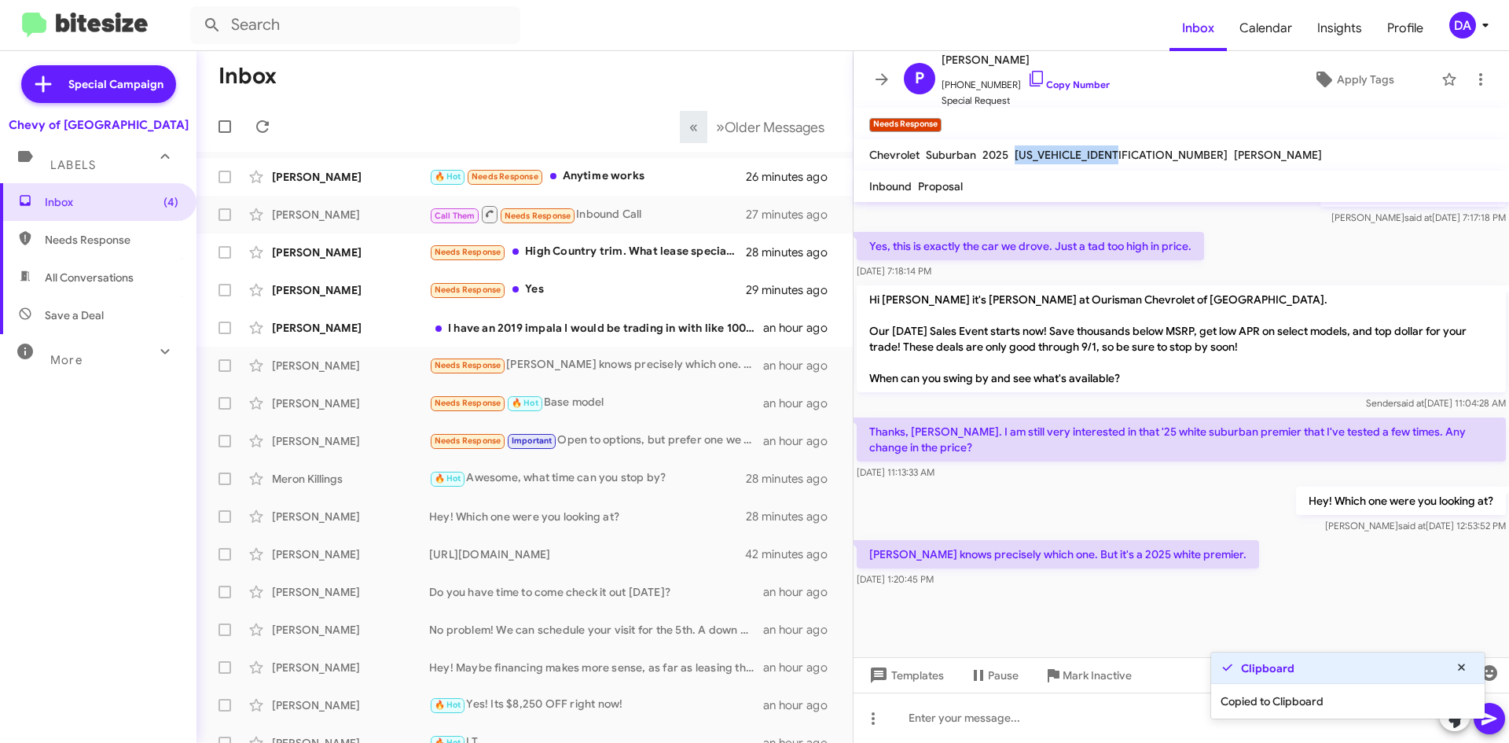
copy span "[US_VEHICLE_IDENTIFICATION_NUMBER]"
click at [1046, 83] on link "Copy Number" at bounding box center [1068, 85] width 83 height 12
copy span "[US_VEHICLE_IDENTIFICATION_NUMBER]"
click at [866, 721] on icon at bounding box center [873, 718] width 19 height 19
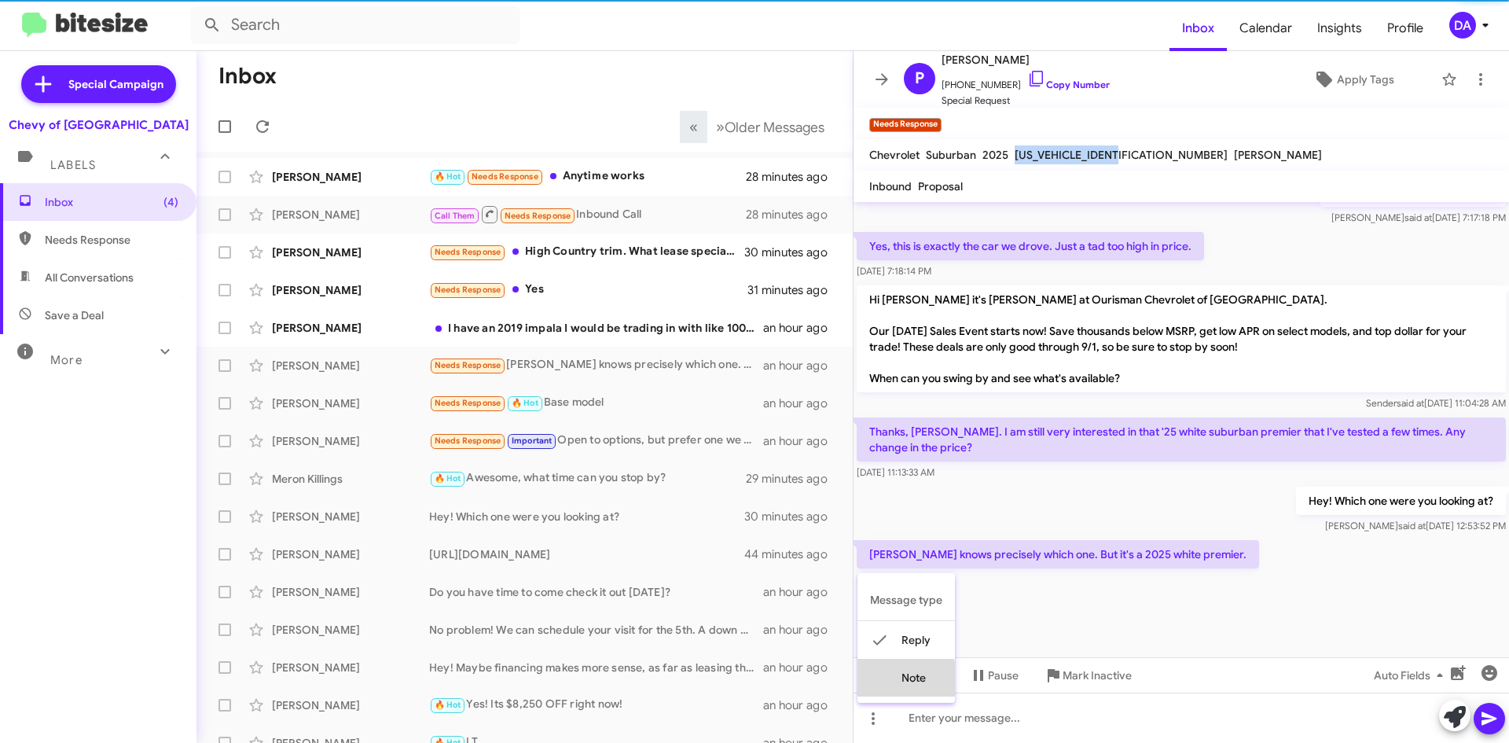
click at [896, 678] on button "note" at bounding box center [905, 678] width 97 height 38
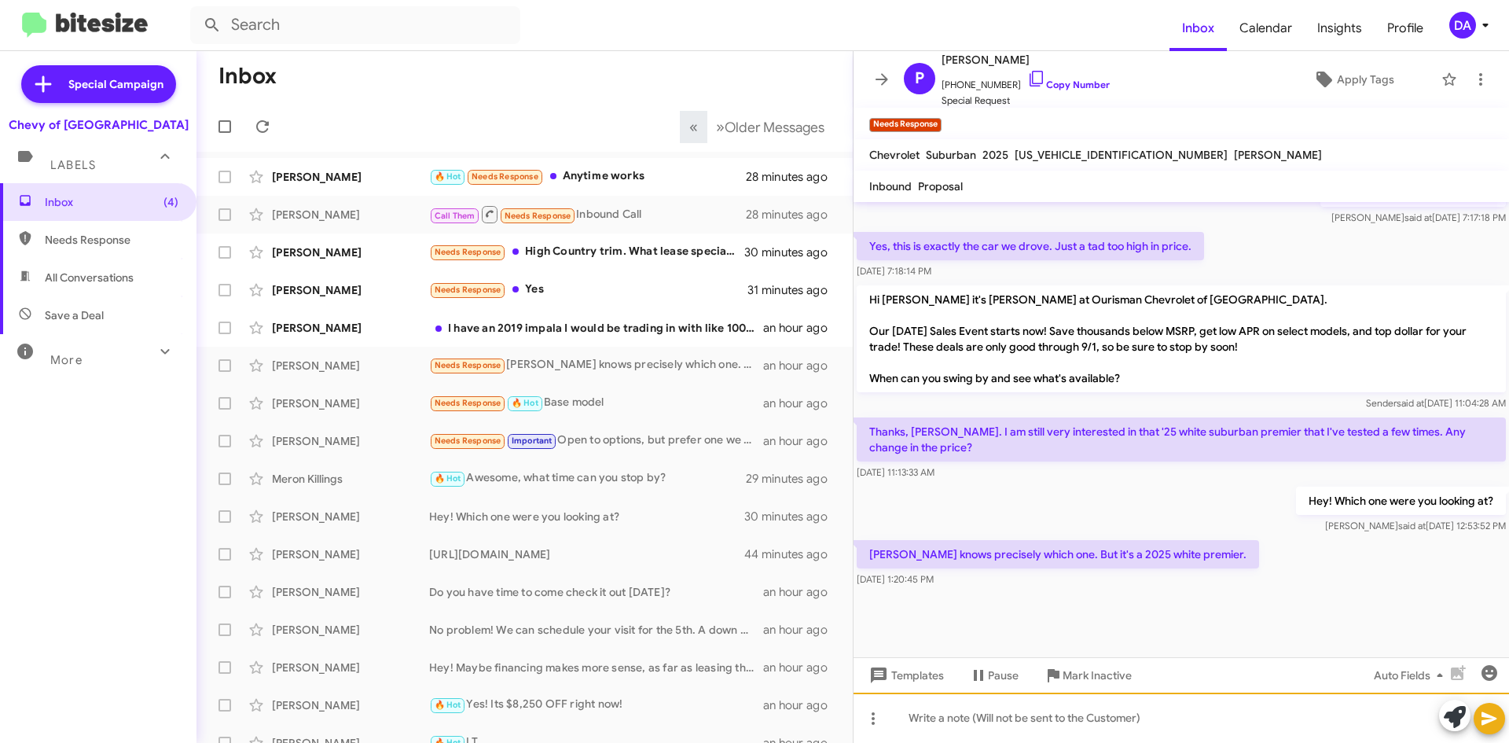
click at [952, 713] on div at bounding box center [1180, 717] width 655 height 50
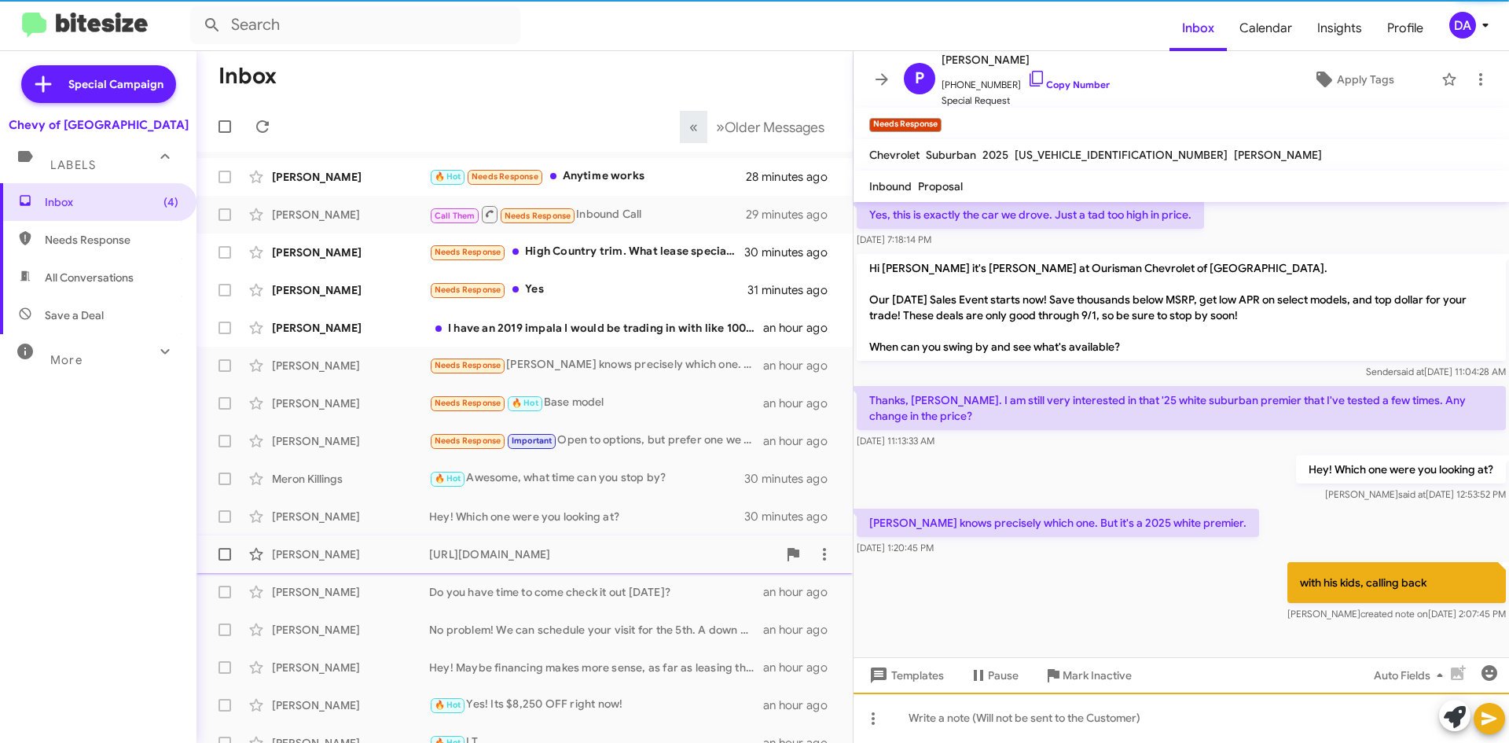
scroll to position [0, 0]
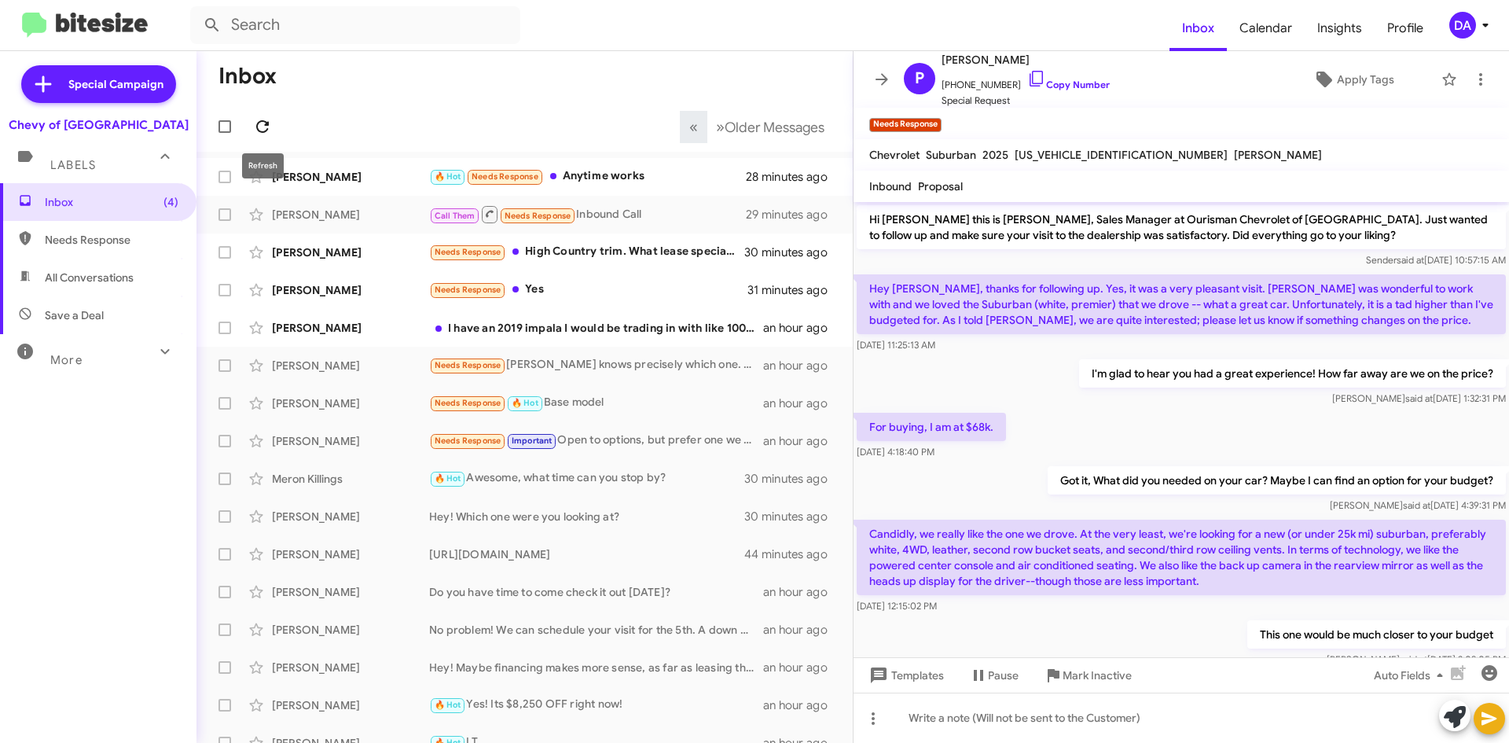
click at [255, 112] on button at bounding box center [262, 126] width 31 height 31
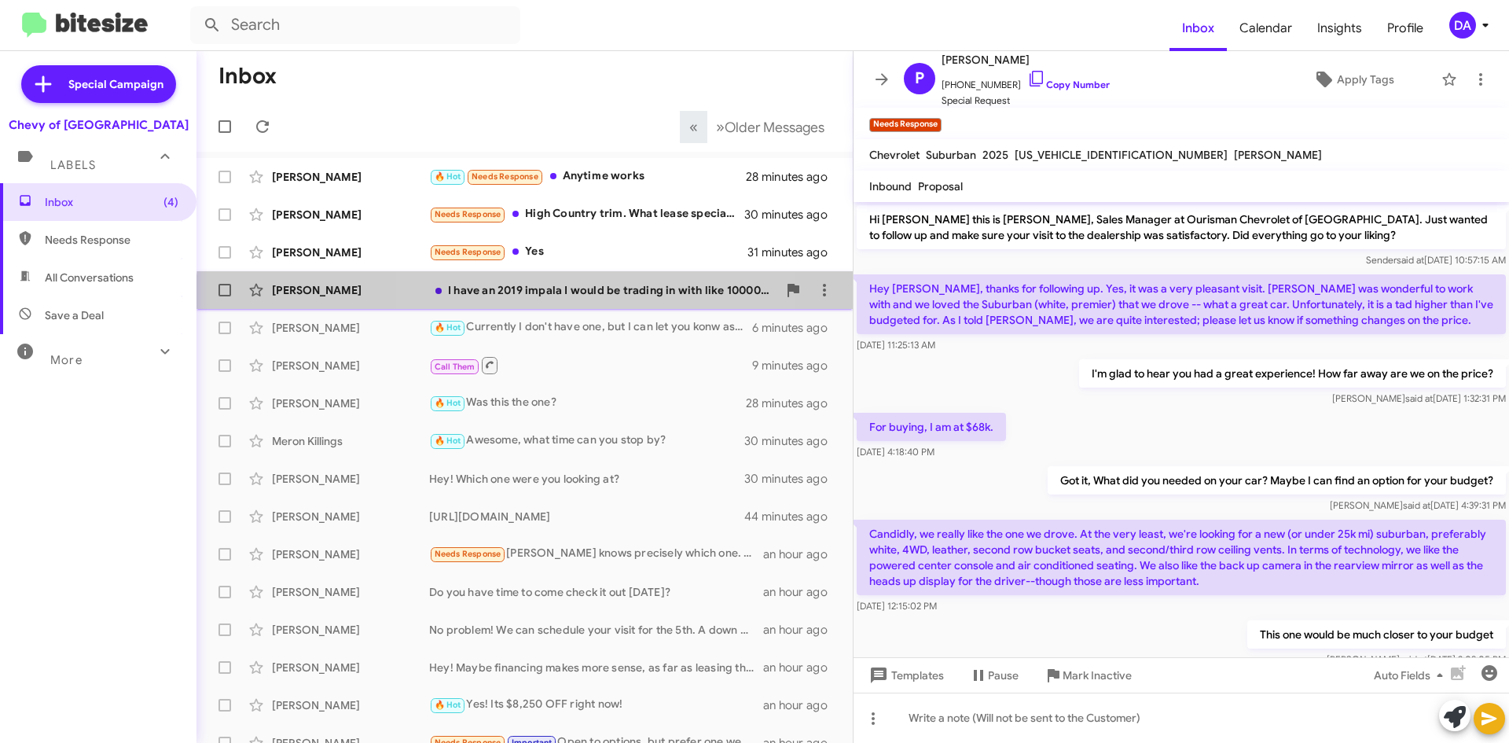
click at [563, 298] on div "[PERSON_NAME] I have an 2019 impala I would be trading in with like 100000 on i…" at bounding box center [524, 289] width 631 height 31
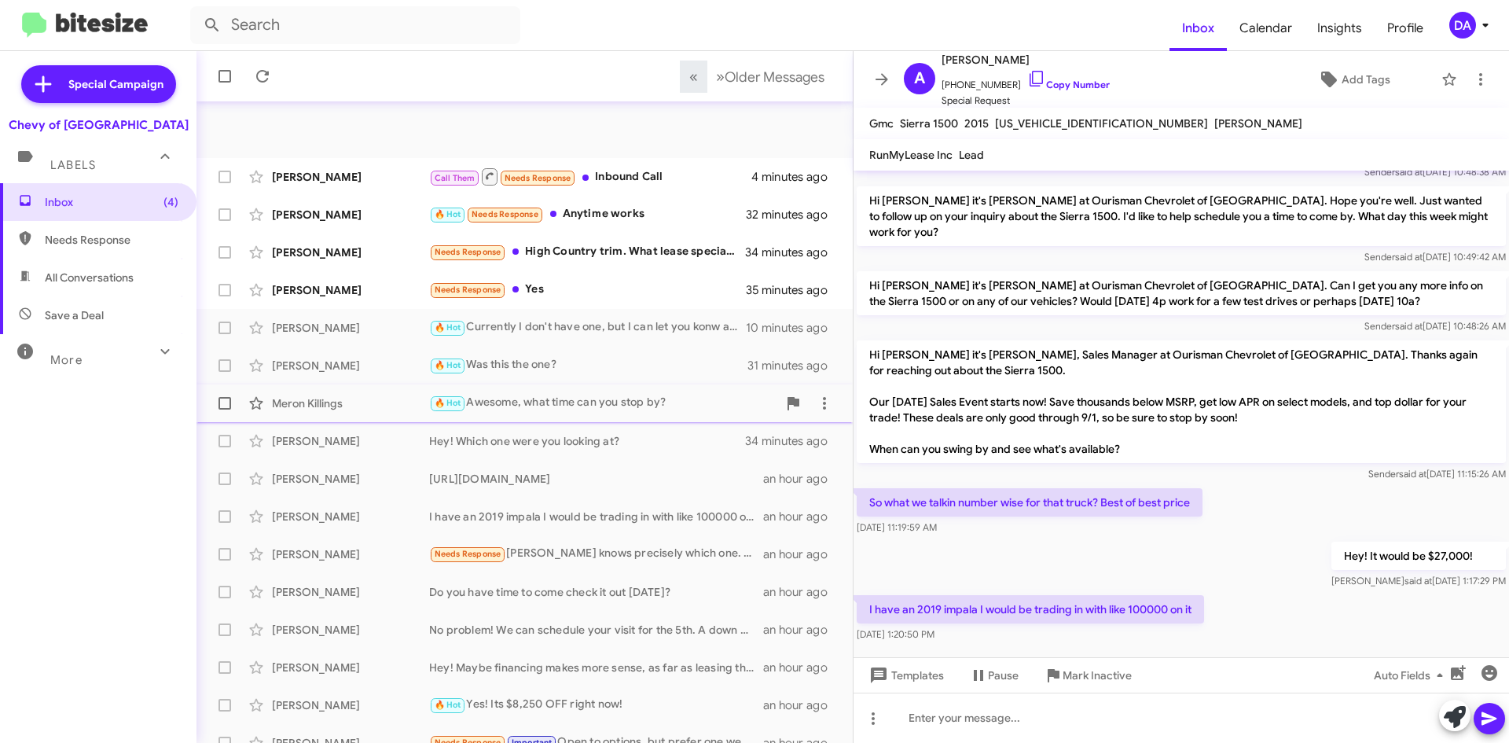
scroll to position [170, 0]
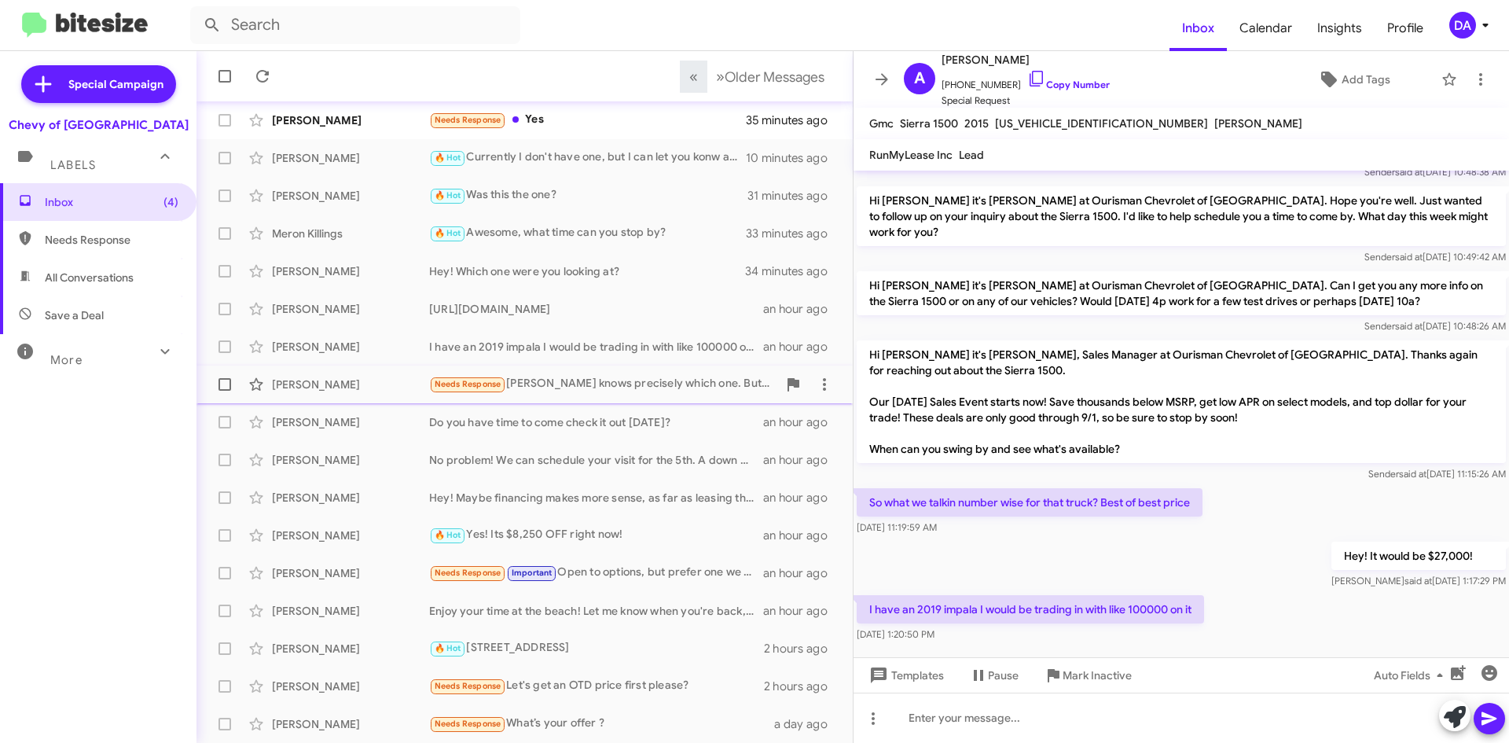
click at [369, 381] on div "[PERSON_NAME]" at bounding box center [350, 384] width 157 height 16
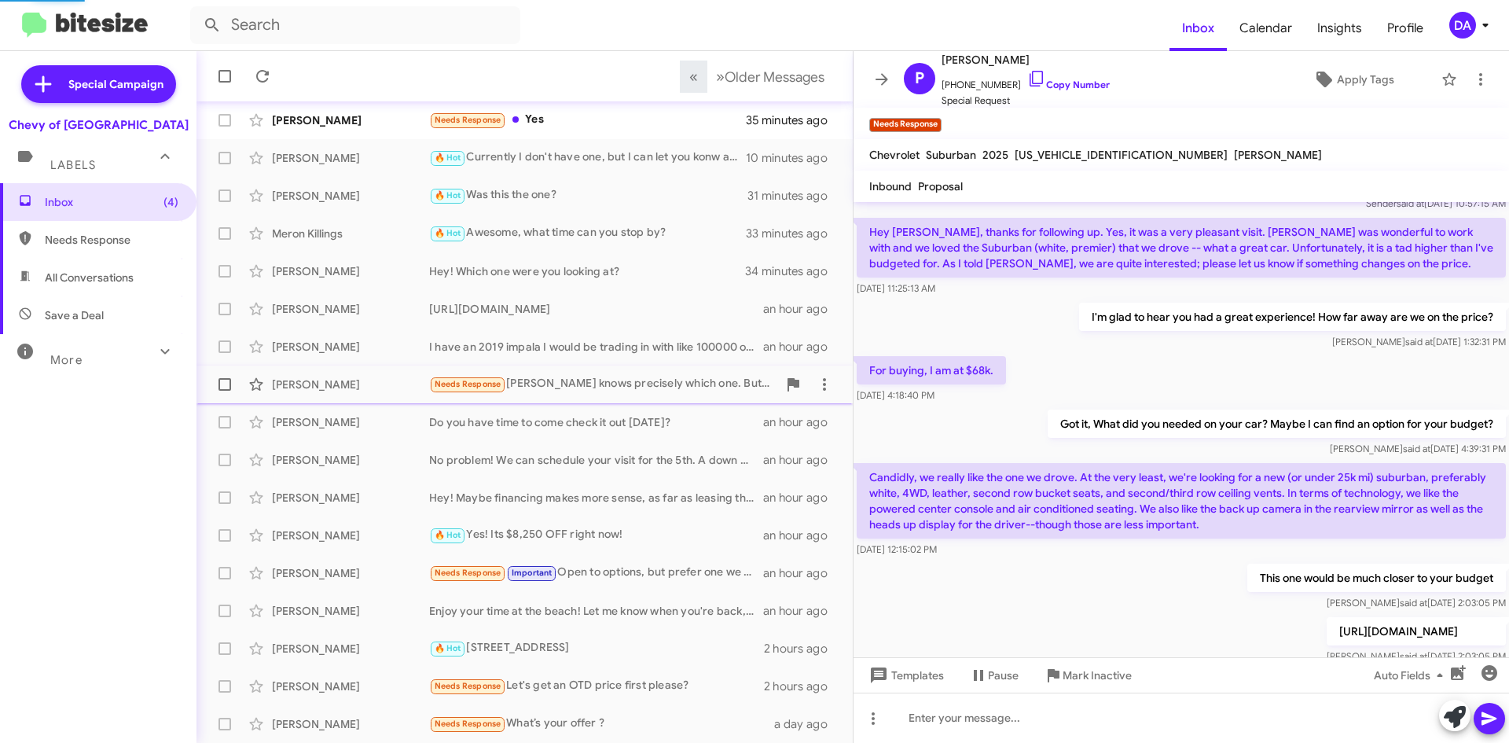
scroll to position [779, 0]
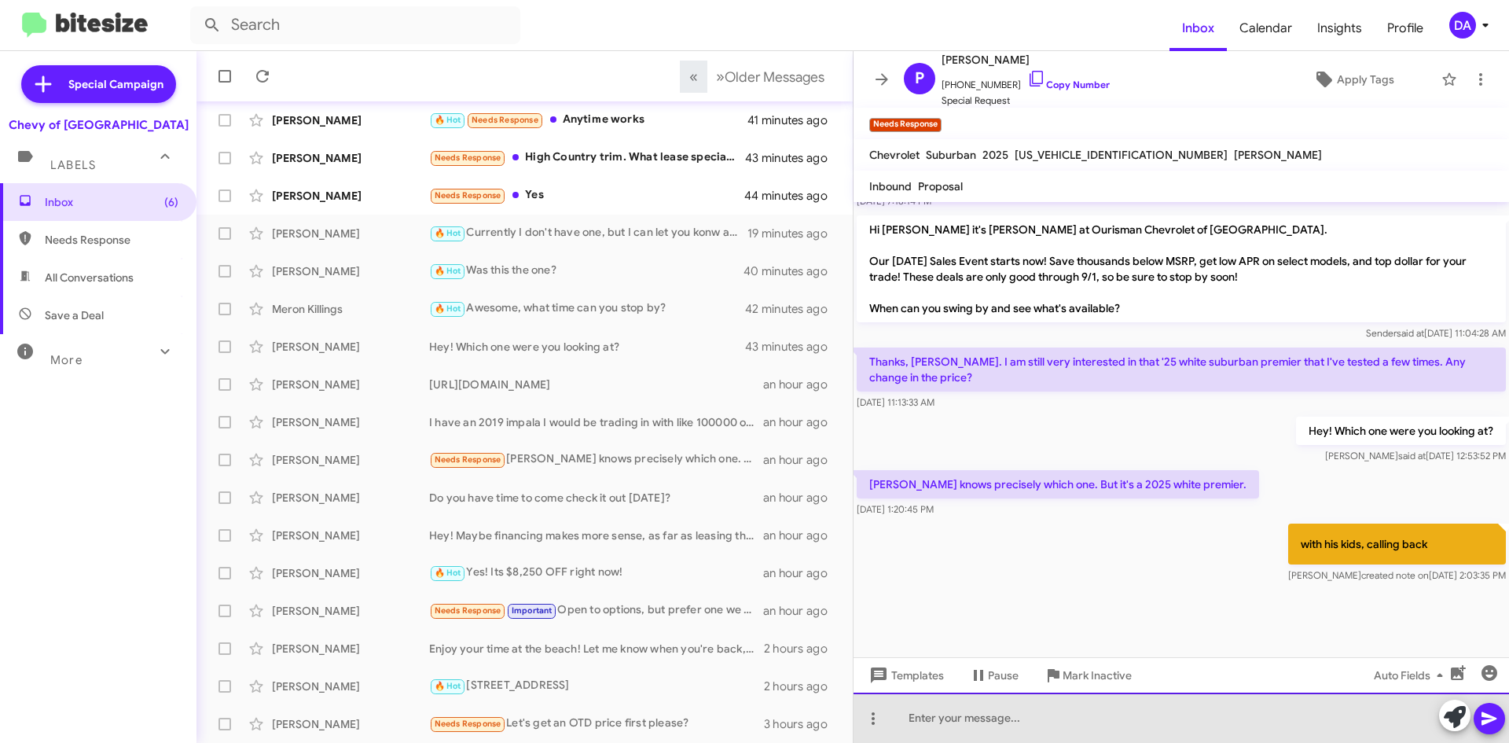
click at [982, 721] on div at bounding box center [1180, 717] width 655 height 50
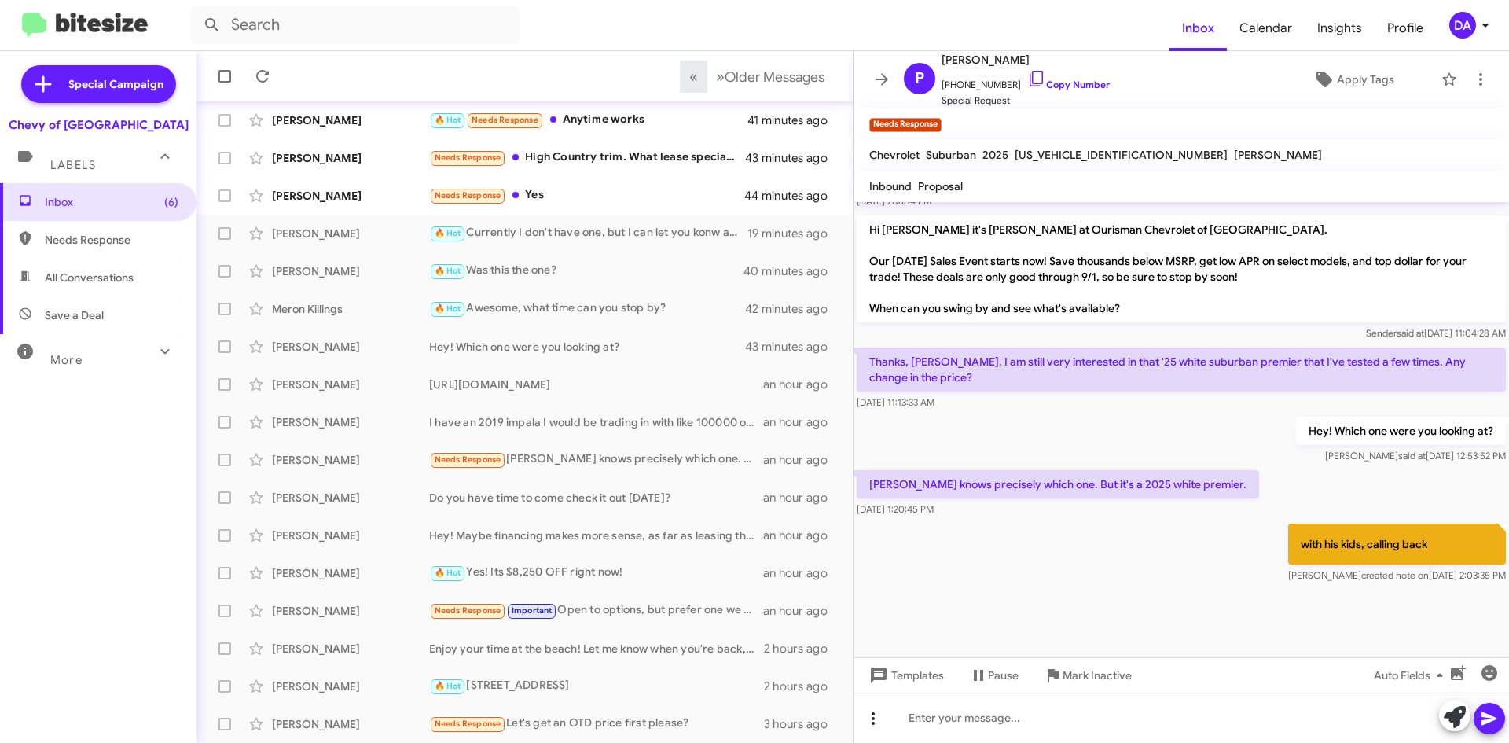
click at [877, 718] on icon at bounding box center [873, 718] width 19 height 19
click at [895, 682] on button "note" at bounding box center [905, 678] width 97 height 38
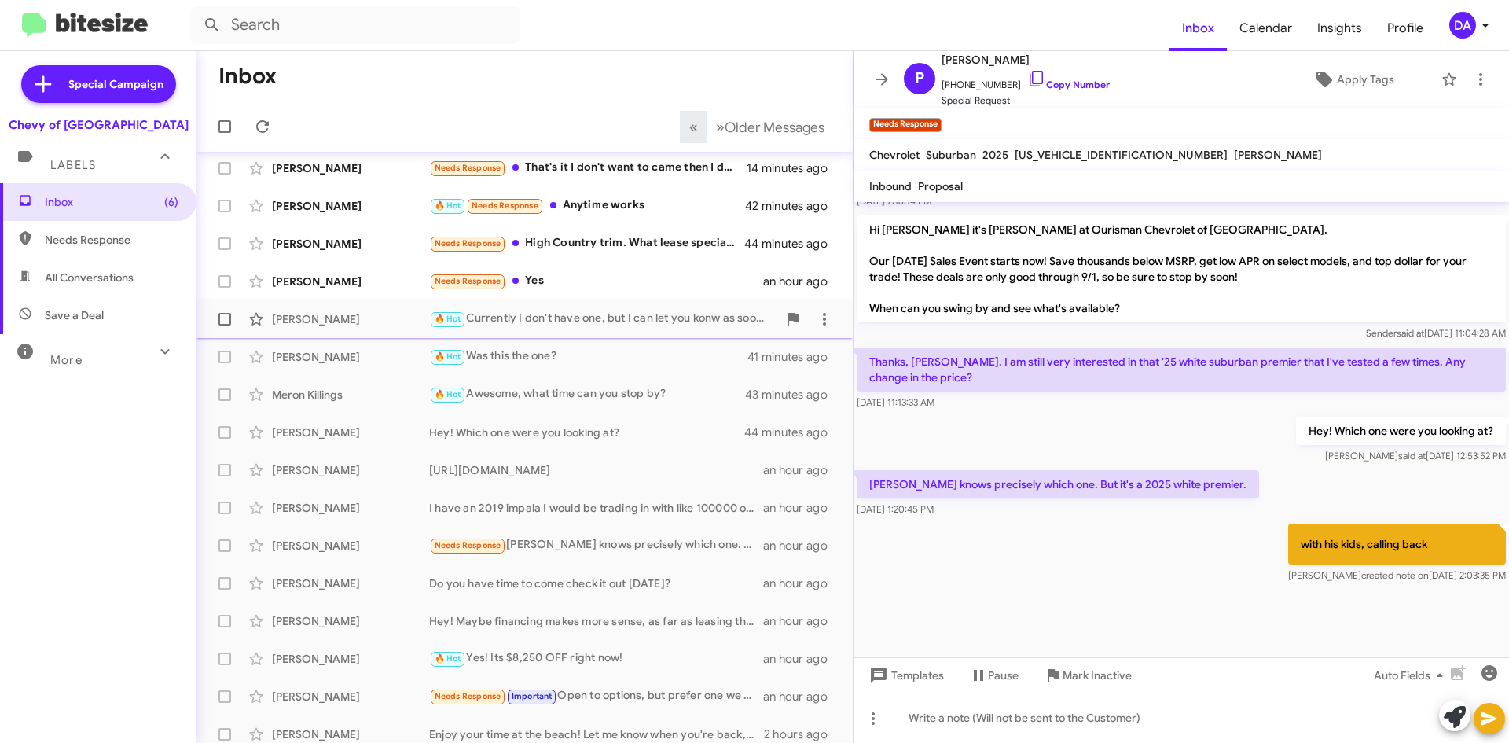
scroll to position [0, 0]
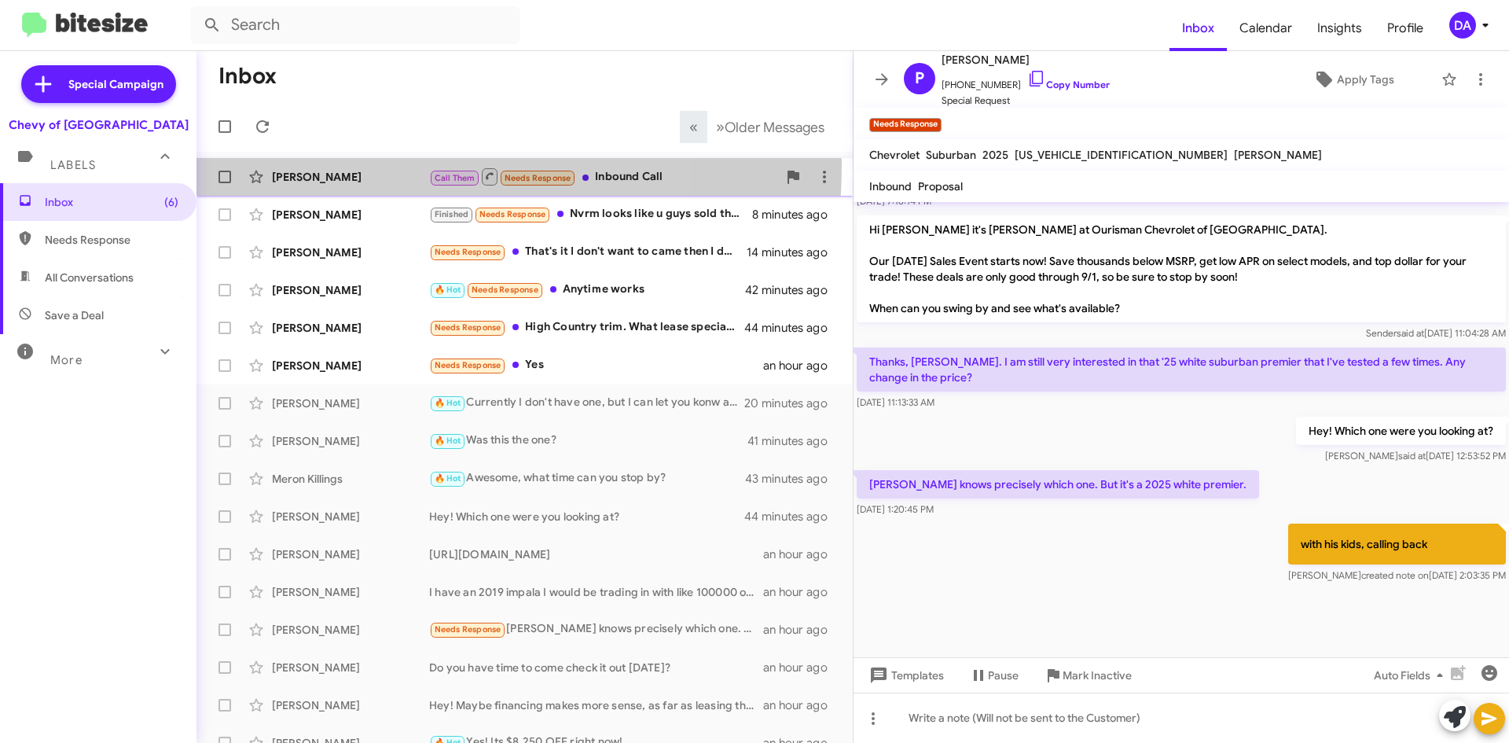
click at [266, 163] on div "[PERSON_NAME] Call Them Needs Response Inbound Call 5 minutes ago" at bounding box center [524, 176] width 631 height 31
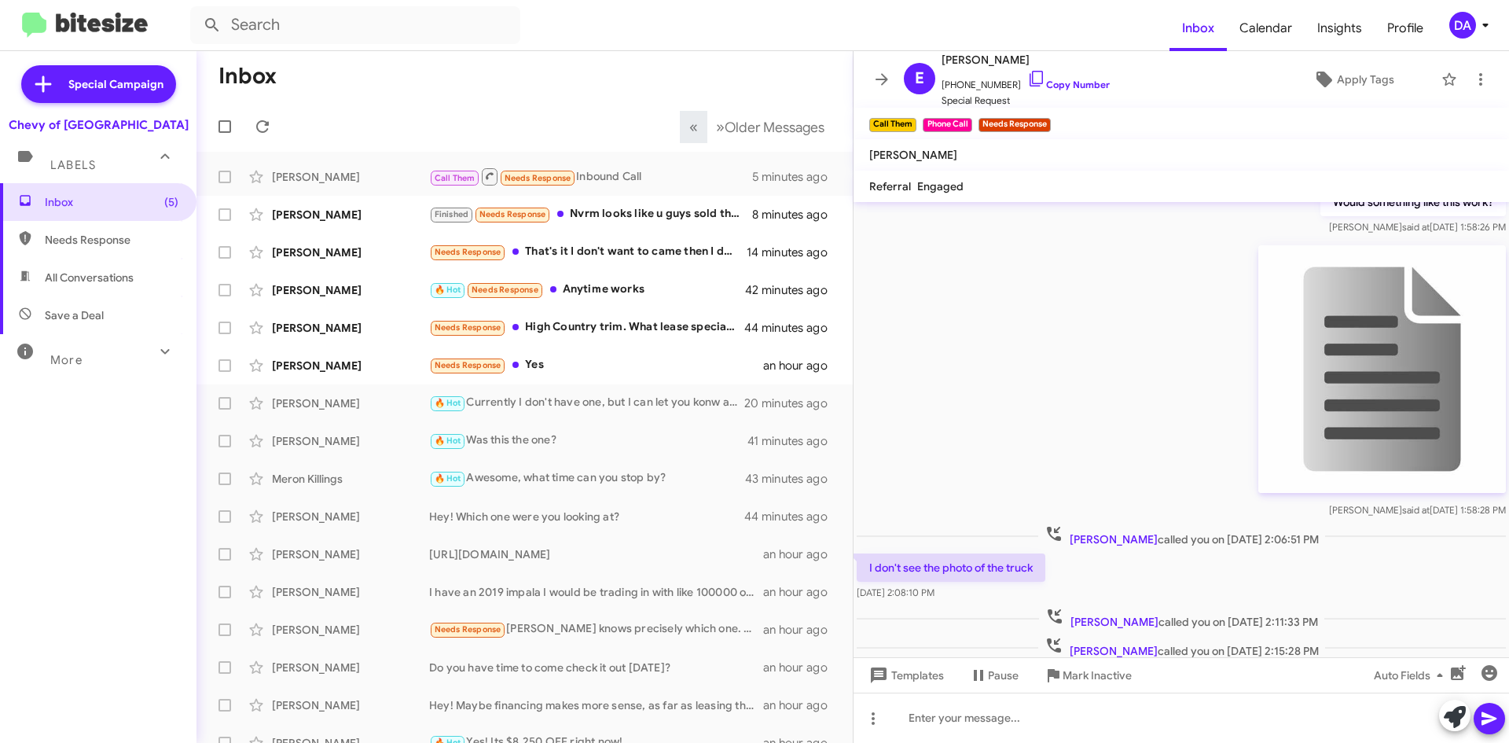
scroll to position [943, 0]
click at [1057, 82] on link "Copy Number" at bounding box center [1068, 85] width 83 height 12
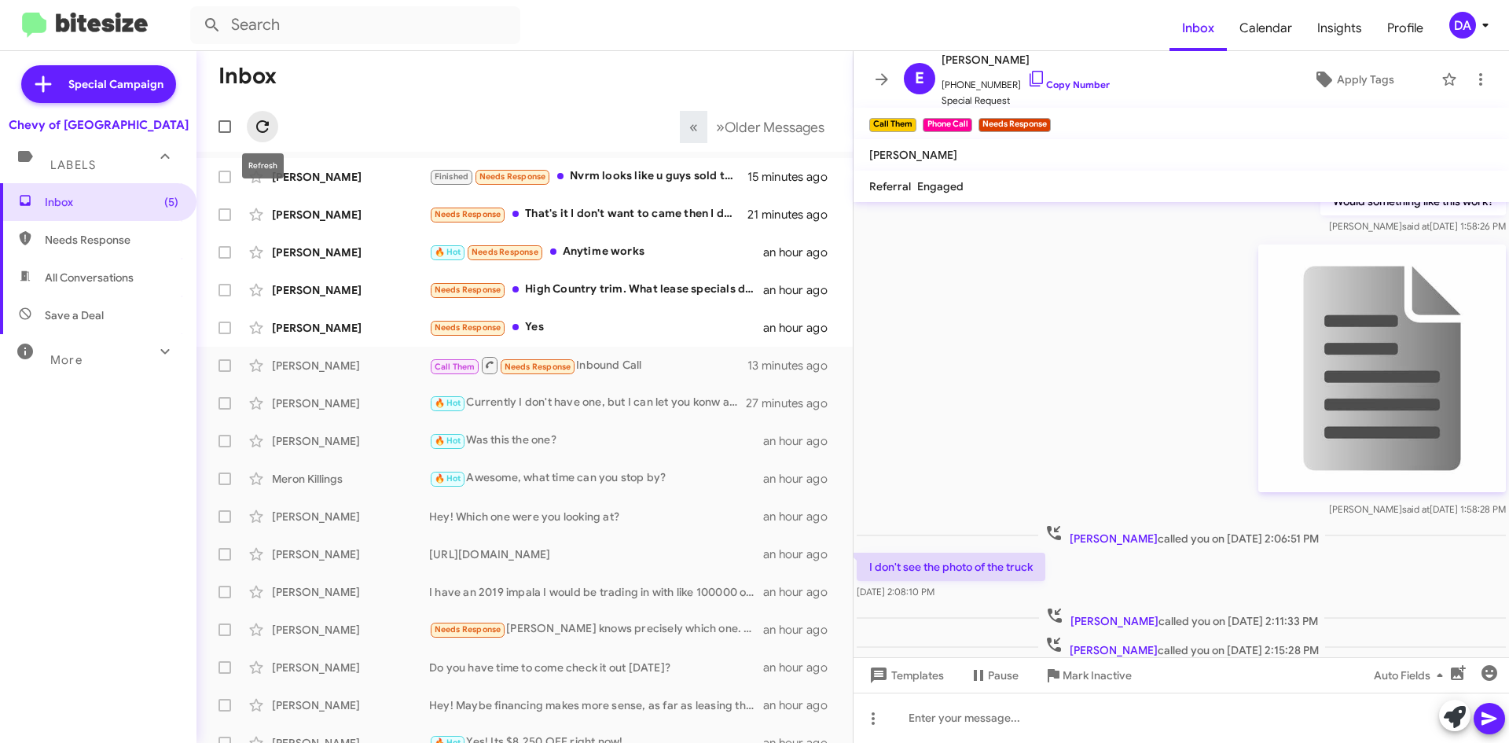
click at [268, 118] on icon at bounding box center [262, 126] width 19 height 19
click at [560, 329] on div "Needs Response Yes" at bounding box center [603, 327] width 348 height 18
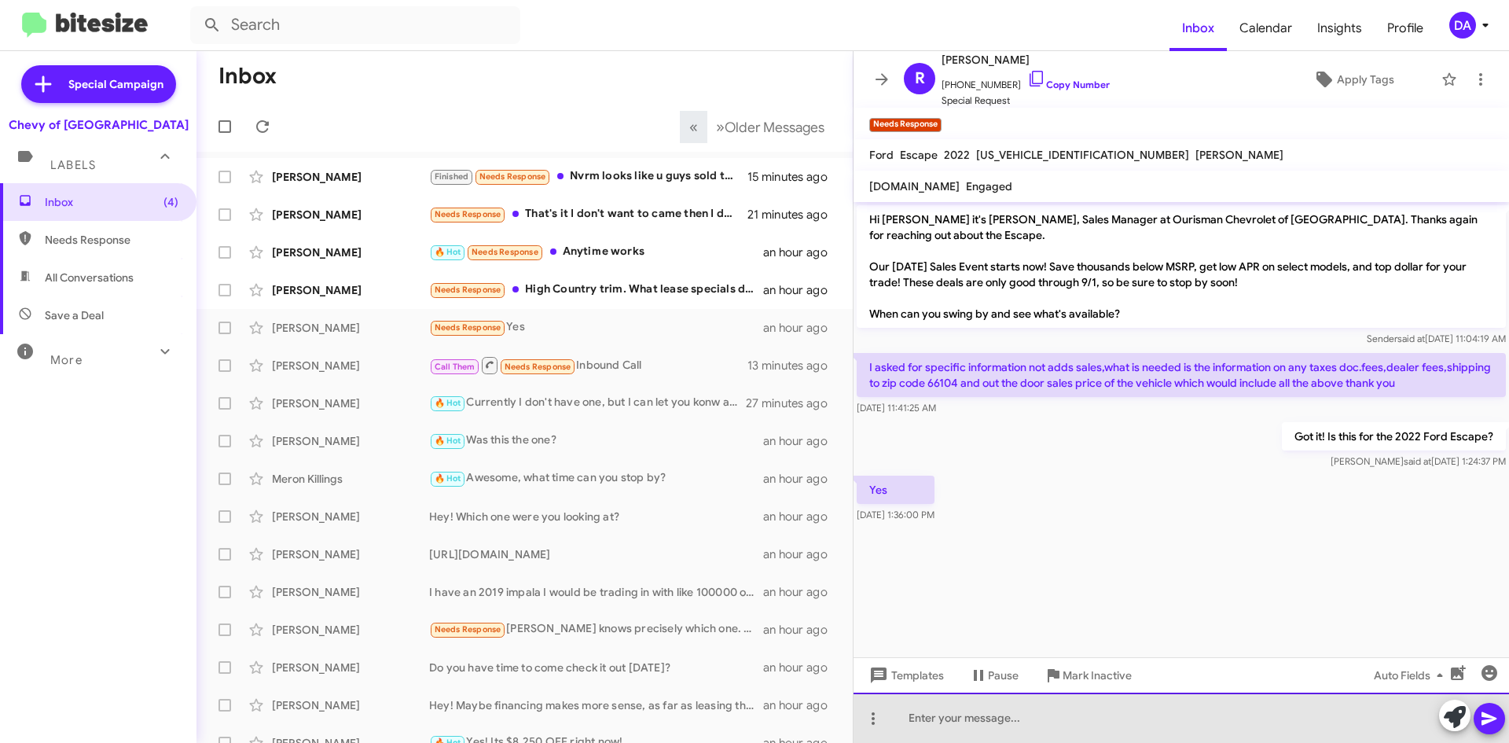
click at [1000, 707] on div at bounding box center [1180, 717] width 655 height 50
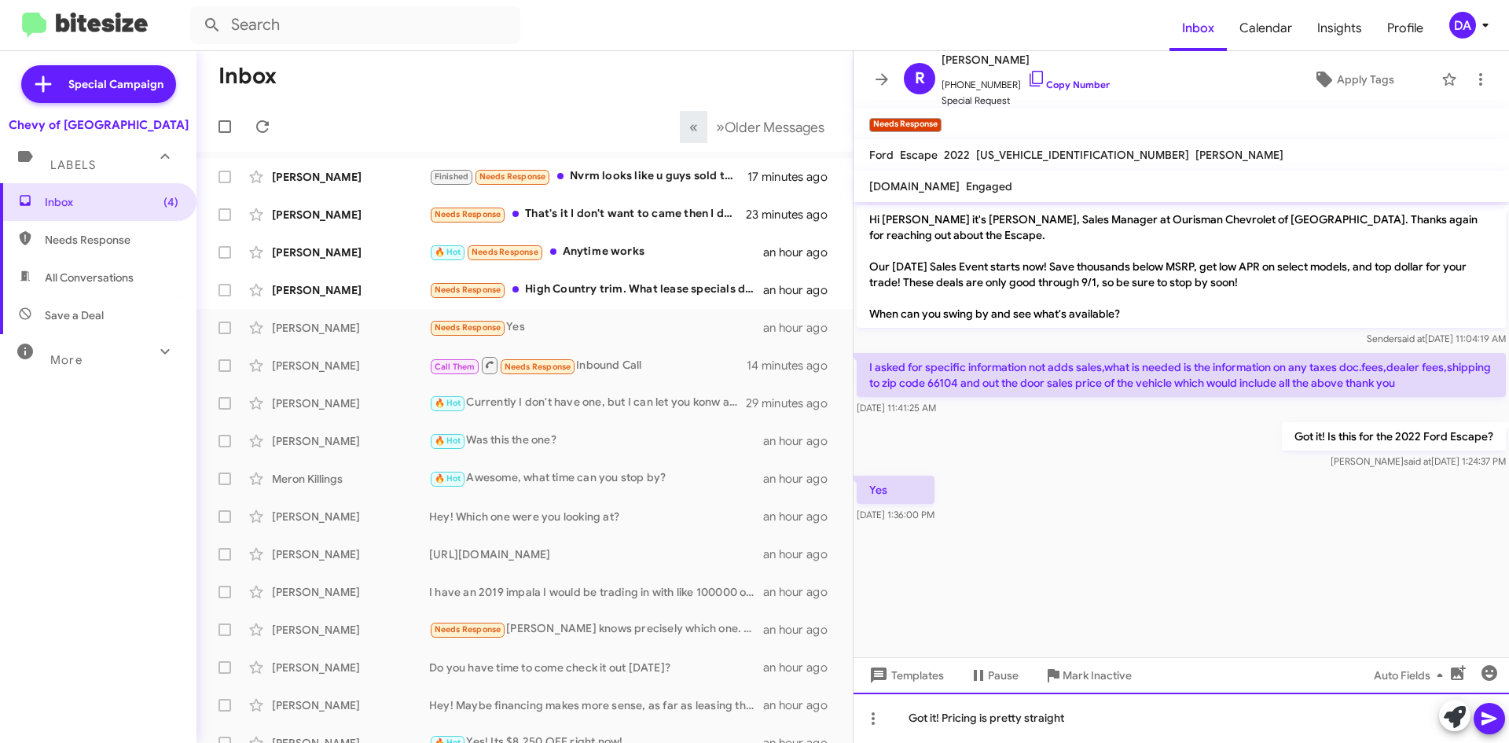
click at [1147, 725] on div "Got it! Pricing is pretty straight" at bounding box center [1180, 717] width 655 height 50
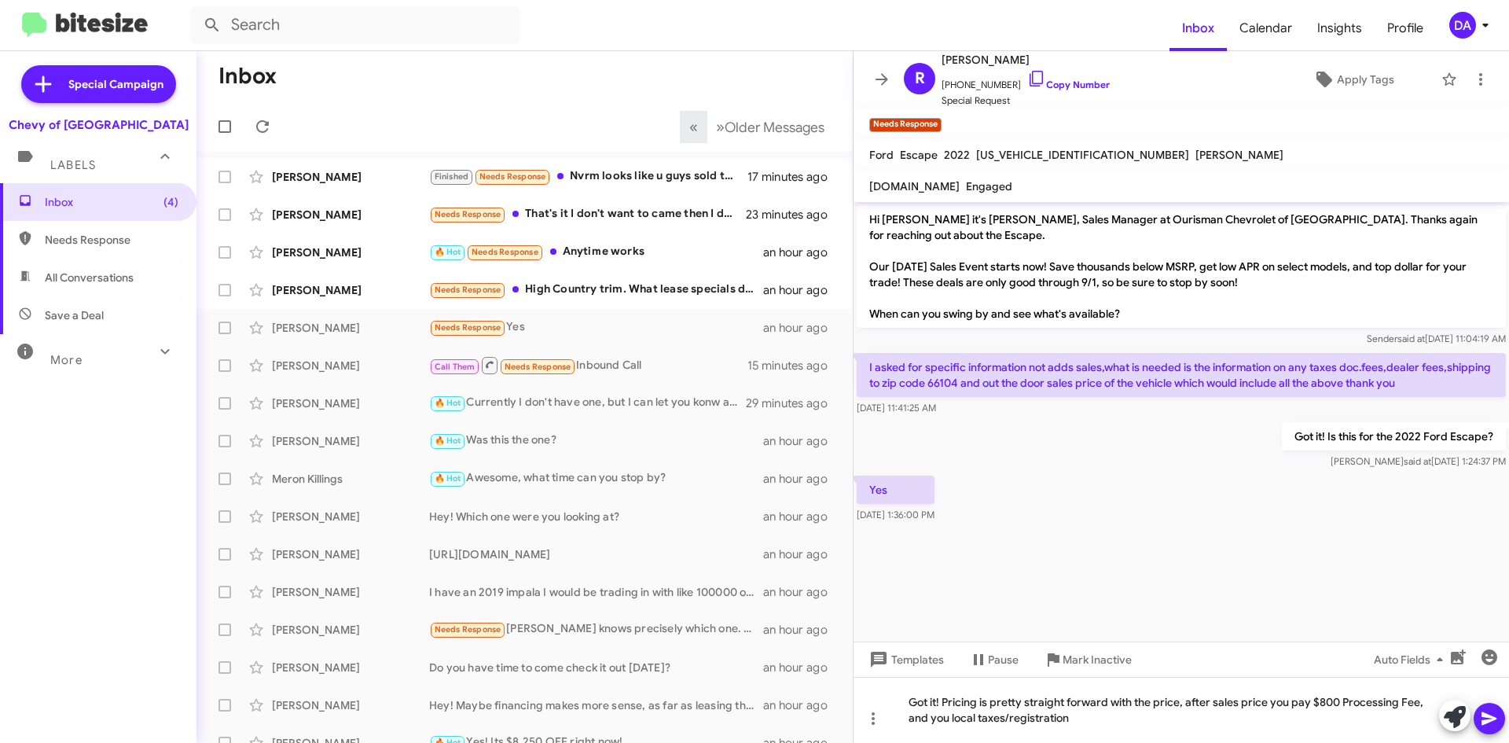
click at [1053, 153] on span "[US_VEHICLE_IDENTIFICATION_NUMBER]" at bounding box center [1082, 155] width 213 height 14
copy span "[US_VEHICLE_IDENTIFICATION_NUMBER]"
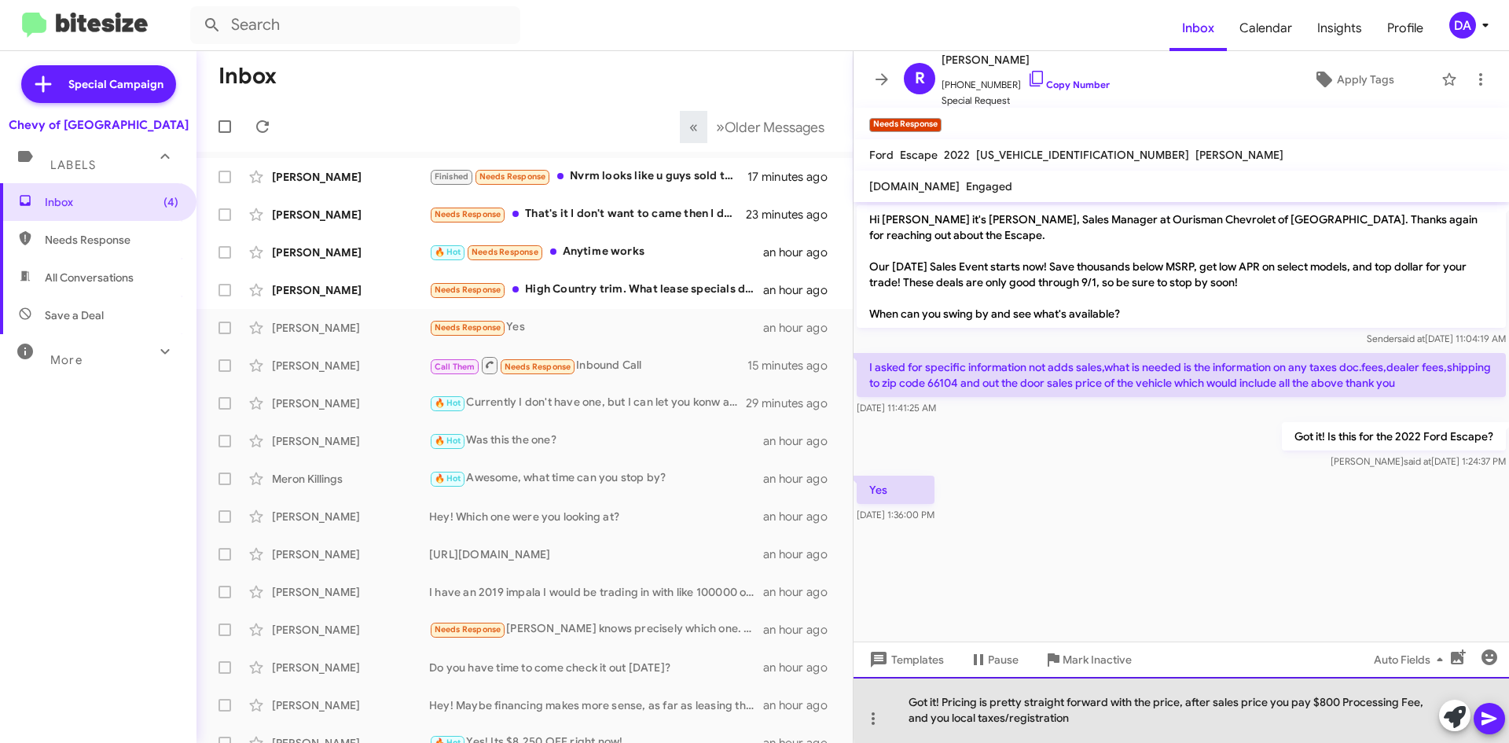
click at [1267, 703] on div "Got it! Pricing is pretty straight forward with the price, after sales price yo…" at bounding box center [1180, 710] width 655 height 66
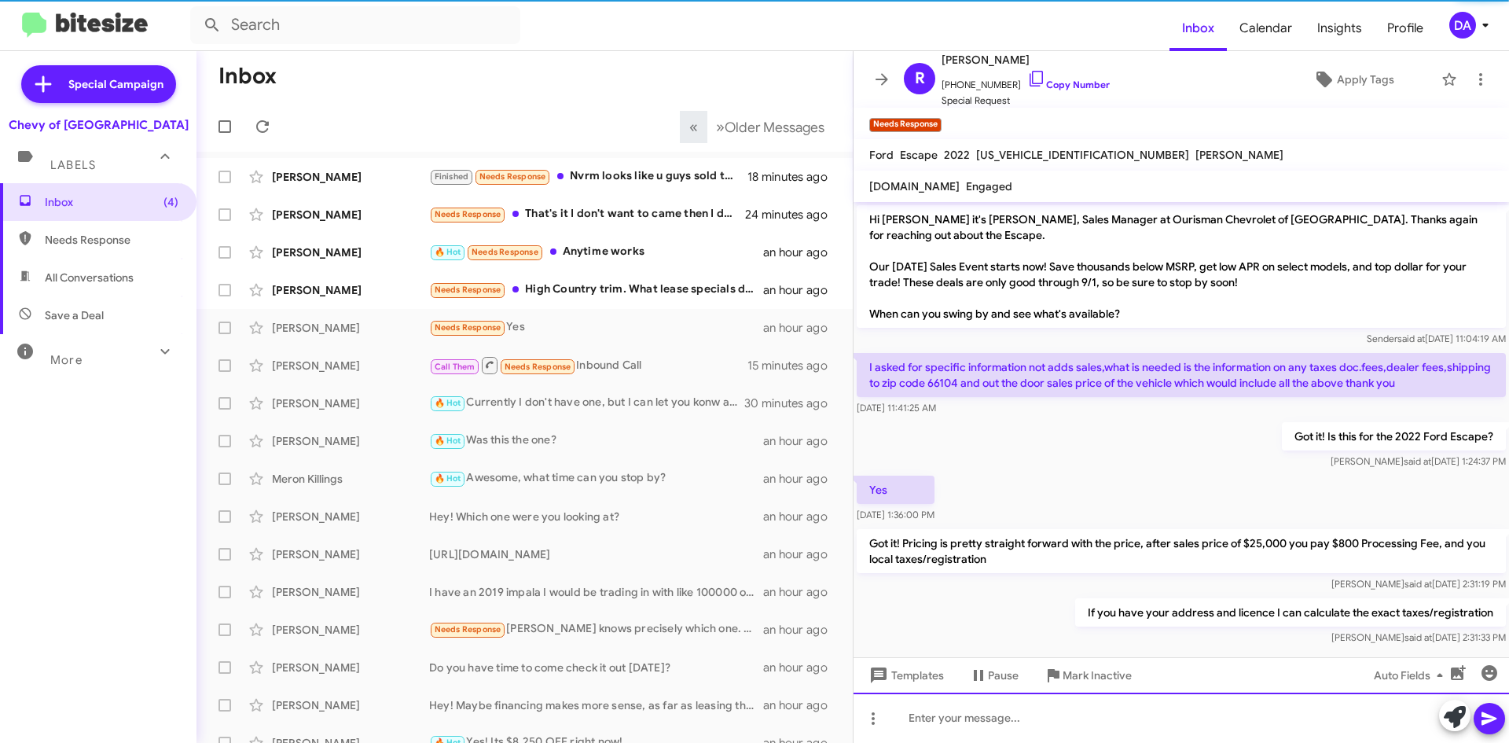
scroll to position [15, 0]
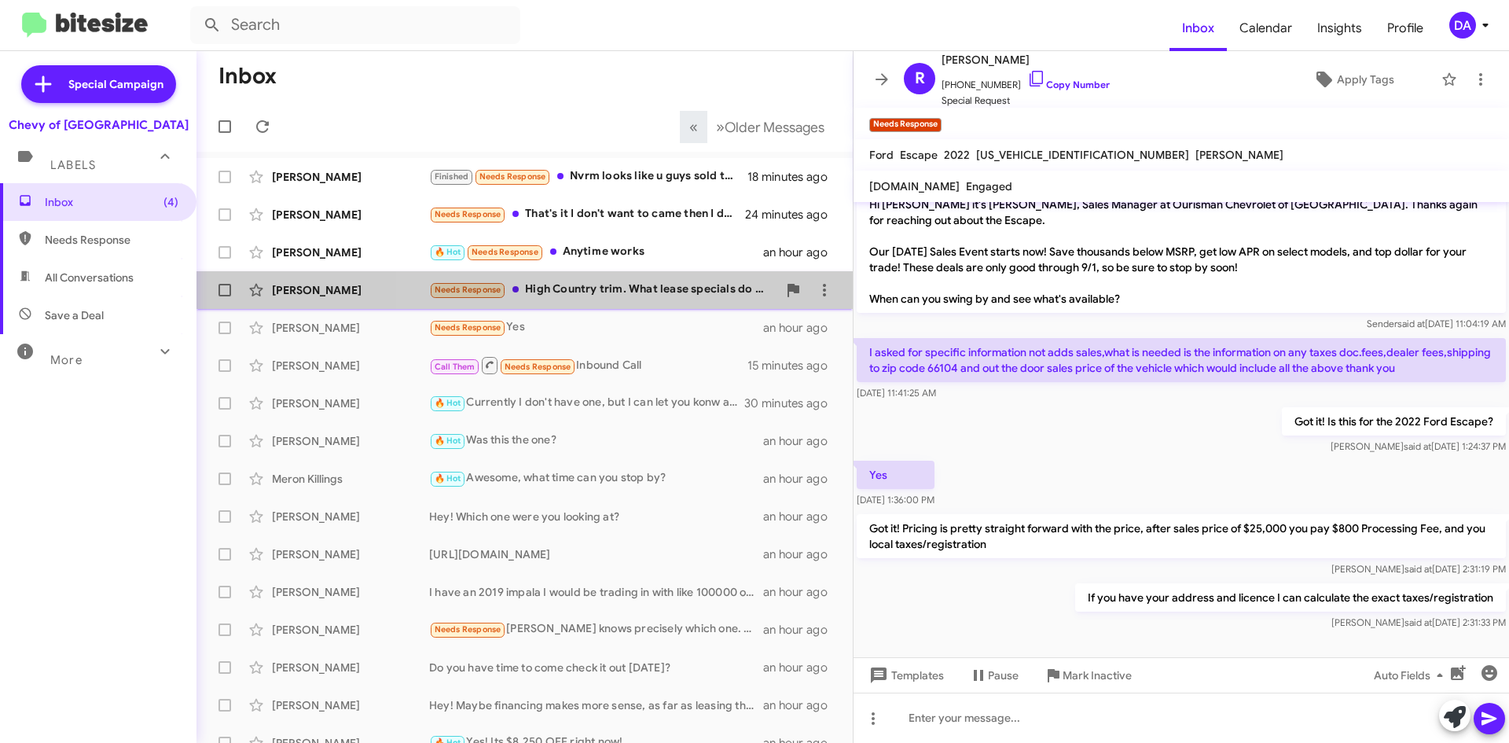
click at [644, 288] on div "Needs Response High Country trim. What lease specials do you have?" at bounding box center [603, 290] width 348 height 18
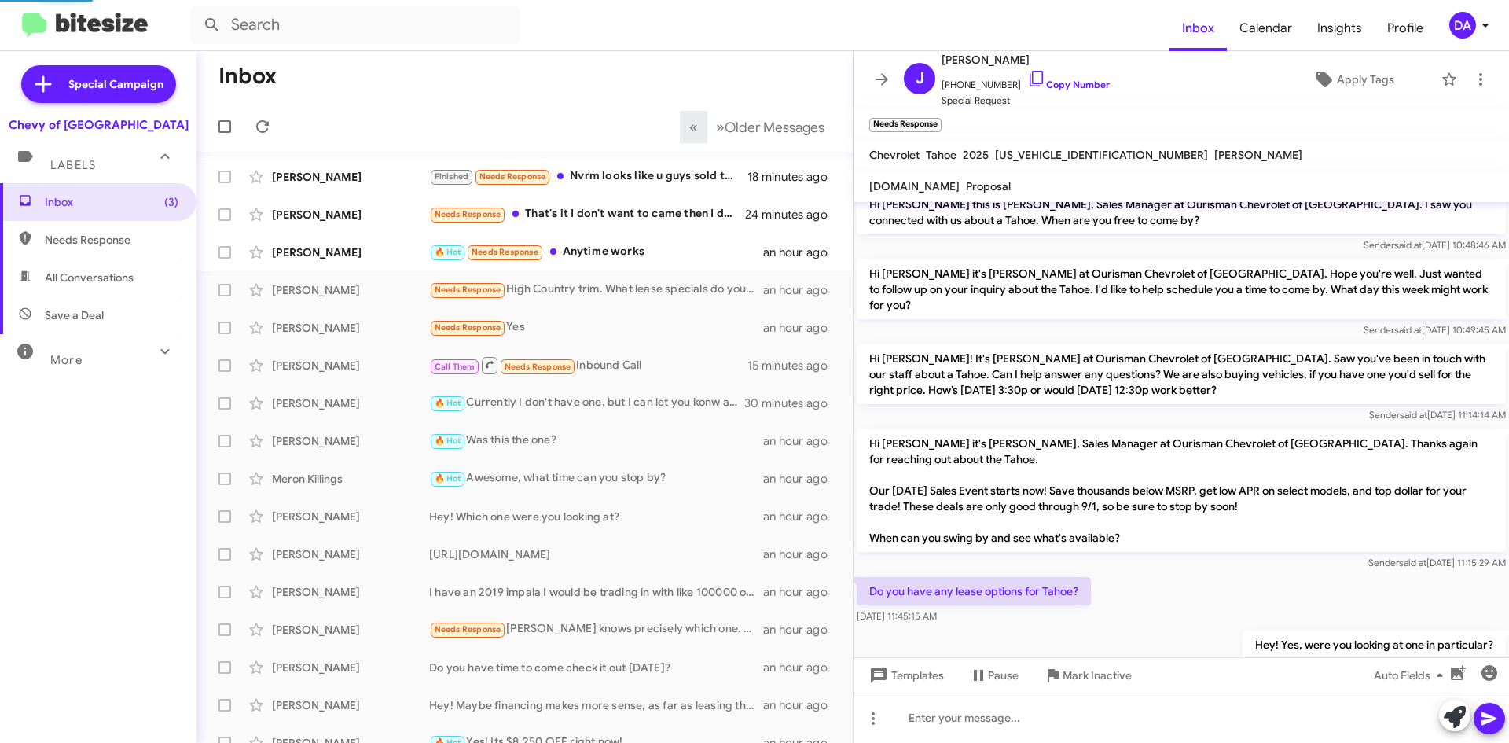
scroll to position [104, 0]
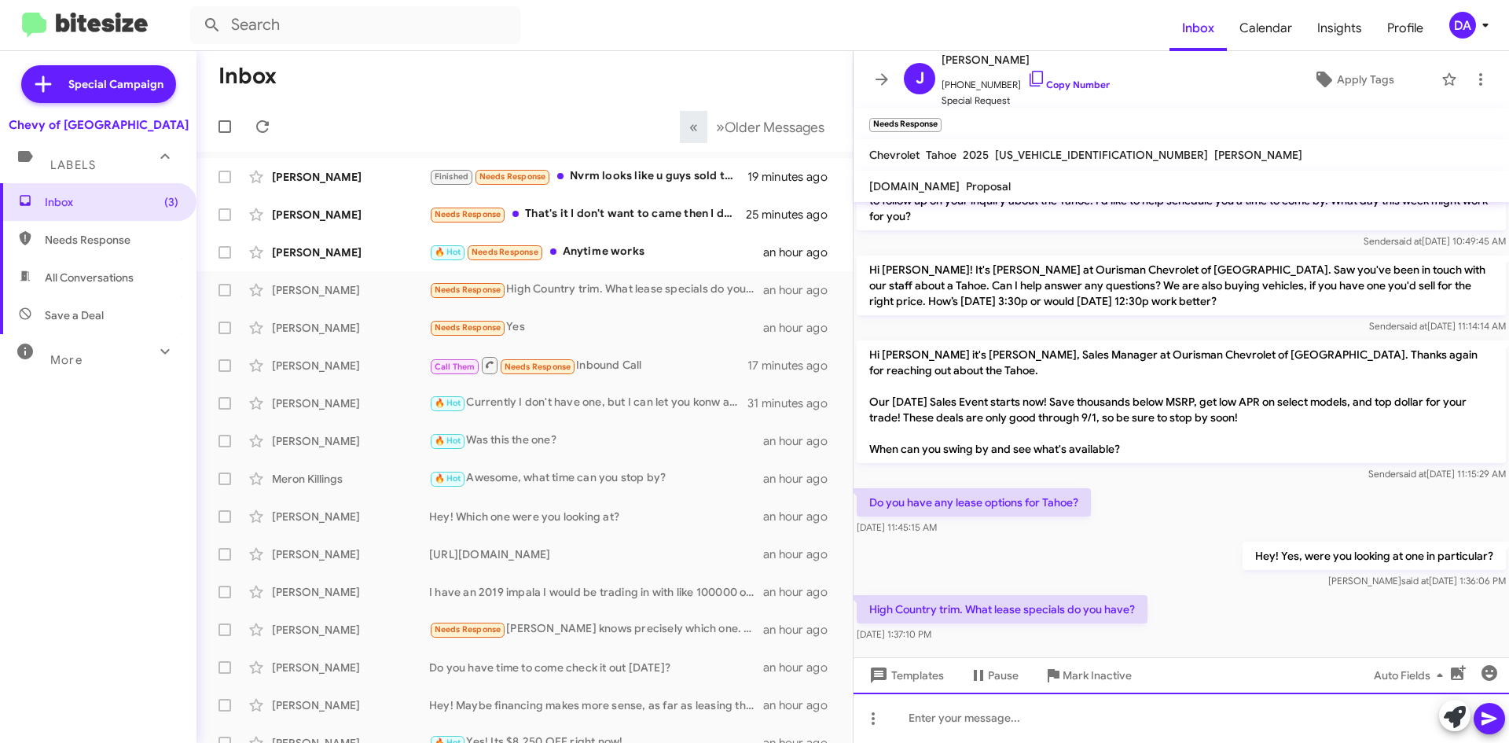
click at [1015, 704] on div at bounding box center [1180, 717] width 655 height 50
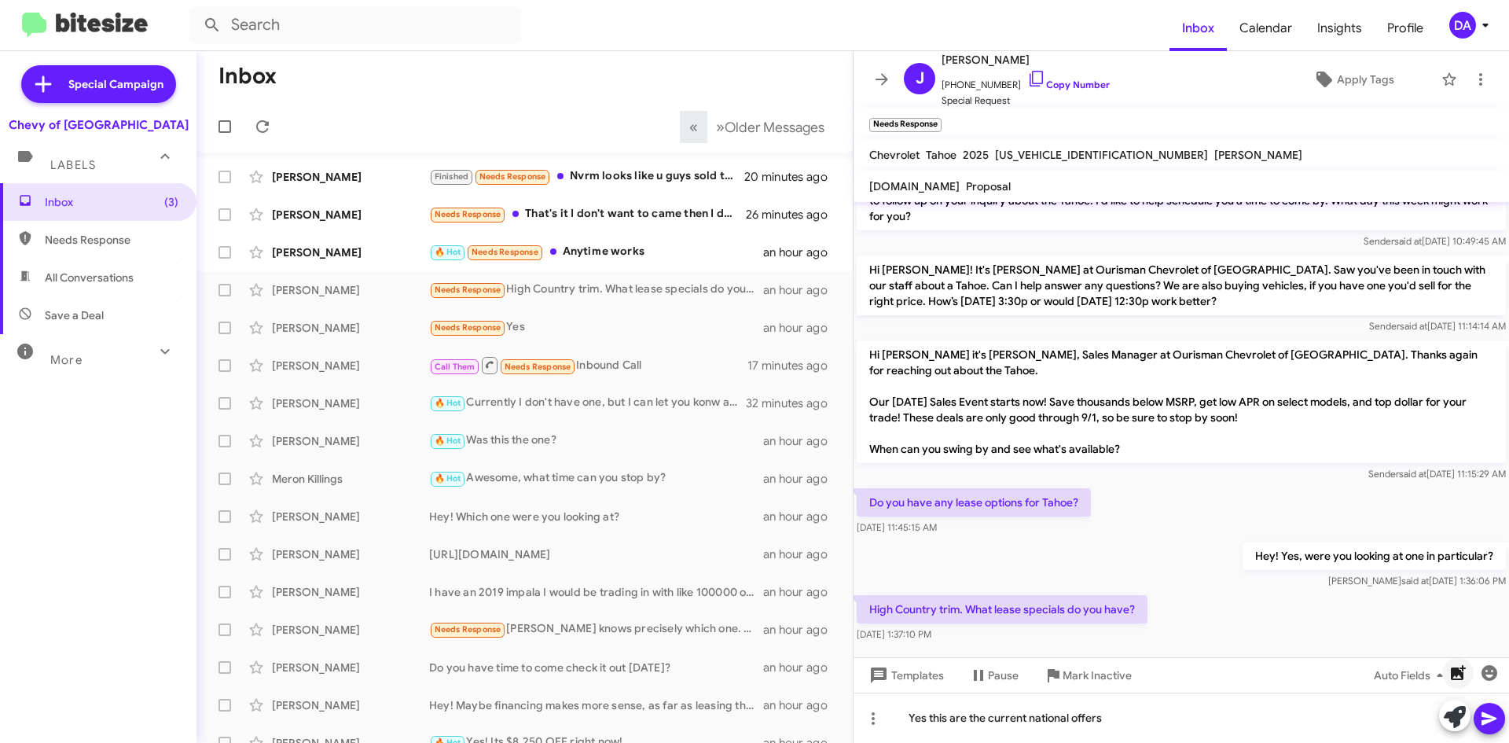
click at [1466, 668] on icon "button" at bounding box center [1458, 672] width 15 height 15
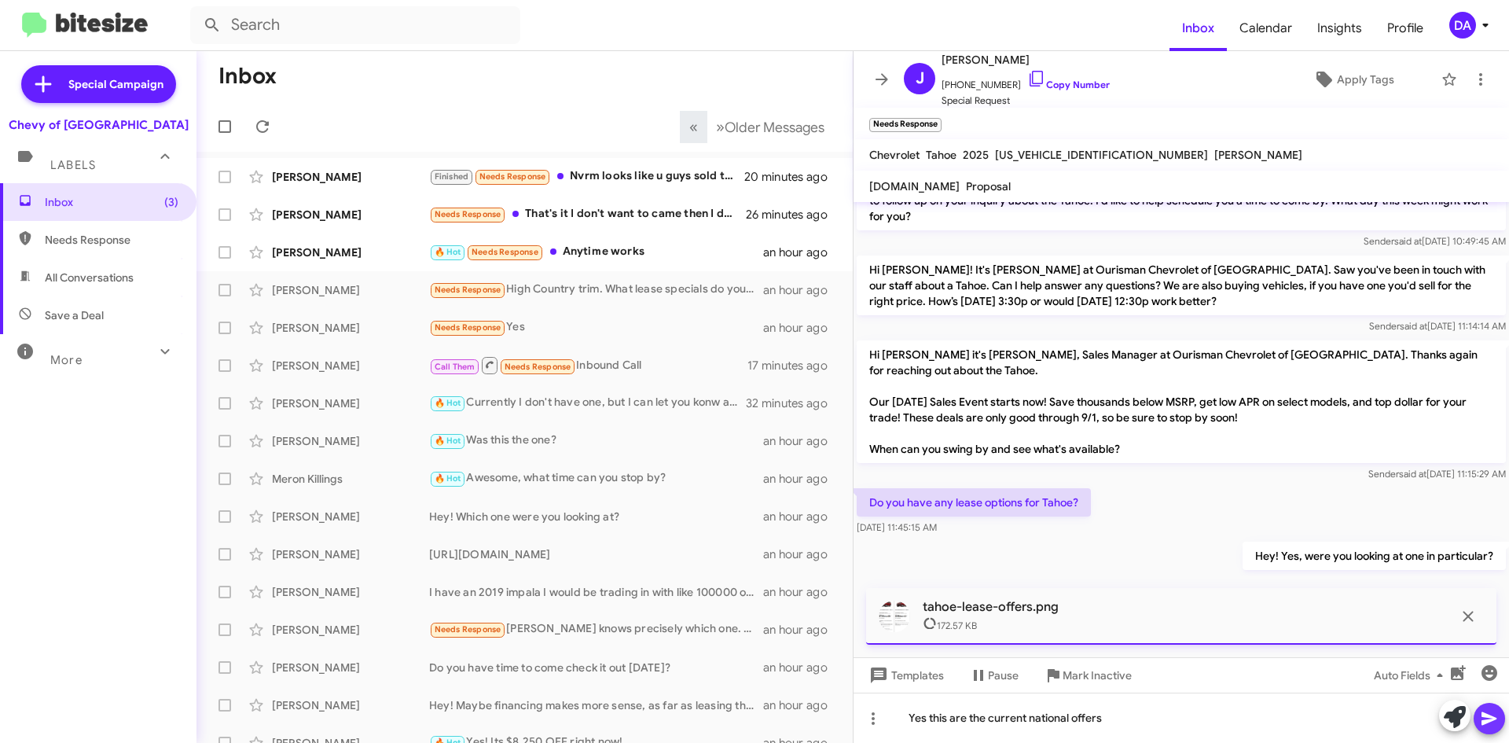
click at [1480, 724] on icon at bounding box center [1489, 718] width 19 height 19
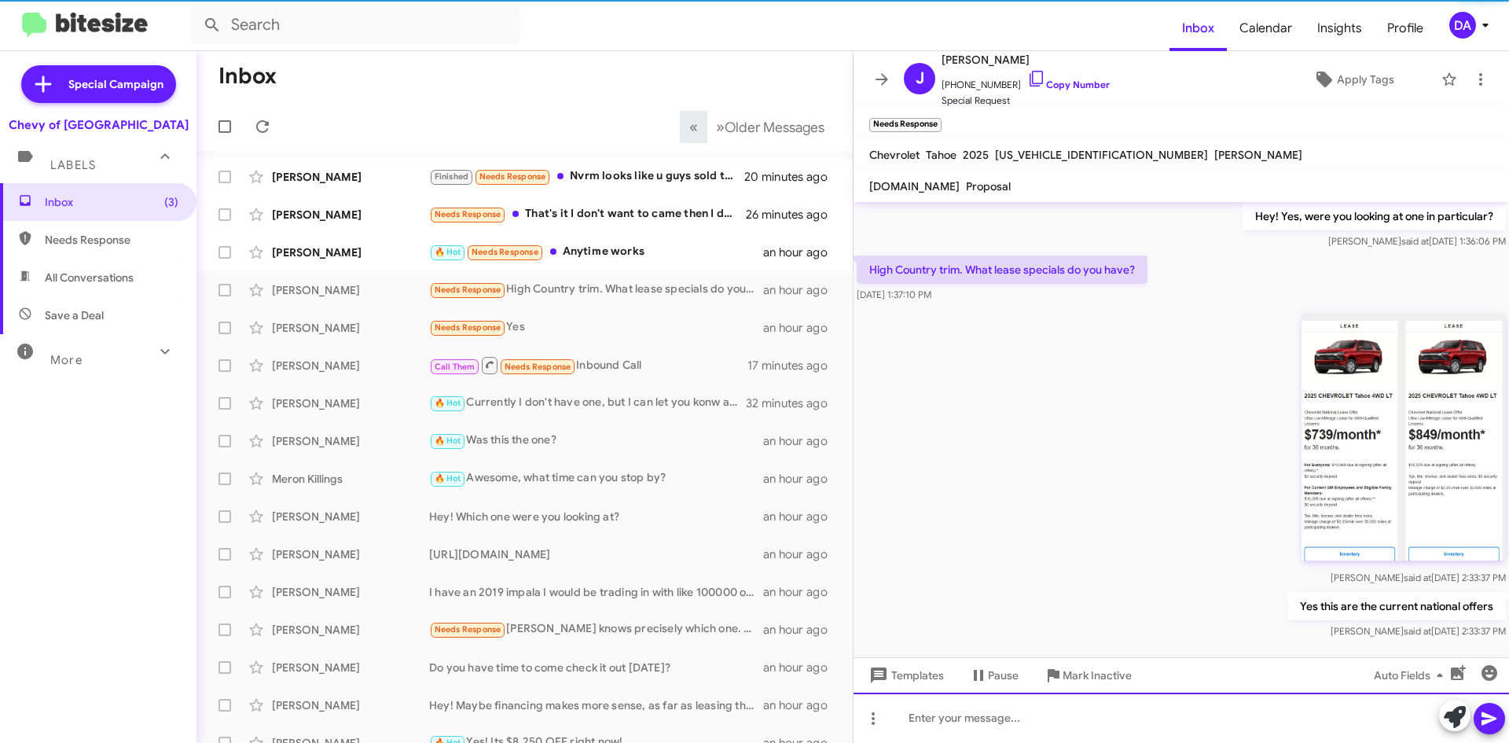
scroll to position [448, 0]
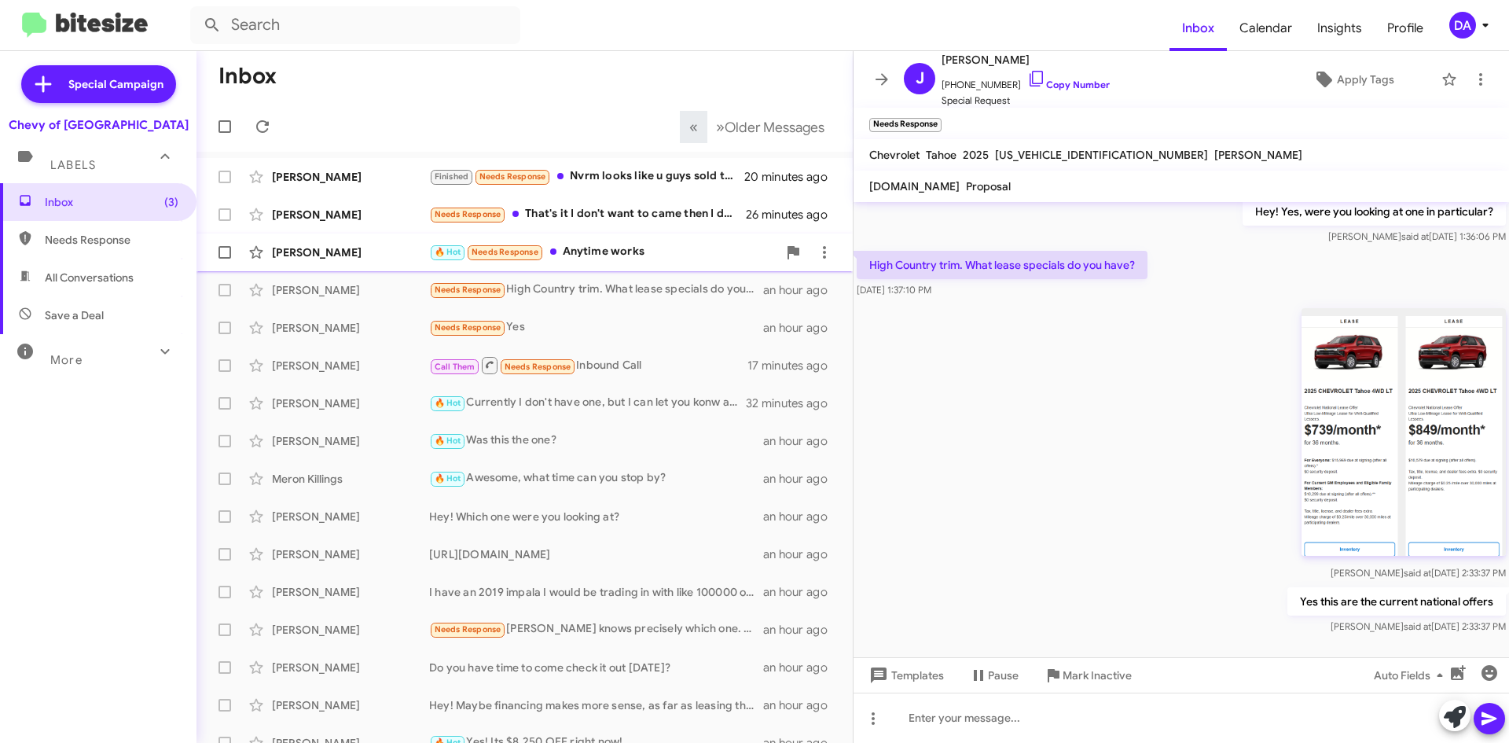
click at [352, 248] on div "[PERSON_NAME]" at bounding box center [350, 252] width 157 height 16
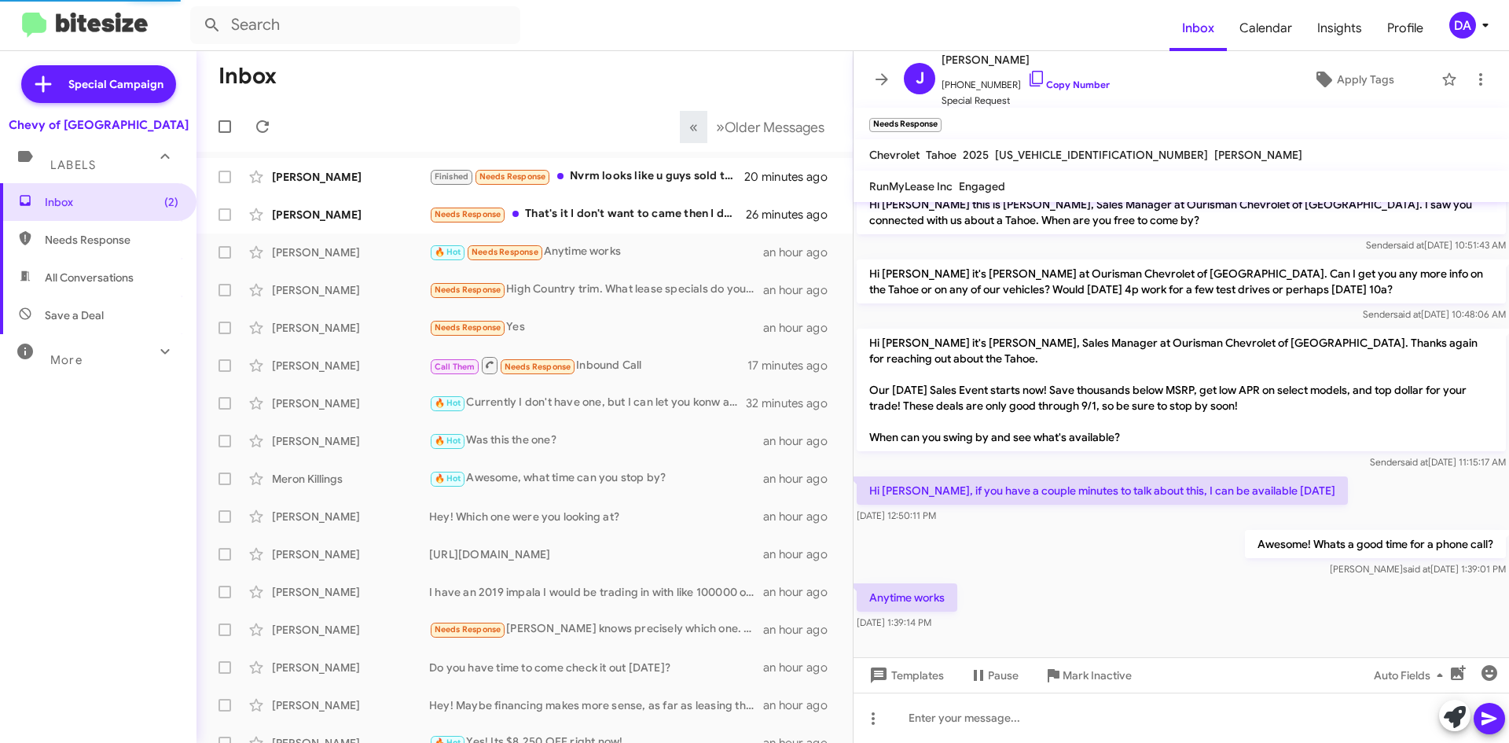
scroll to position [15, 0]
drag, startPoint x: 1056, startPoint y: 82, endPoint x: 582, endPoint y: 185, distance: 485.1
click at [1056, 83] on link "Copy Number" at bounding box center [1068, 85] width 83 height 12
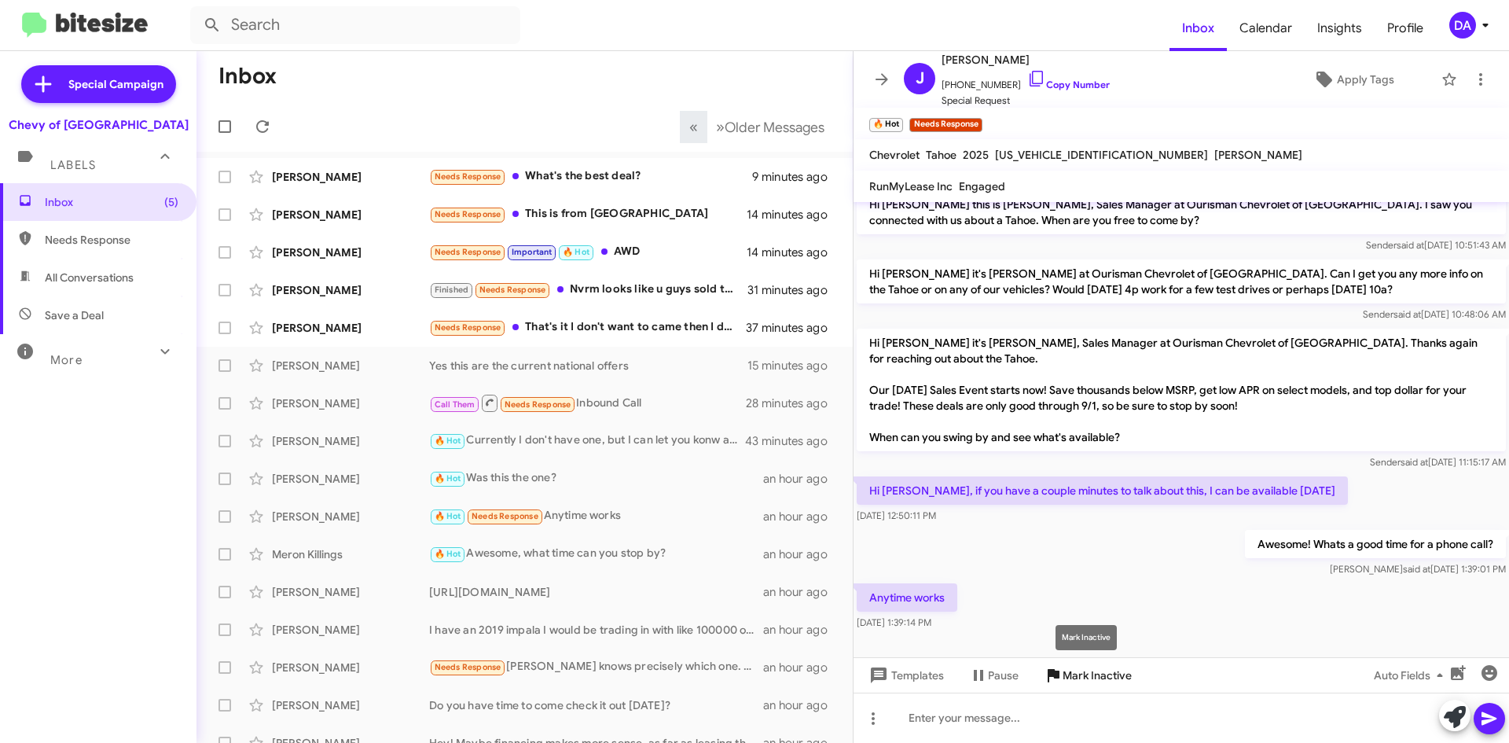
click at [1110, 675] on span "Mark Inactive" at bounding box center [1096, 675] width 69 height 28
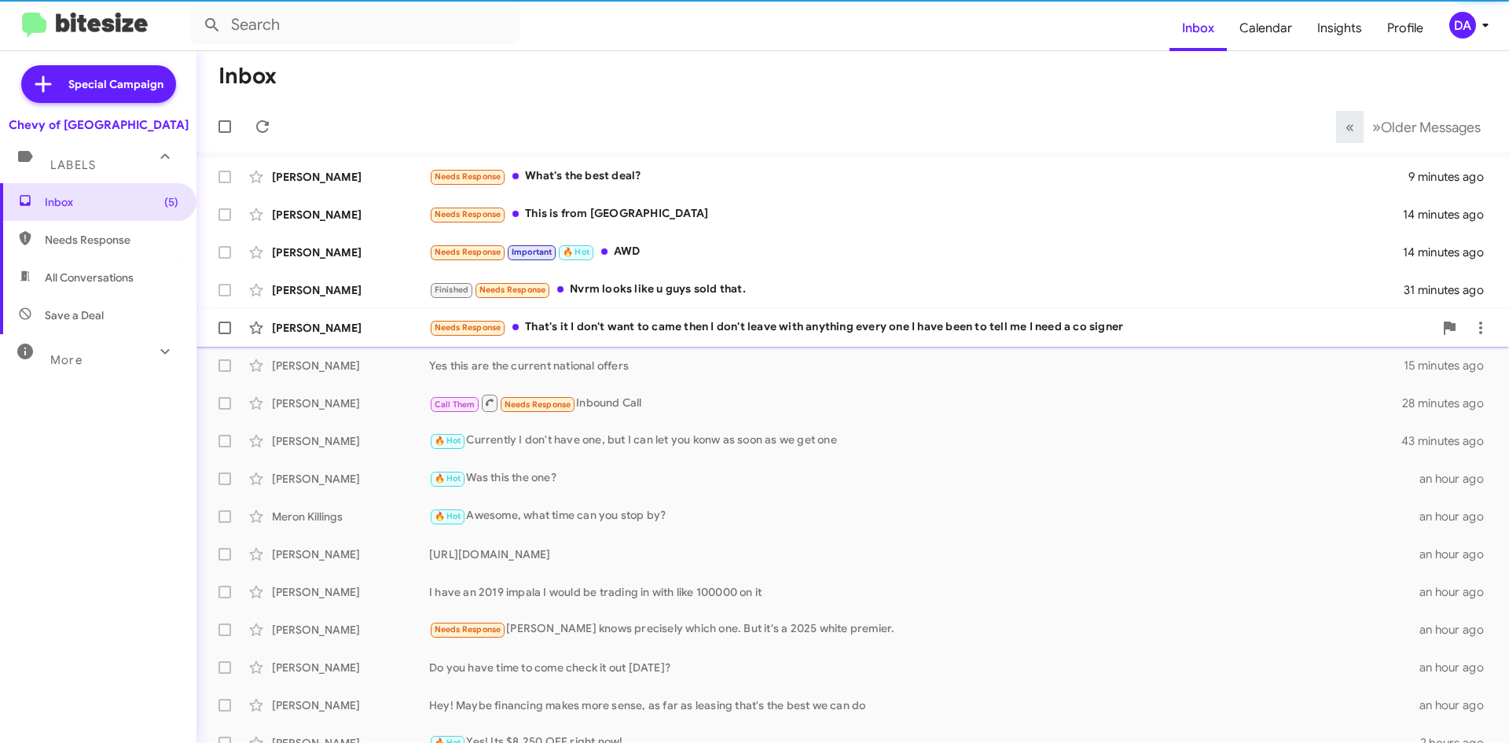
click at [639, 333] on div "Needs Response That's it I don't want to came then I don't leave with anything …" at bounding box center [931, 327] width 1004 height 18
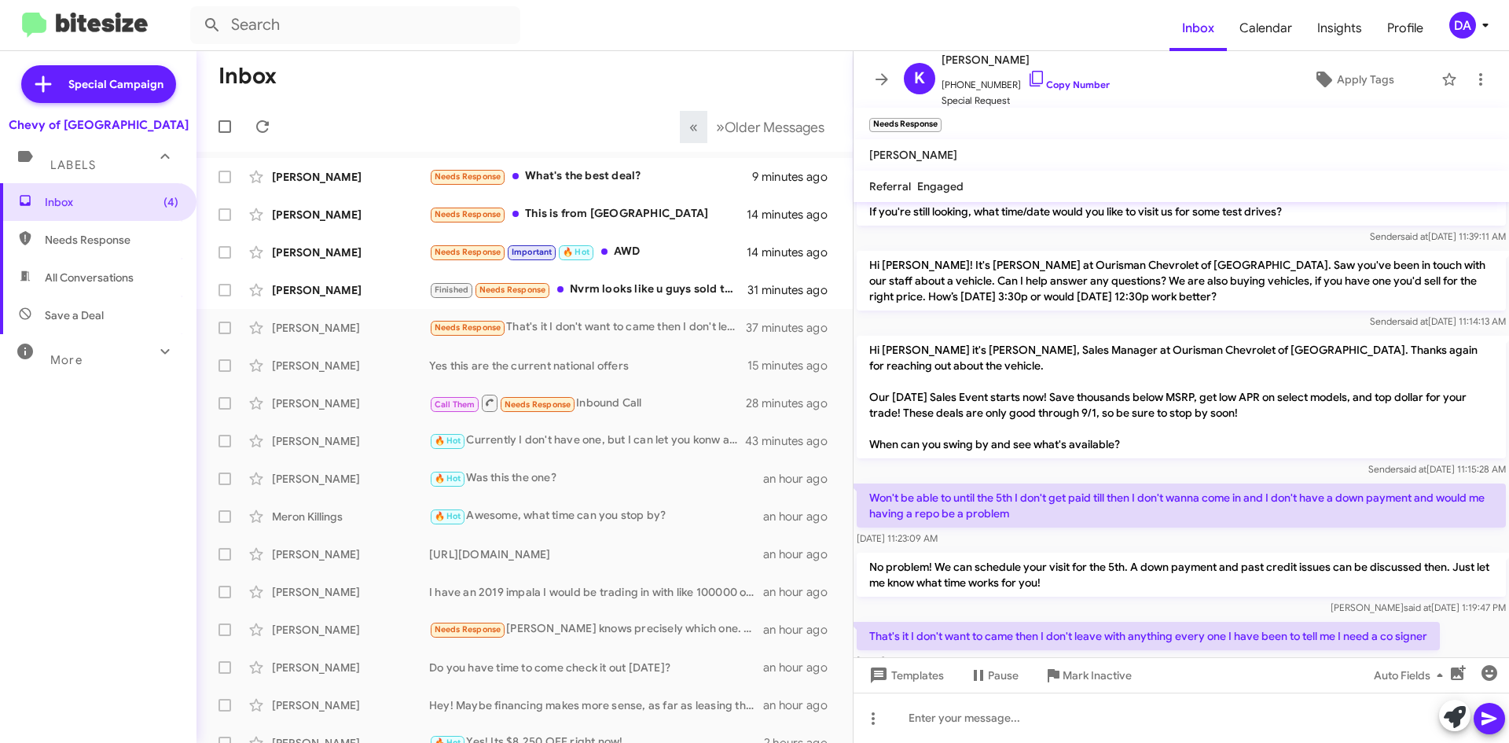
scroll to position [167, 0]
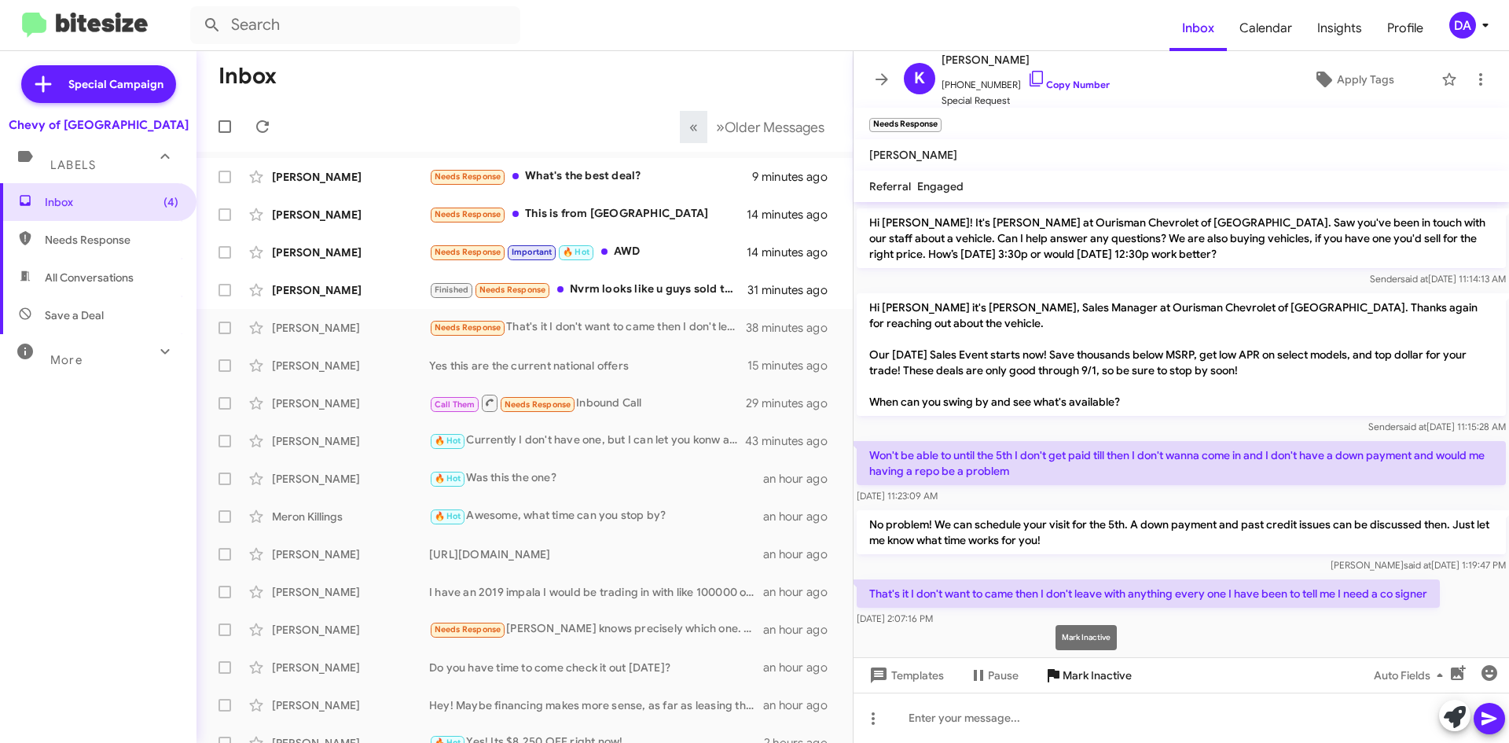
click at [1113, 666] on span "Mark Inactive" at bounding box center [1096, 675] width 69 height 28
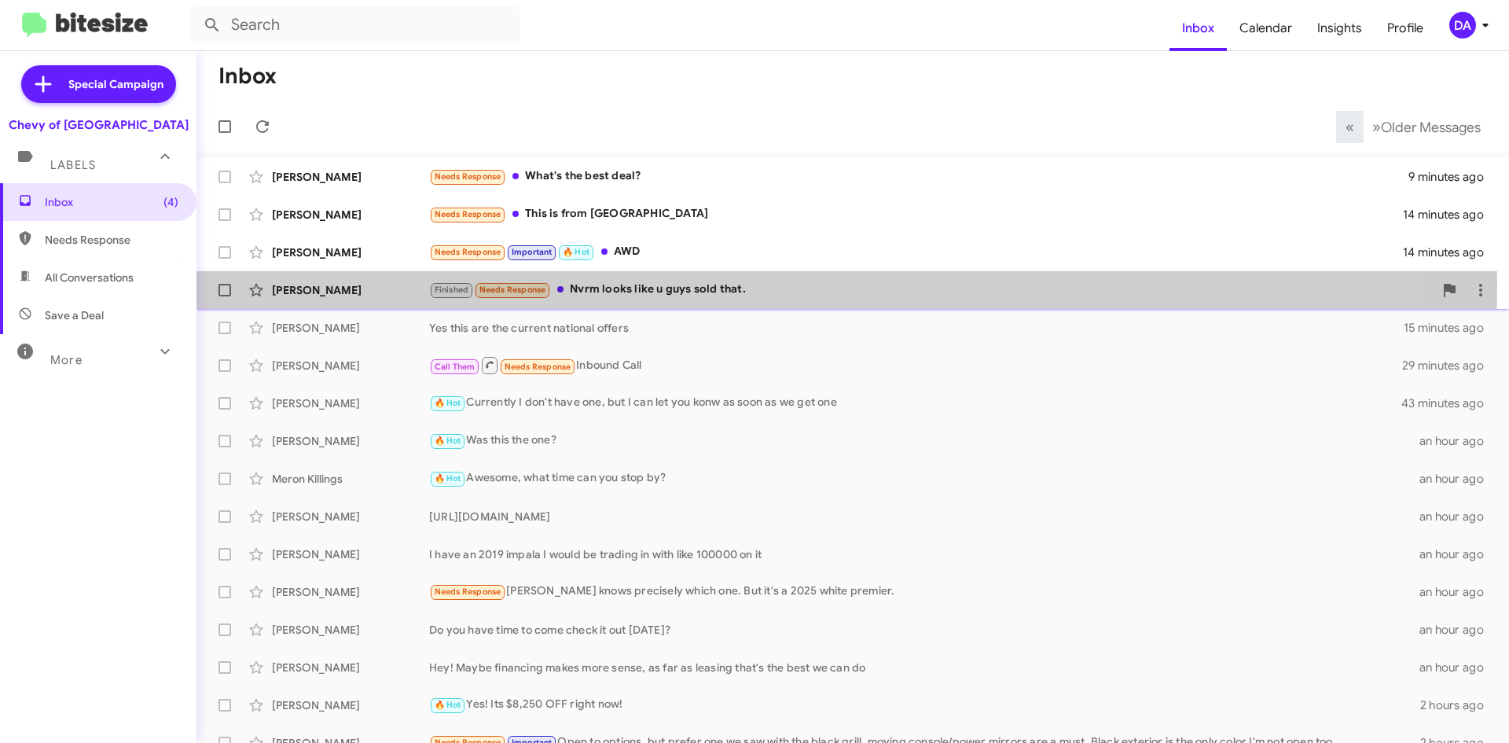
click at [661, 284] on div "Finished Needs Response Nvrm looks like u guys sold that." at bounding box center [931, 290] width 1004 height 18
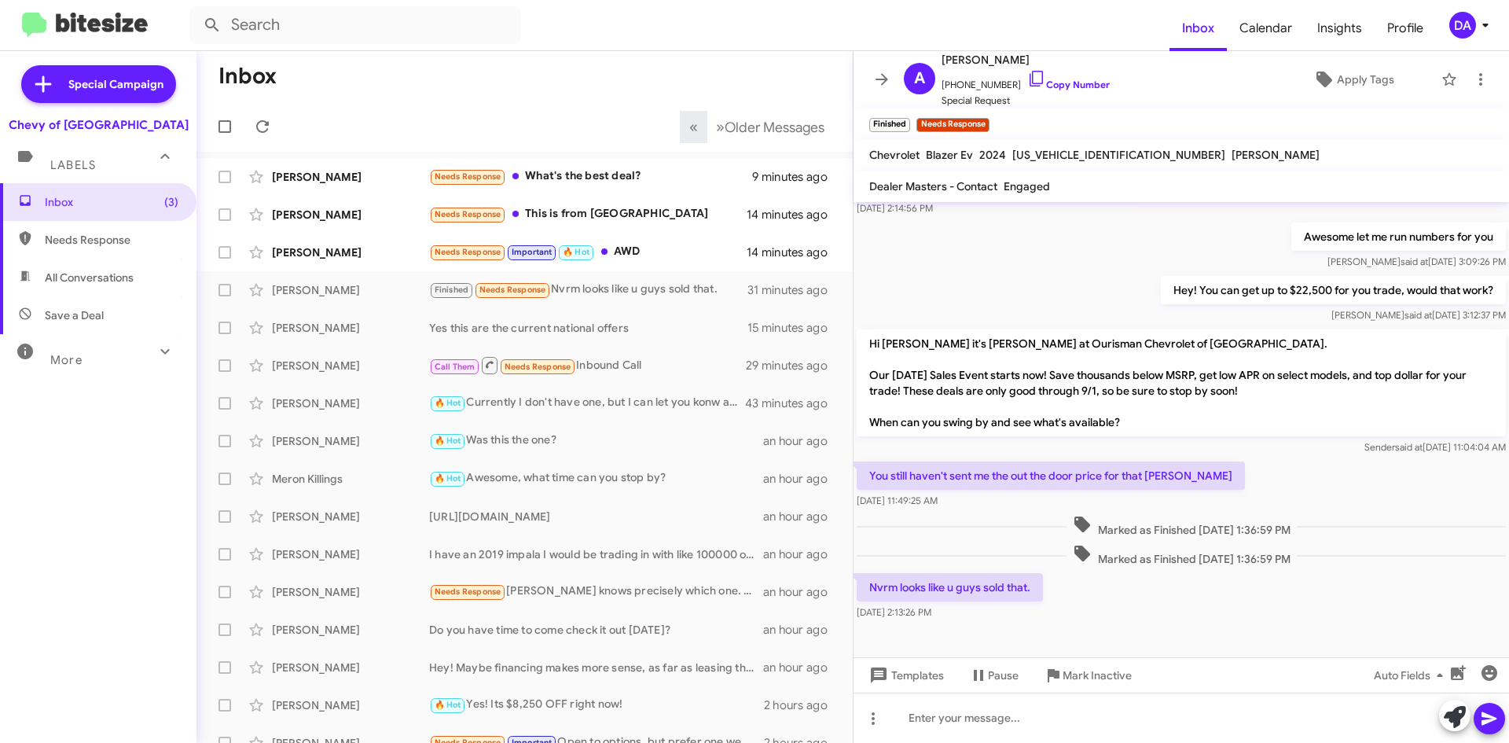
scroll to position [368, 0]
click at [1045, 156] on span "[US_VEHICLE_IDENTIFICATION_NUMBER]" at bounding box center [1118, 155] width 213 height 14
copy span "[US_VEHICLE_IDENTIFICATION_NUMBER]"
click at [1093, 677] on span "Mark Inactive" at bounding box center [1096, 675] width 69 height 28
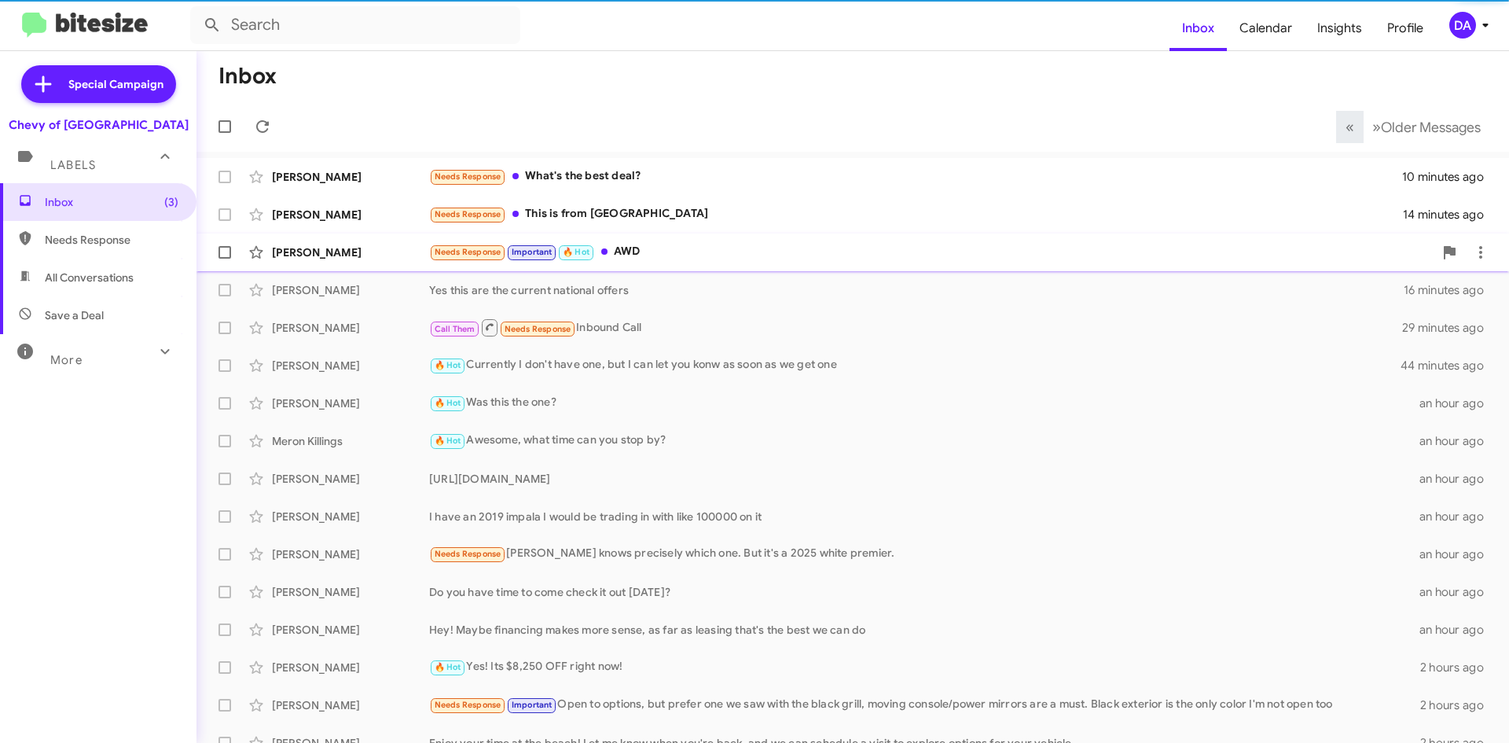
click at [644, 255] on div "Needs Response Important 🔥 Hot AWD" at bounding box center [931, 252] width 1004 height 18
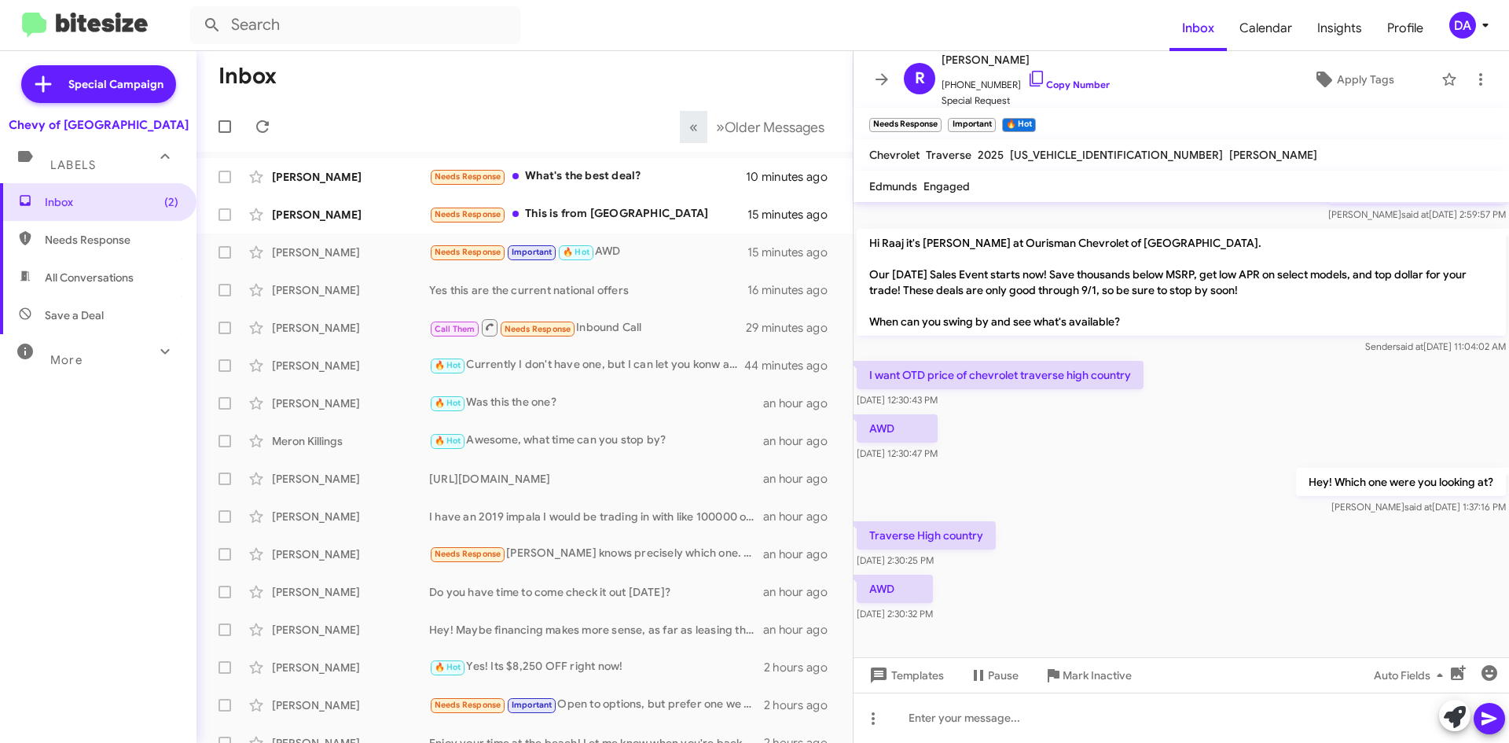
scroll to position [156, 0]
click at [1062, 164] on mat-toolbar "Chevrolet Traverse 2025 [US_VEHICLE_IDENTIFICATION_NUMBER] [PERSON_NAME]" at bounding box center [1180, 154] width 655 height 31
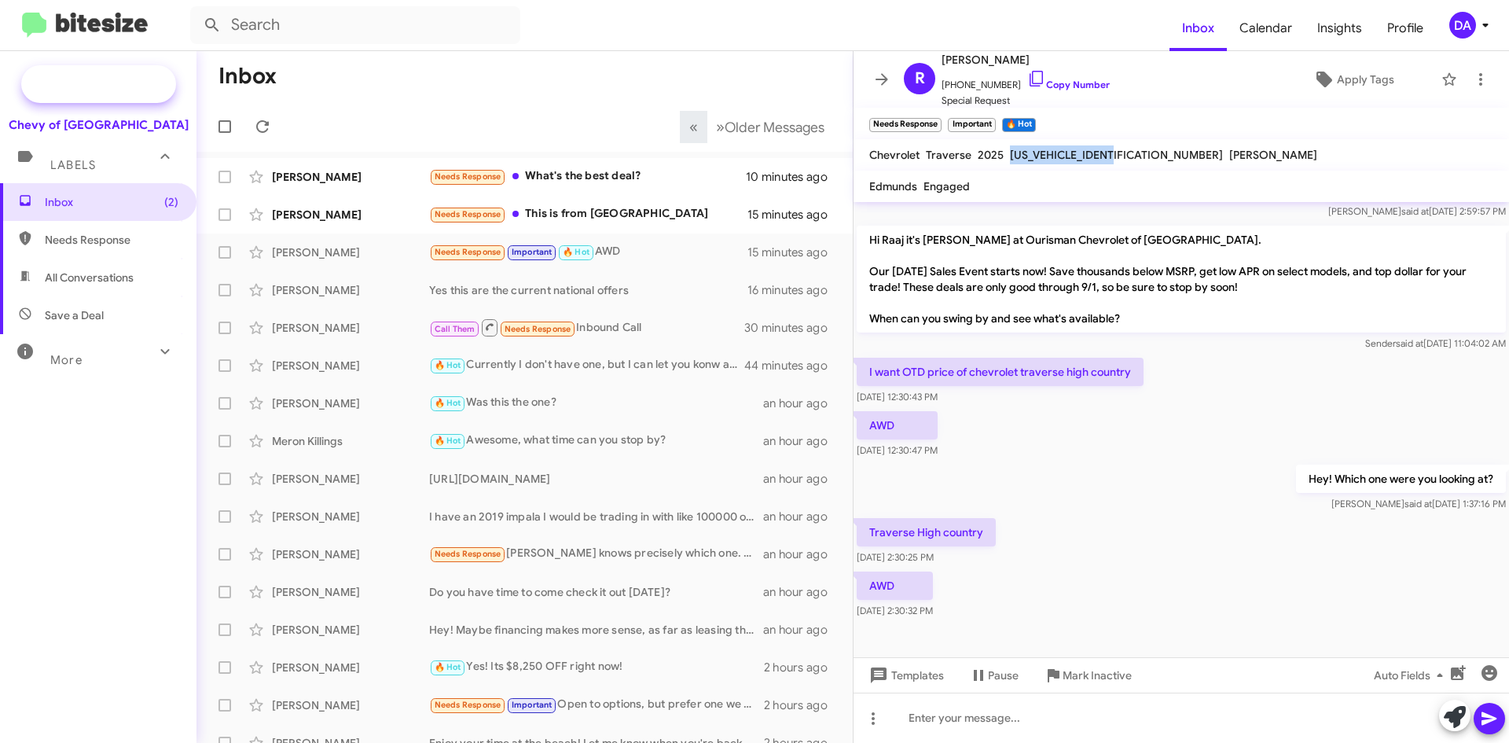
copy span "[US_VEHICLE_IDENTIFICATION_NUMBER]"
click at [1014, 689] on div "Templates Pause Mark Inactive Auto Fields" at bounding box center [1180, 674] width 655 height 35
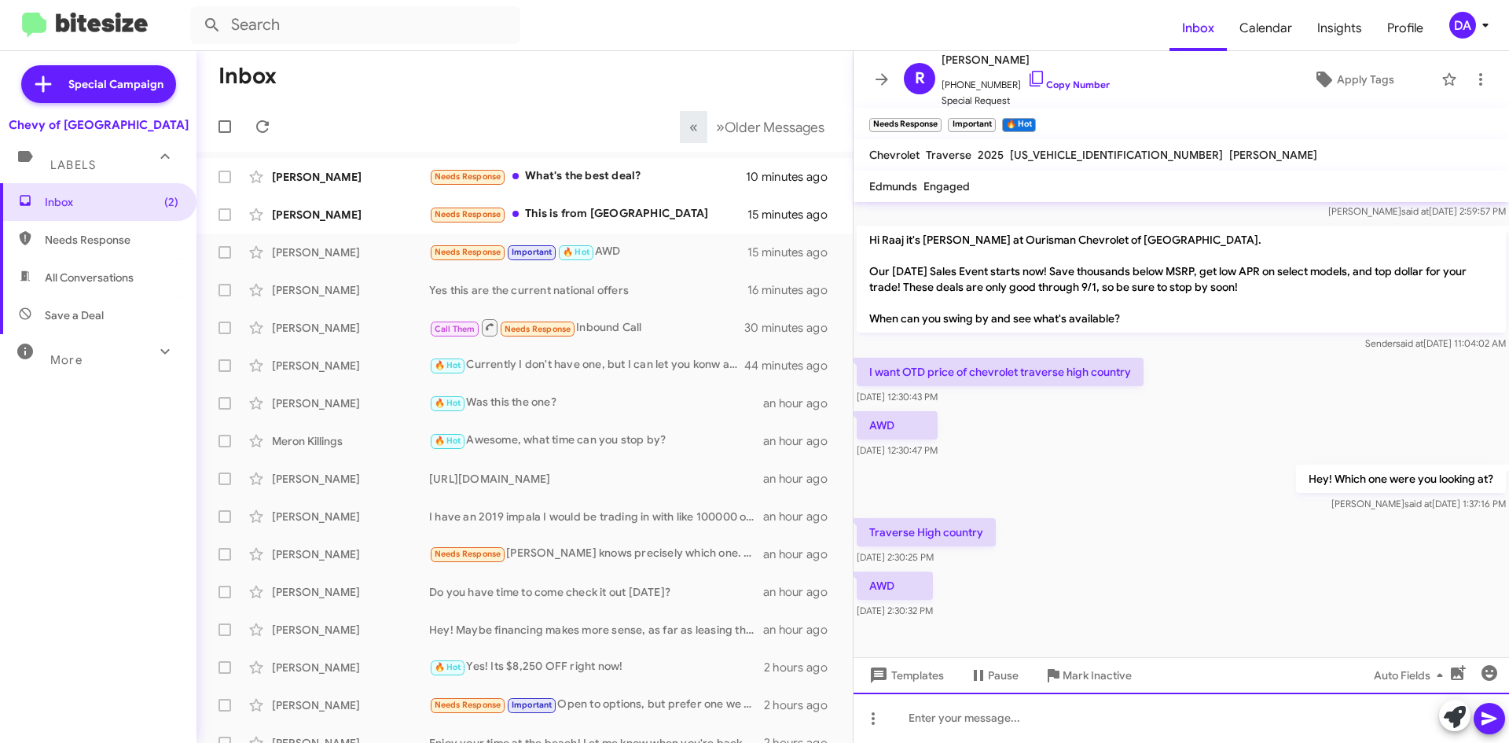
click at [1018, 716] on div at bounding box center [1180, 717] width 655 height 50
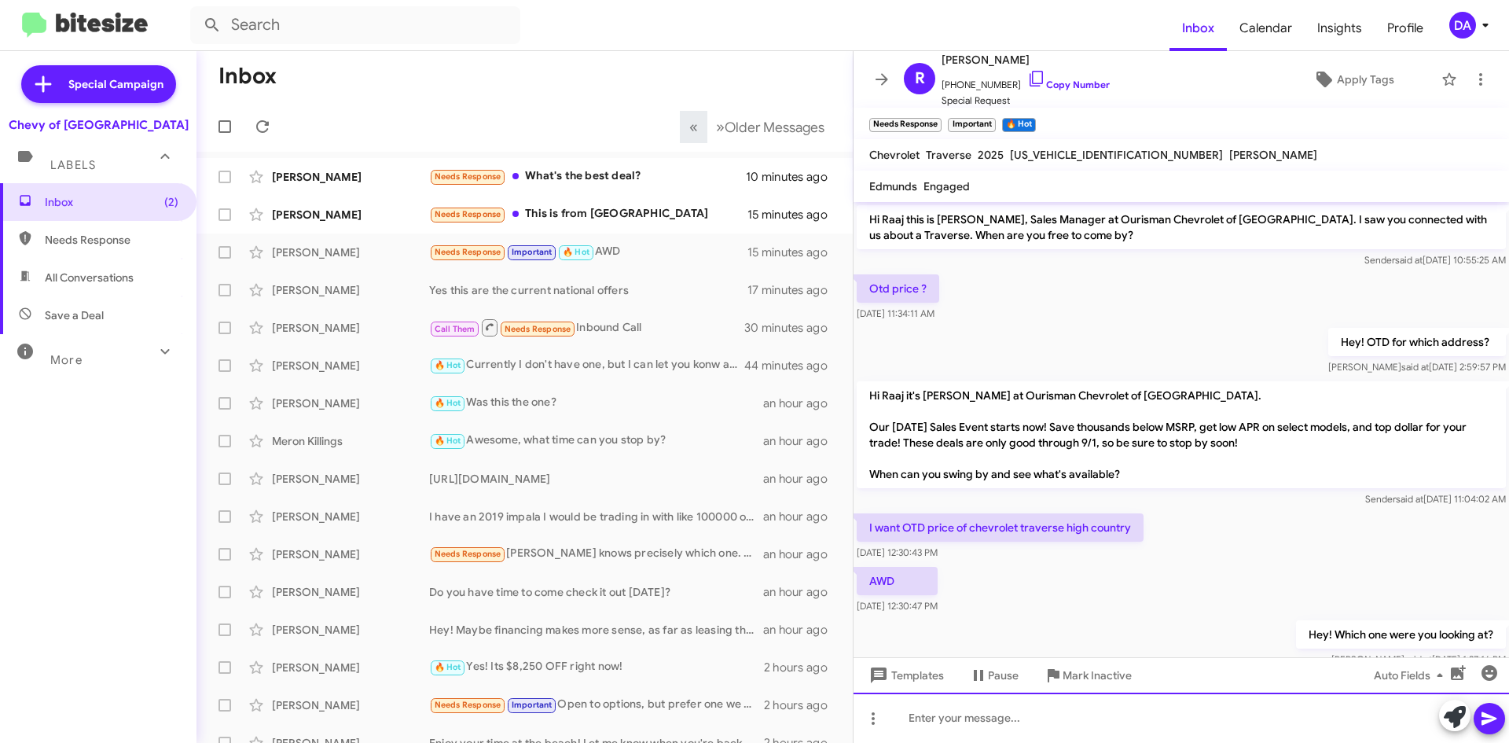
drag, startPoint x: 1165, startPoint y: 730, endPoint x: 1189, endPoint y: 699, distance: 39.8
click at [1165, 730] on div at bounding box center [1180, 717] width 655 height 50
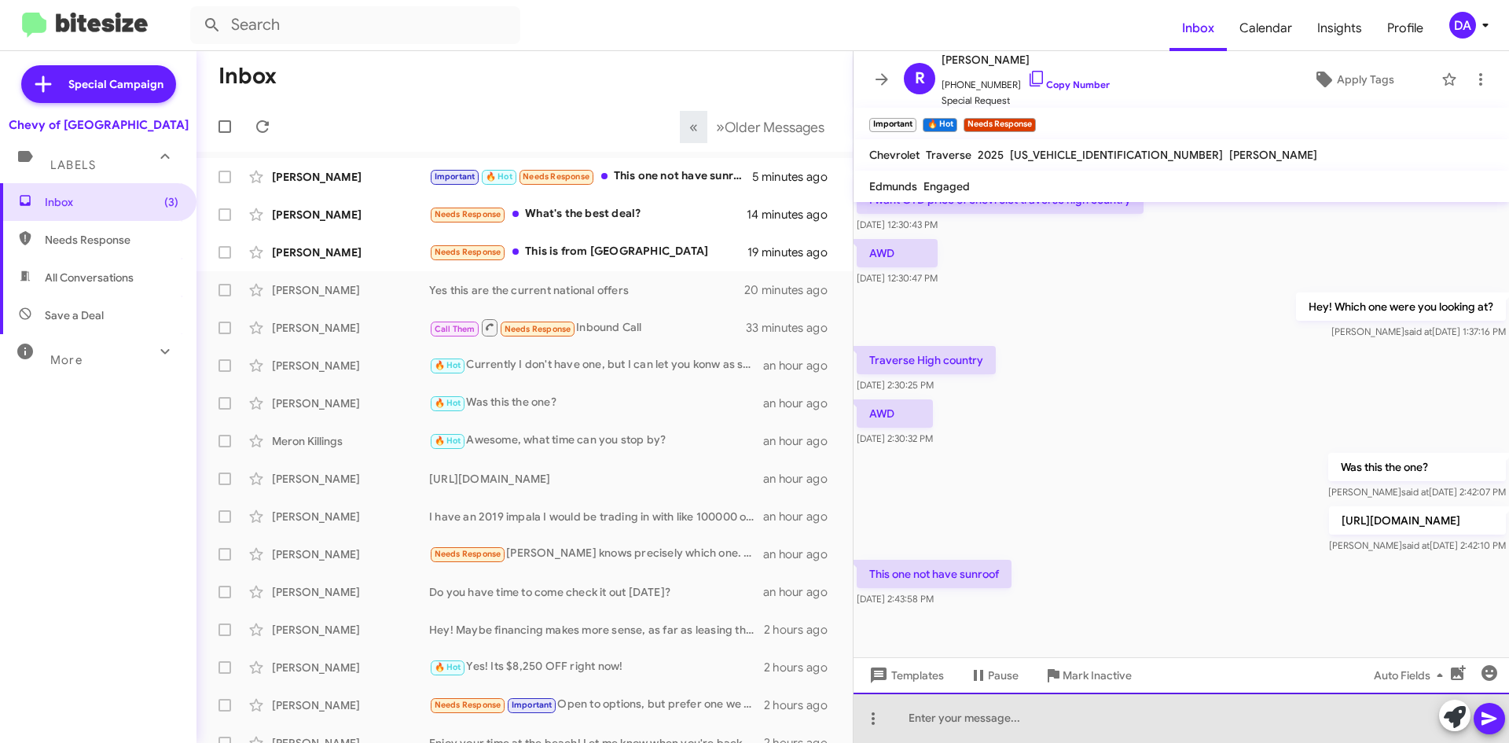
click at [967, 729] on div at bounding box center [1180, 717] width 655 height 50
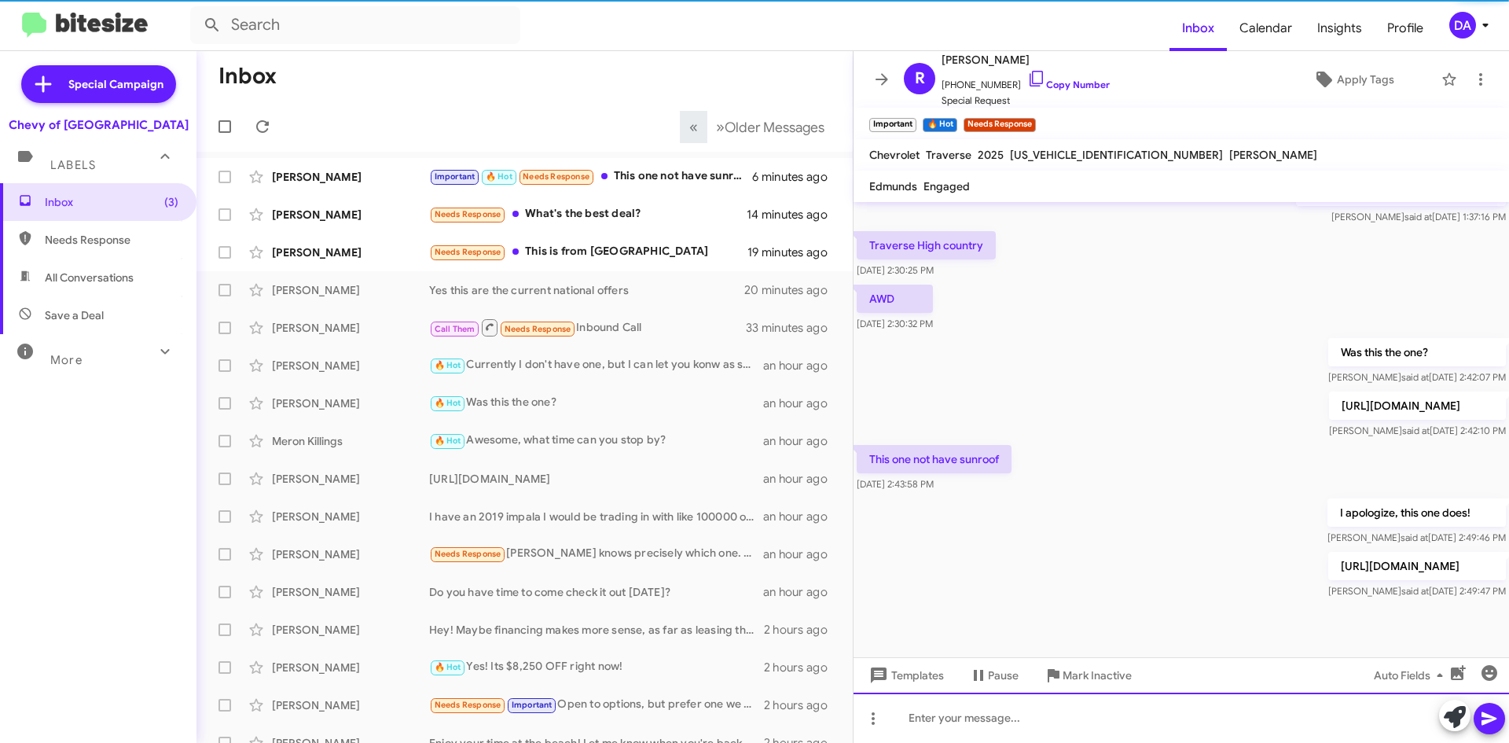
scroll to position [458, 0]
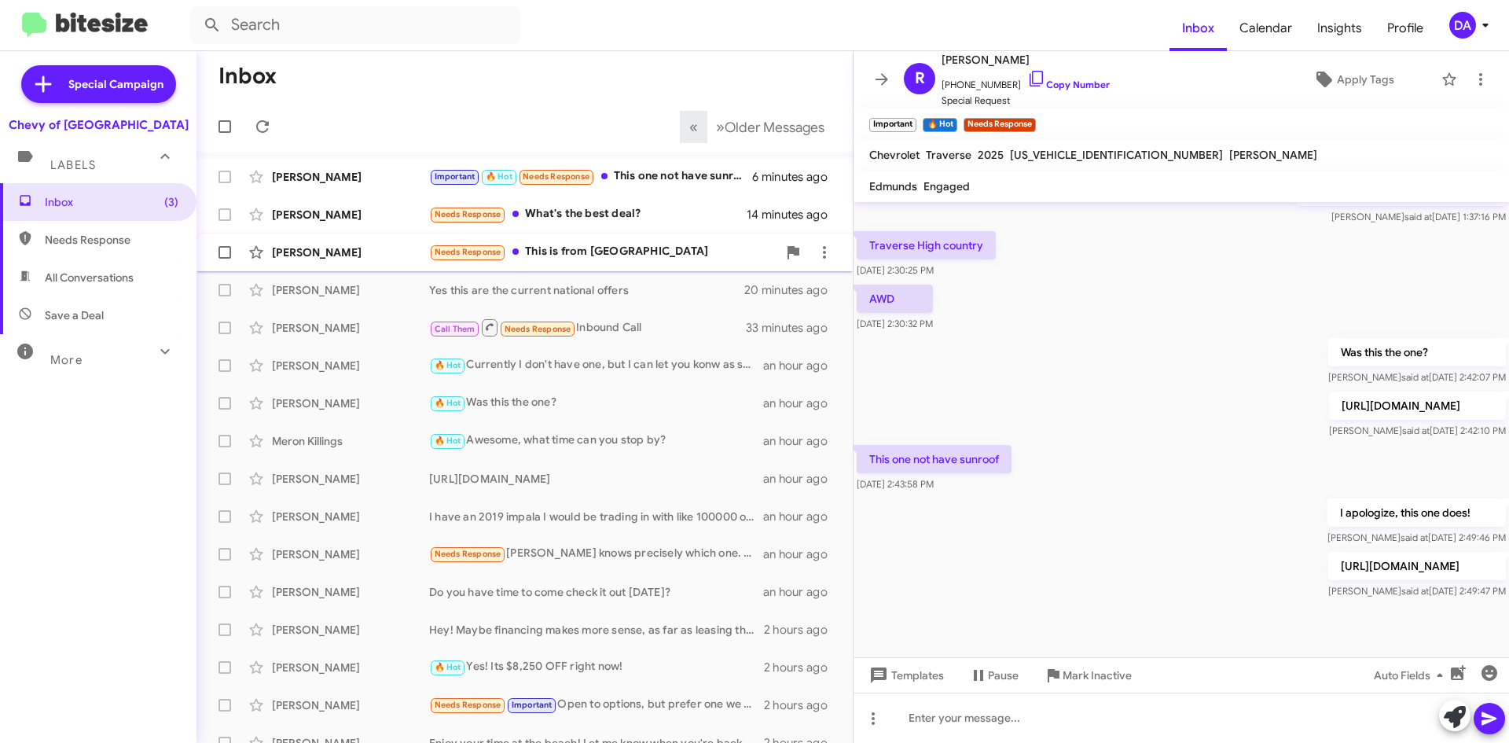
click at [630, 236] on span "[PERSON_NAME] Needs Response This is from [GEOGRAPHIC_DATA] 19 minutes ago" at bounding box center [524, 252] width 656 height 38
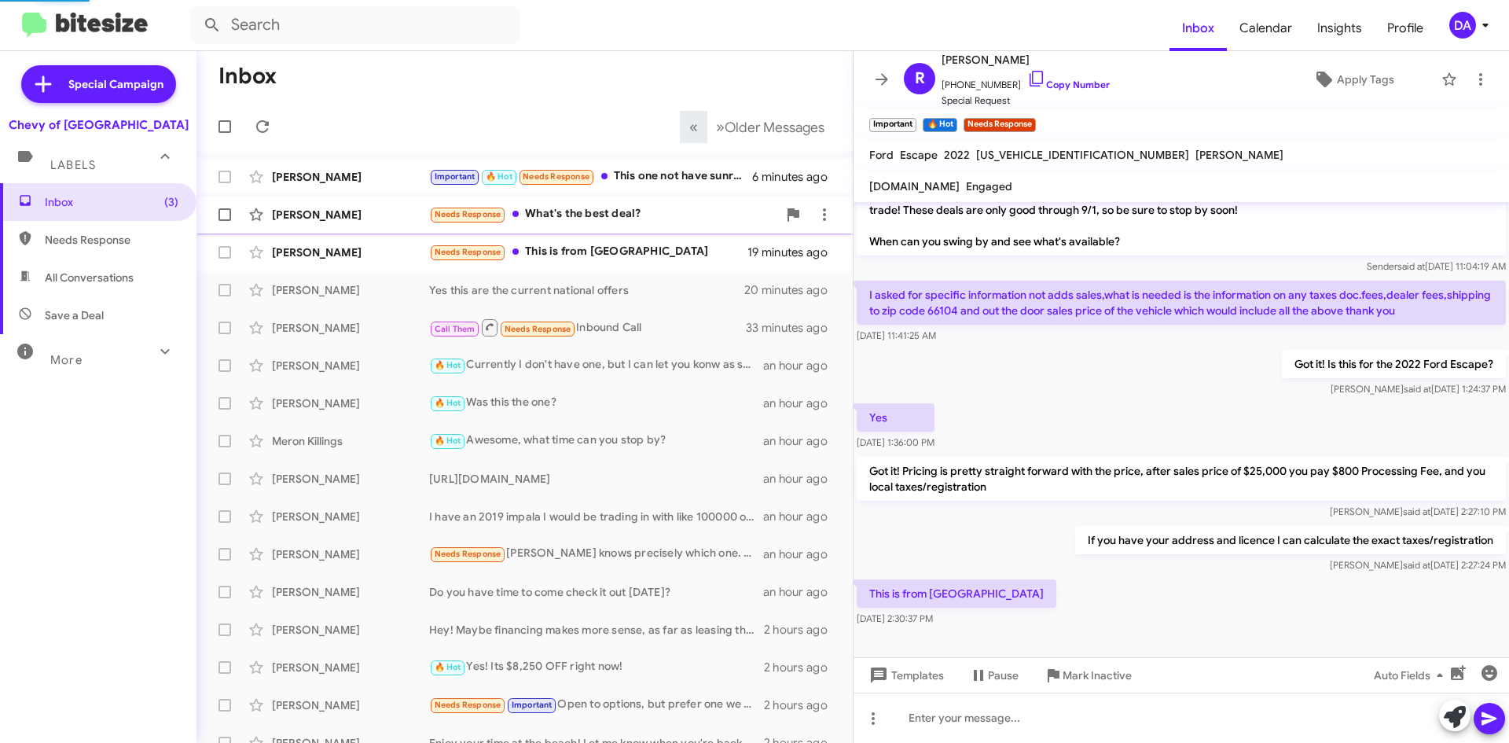
scroll to position [72, 0]
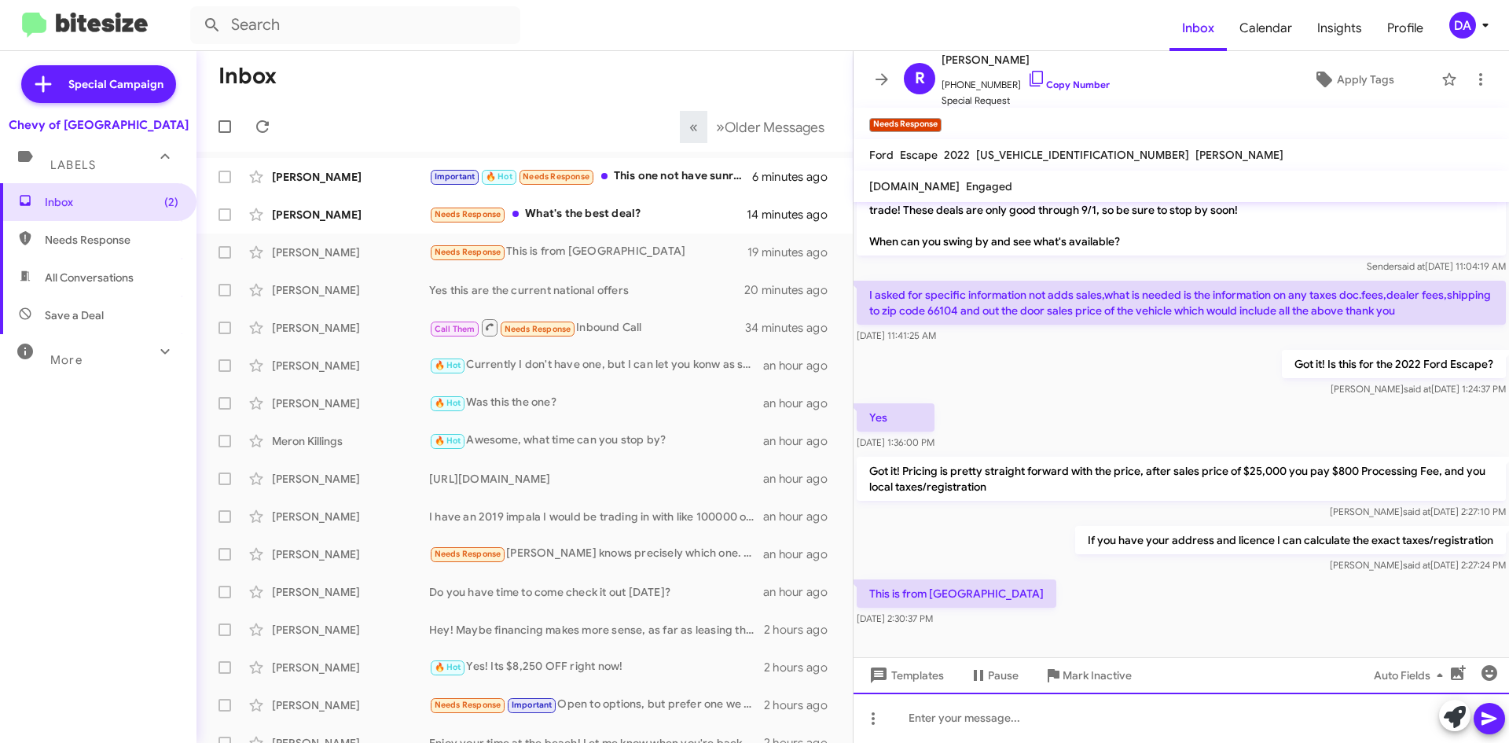
click at [1030, 724] on div at bounding box center [1180, 717] width 655 height 50
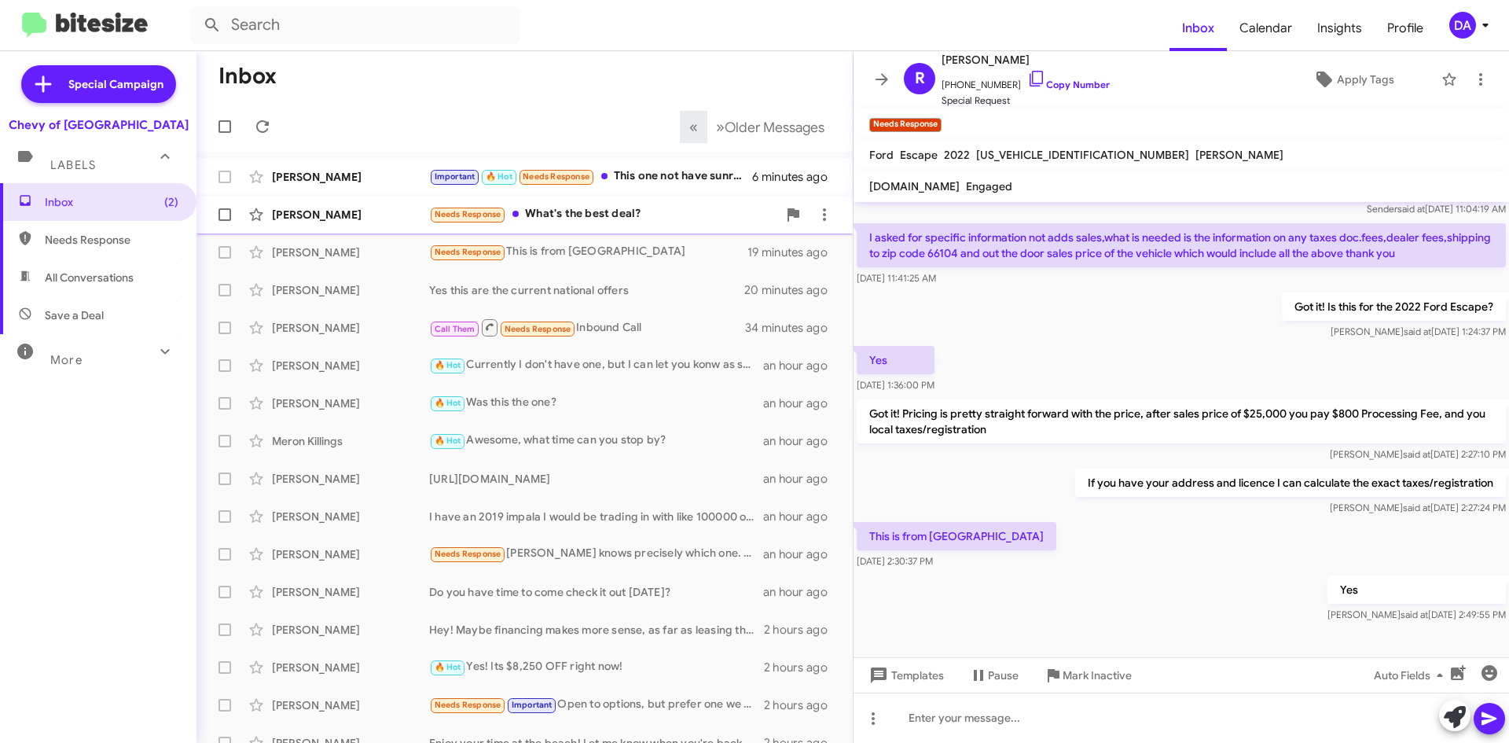
click at [596, 210] on div "Needs Response What's the best deal?" at bounding box center [603, 214] width 348 height 18
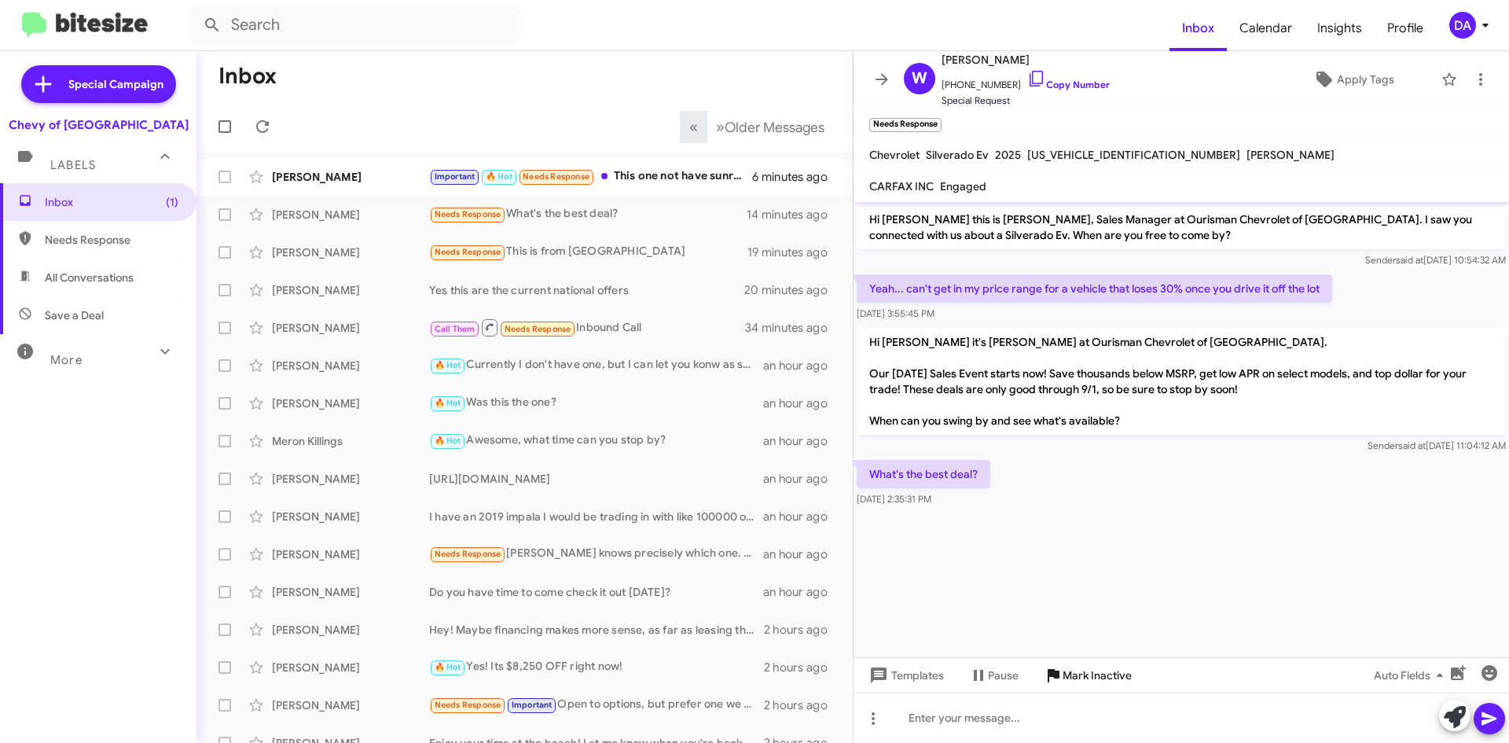
click at [1087, 672] on span "Mark Inactive" at bounding box center [1096, 675] width 69 height 28
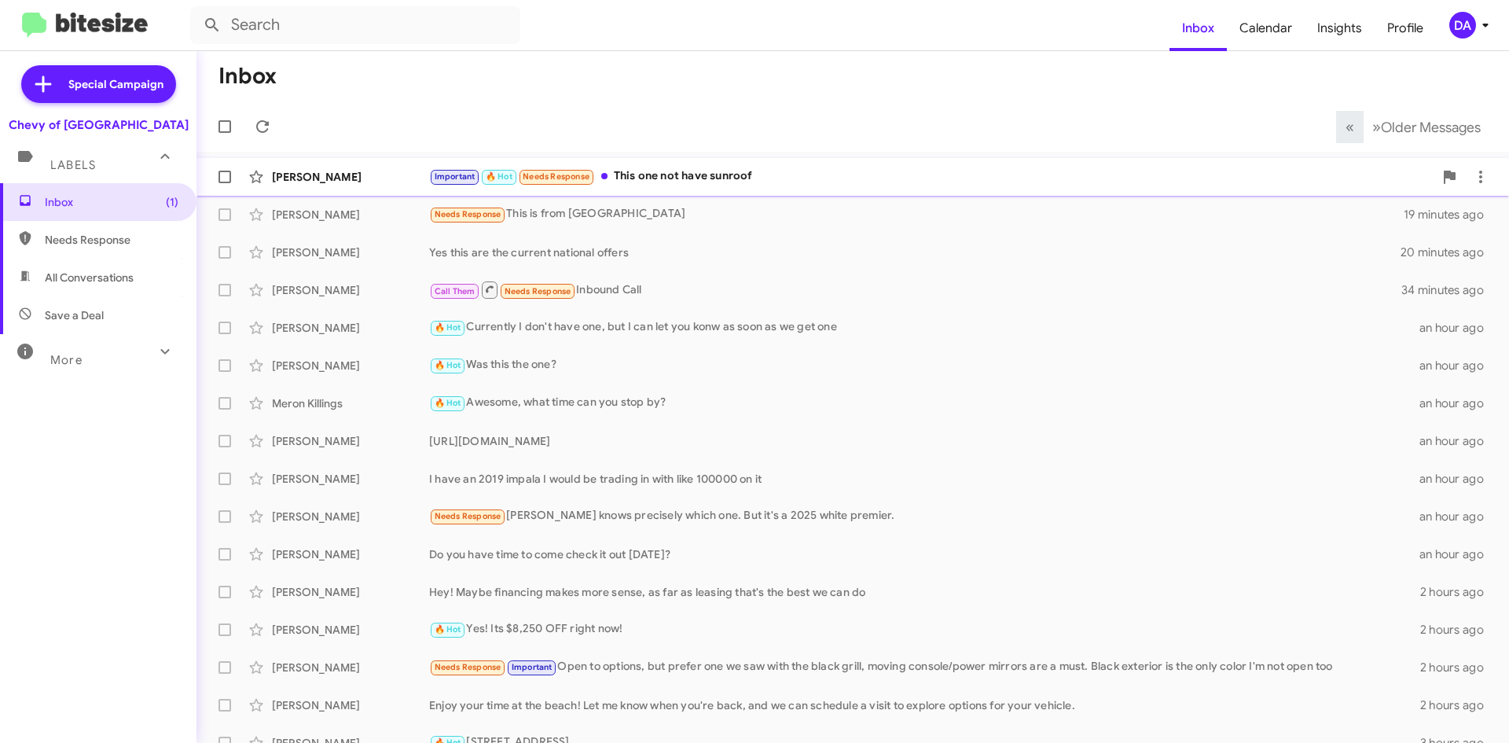
click at [668, 166] on div "[PERSON_NAME] Important 🔥 Hot Needs Response This one not have sunroof 6 minute…" at bounding box center [852, 176] width 1287 height 31
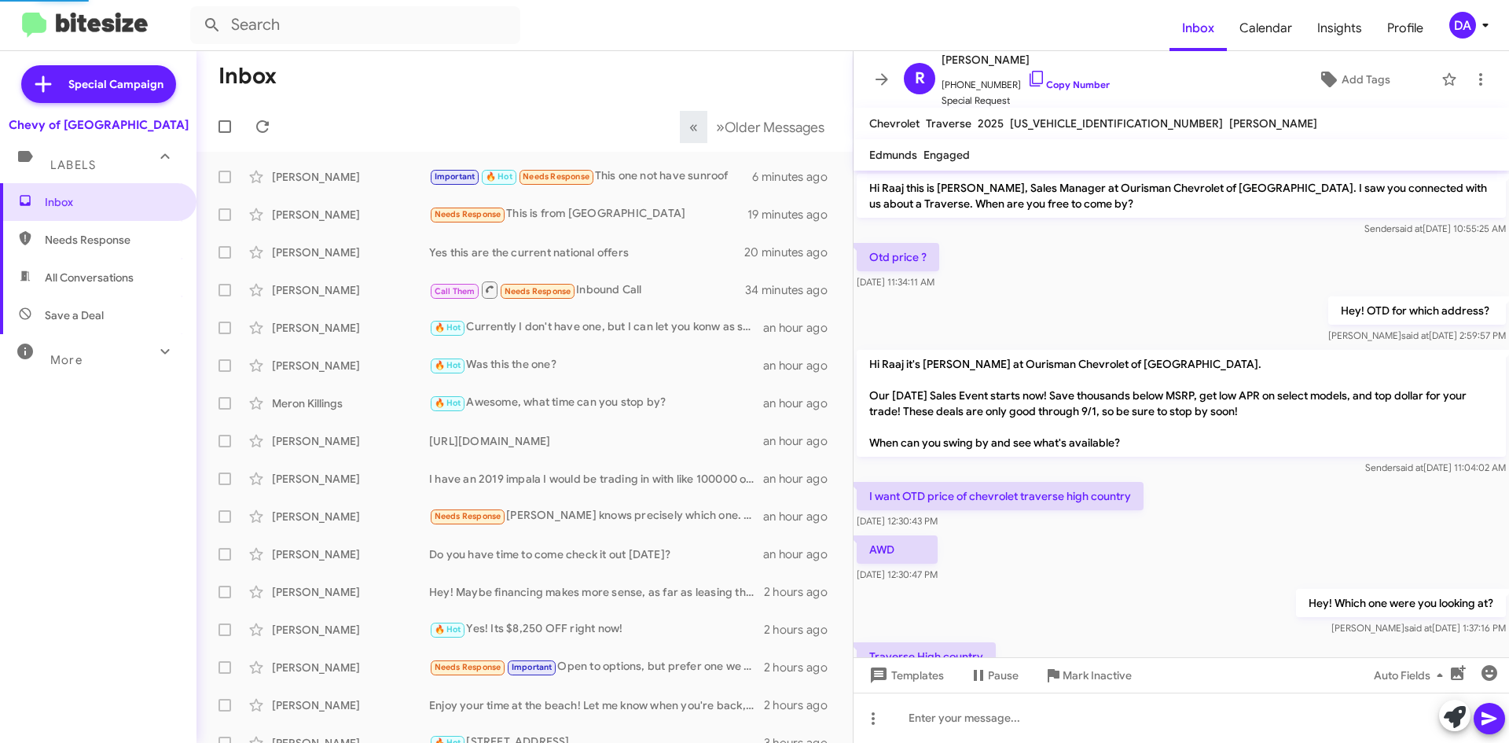
scroll to position [427, 0]
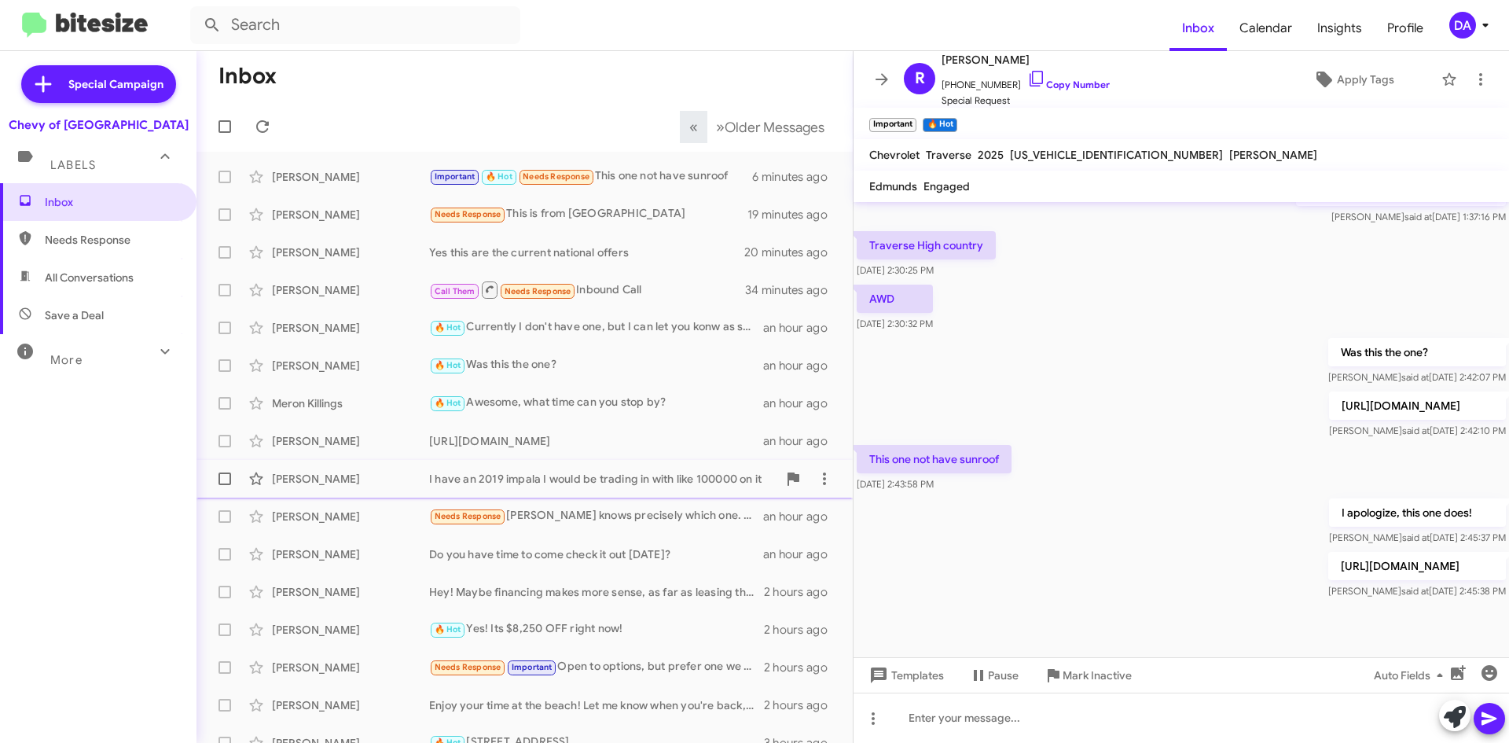
click at [642, 488] on div "[PERSON_NAME] I have an 2019 impala I would be trading in with like 100000 on i…" at bounding box center [524, 478] width 631 height 31
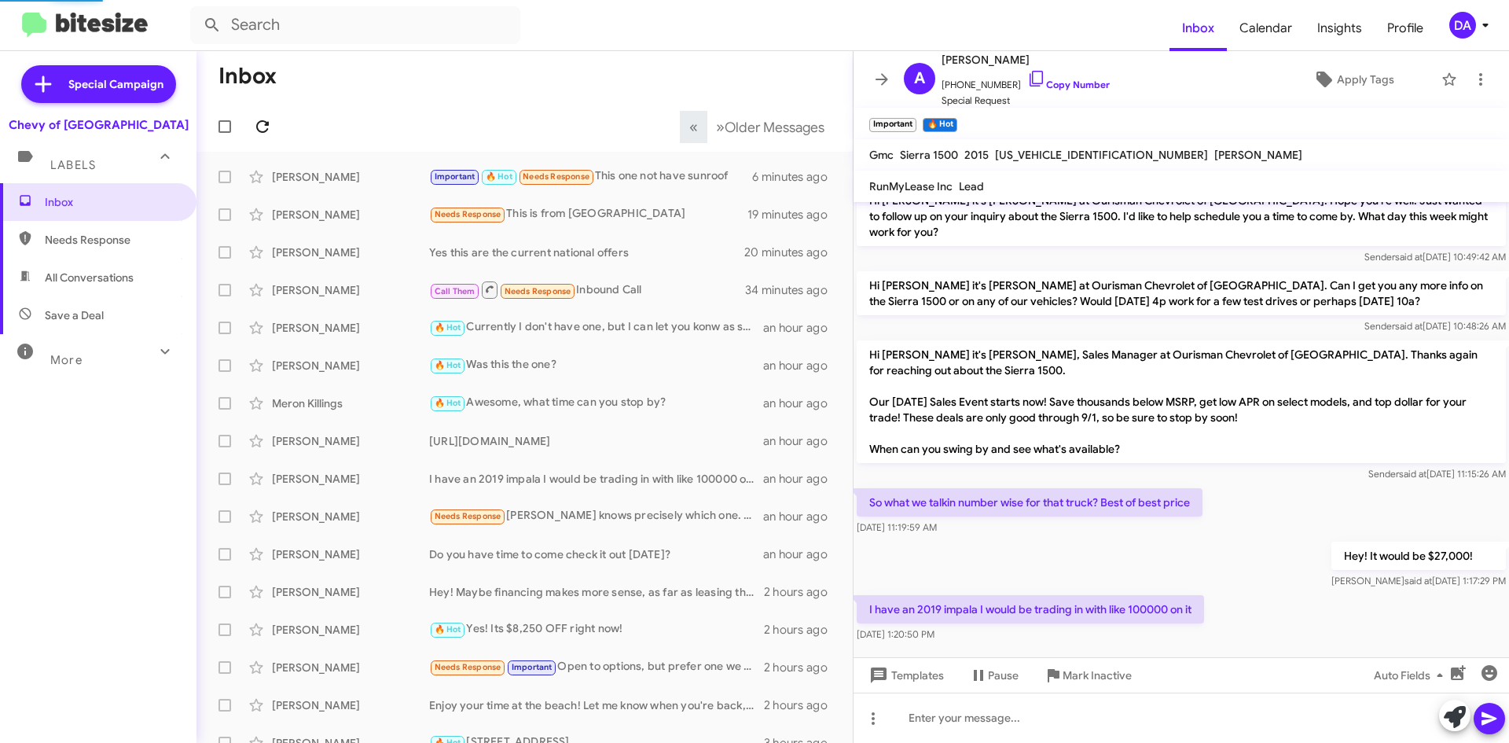
scroll to position [57, 0]
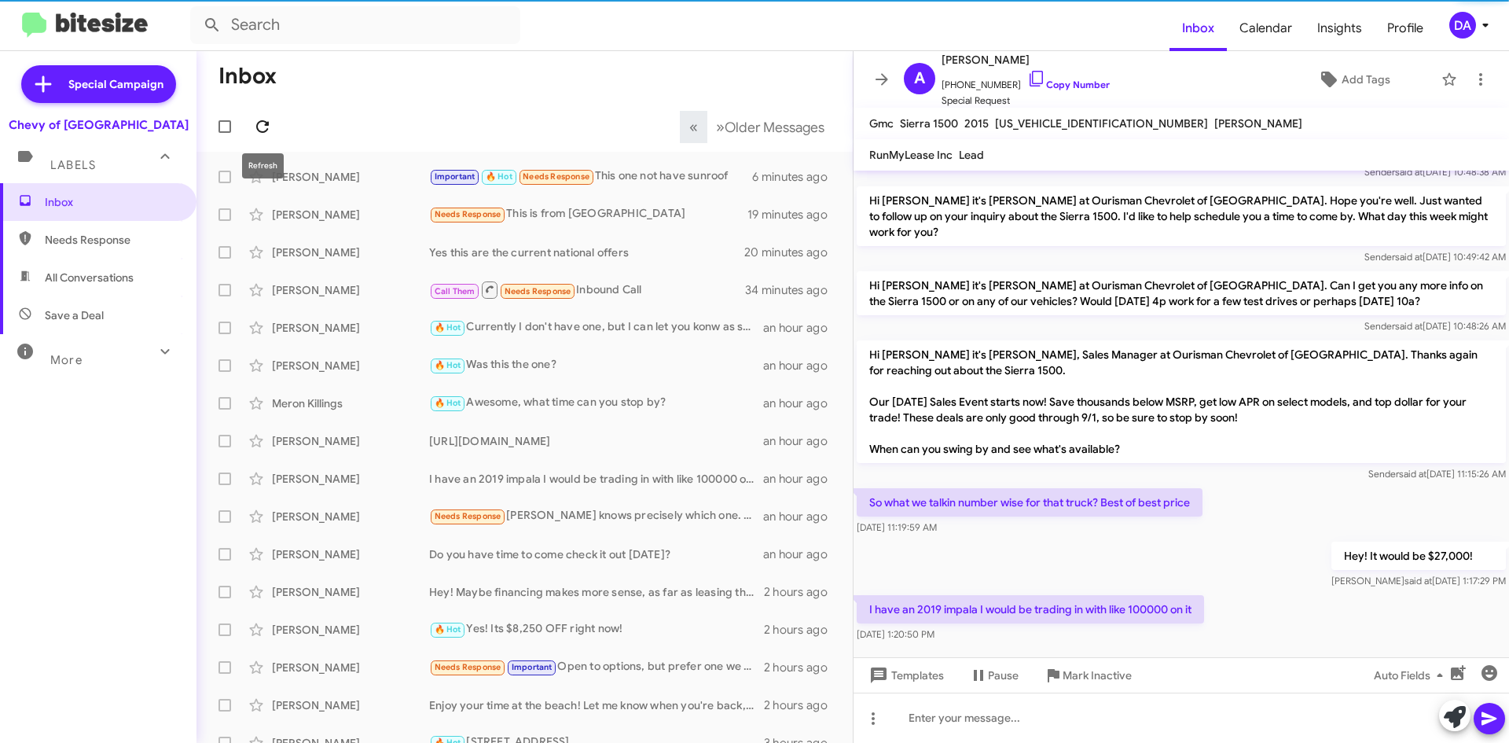
click at [263, 124] on icon at bounding box center [262, 126] width 19 height 19
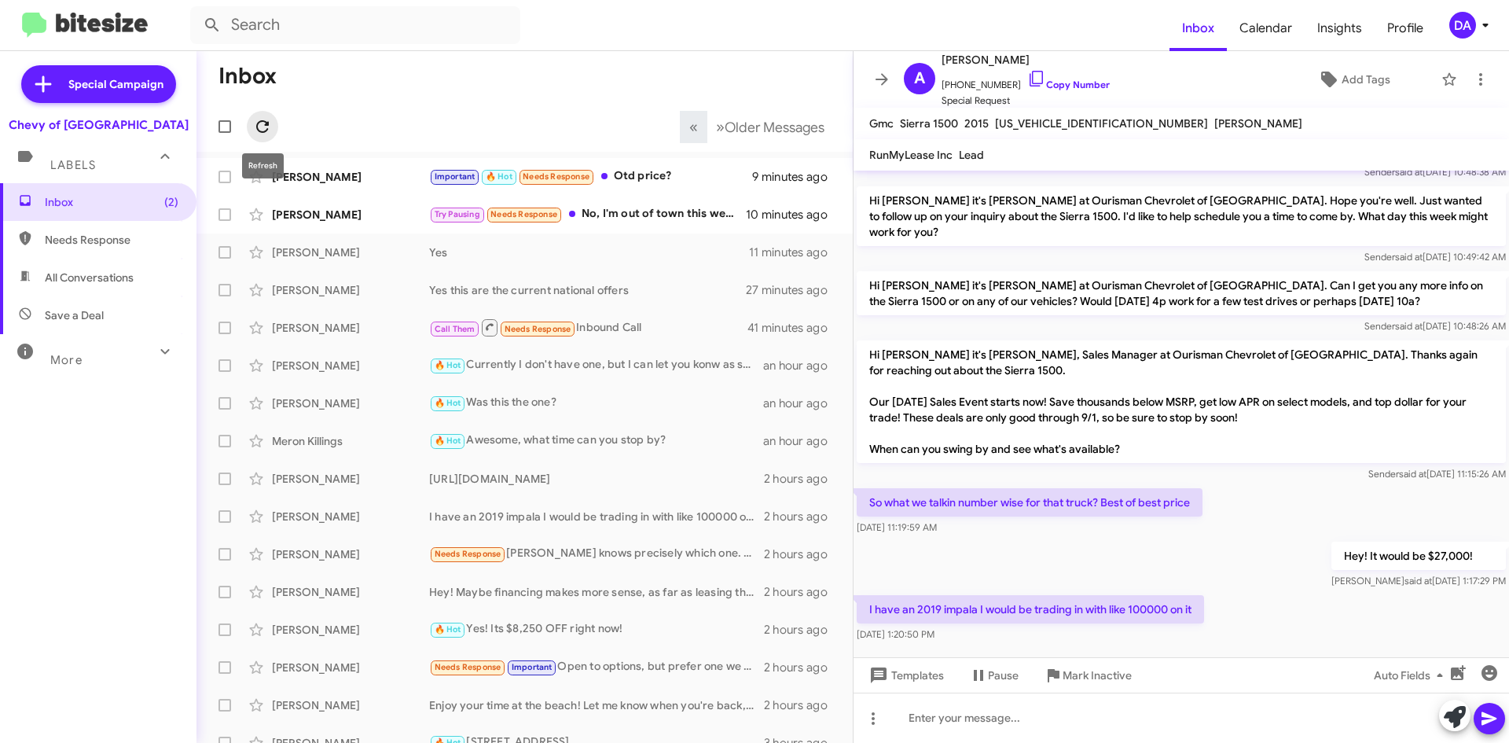
click at [255, 116] on button at bounding box center [262, 126] width 31 height 31
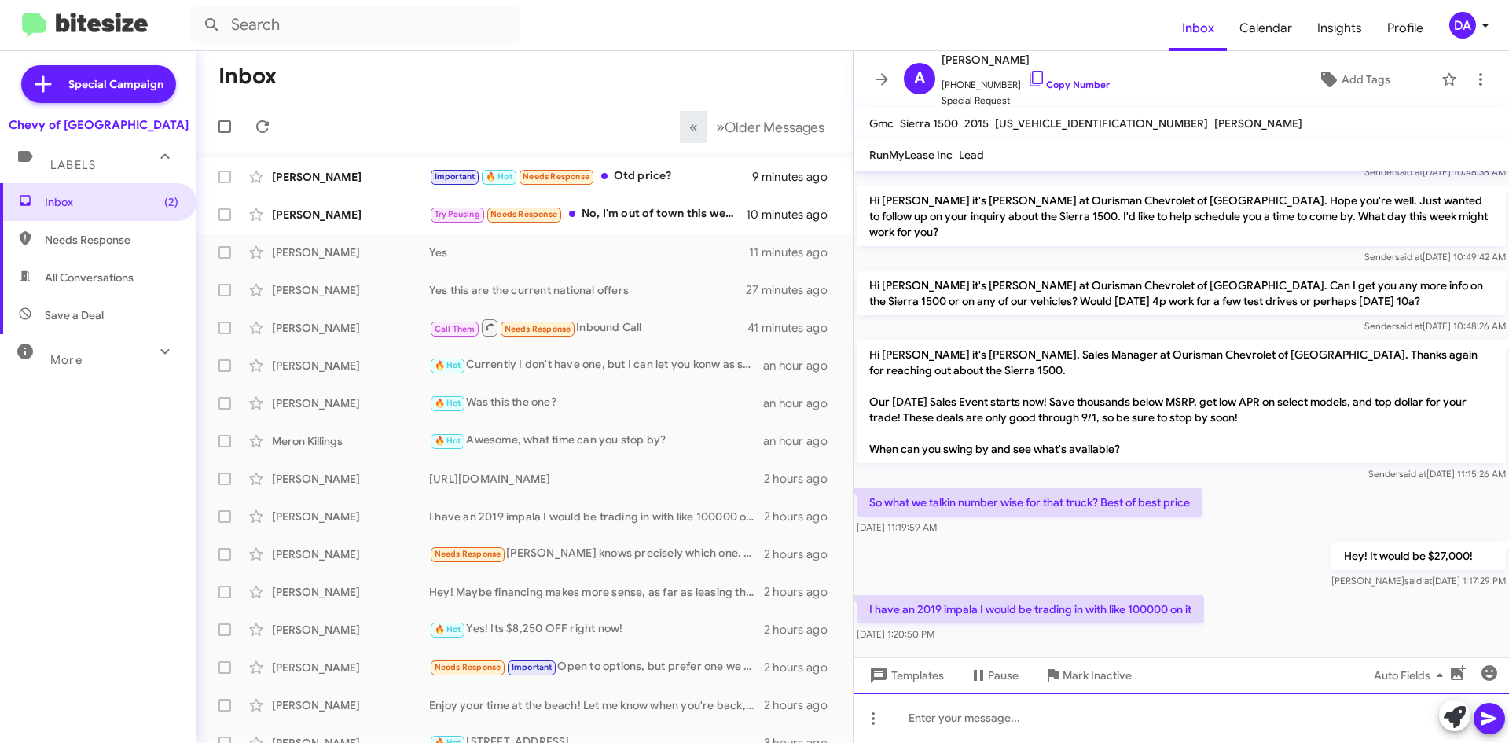
click at [1168, 725] on div at bounding box center [1180, 717] width 655 height 50
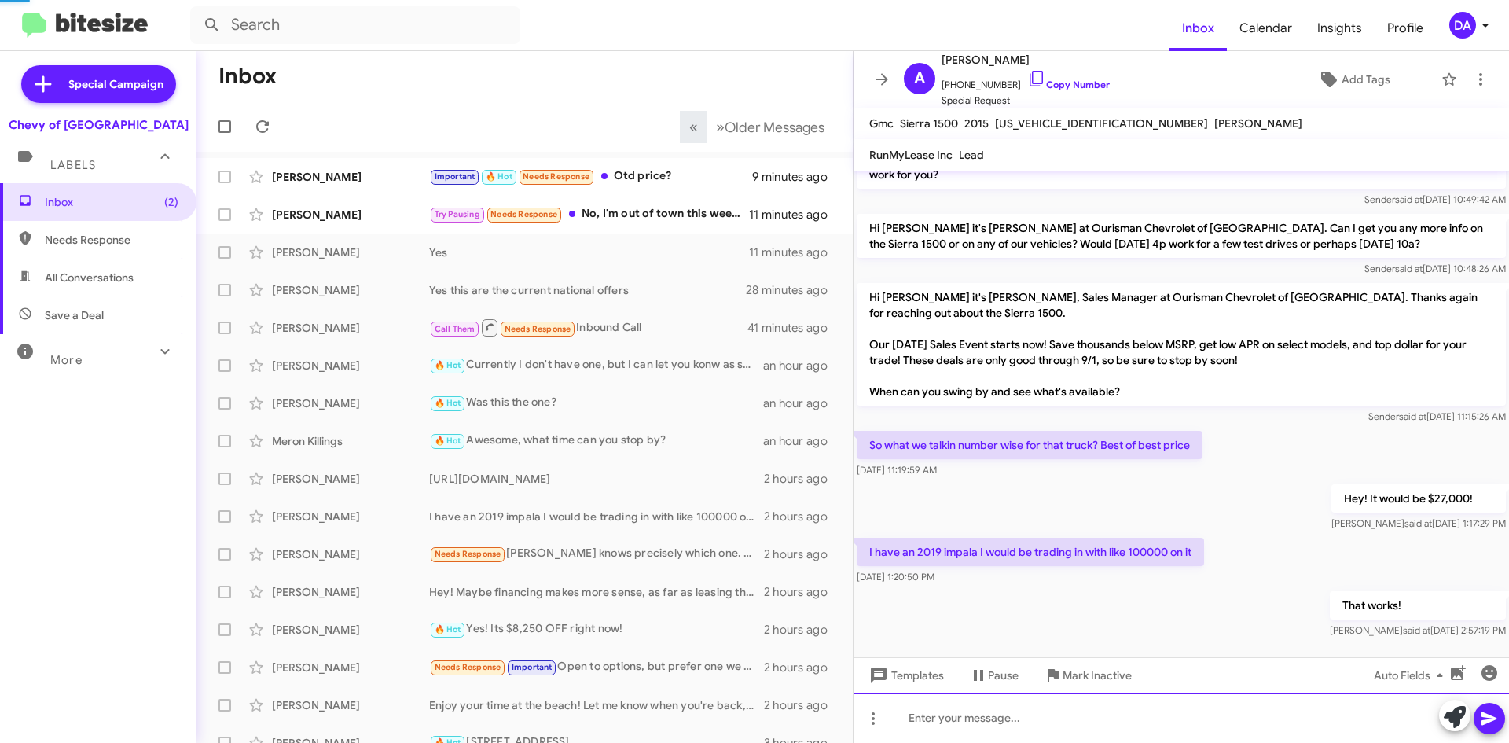
scroll to position [0, 0]
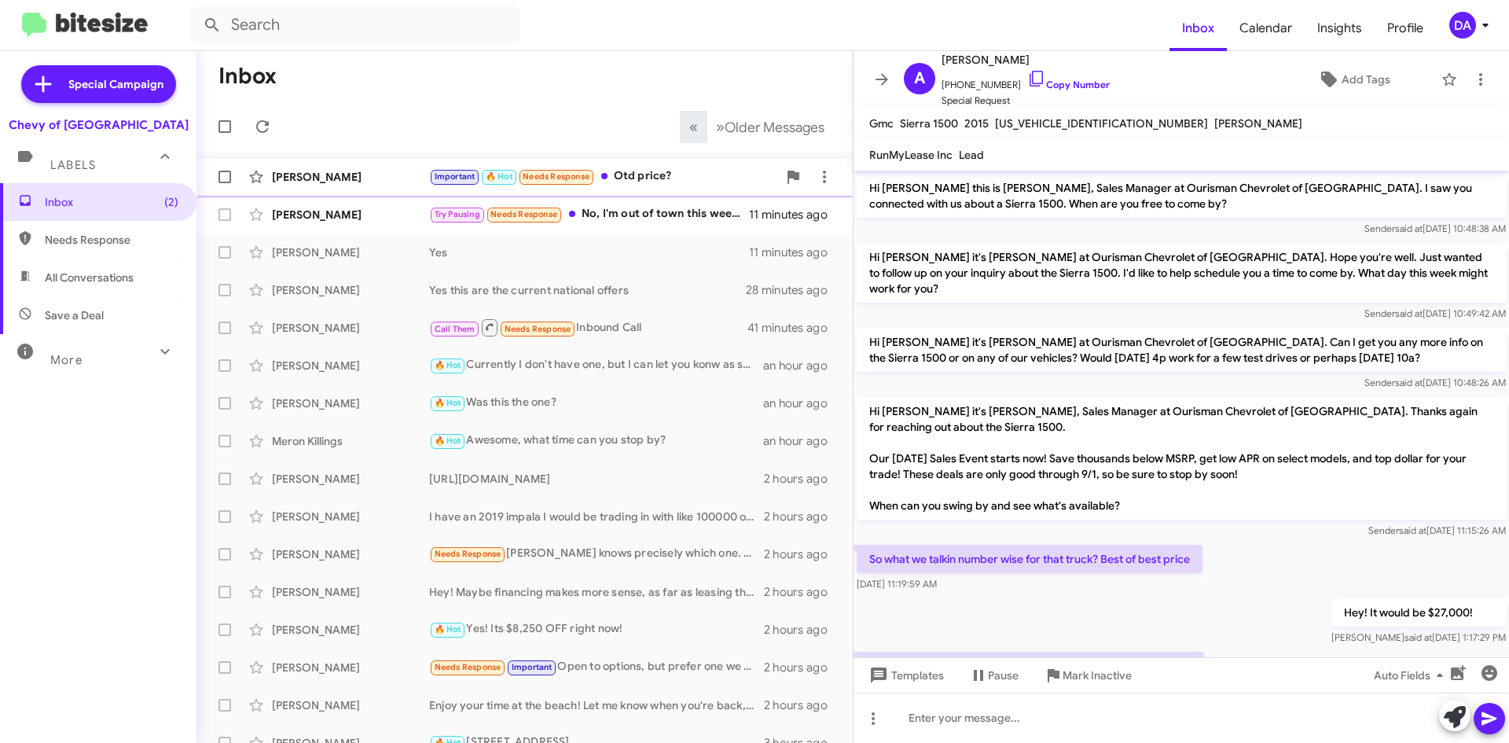
click at [644, 193] on span "[PERSON_NAME] Important 🔥 Hot Needs Response Otd price? 9 minutes ago" at bounding box center [524, 177] width 656 height 38
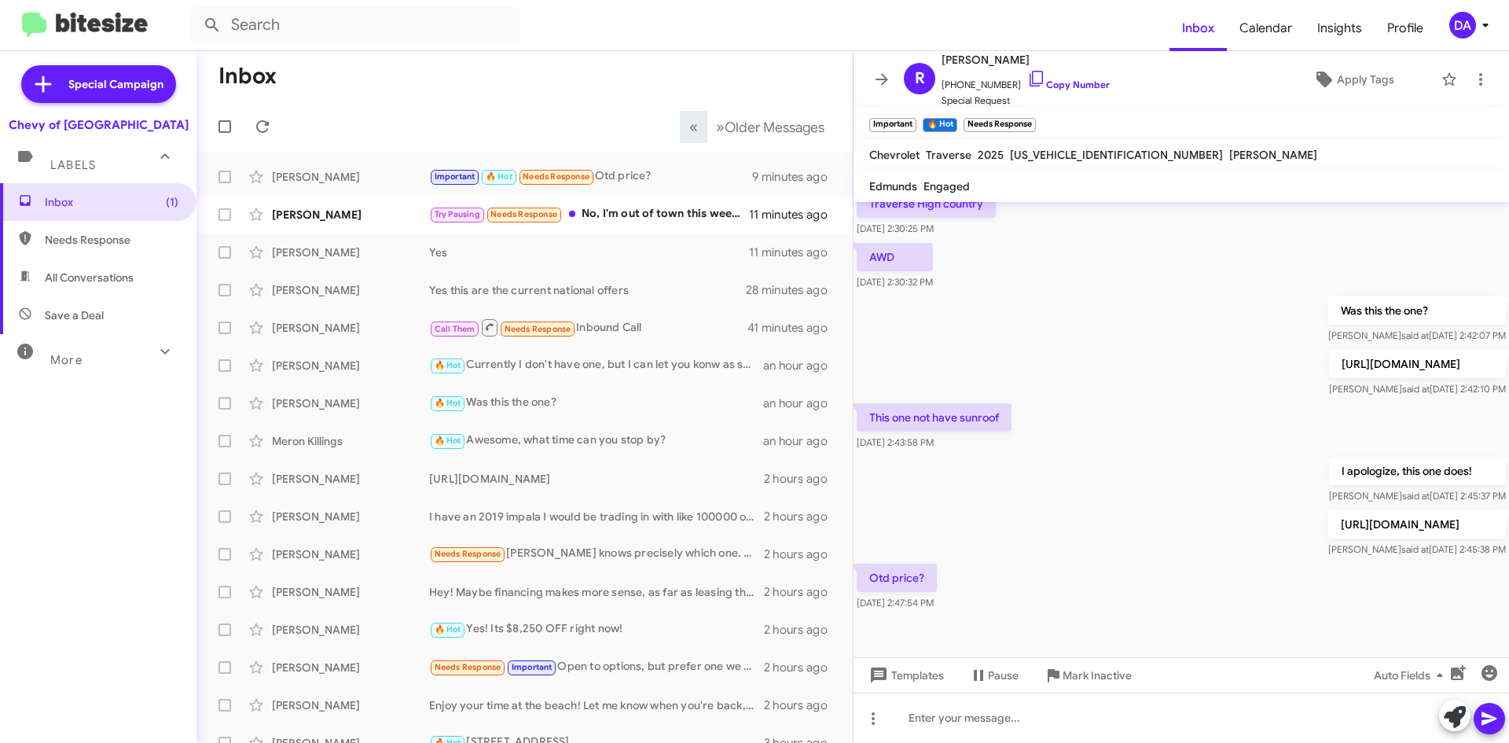
click at [1328, 535] on p "[URL][DOMAIN_NAME]" at bounding box center [1417, 524] width 178 height 28
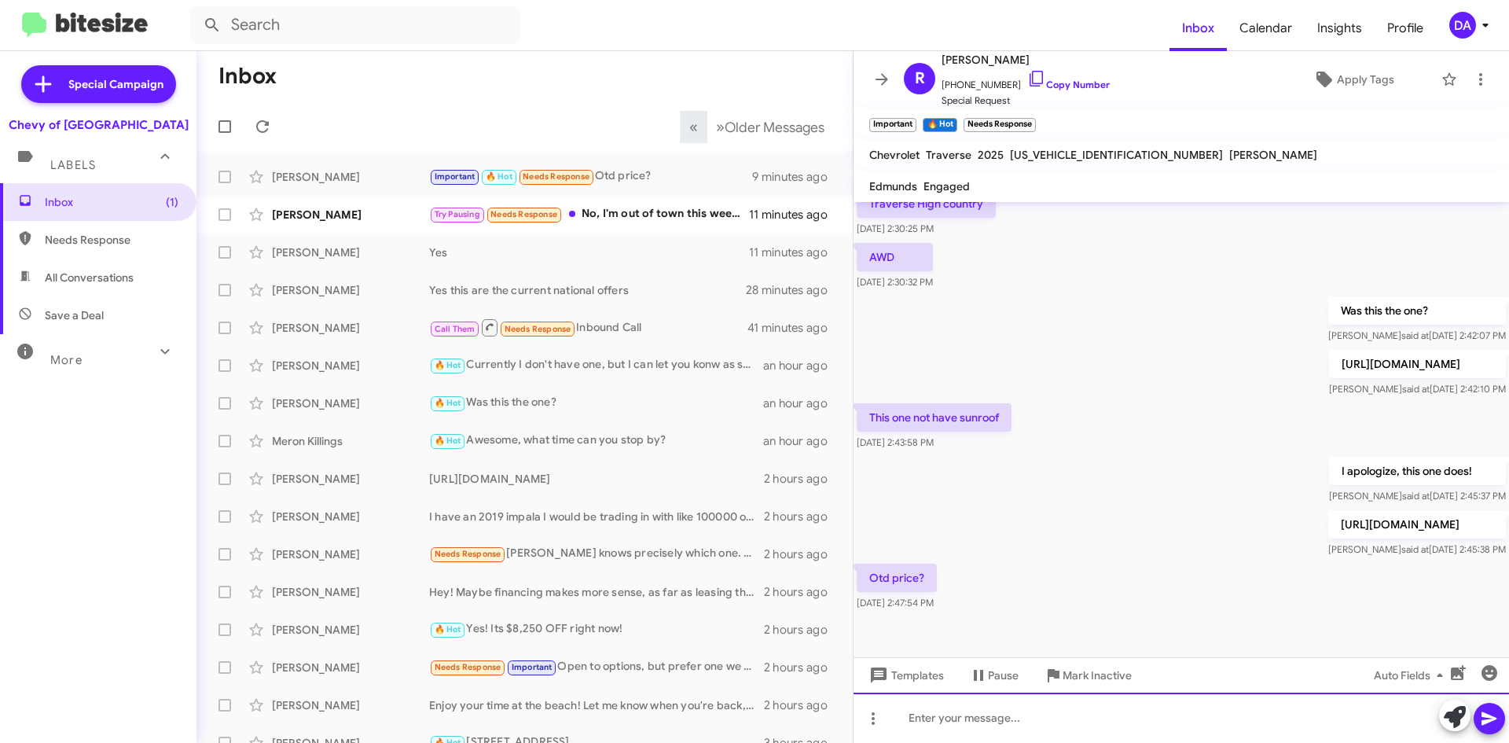
click at [989, 720] on div at bounding box center [1180, 717] width 655 height 50
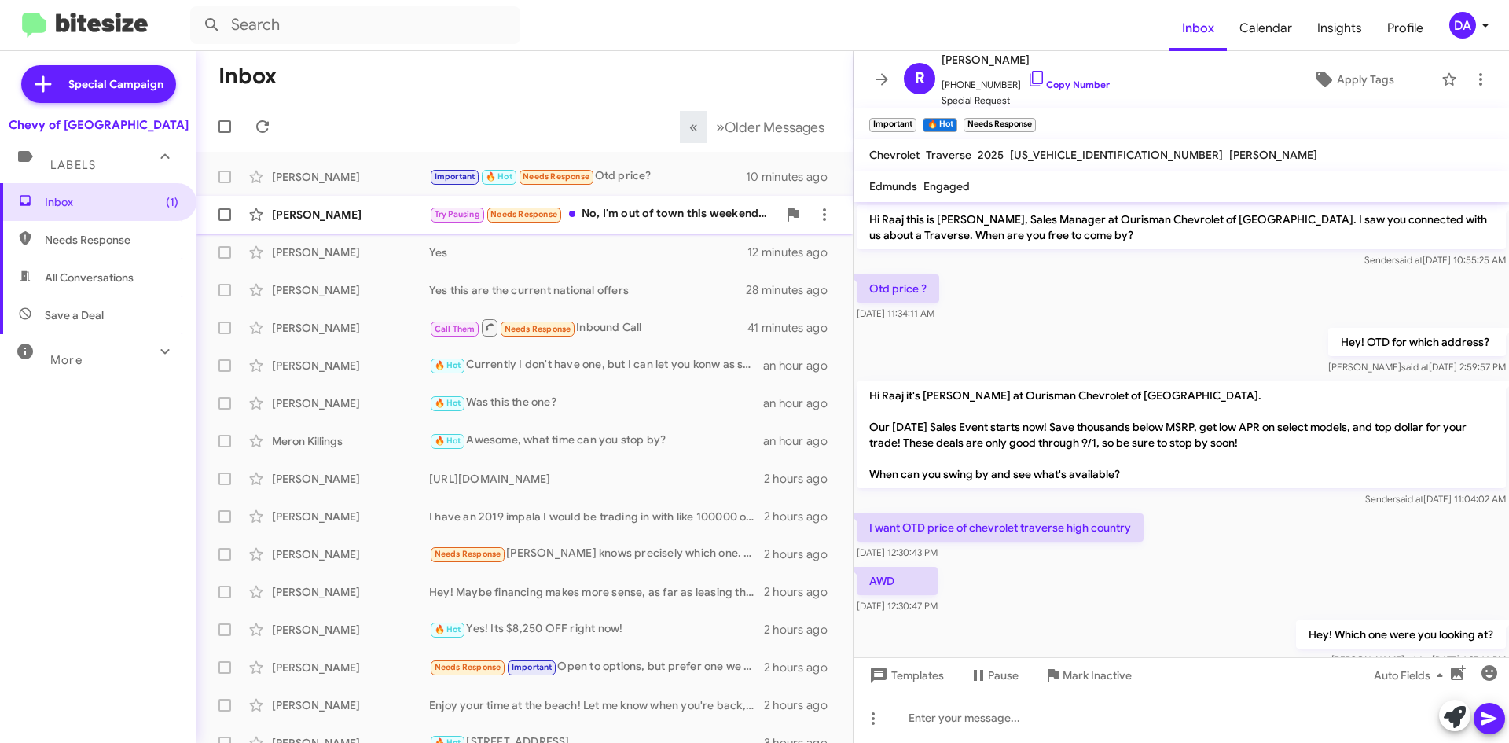
click at [685, 228] on div "[PERSON_NAME] Try Pausing Needs Response No, I'm out of town this weekend. But …" at bounding box center [524, 214] width 631 height 31
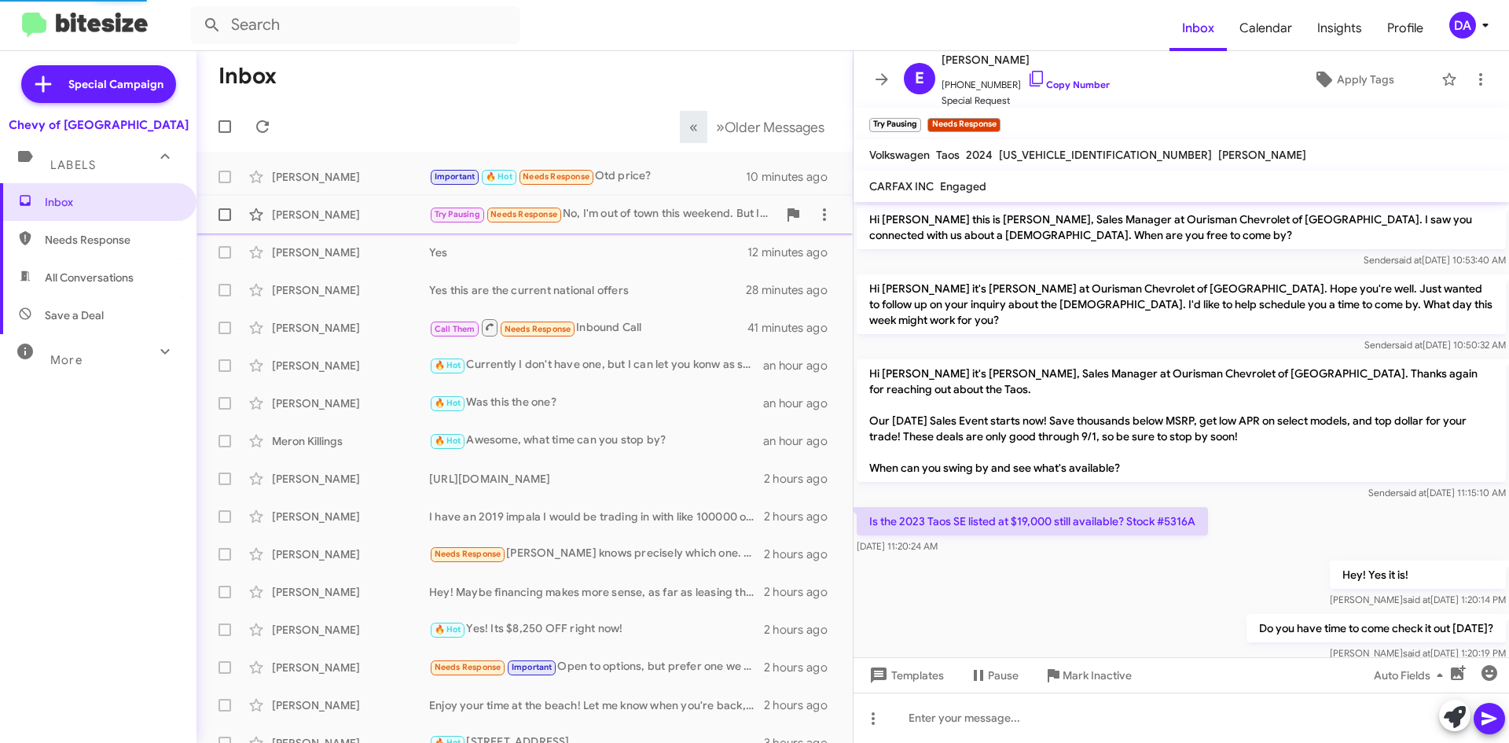
scroll to position [72, 0]
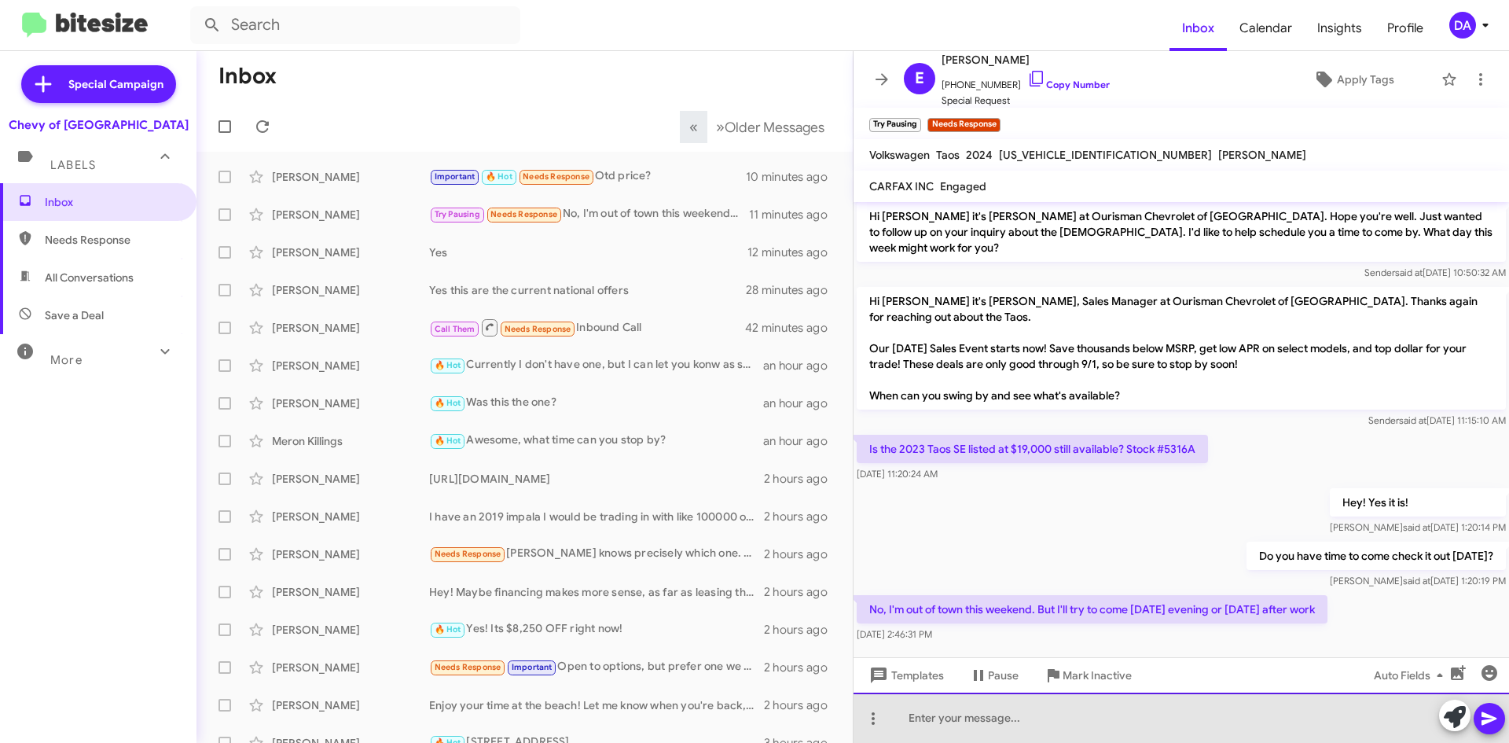
click at [999, 714] on div at bounding box center [1180, 717] width 655 height 50
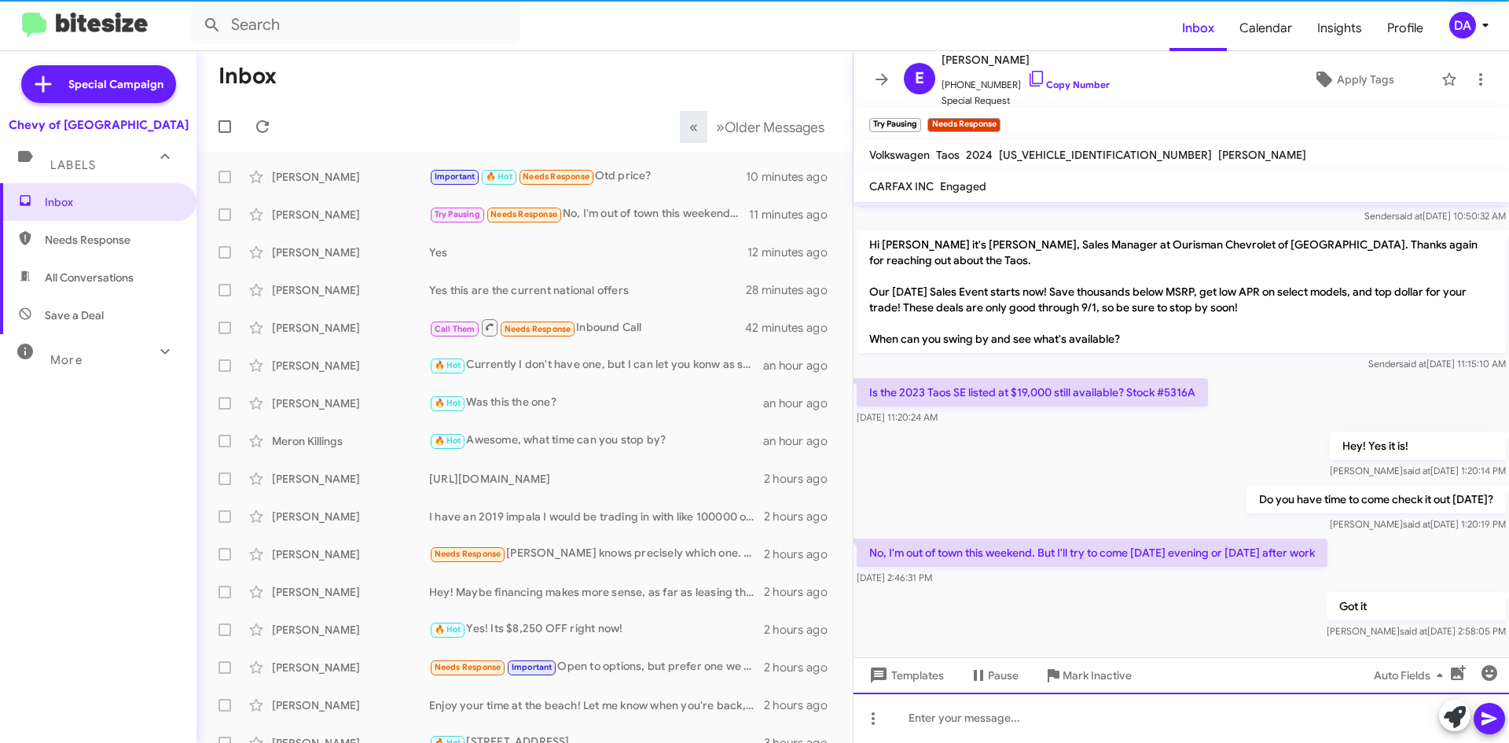
scroll to position [130, 0]
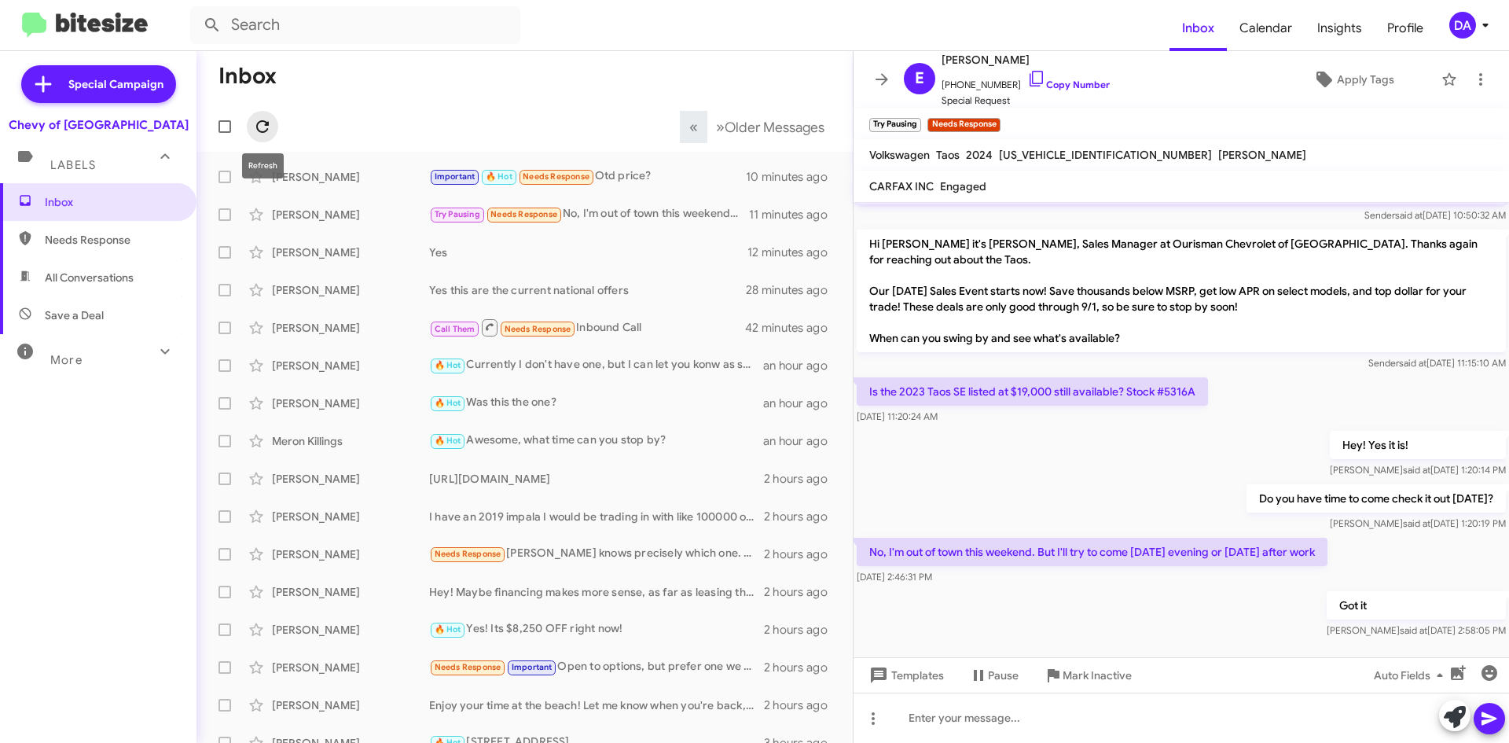
click at [259, 126] on icon at bounding box center [262, 126] width 19 height 19
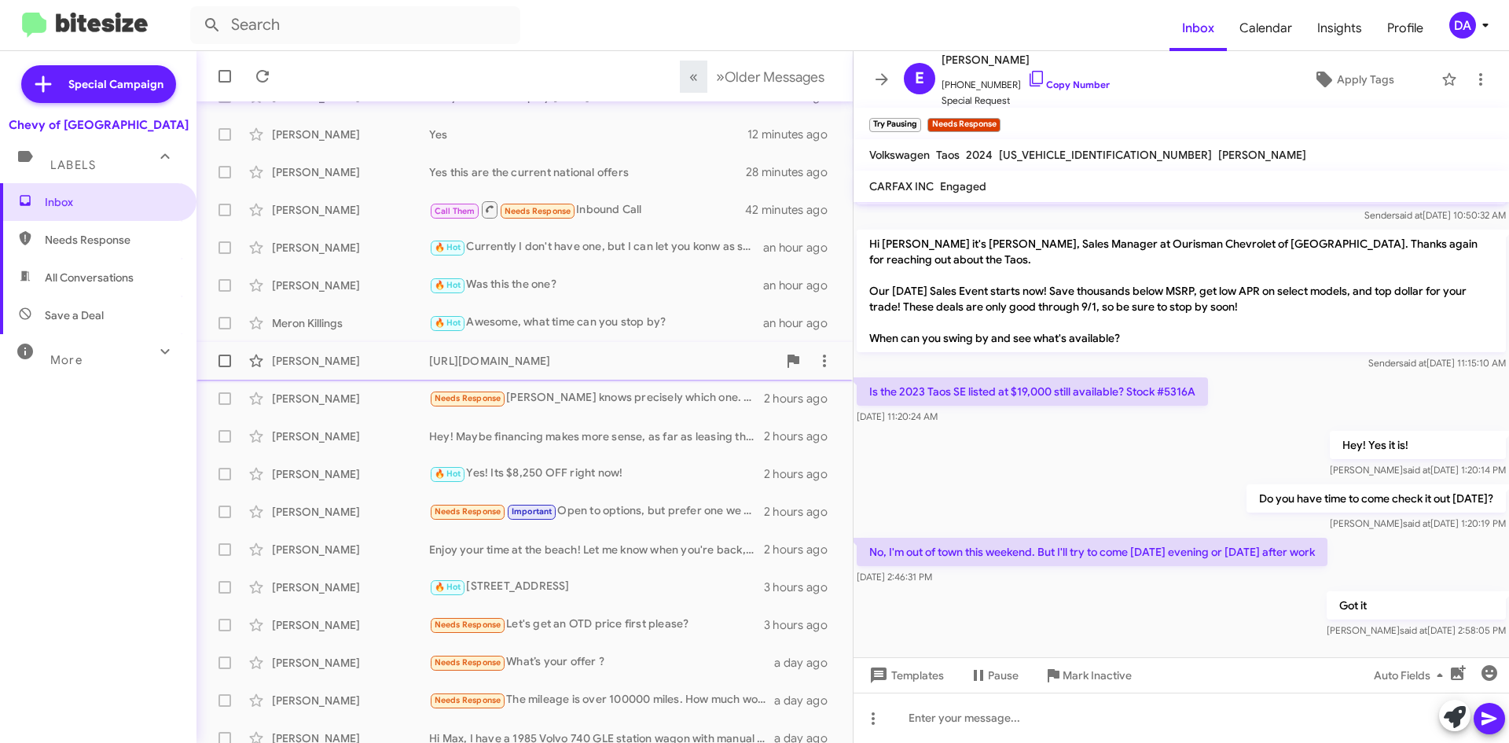
scroll to position [157, 0]
click at [526, 596] on div "[PERSON_NAME] 🔥 Hot [STREET_ADDRESS] 3 hours ago" at bounding box center [524, 585] width 631 height 31
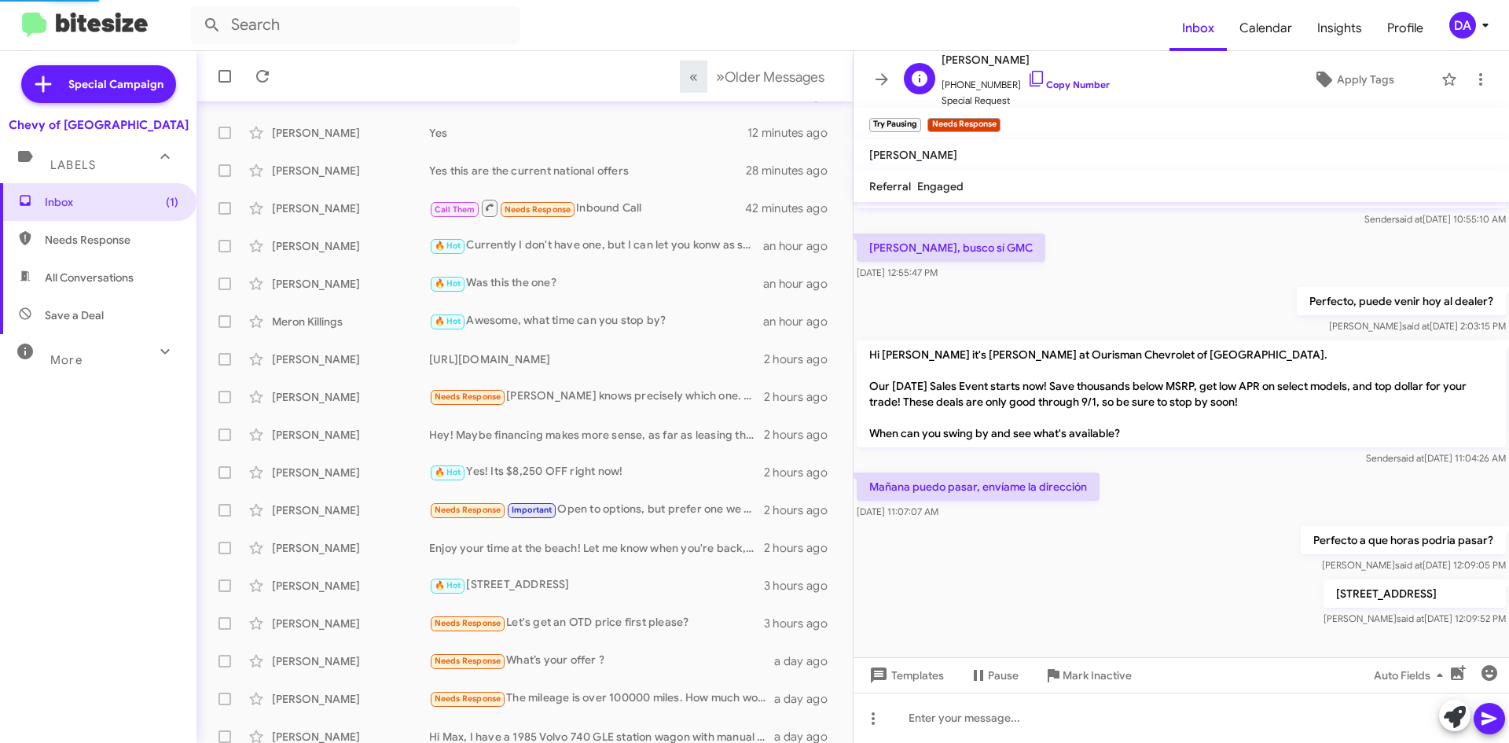
scroll to position [41, 0]
drag, startPoint x: 1073, startPoint y: 87, endPoint x: 1045, endPoint y: 94, distance: 29.2
click at [1073, 87] on link "Copy Number" at bounding box center [1068, 85] width 83 height 12
click at [257, 72] on icon at bounding box center [262, 76] width 19 height 19
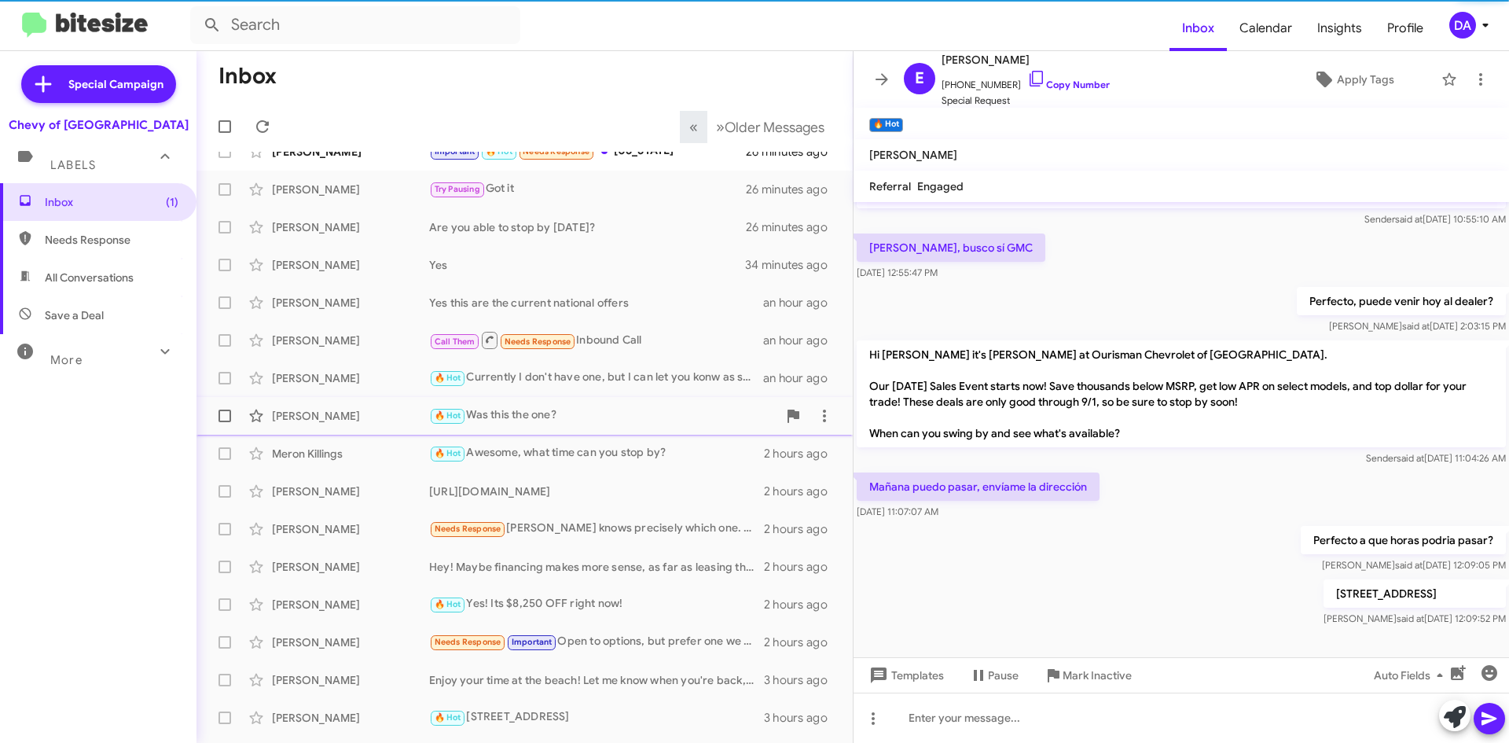
scroll to position [0, 0]
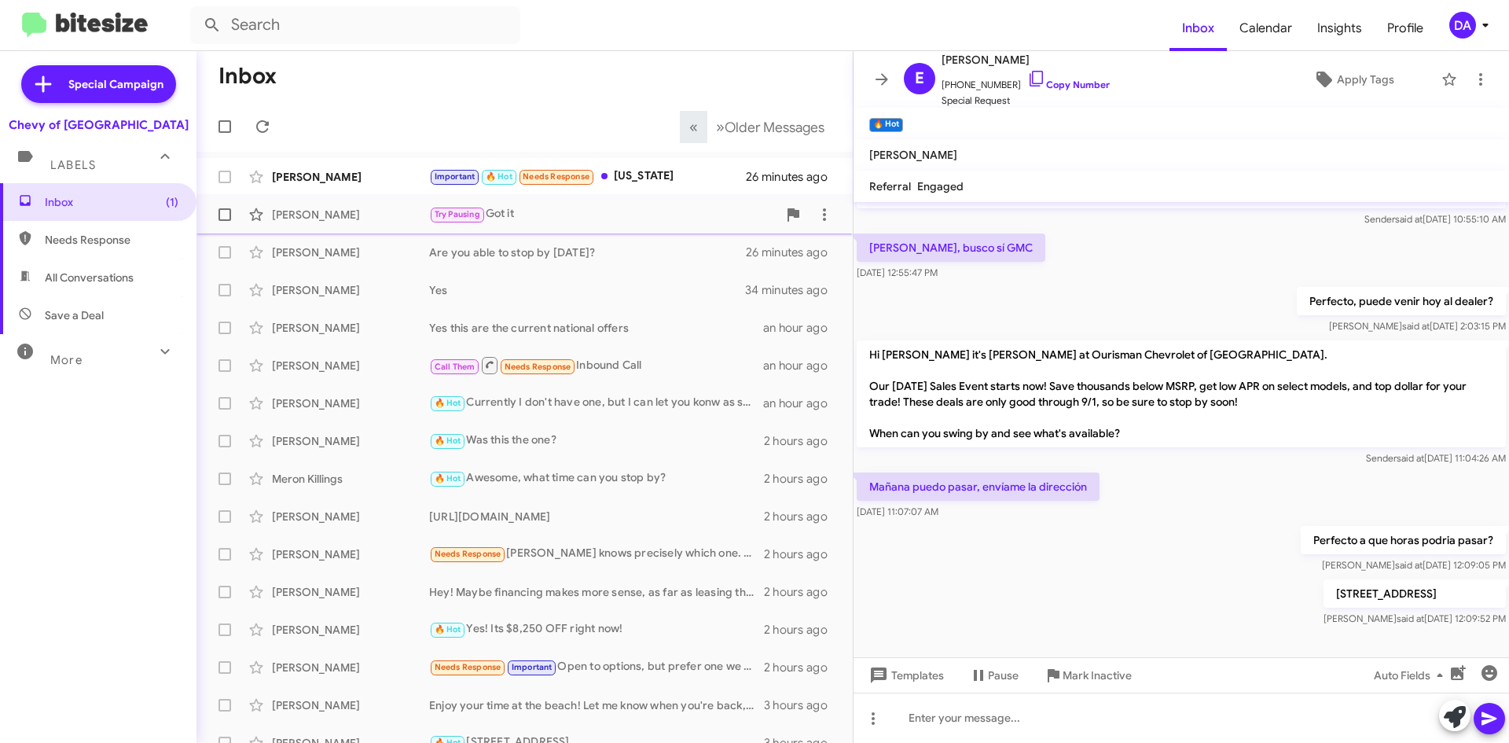
click at [310, 196] on span "[PERSON_NAME] Try Pausing Got it 26 minutes ago" at bounding box center [524, 215] width 656 height 38
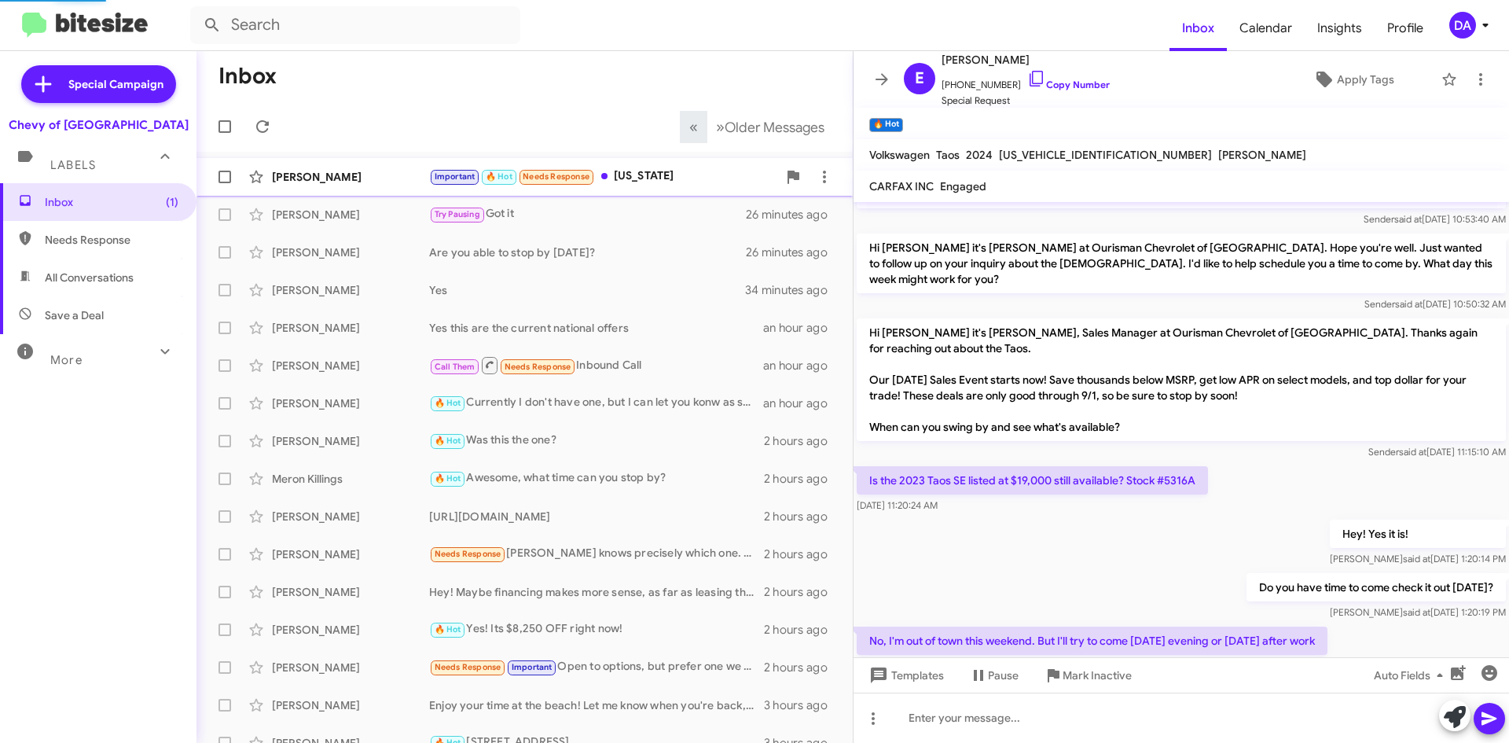
scroll to position [130, 0]
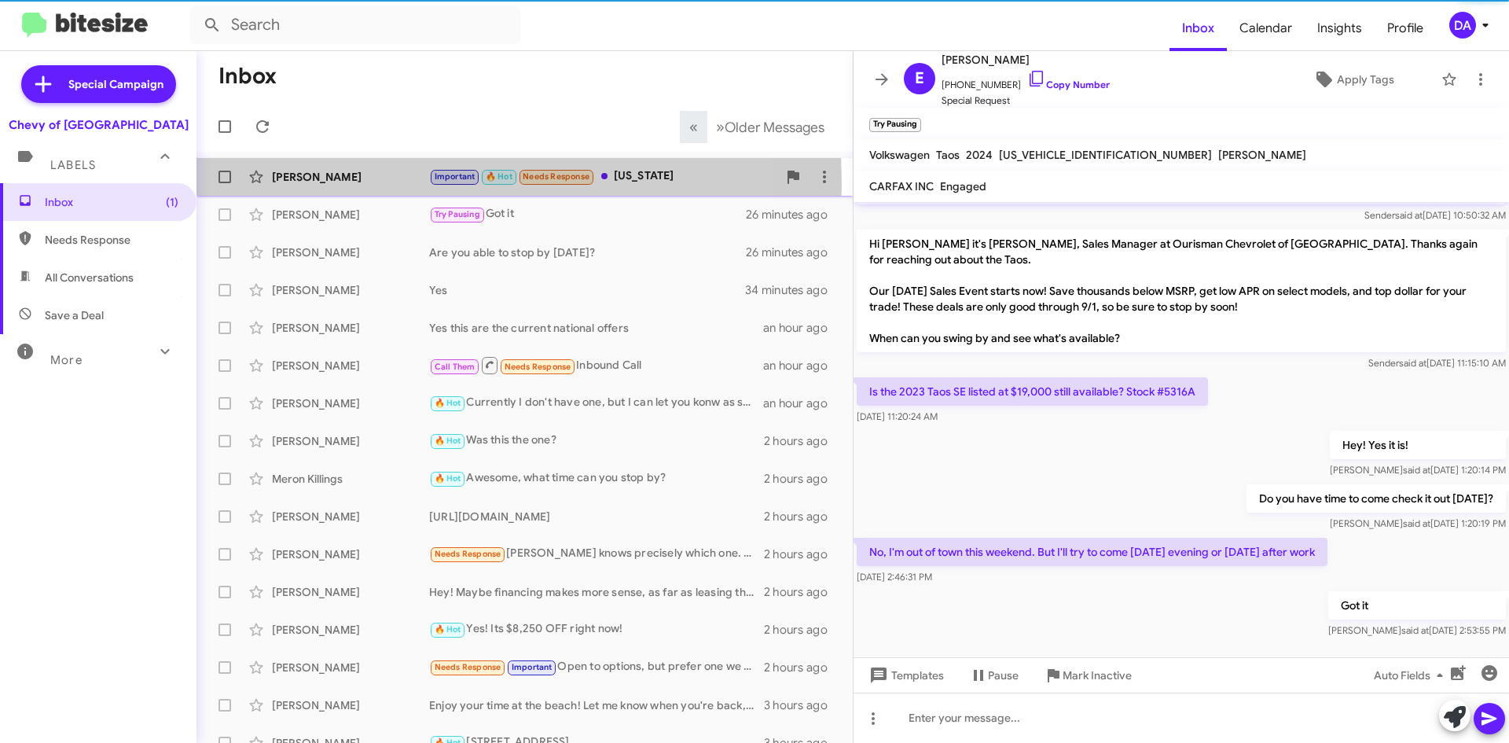
click at [309, 184] on div "[PERSON_NAME]" at bounding box center [350, 177] width 157 height 16
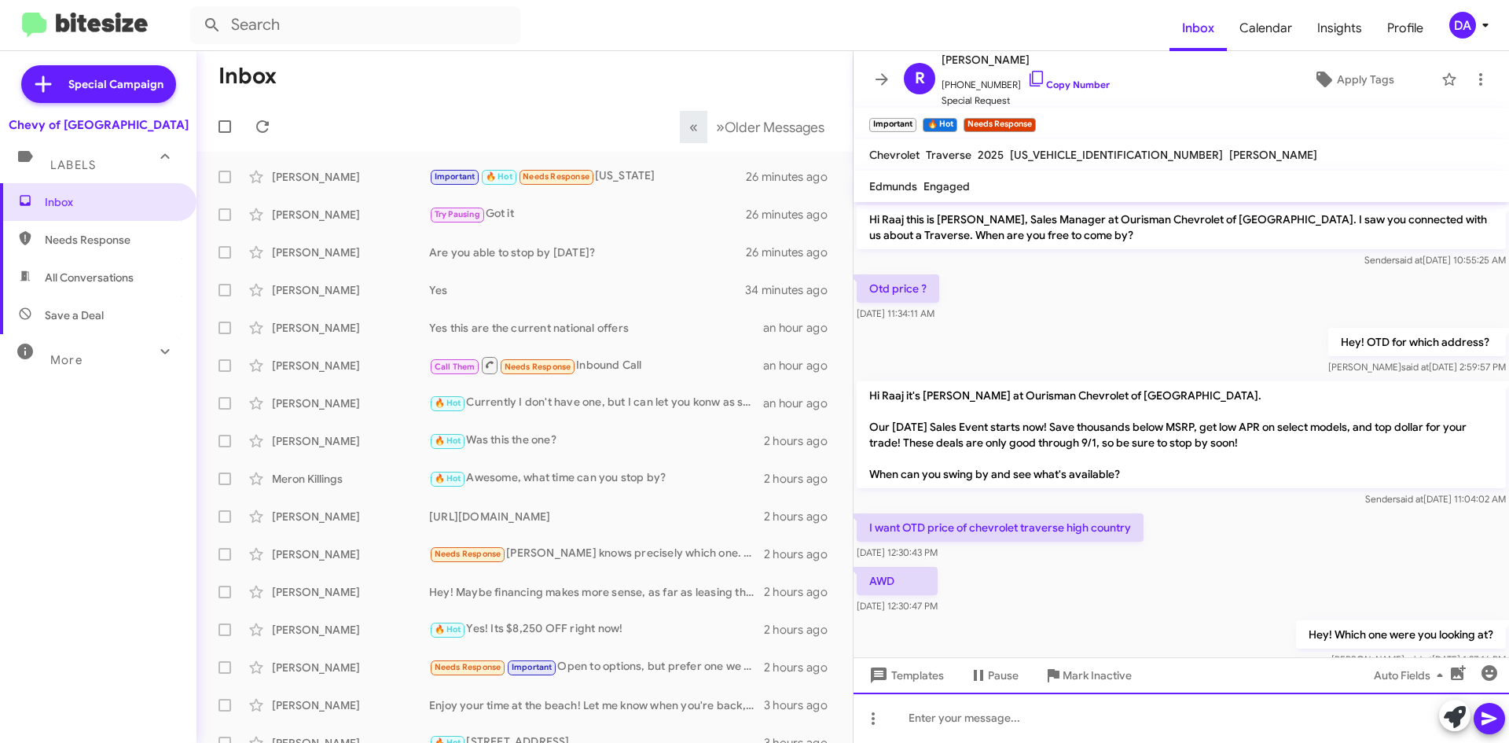
click at [1071, 711] on div at bounding box center [1180, 717] width 655 height 50
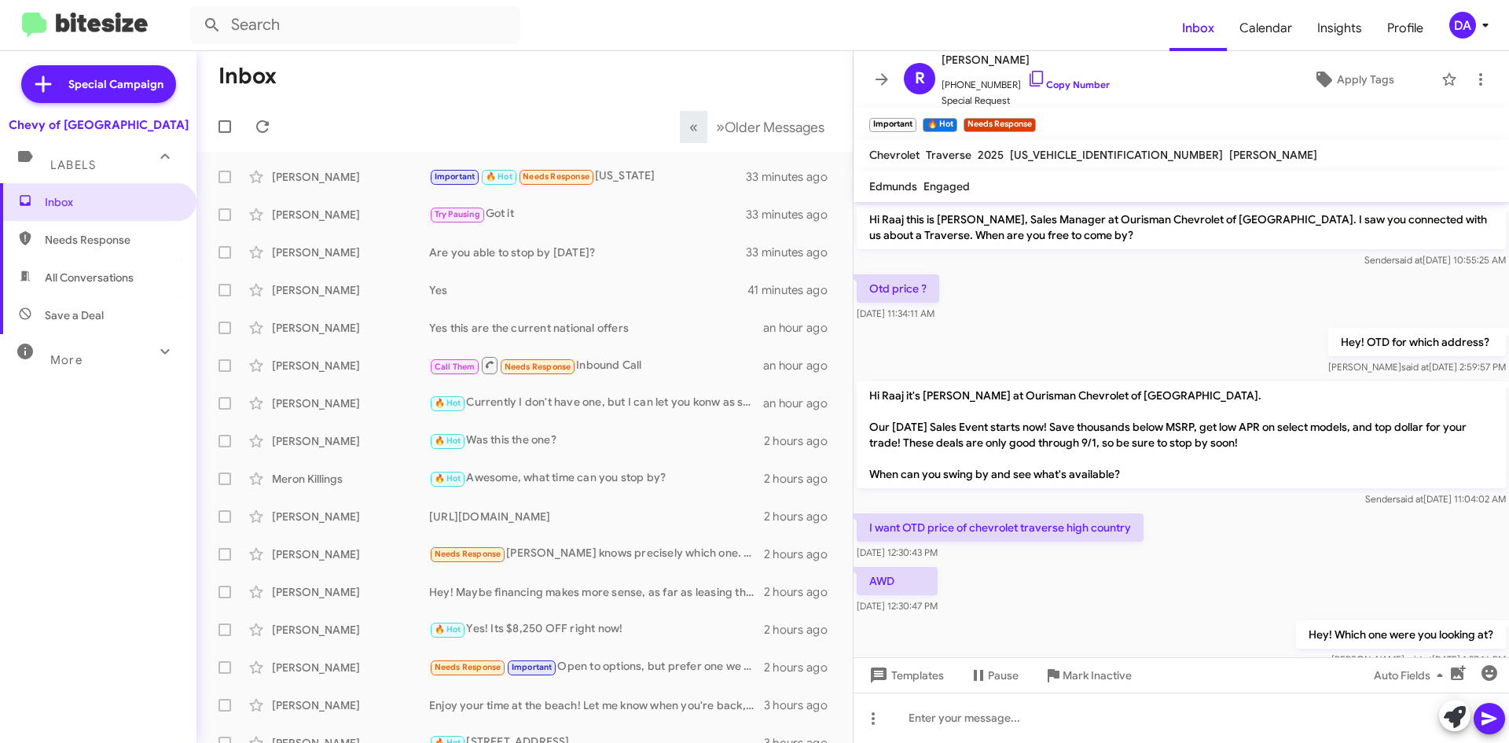
click at [149, 431] on div "Inbox Needs Response All Conversations Save a Deal More Important 🔥 Hot Appoint…" at bounding box center [98, 406] width 196 height 446
click at [270, 123] on icon at bounding box center [262, 126] width 19 height 19
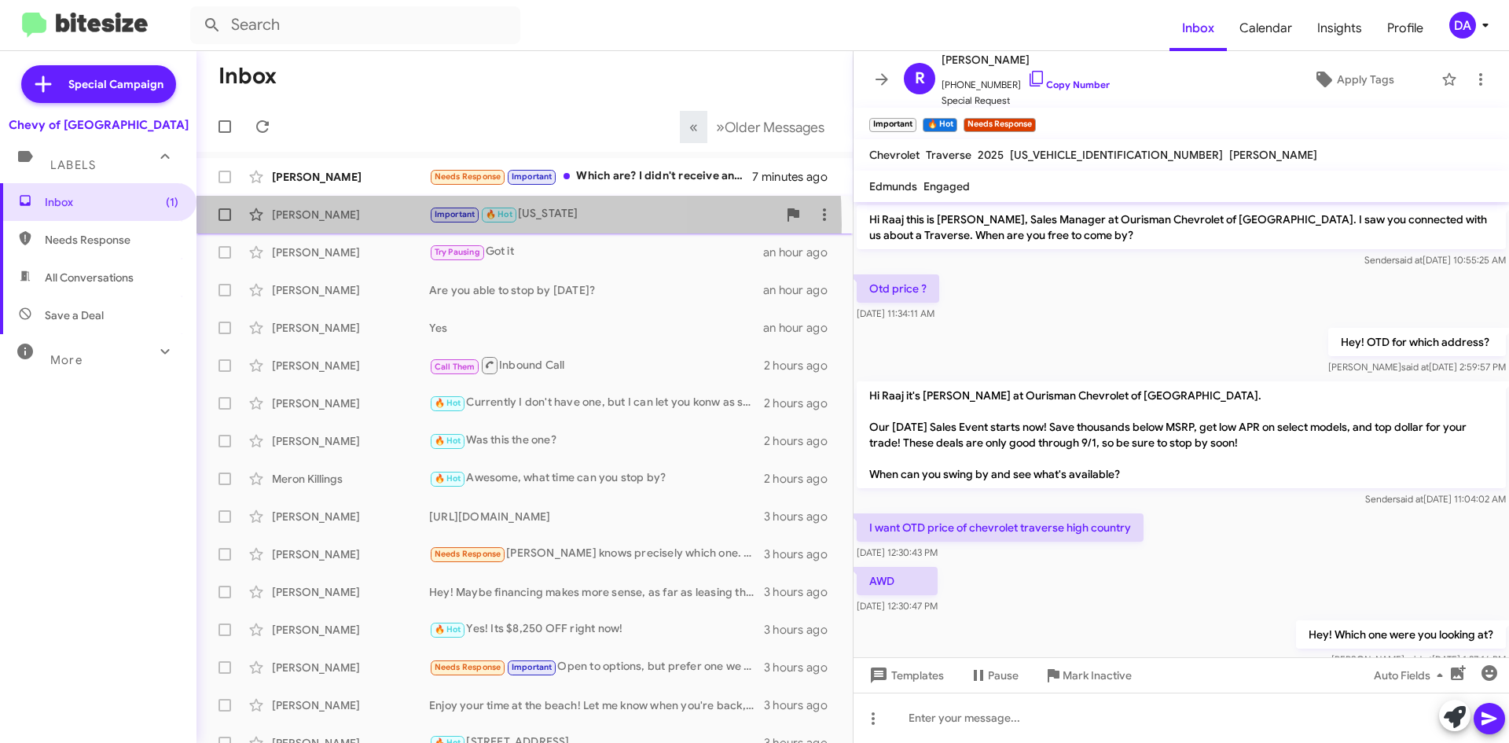
click at [365, 225] on div "[PERSON_NAME] Important 🔥 Hot [US_STATE] an hour ago" at bounding box center [524, 214] width 631 height 31
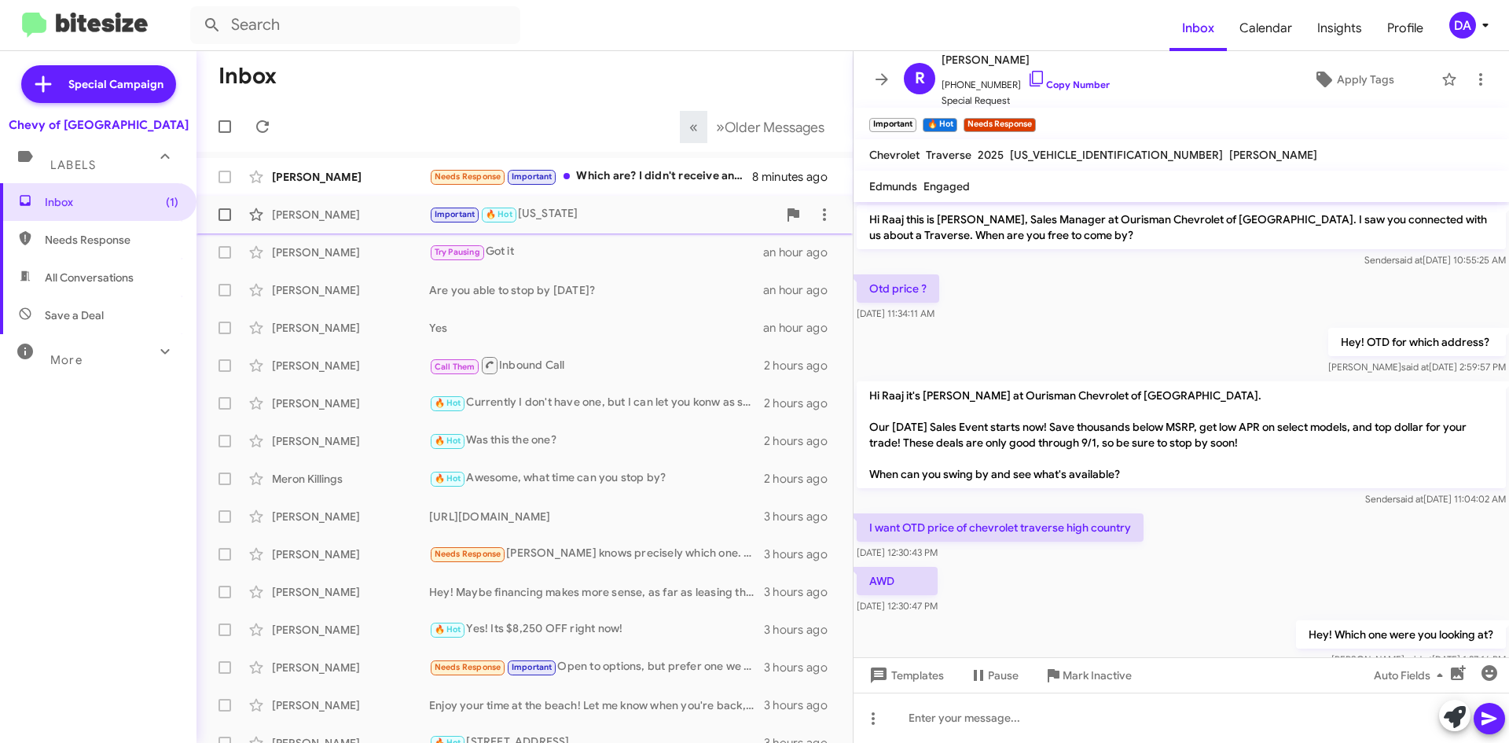
click at [535, 226] on div "[PERSON_NAME] Important 🔥 Hot [US_STATE] an hour ago" at bounding box center [524, 214] width 631 height 31
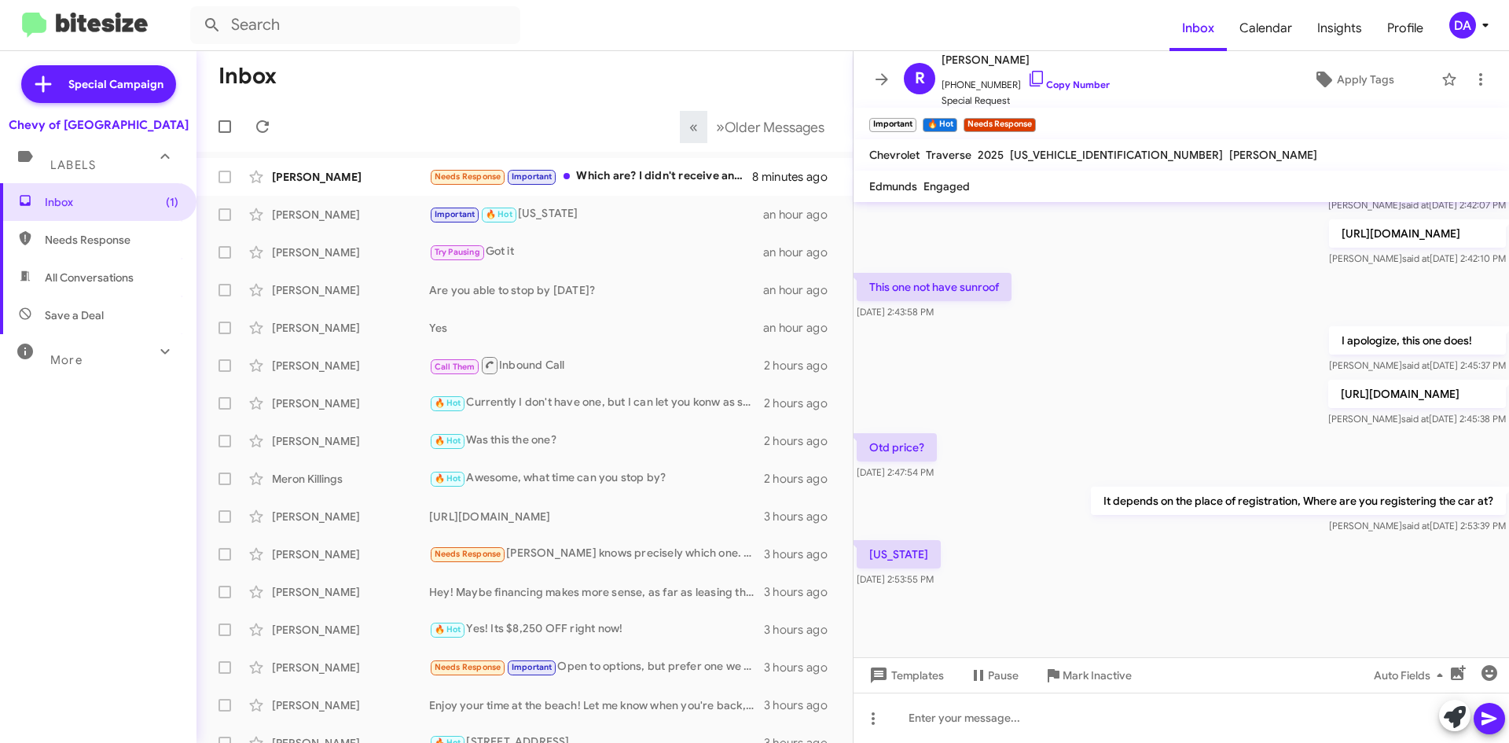
scroll to position [630, 0]
click at [1328, 393] on p "[URL][DOMAIN_NAME]" at bounding box center [1417, 394] width 178 height 28
copy p "[URL][DOMAIN_NAME]"
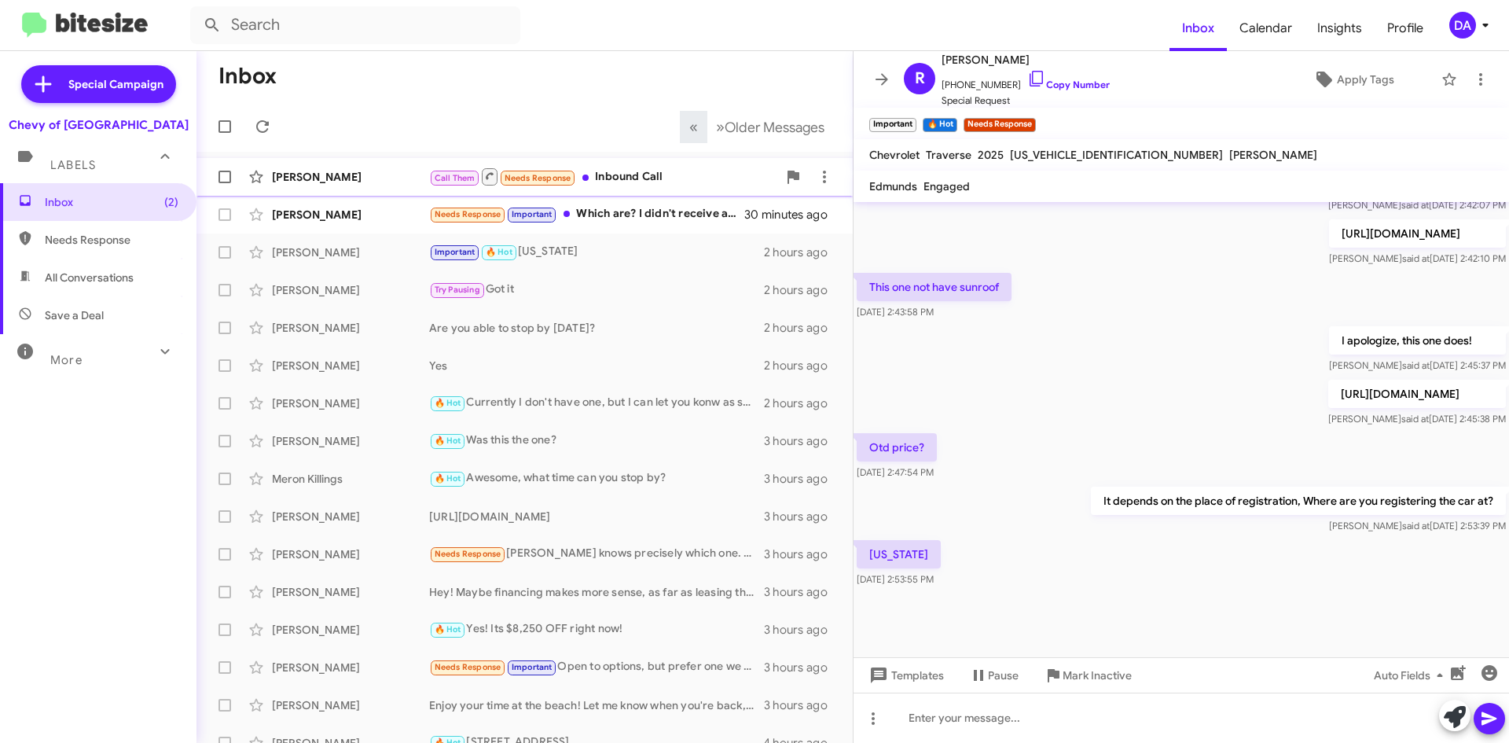
click at [326, 171] on div "[PERSON_NAME]" at bounding box center [350, 177] width 157 height 16
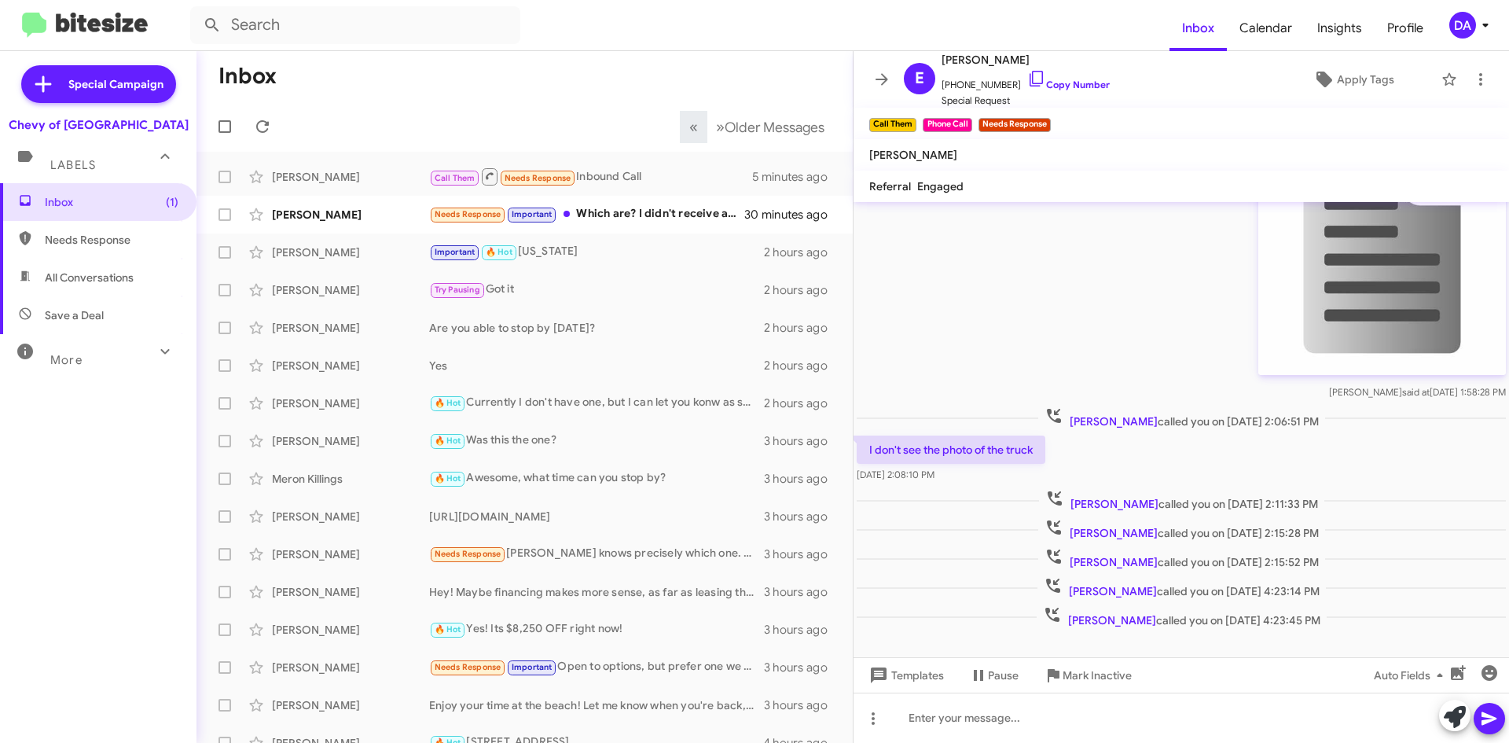
scroll to position [1081, 0]
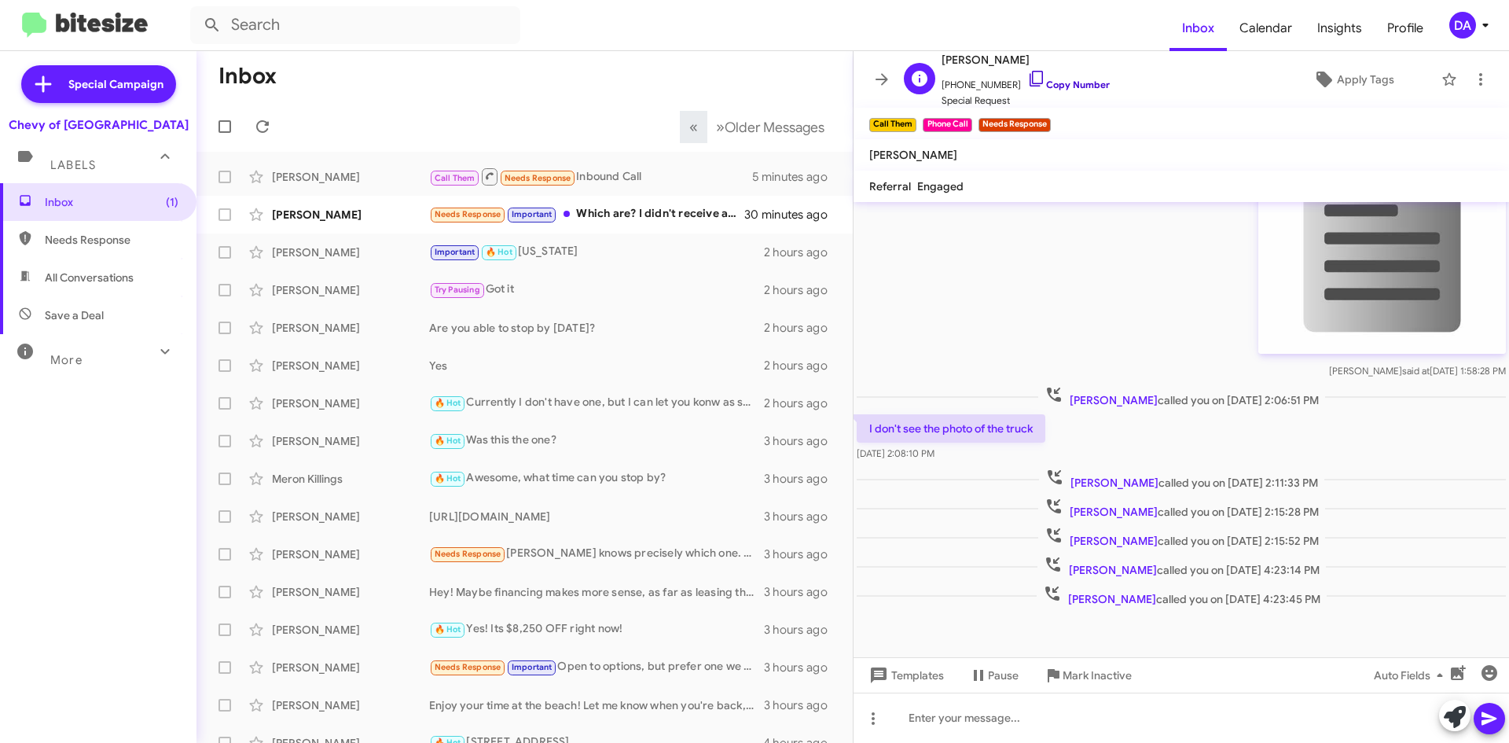
click at [1043, 84] on link "Copy Number" at bounding box center [1068, 85] width 83 height 12
click at [410, 46] on mat-toolbar "Inbox Calendar Insights Profile DA" at bounding box center [754, 25] width 1509 height 50
click at [330, 169] on div "[PERSON_NAME]" at bounding box center [350, 177] width 157 height 16
click at [613, 178] on div "Call Them Needs Response Inbound Call" at bounding box center [603, 177] width 348 height 20
click at [1051, 85] on link "Copy Number" at bounding box center [1068, 85] width 83 height 12
